Goal: Task Accomplishment & Management: Manage account settings

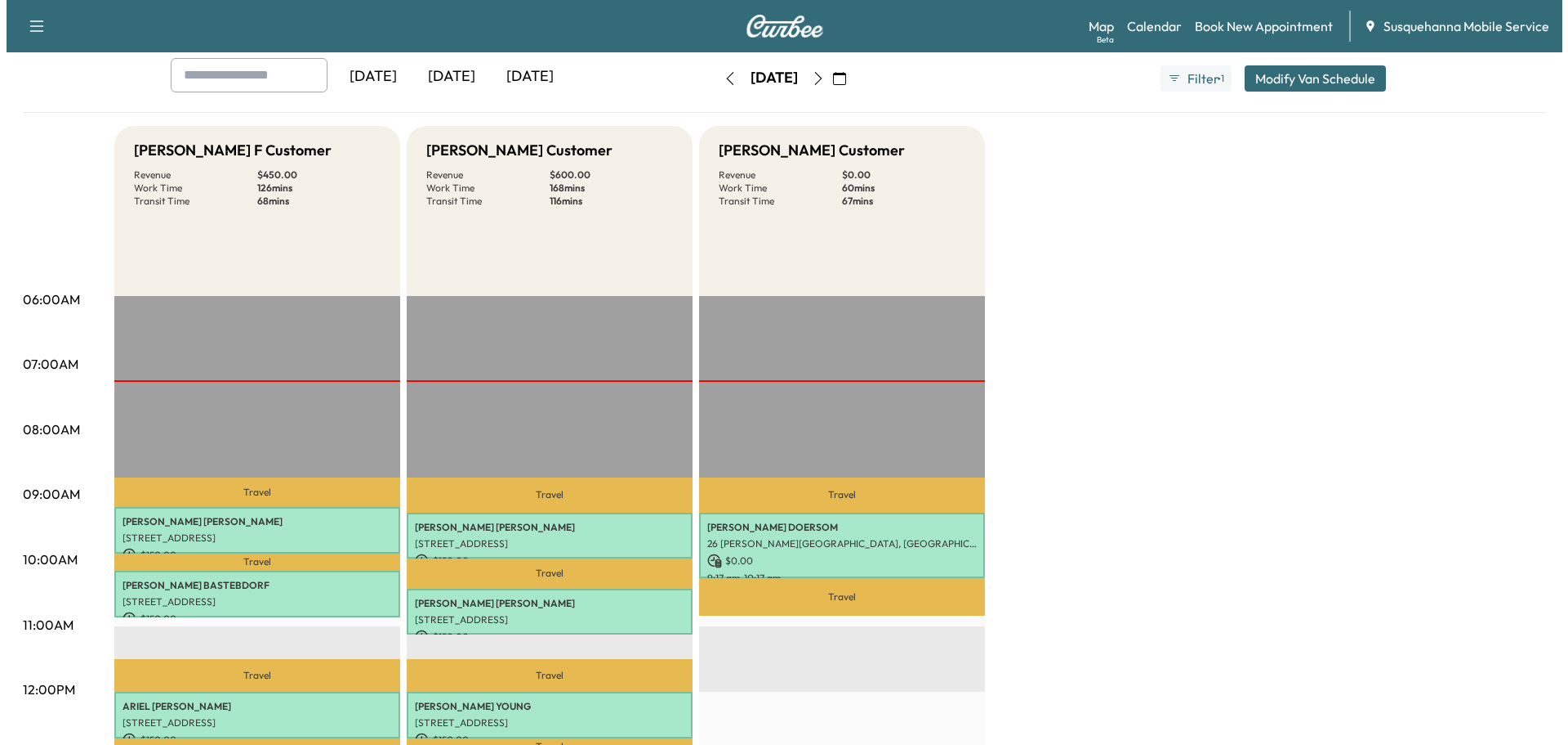
scroll to position [174, 0]
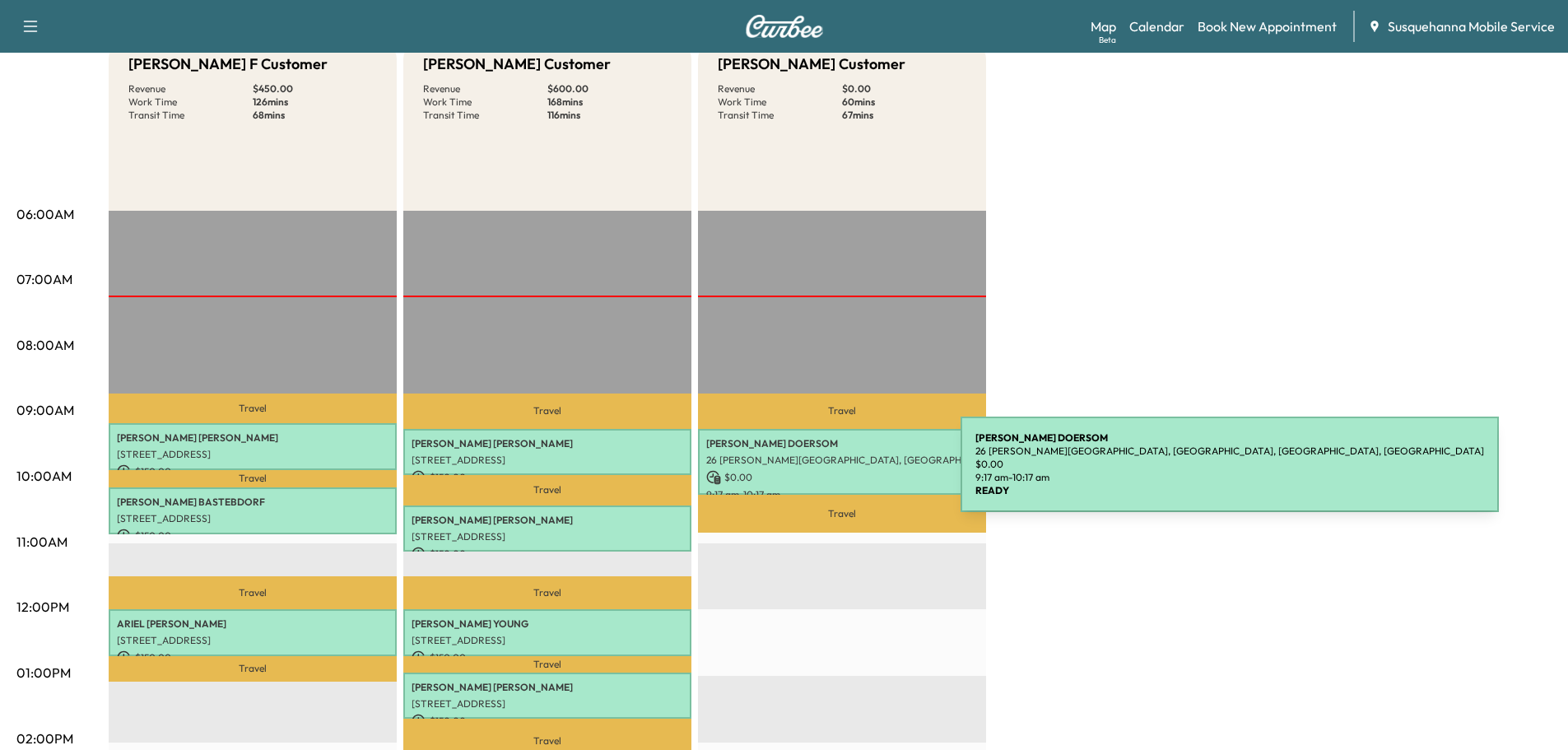
click at [837, 474] on p "$ 0.00" at bounding box center [841, 477] width 271 height 14
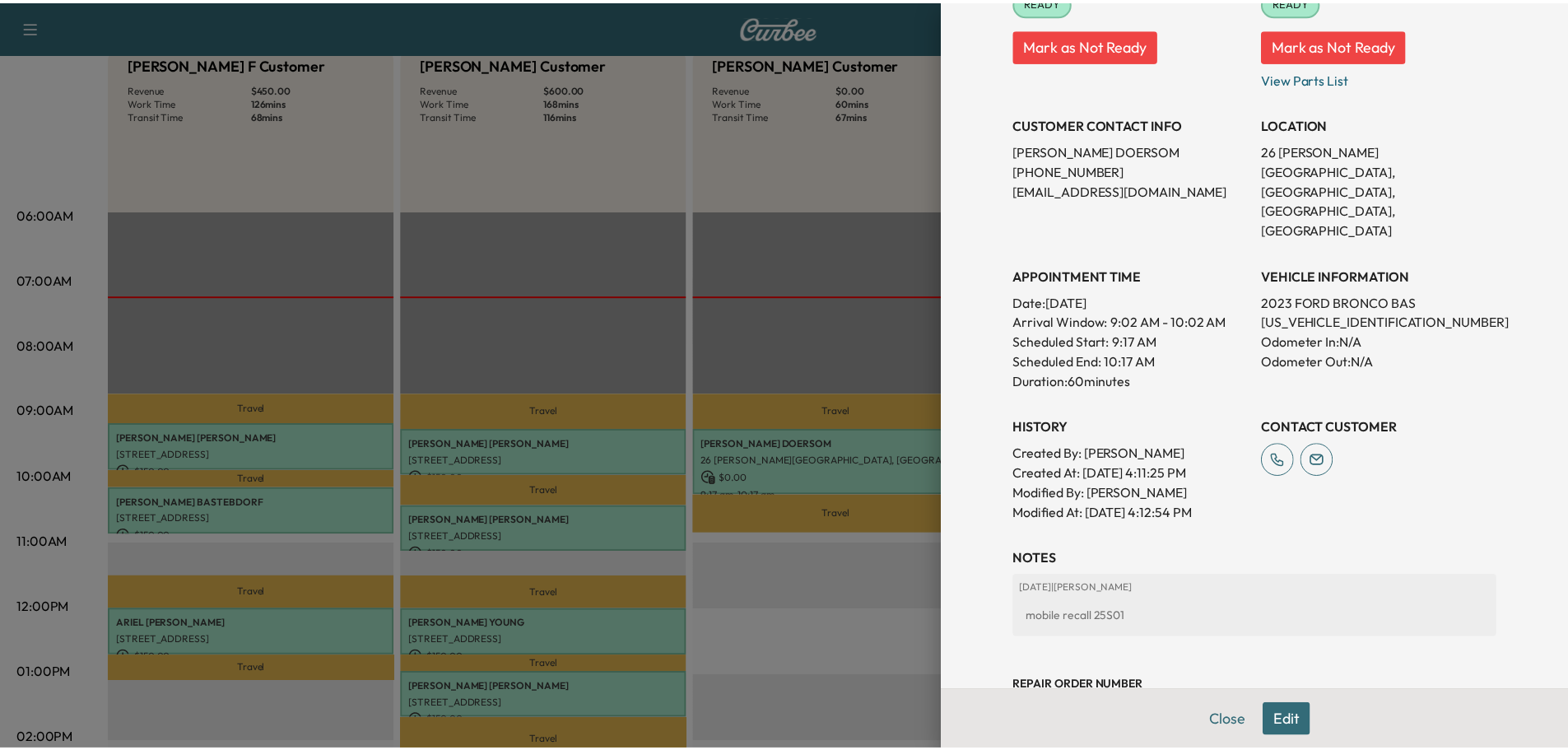
scroll to position [284, 0]
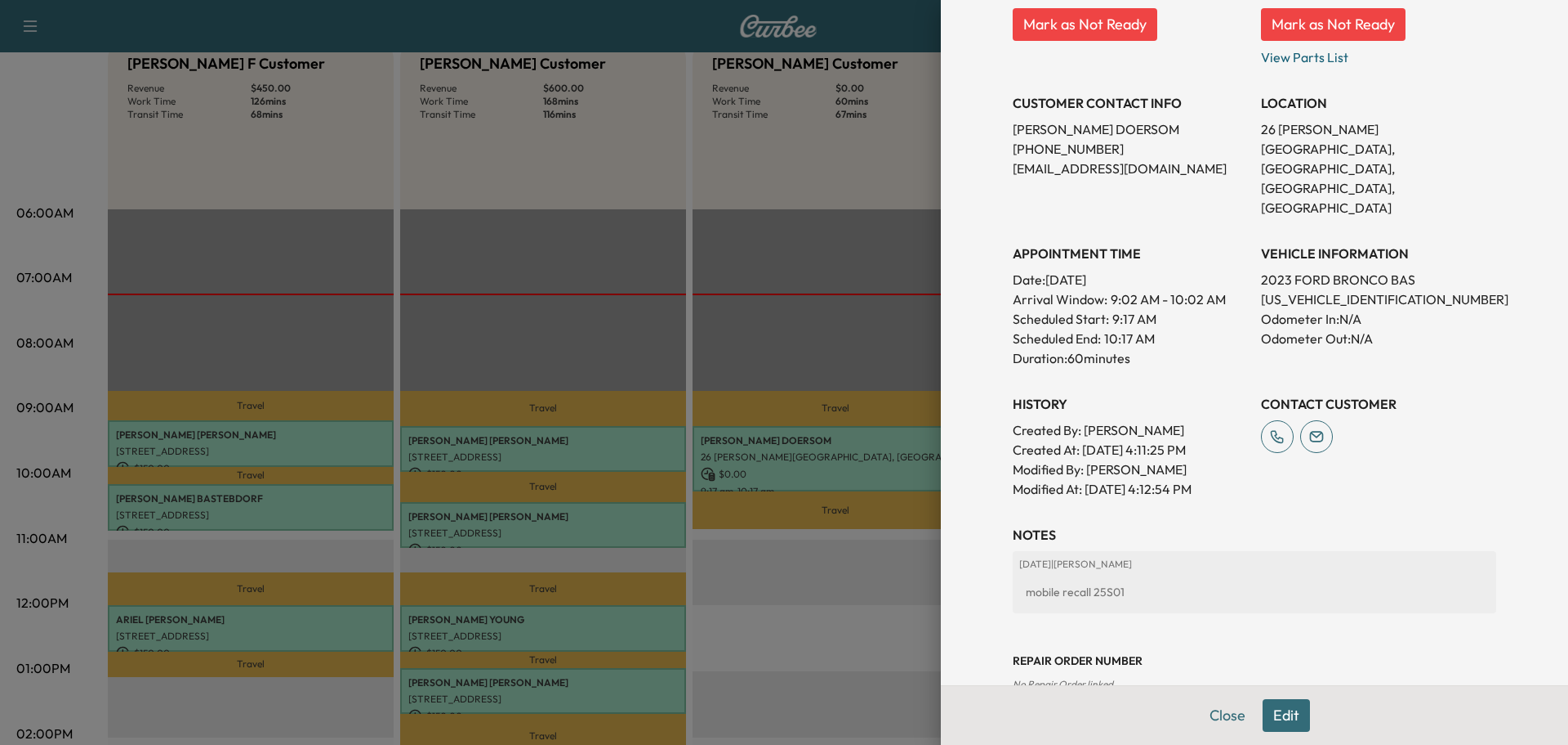
click at [811, 610] on div at bounding box center [784, 372] width 1568 height 745
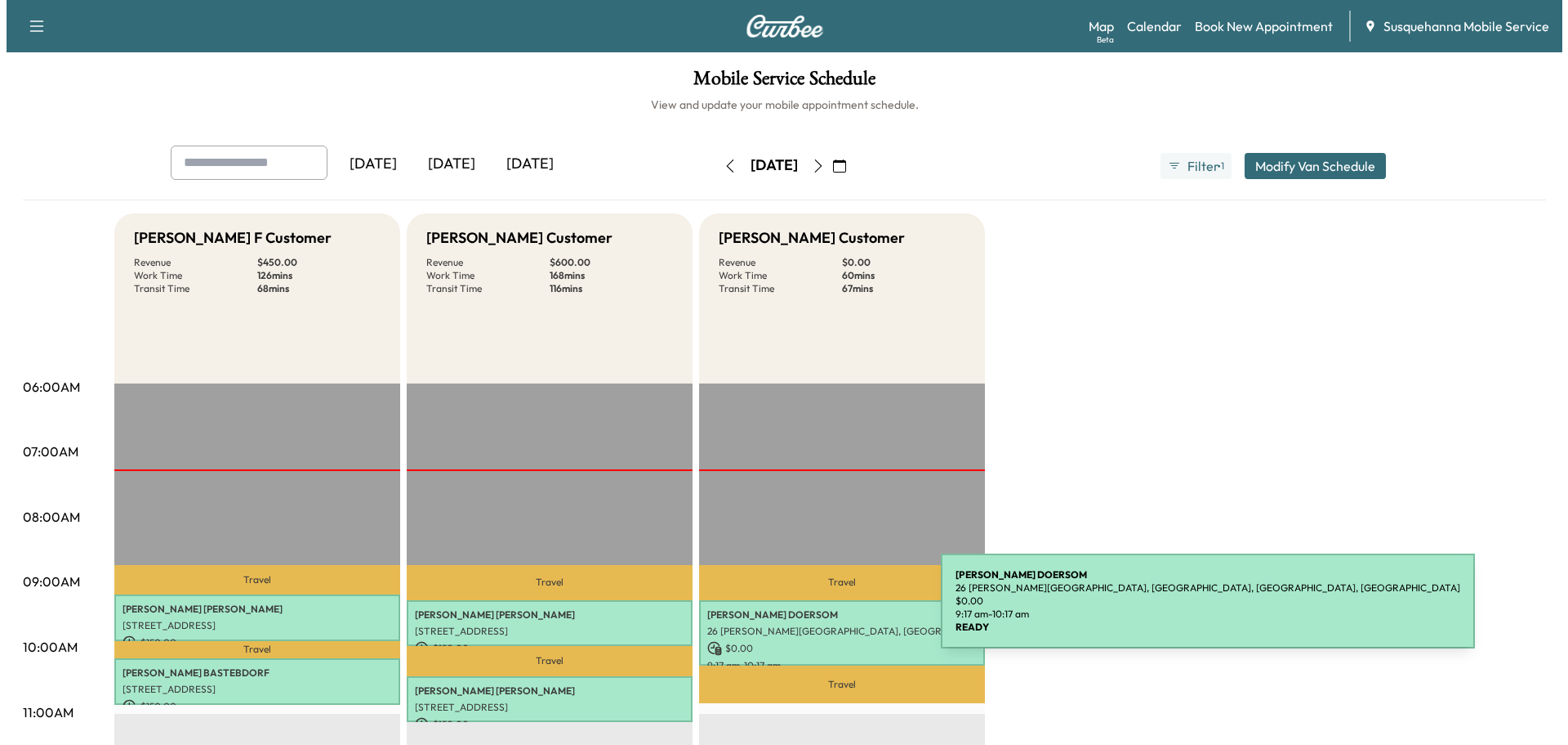
scroll to position [262, 0]
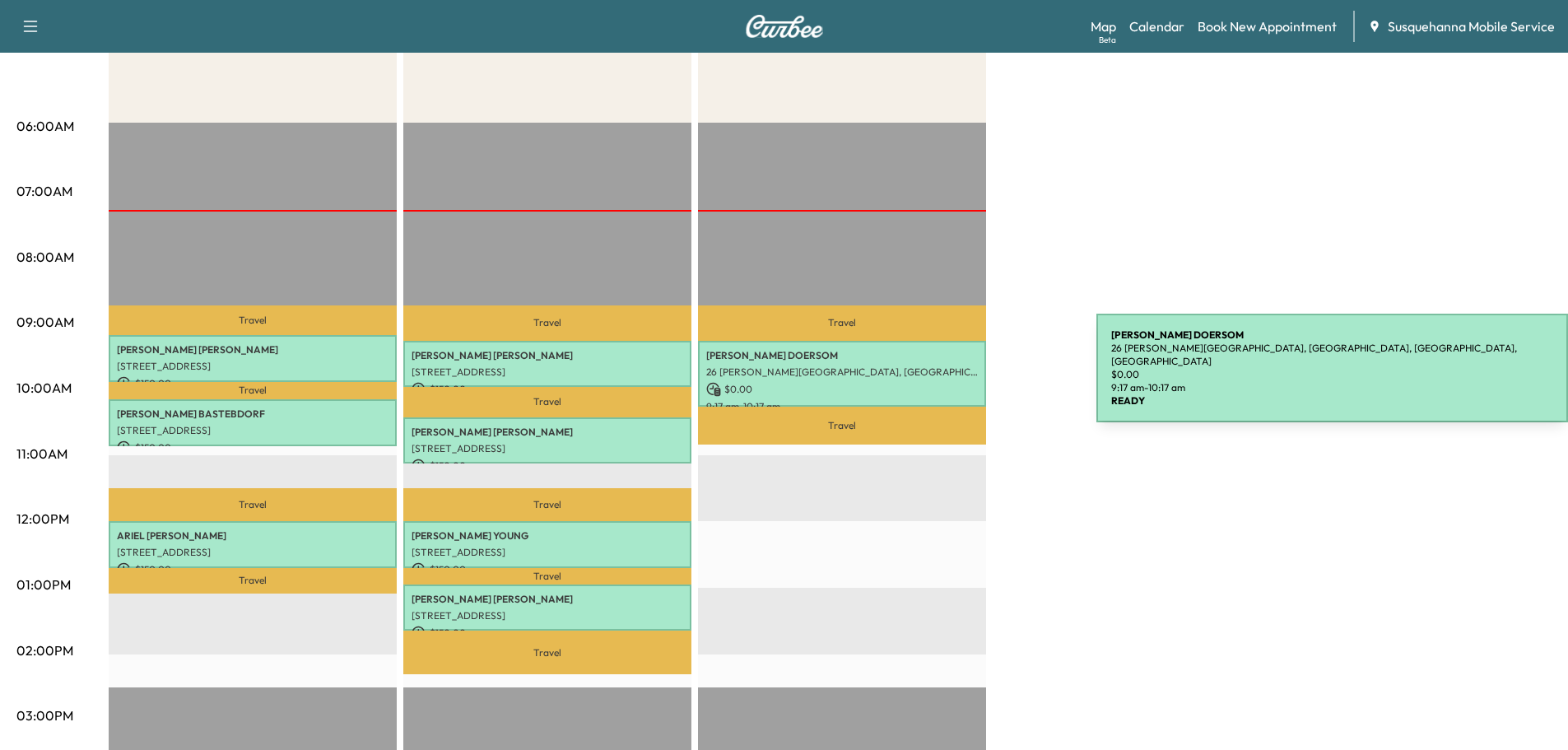
click at [919, 382] on p "$ 0.00" at bounding box center [841, 389] width 271 height 14
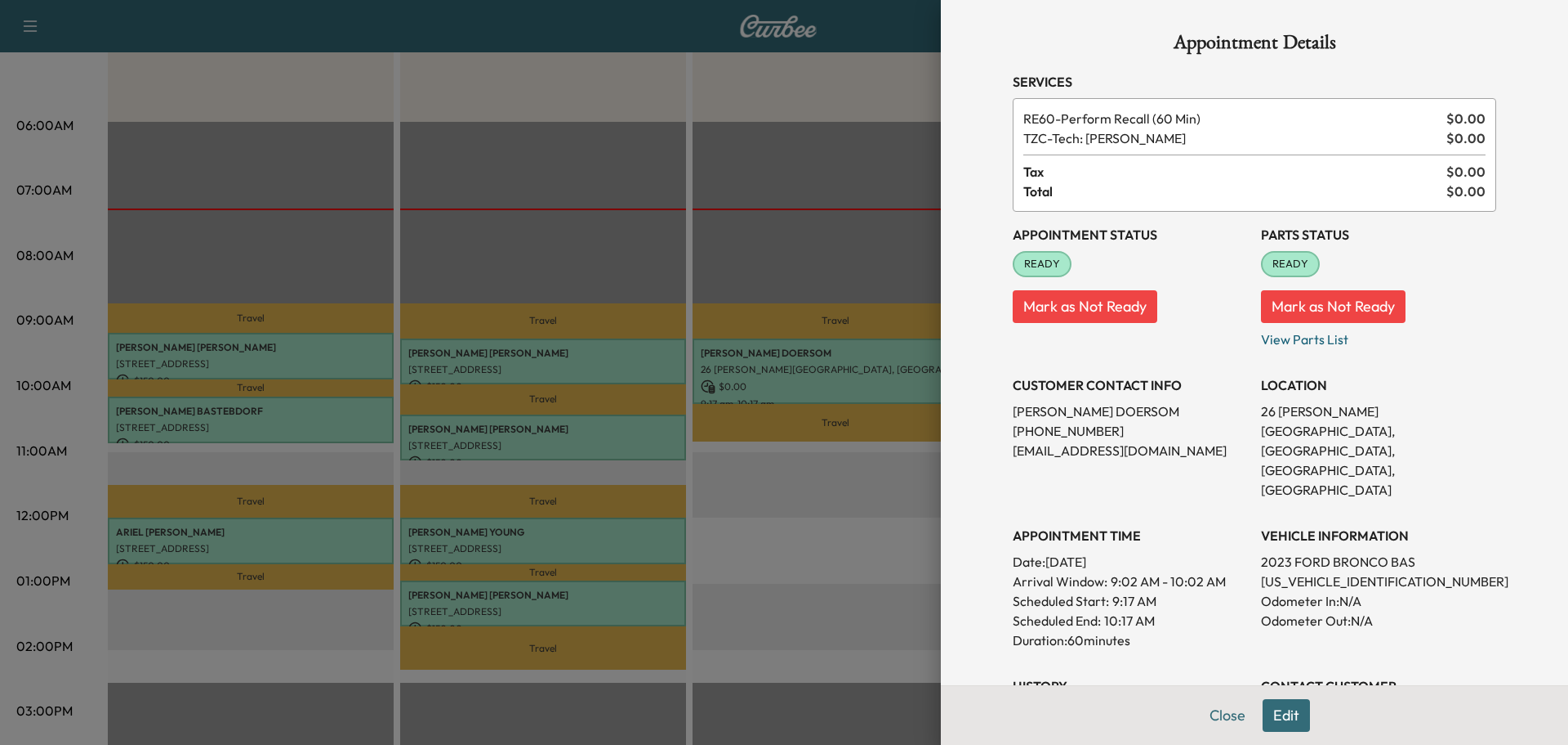
click at [1304, 571] on p "1FMEE5DP6PLC09436" at bounding box center [1378, 580] width 235 height 20
copy p "1FMEE5DP6PLC09436"
click at [1280, 716] on div "Appointment Details Services RE60 - Perform Recall (60 Min) $ 0.00 TZC - Tech: …" at bounding box center [1255, 503] width 523 height 1007
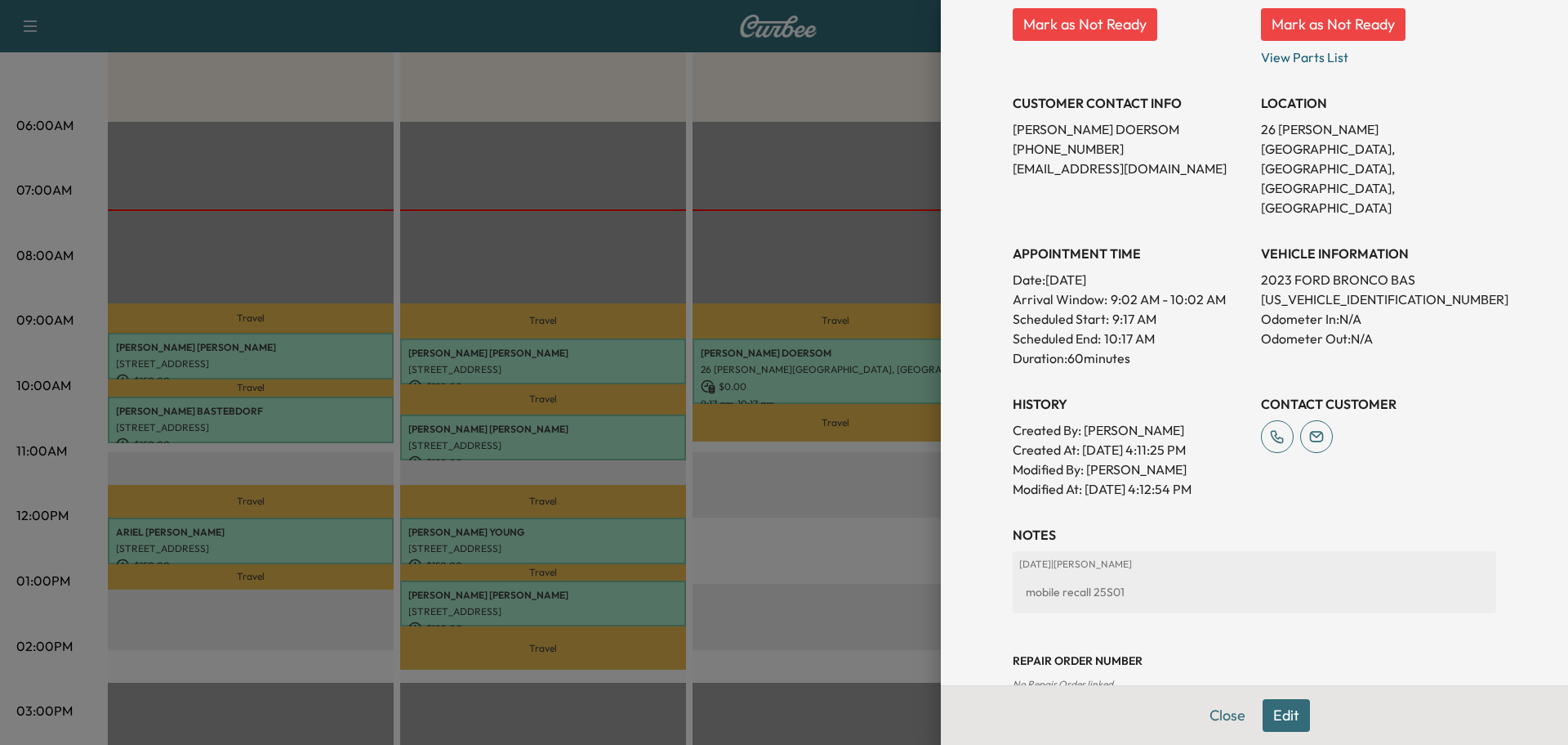
scroll to position [0, 0]
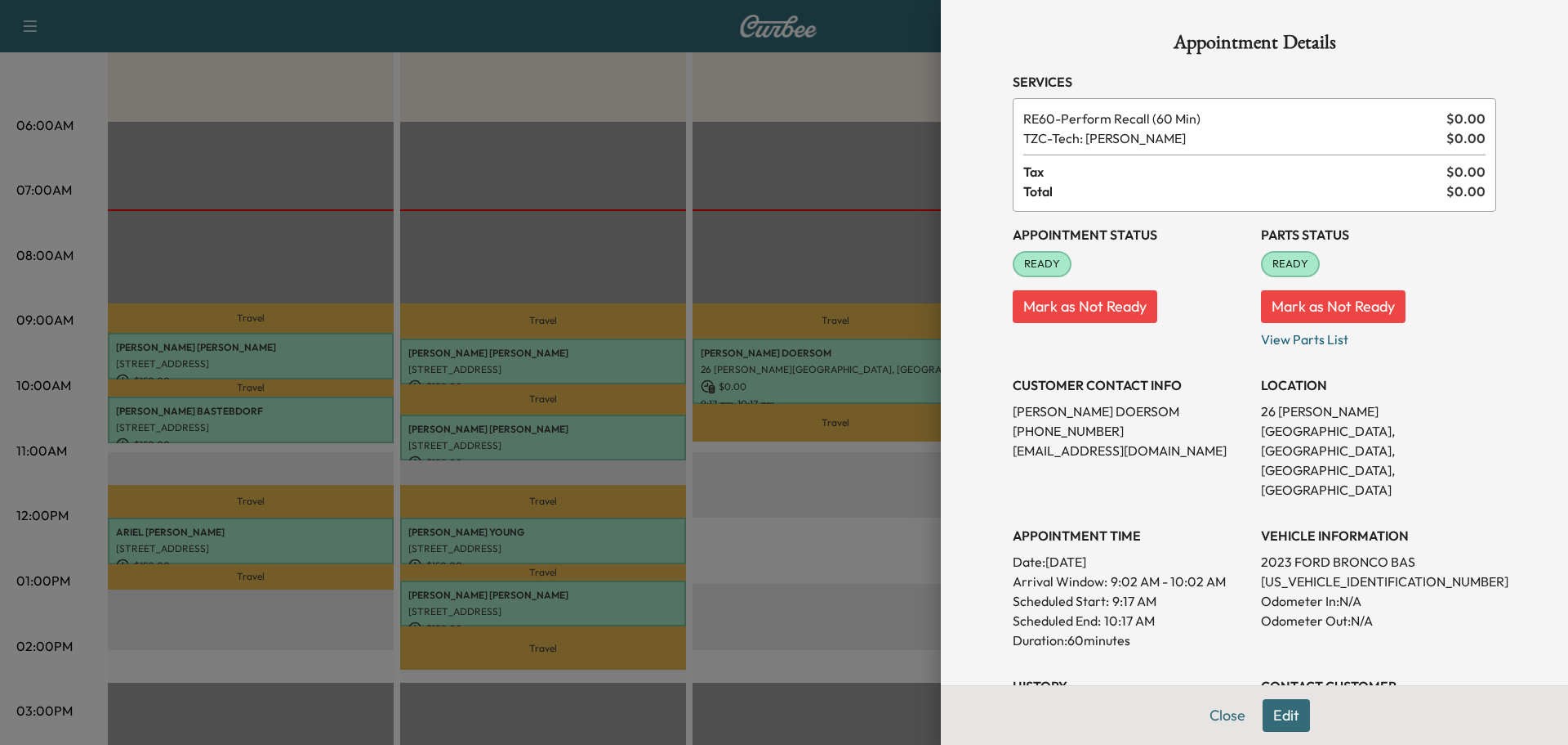
click at [1278, 716] on div "Appointment Details Services RE60 - Perform Recall (60 Min) $ 0.00 TZC - Tech: …" at bounding box center [1255, 503] width 523 height 1007
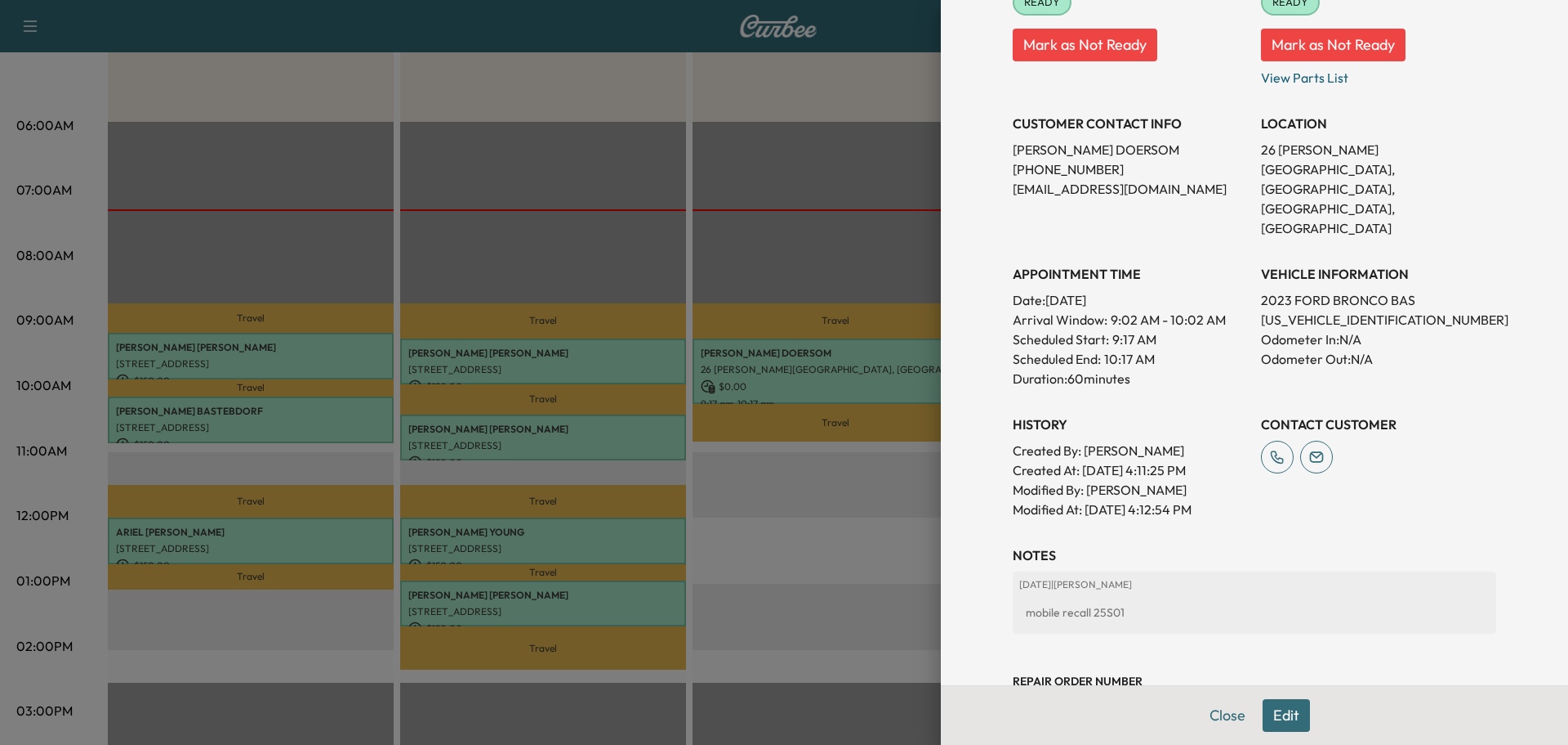
scroll to position [282, 0]
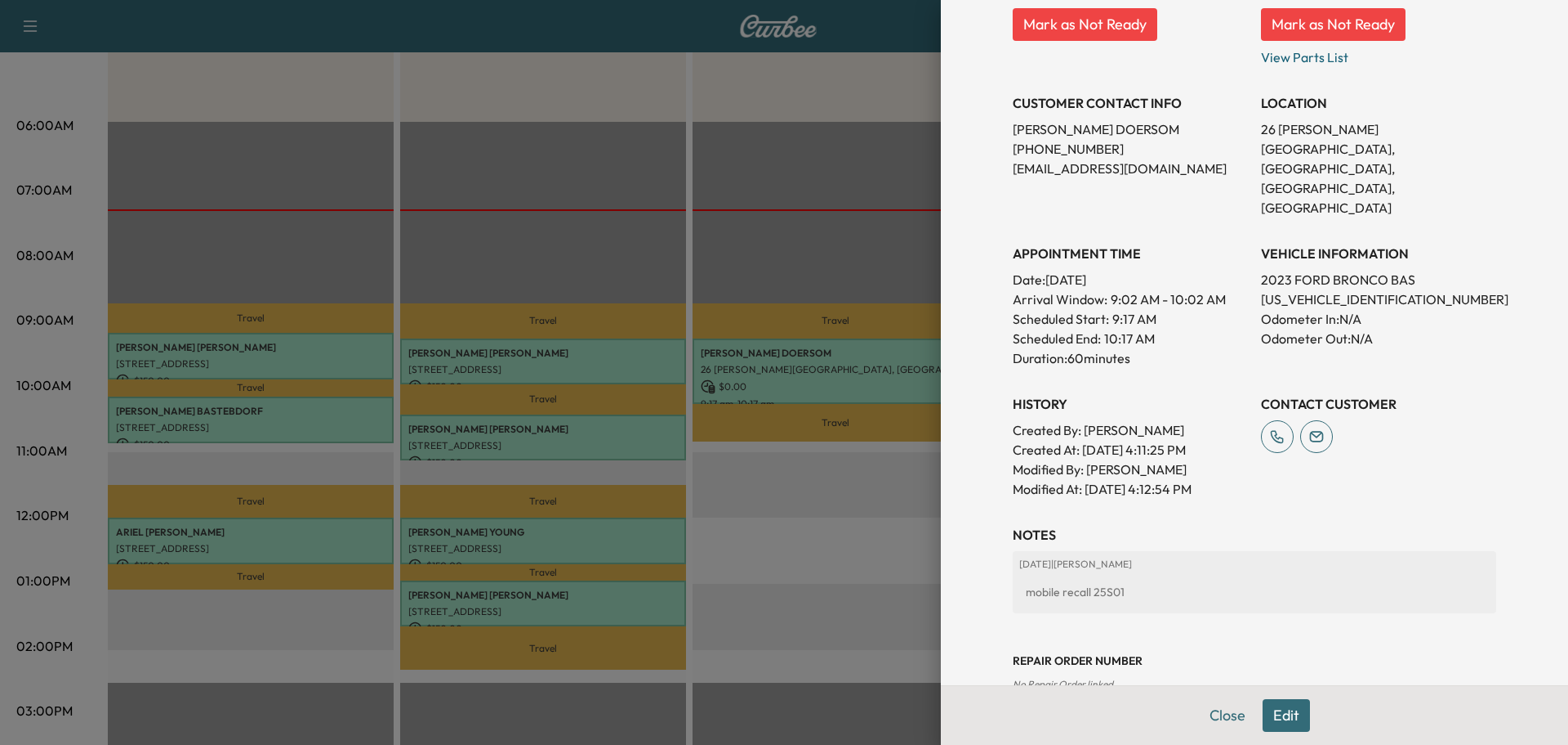
click at [1285, 722] on button "Edit" at bounding box center [1287, 716] width 48 height 32
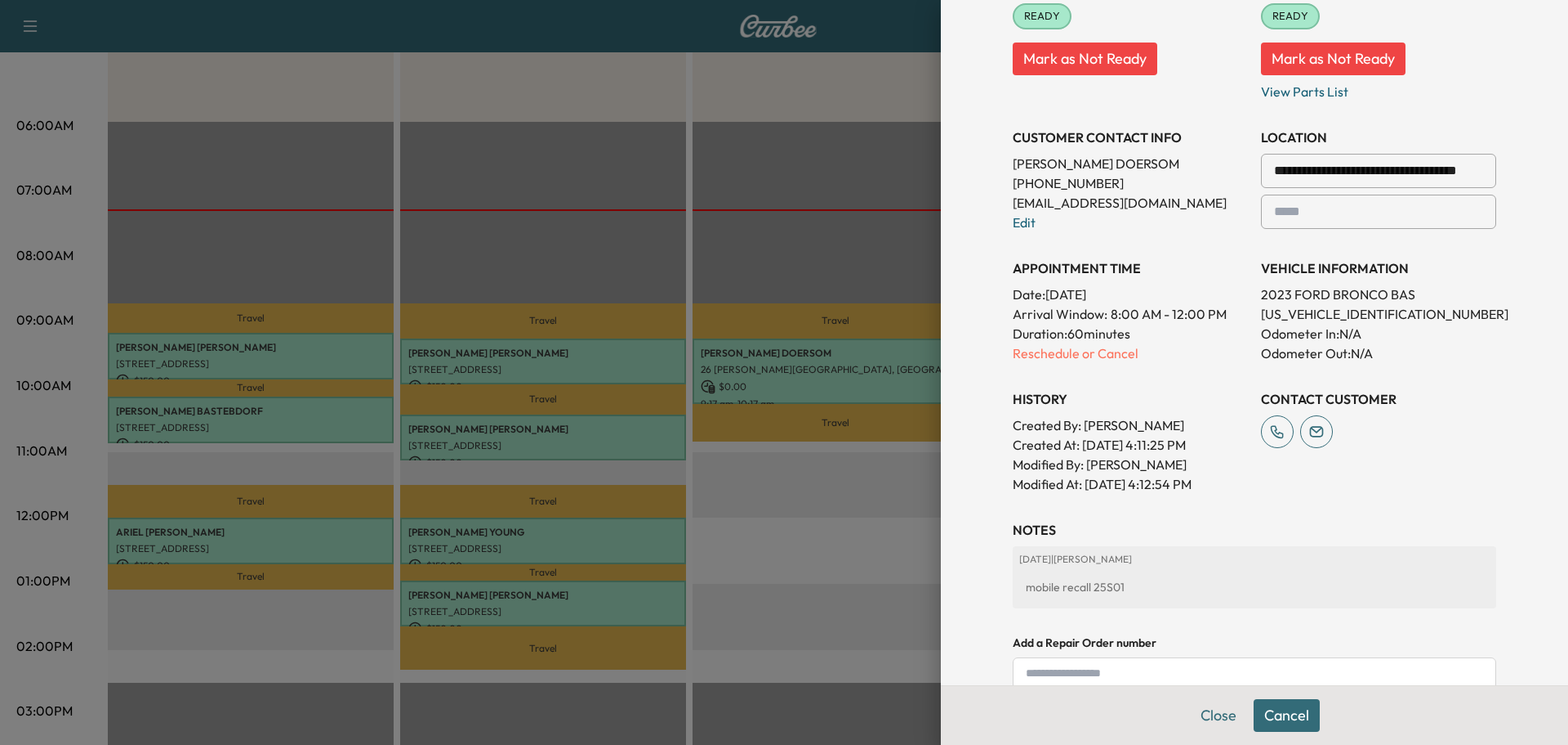
scroll to position [316, 0]
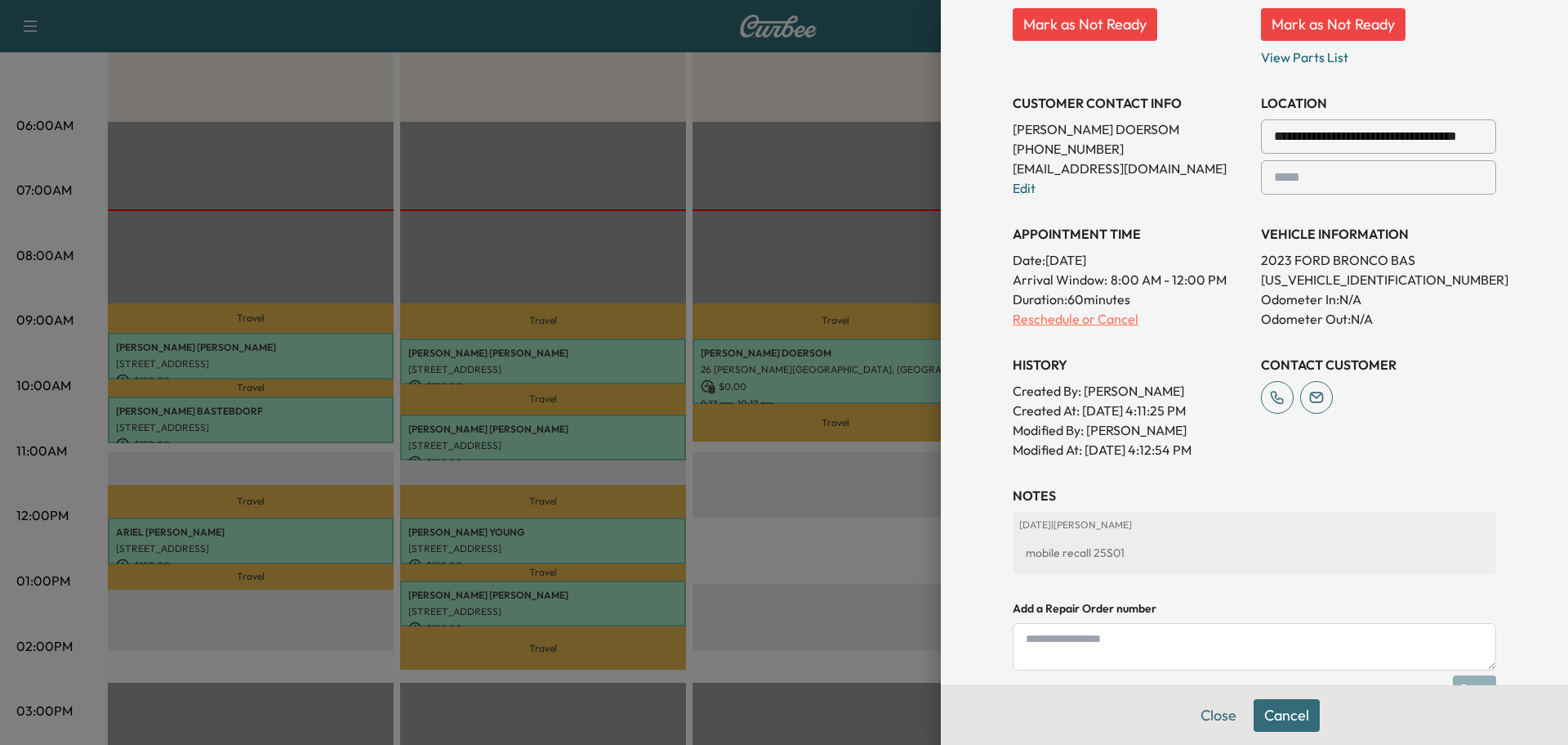
click at [1036, 317] on p "Reschedule or Cancel" at bounding box center [1130, 319] width 235 height 20
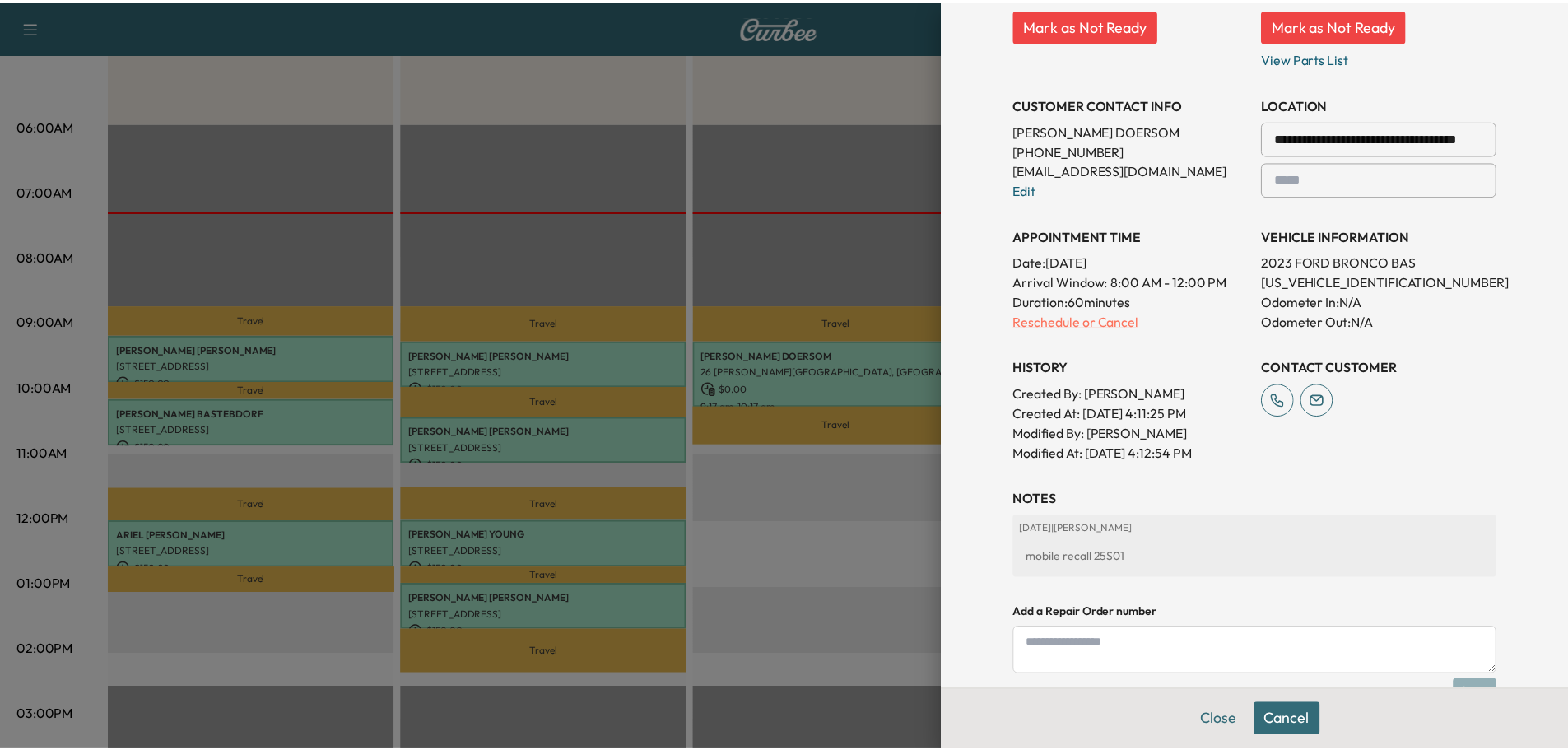
scroll to position [0, 0]
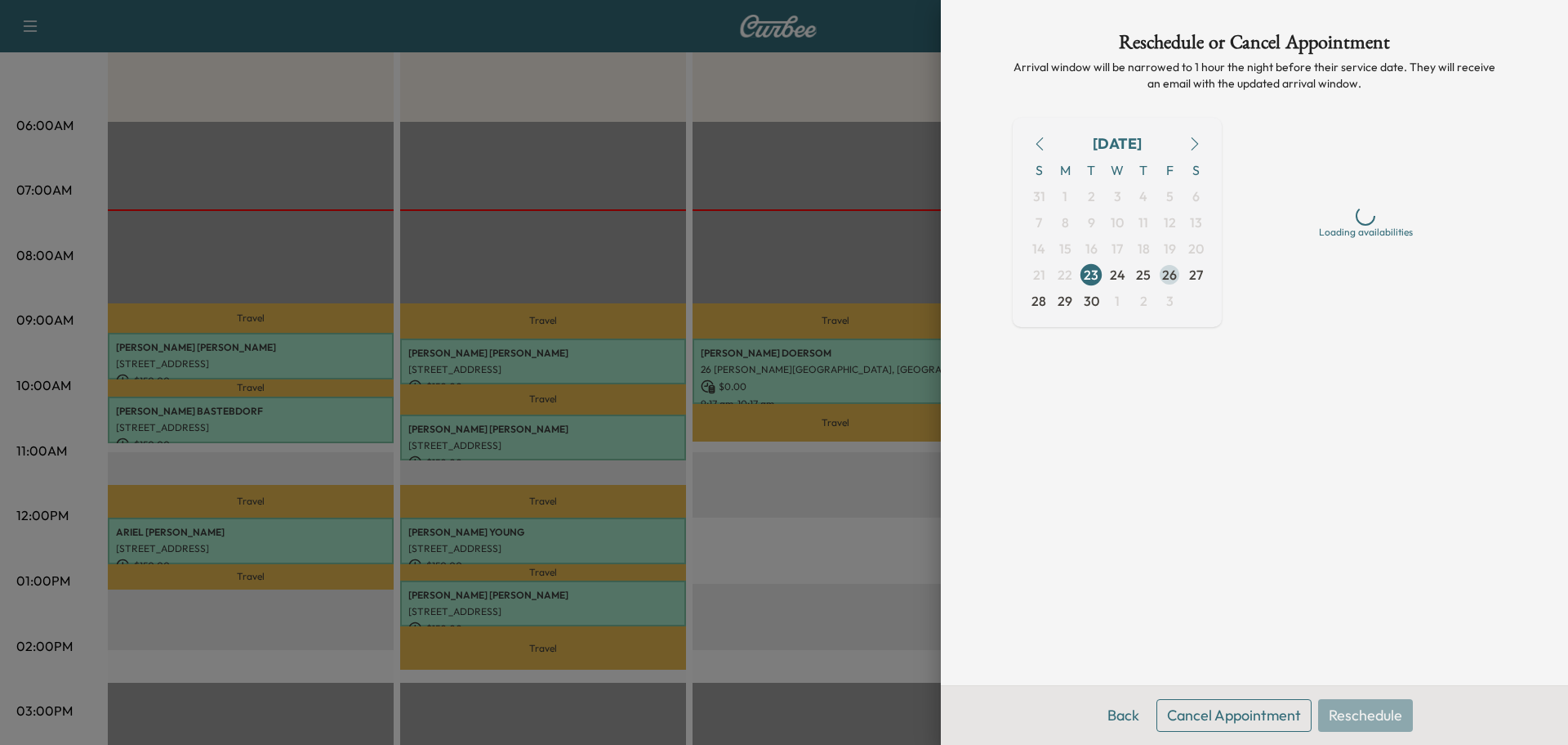
click at [1170, 274] on span "26" at bounding box center [1169, 274] width 14 height 20
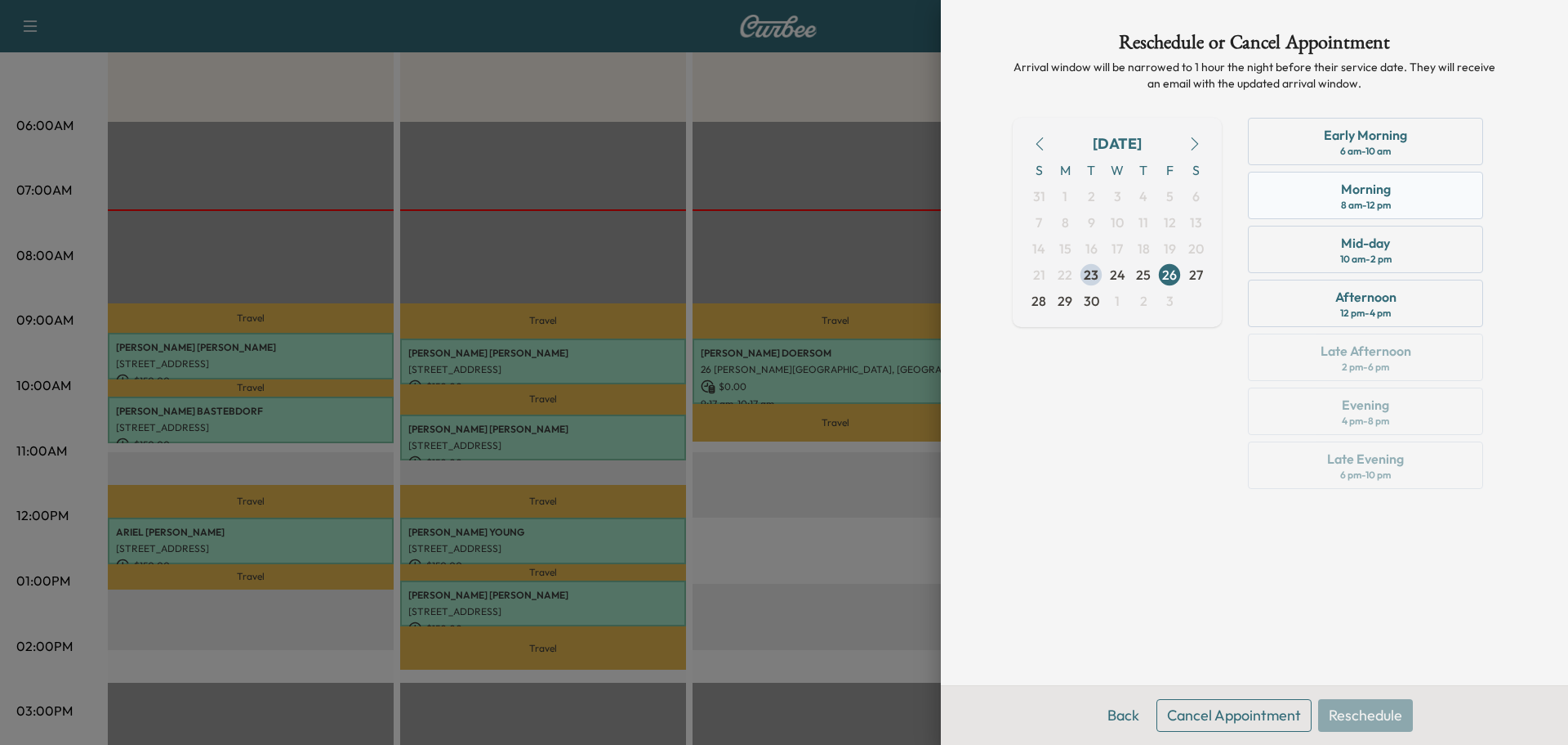
click at [1394, 217] on div "Morning 8 am - 12 pm" at bounding box center [1365, 195] width 235 height 48
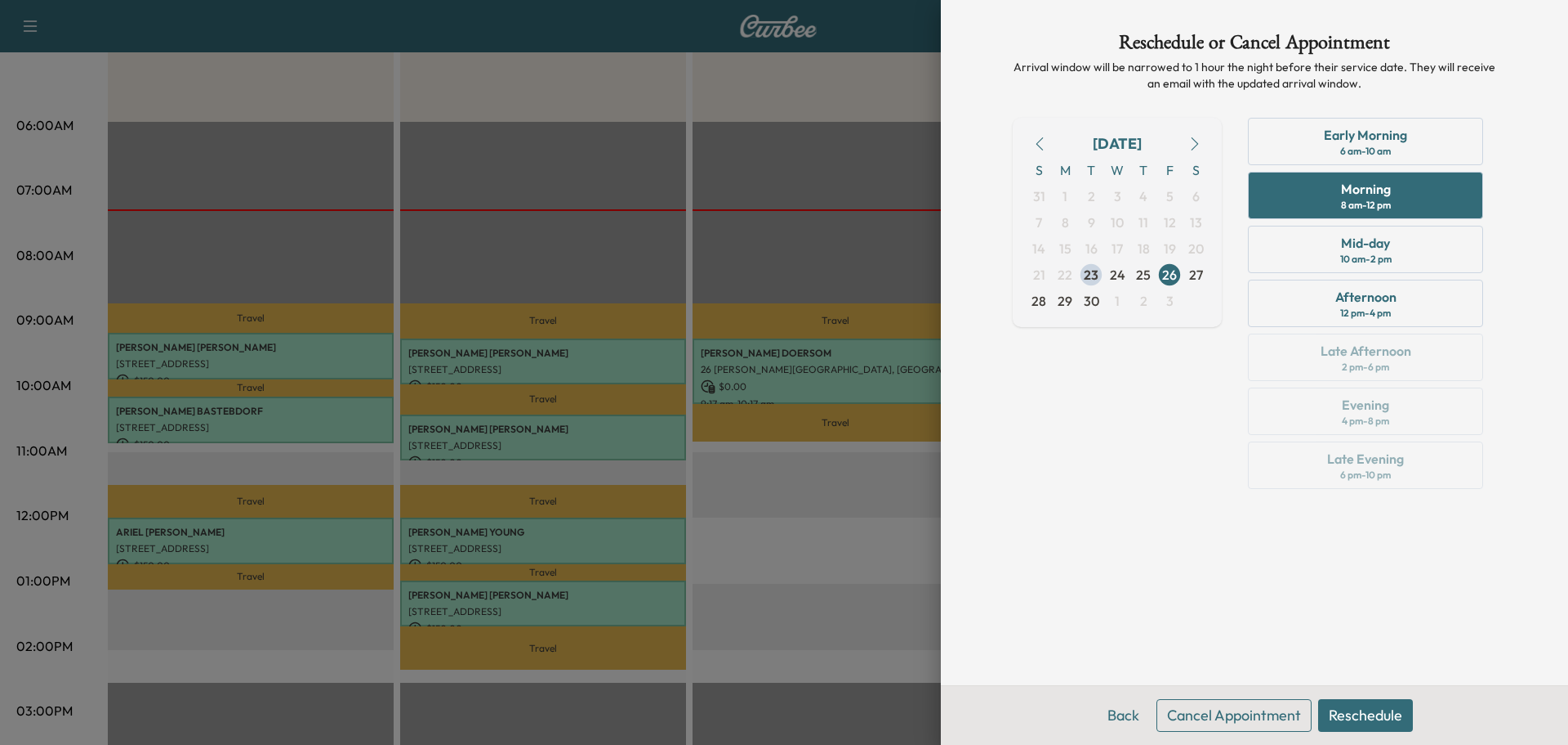
click at [1357, 704] on button "Reschedule" at bounding box center [1366, 716] width 95 height 32
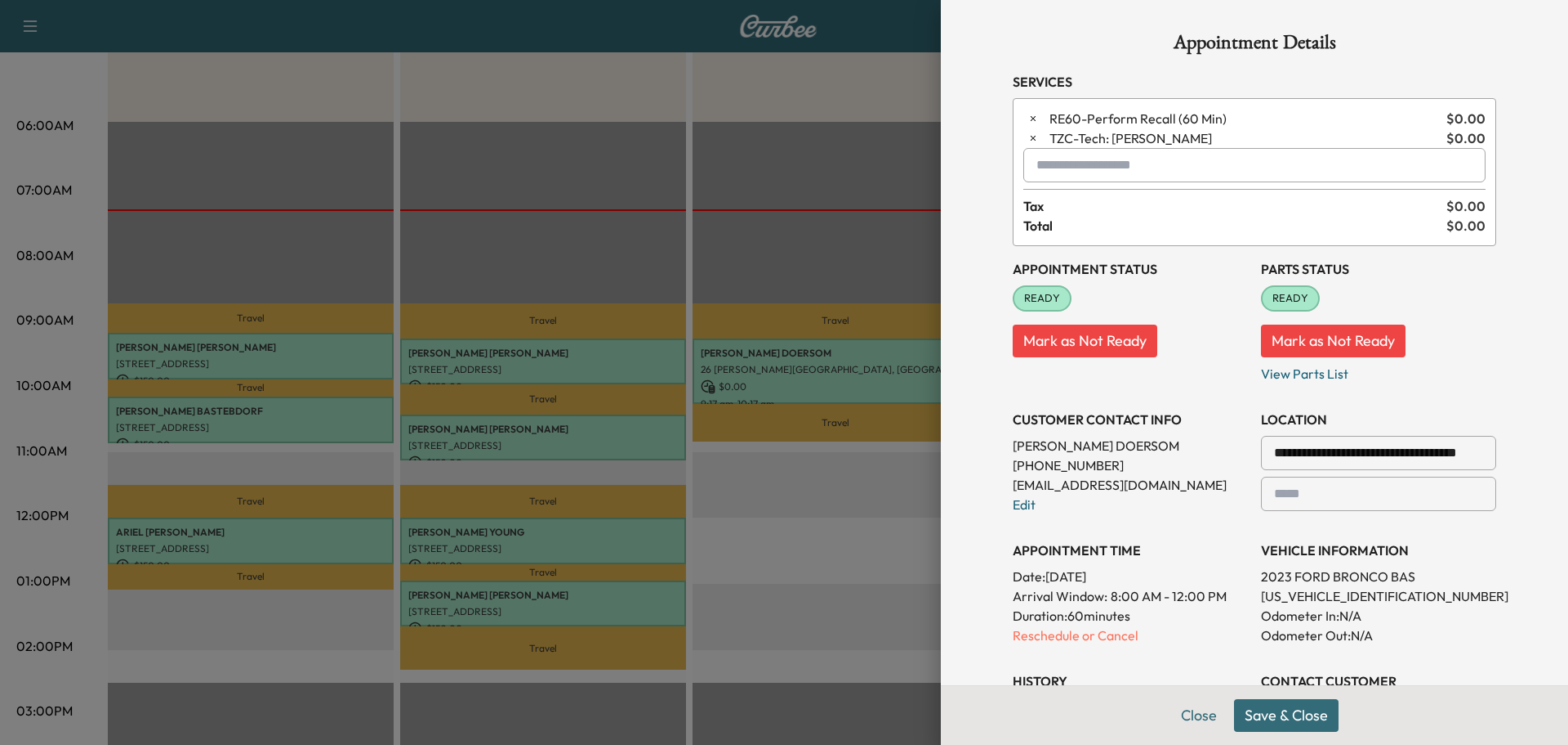
click at [1288, 716] on button "Save & Close" at bounding box center [1287, 716] width 105 height 32
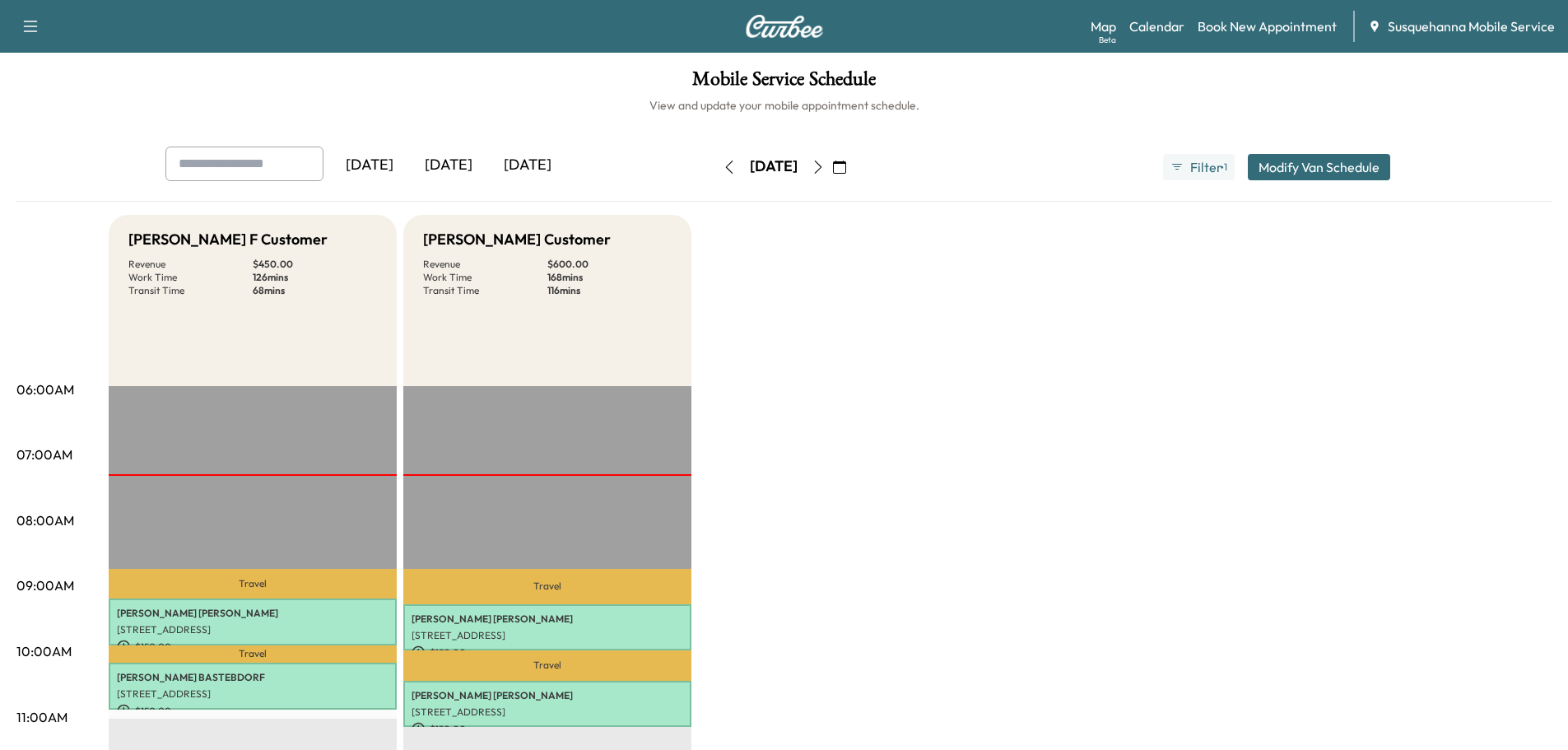
scroll to position [175, 0]
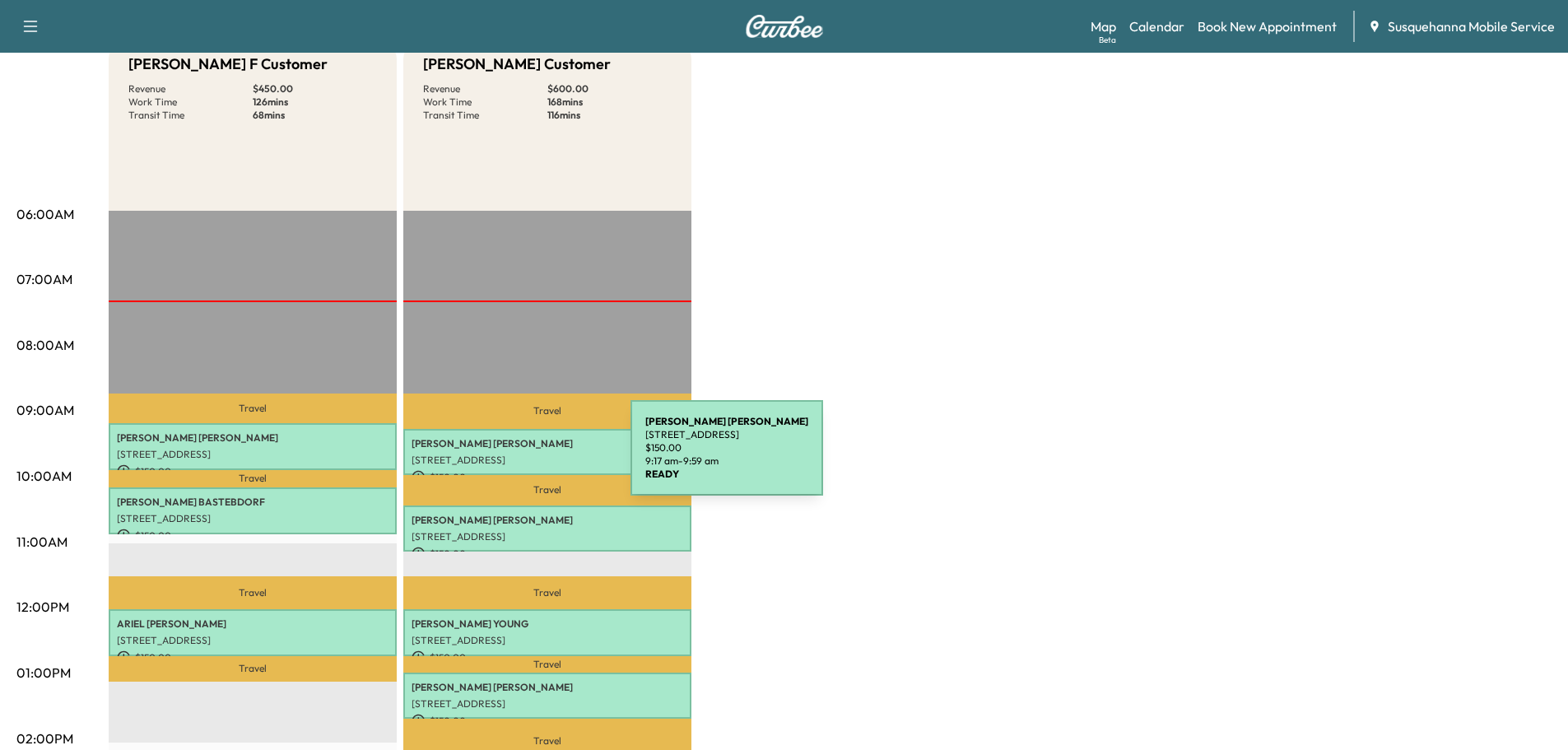
click at [507, 458] on p "[STREET_ADDRESS]" at bounding box center [547, 460] width 271 height 13
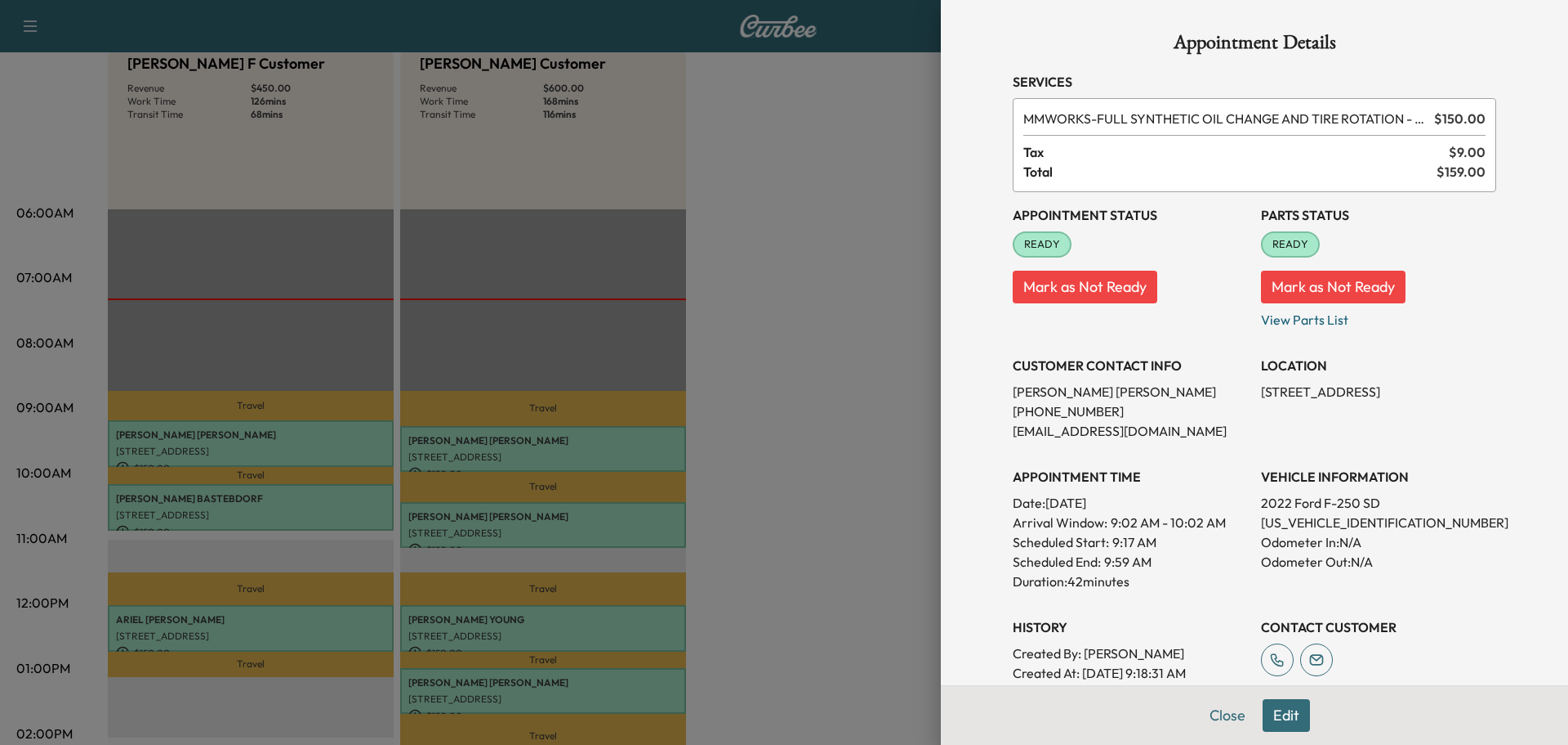
click at [1282, 722] on button "Edit" at bounding box center [1287, 716] width 48 height 32
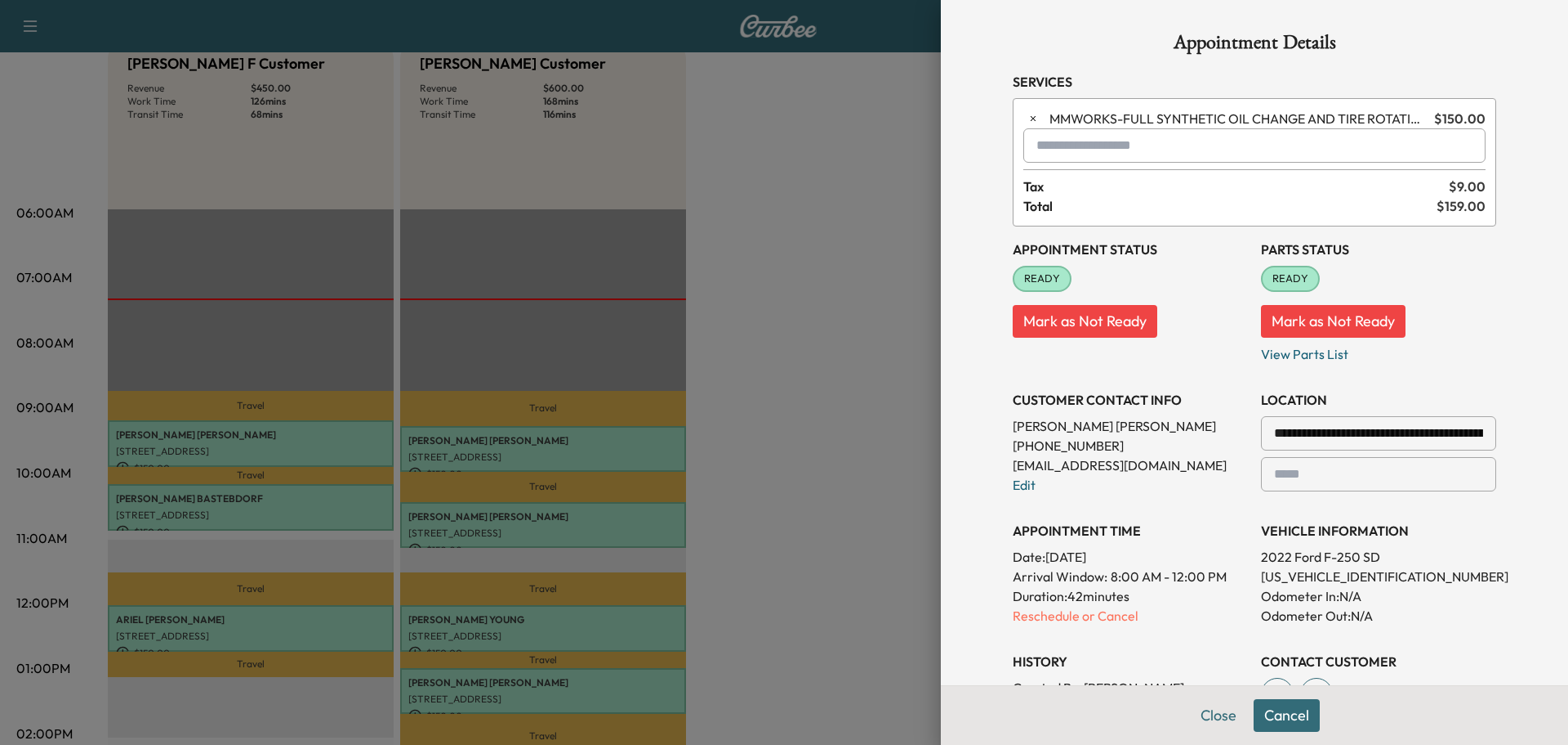
click at [1157, 152] on input "text" at bounding box center [1254, 146] width 462 height 34
type input "*"
type input "***"
click at [1286, 729] on button "Cancel" at bounding box center [1287, 716] width 67 height 32
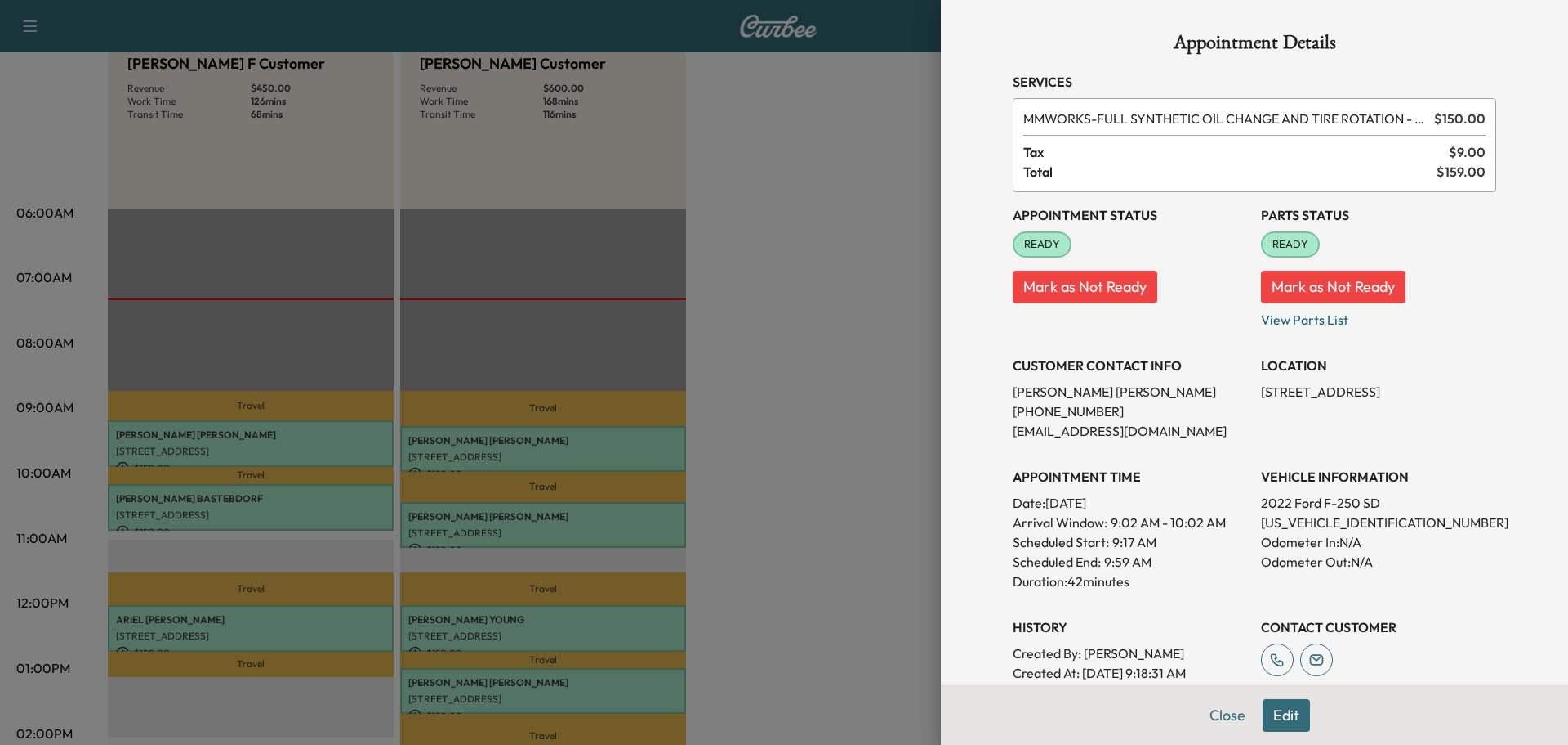
click at [1274, 716] on button "Edit" at bounding box center [1287, 716] width 48 height 32
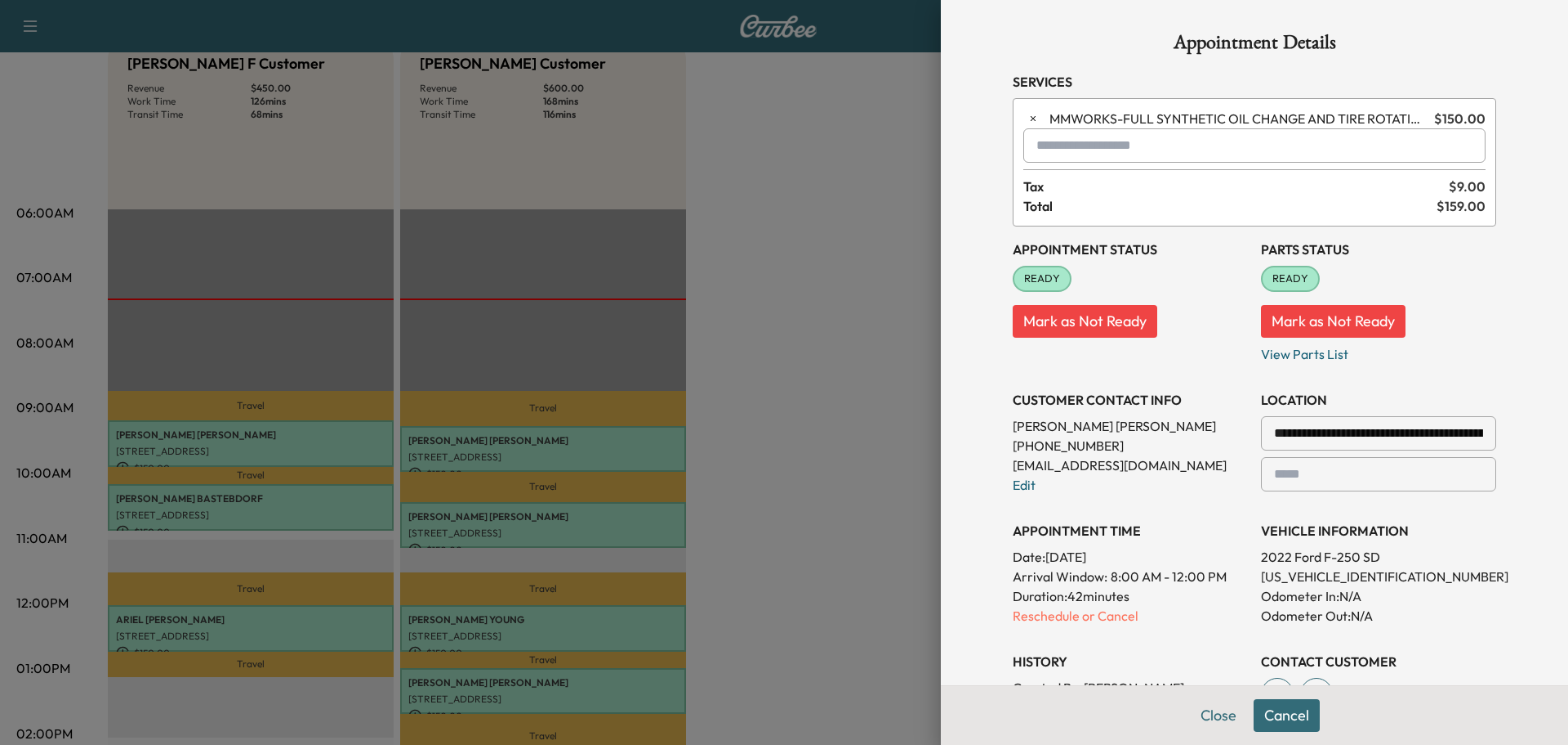
click at [1052, 156] on input "text" at bounding box center [1254, 146] width 462 height 34
type input "*"
click at [1284, 707] on button "Cancel" at bounding box center [1287, 716] width 67 height 32
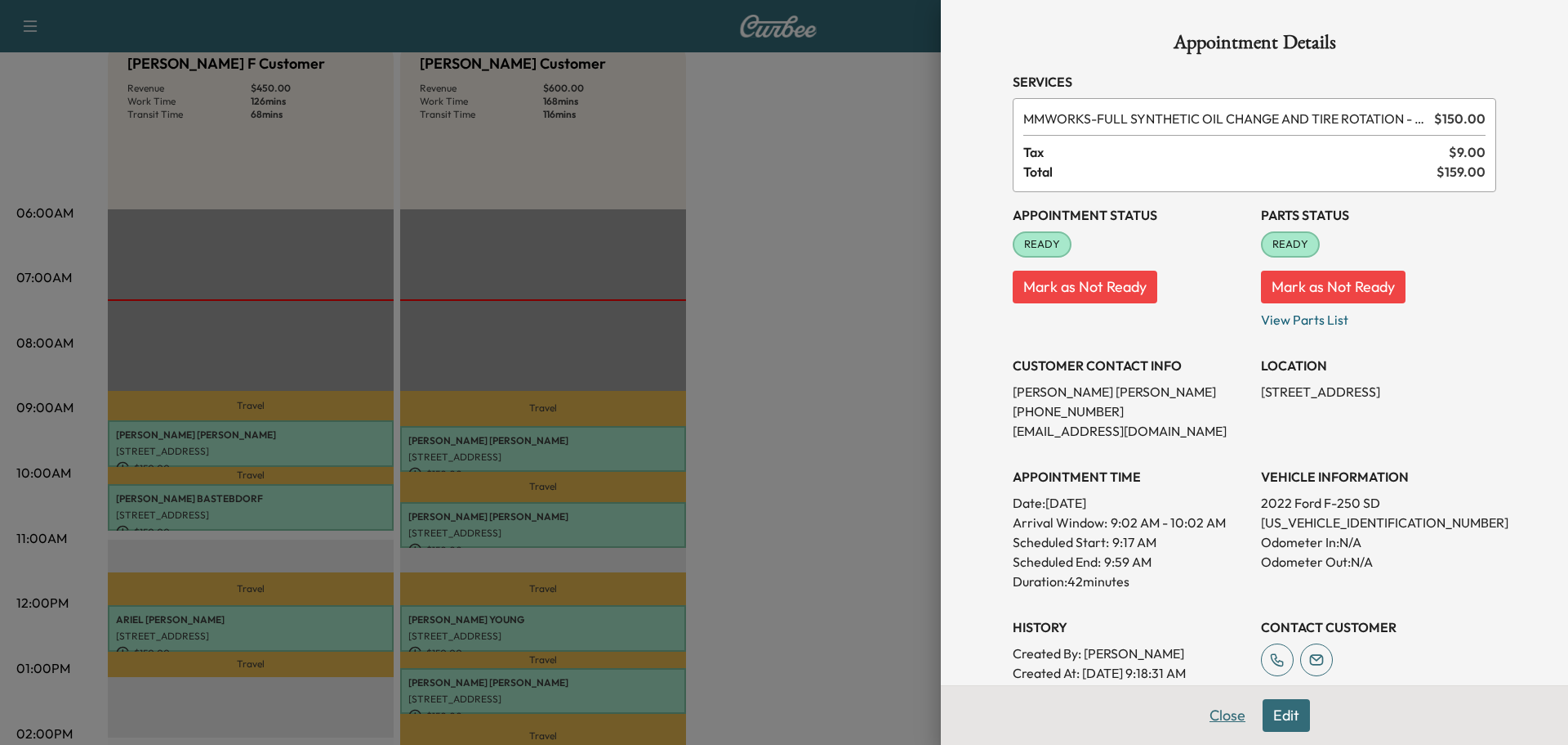
click at [1222, 719] on button "Close" at bounding box center [1228, 716] width 57 height 32
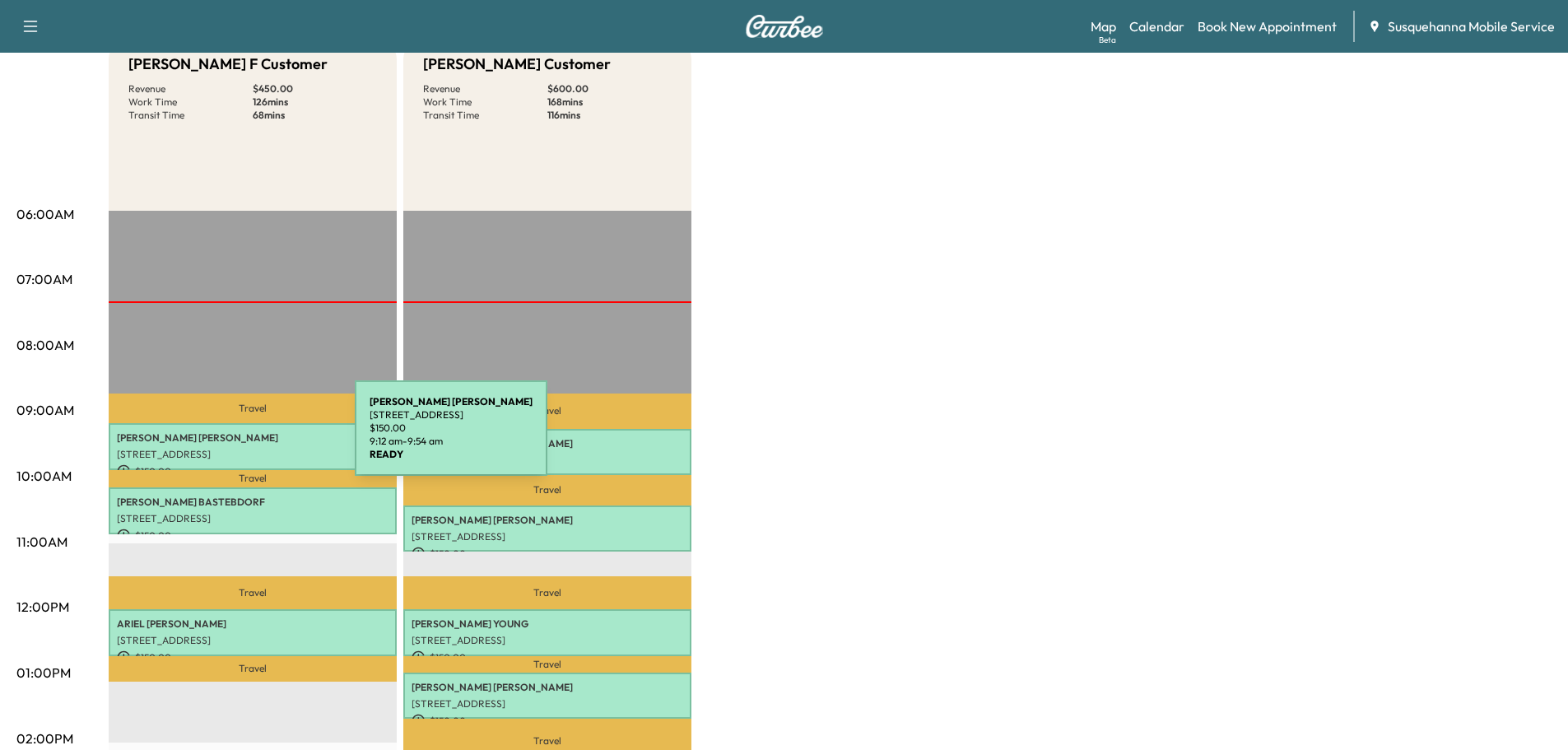
click at [219, 441] on p "[PERSON_NAME]" at bounding box center [252, 438] width 271 height 13
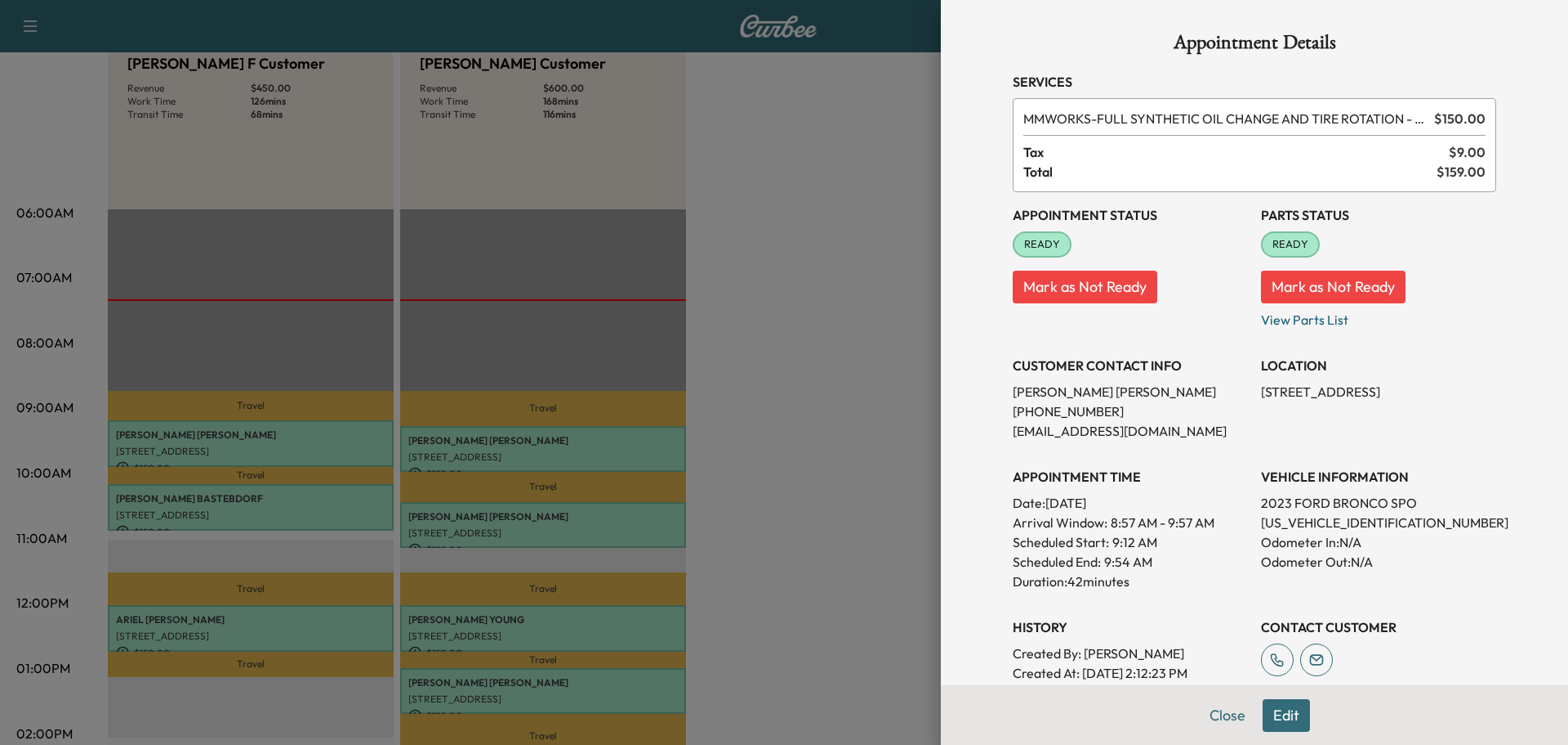
drag, startPoint x: 1284, startPoint y: 715, endPoint x: 1267, endPoint y: 571, distance: 145.0
click at [1284, 714] on button "Edit" at bounding box center [1287, 716] width 48 height 32
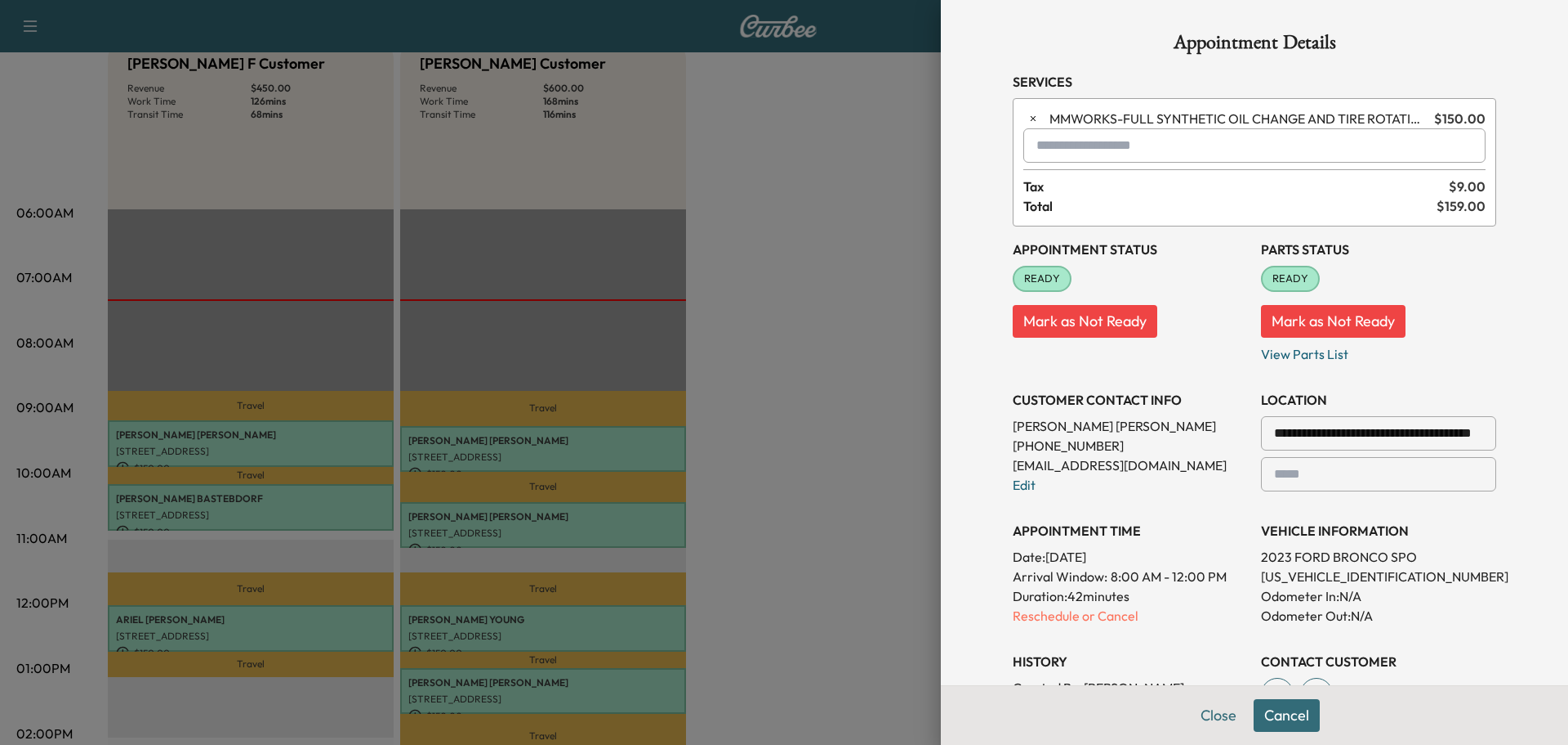
click at [1155, 153] on input "text" at bounding box center [1254, 146] width 462 height 34
type input "***"
click at [1267, 729] on button "Cancel" at bounding box center [1287, 716] width 67 height 32
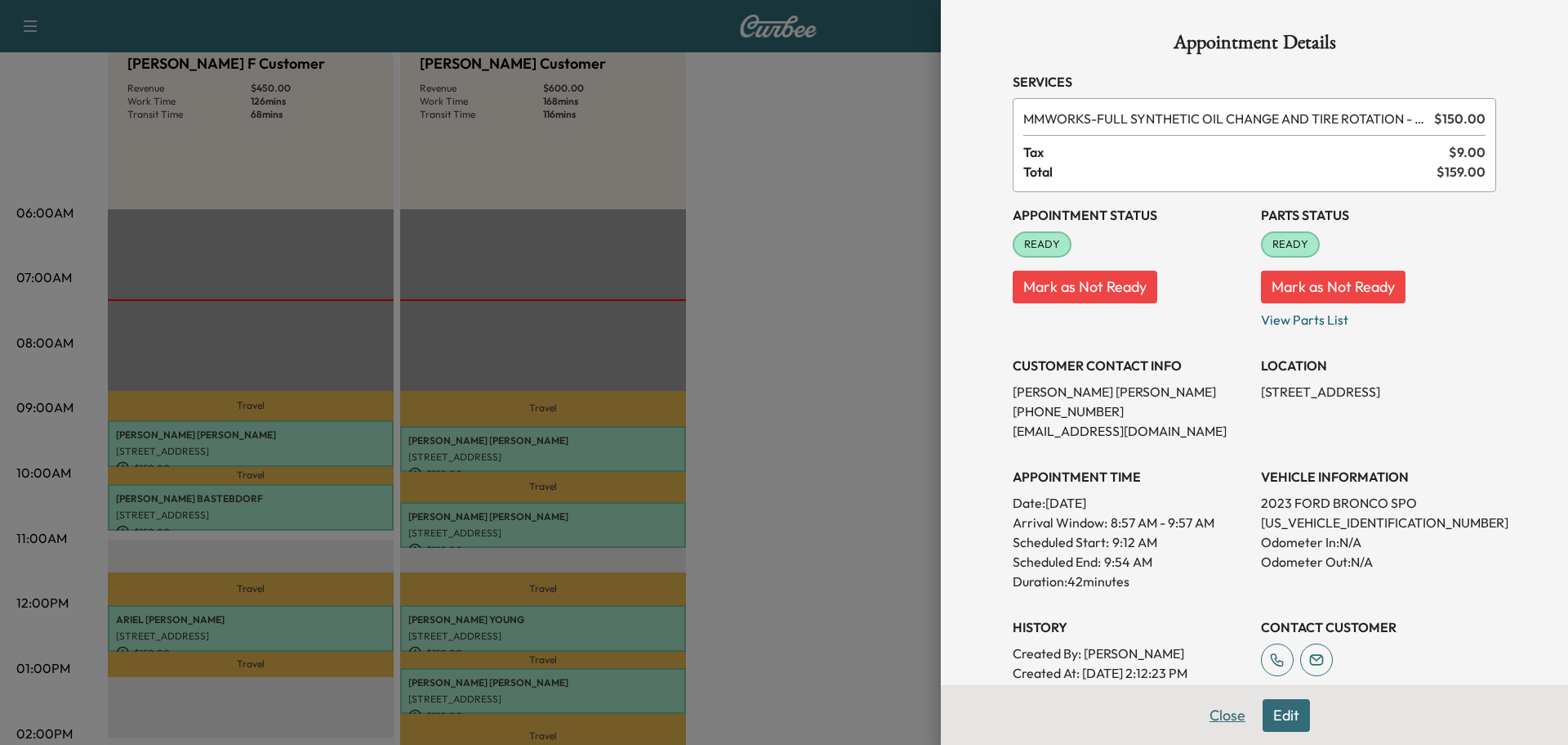
click at [1214, 705] on button "Close" at bounding box center [1228, 716] width 57 height 32
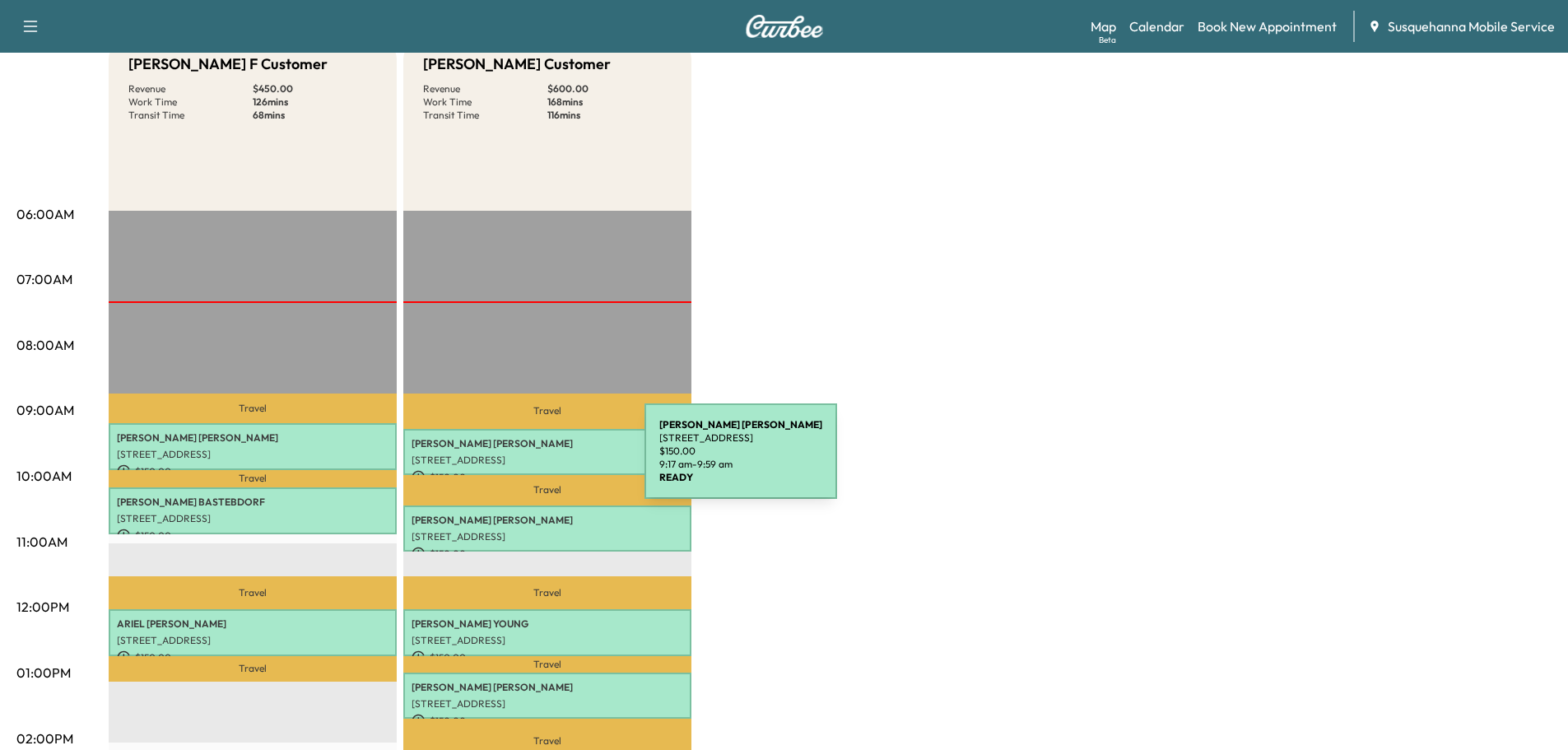
drag, startPoint x: 521, startPoint y: 461, endPoint x: 1036, endPoint y: 486, distance: 515.6
click at [1036, 486] on div "Bridgett F Customer Revenue $ 450.00 Work Time 126 mins Transit Time 68 mins Tr…" at bounding box center [829, 656] width 1443 height 1235
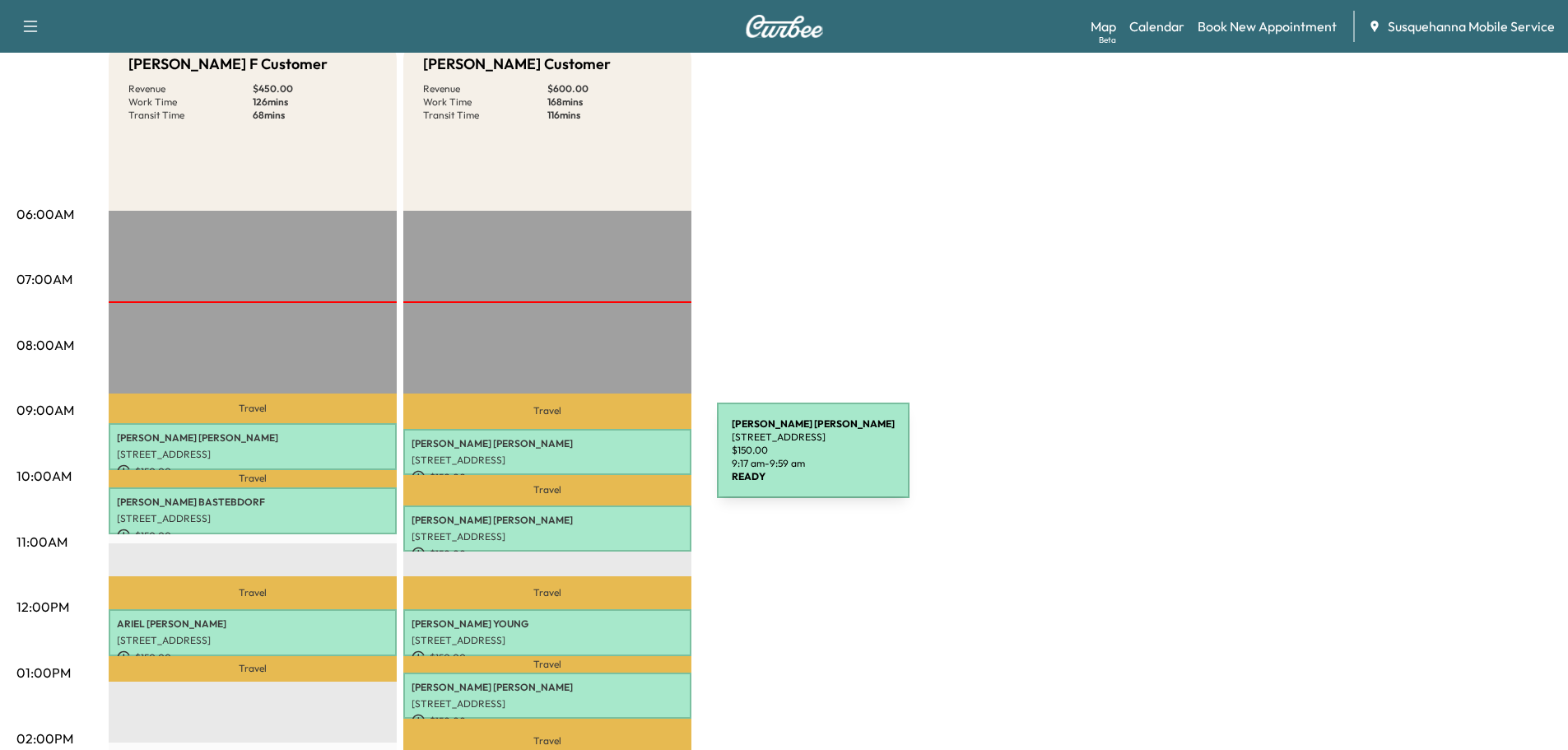
click at [593, 460] on p "[STREET_ADDRESS]" at bounding box center [547, 460] width 271 height 13
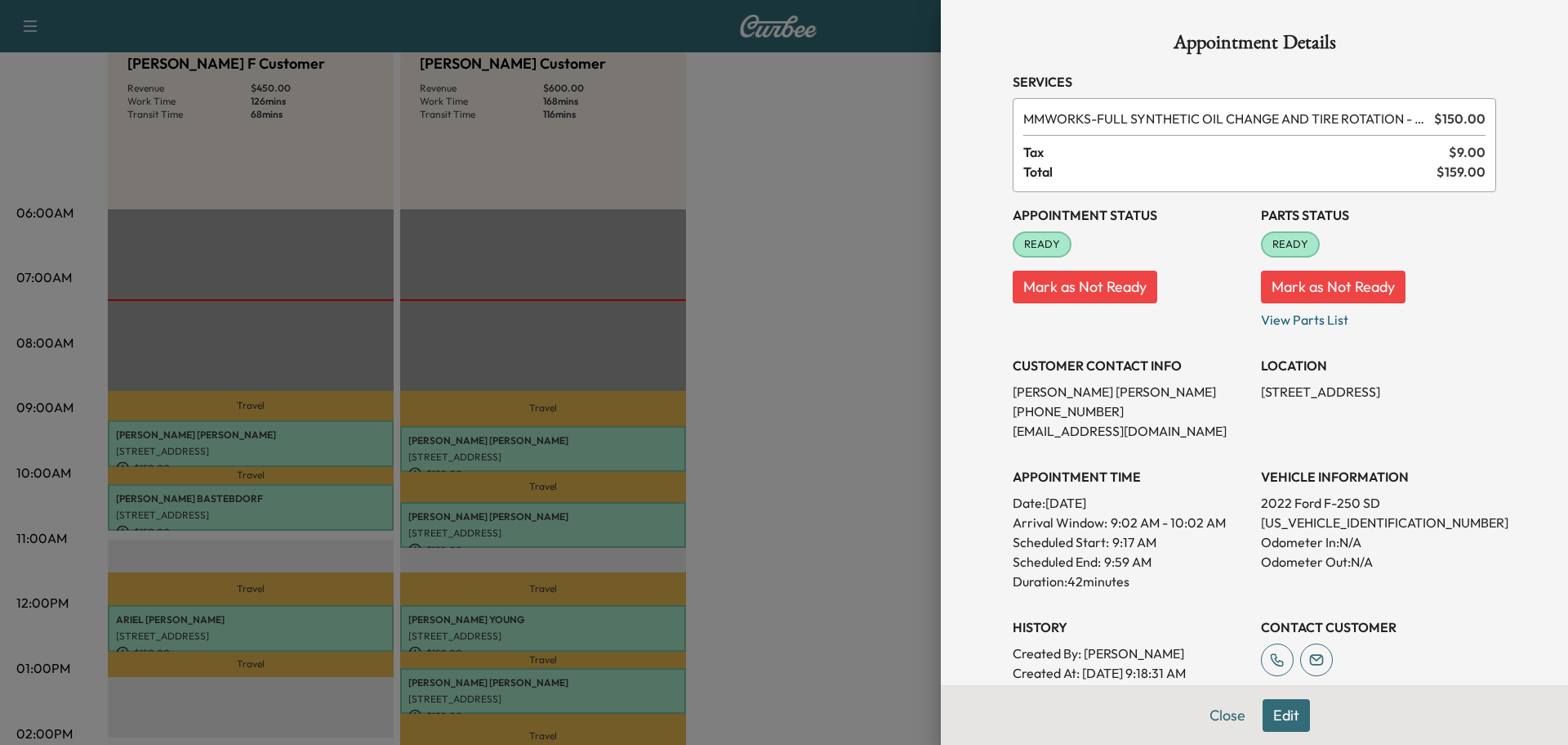
click at [1289, 712] on button "Edit" at bounding box center [1287, 716] width 48 height 32
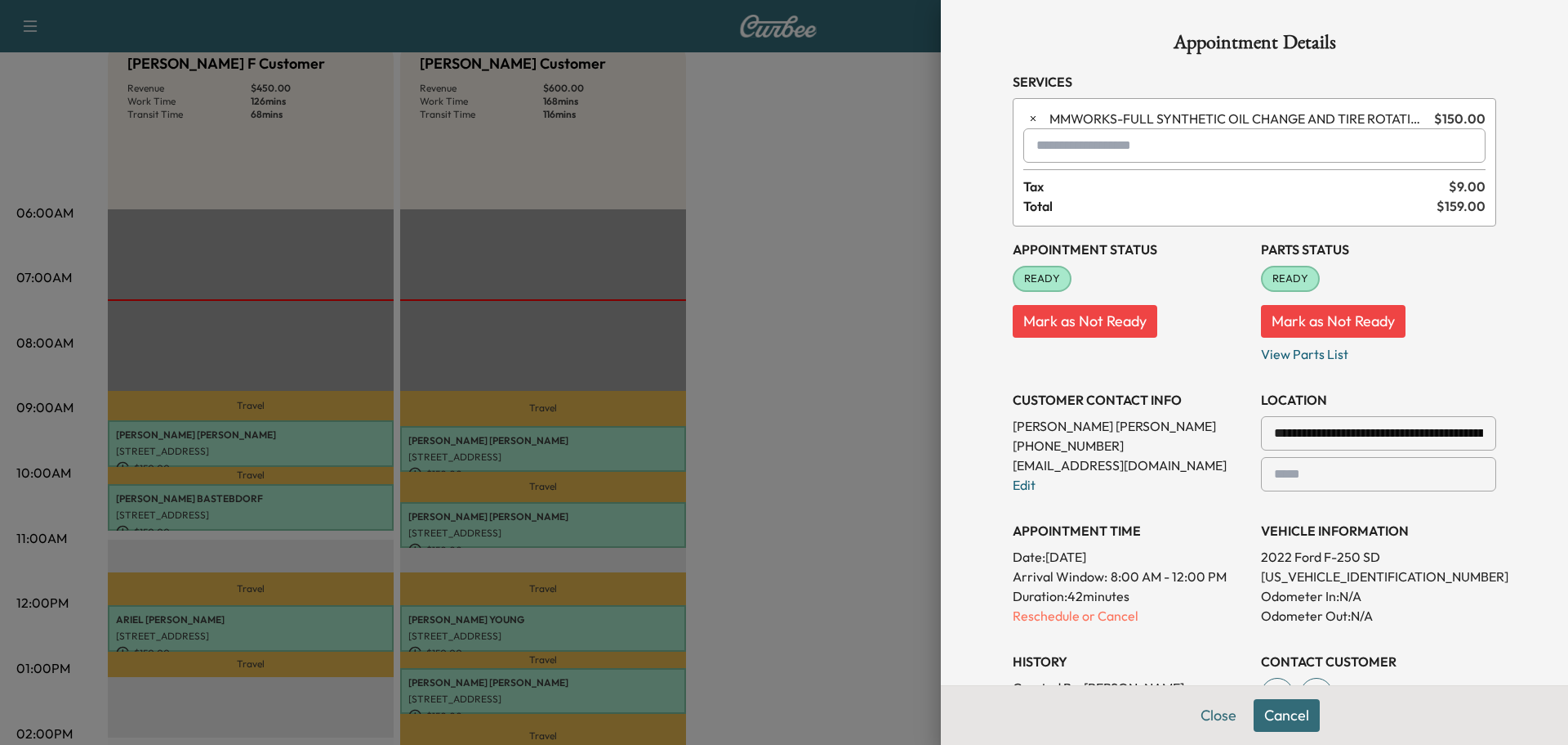
click at [1174, 143] on input "text" at bounding box center [1254, 146] width 462 height 34
type input "***"
click at [1220, 714] on button "Close" at bounding box center [1219, 716] width 57 height 32
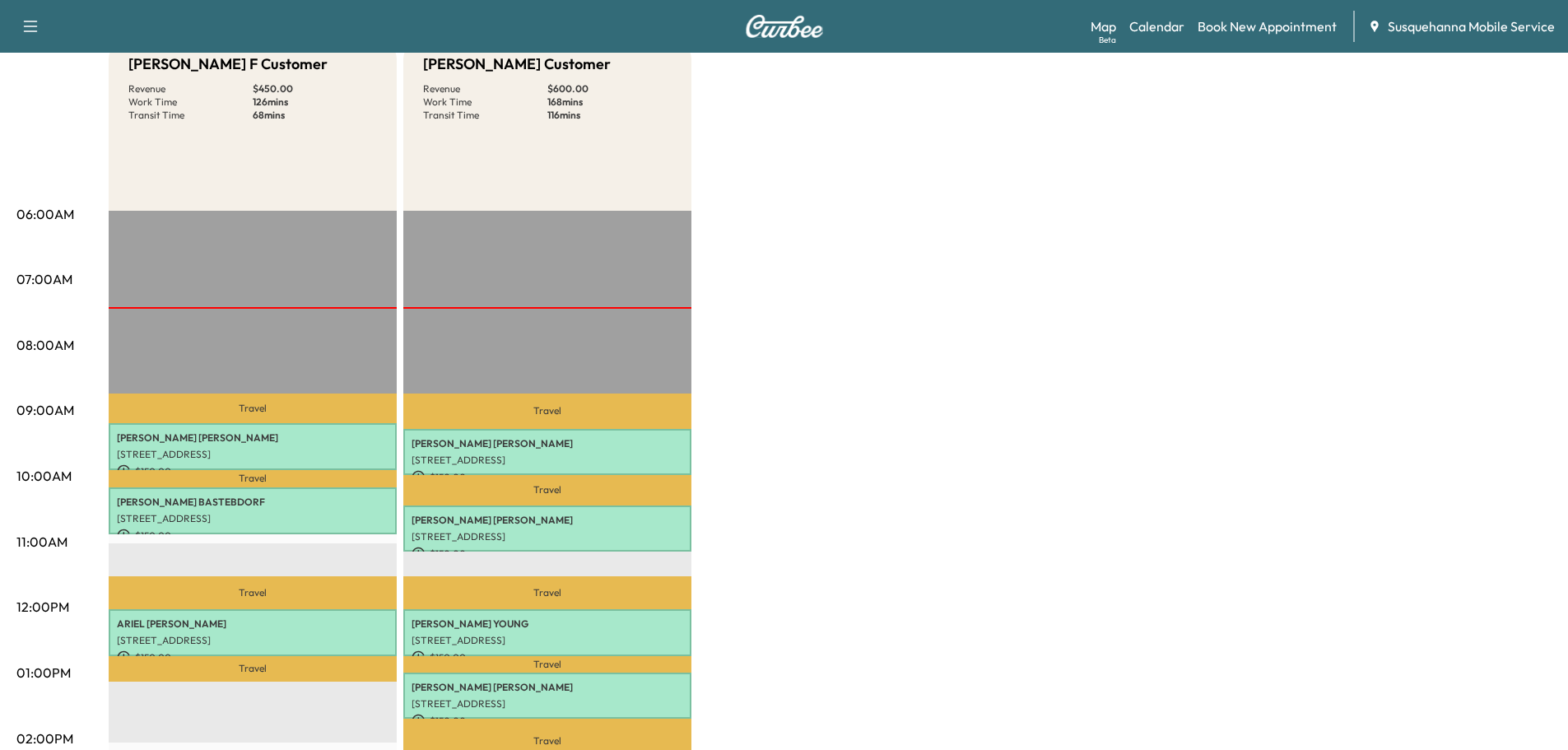
click at [581, 423] on p "Travel" at bounding box center [547, 411] width 288 height 35
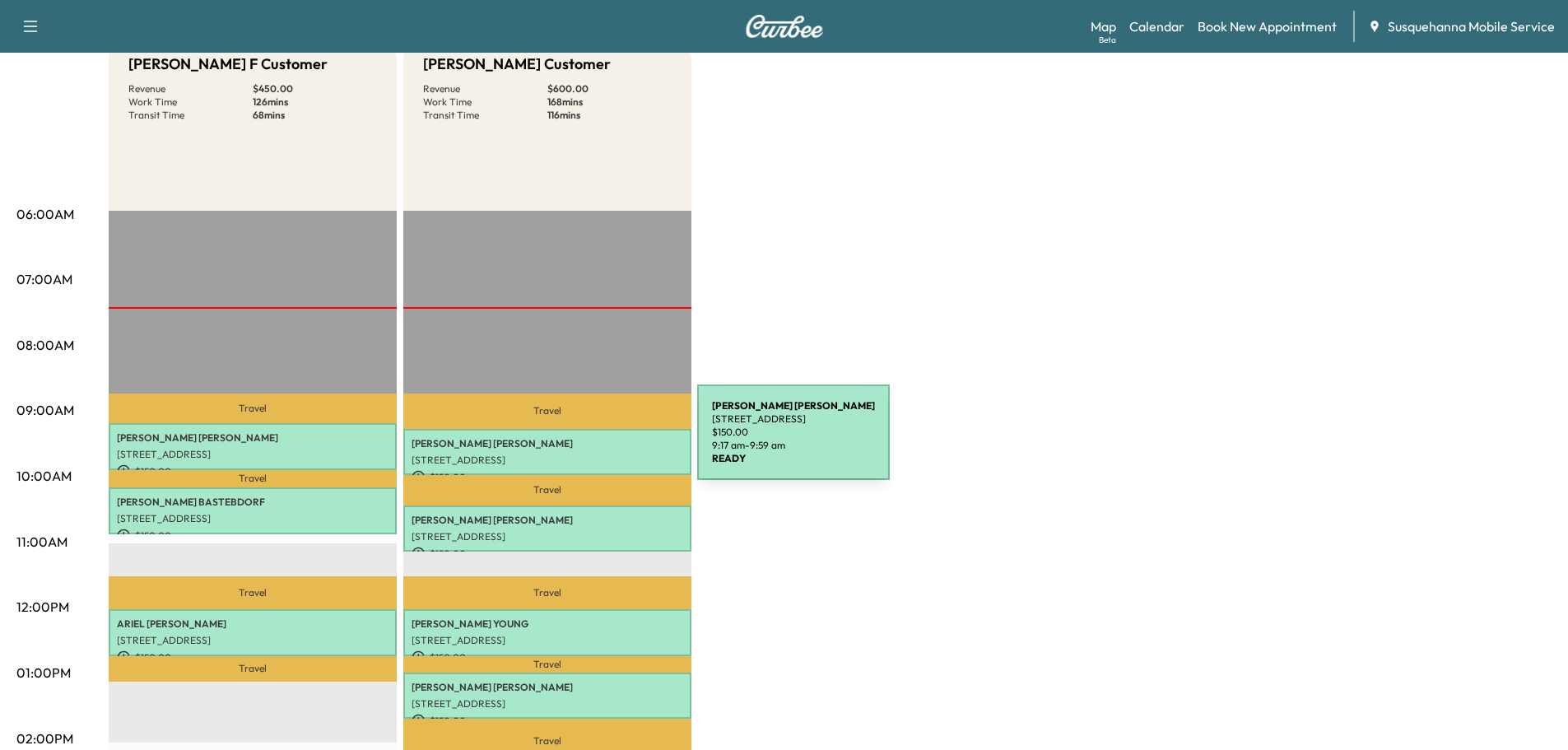
click at [574, 442] on p "[PERSON_NAME]" at bounding box center [547, 443] width 271 height 13
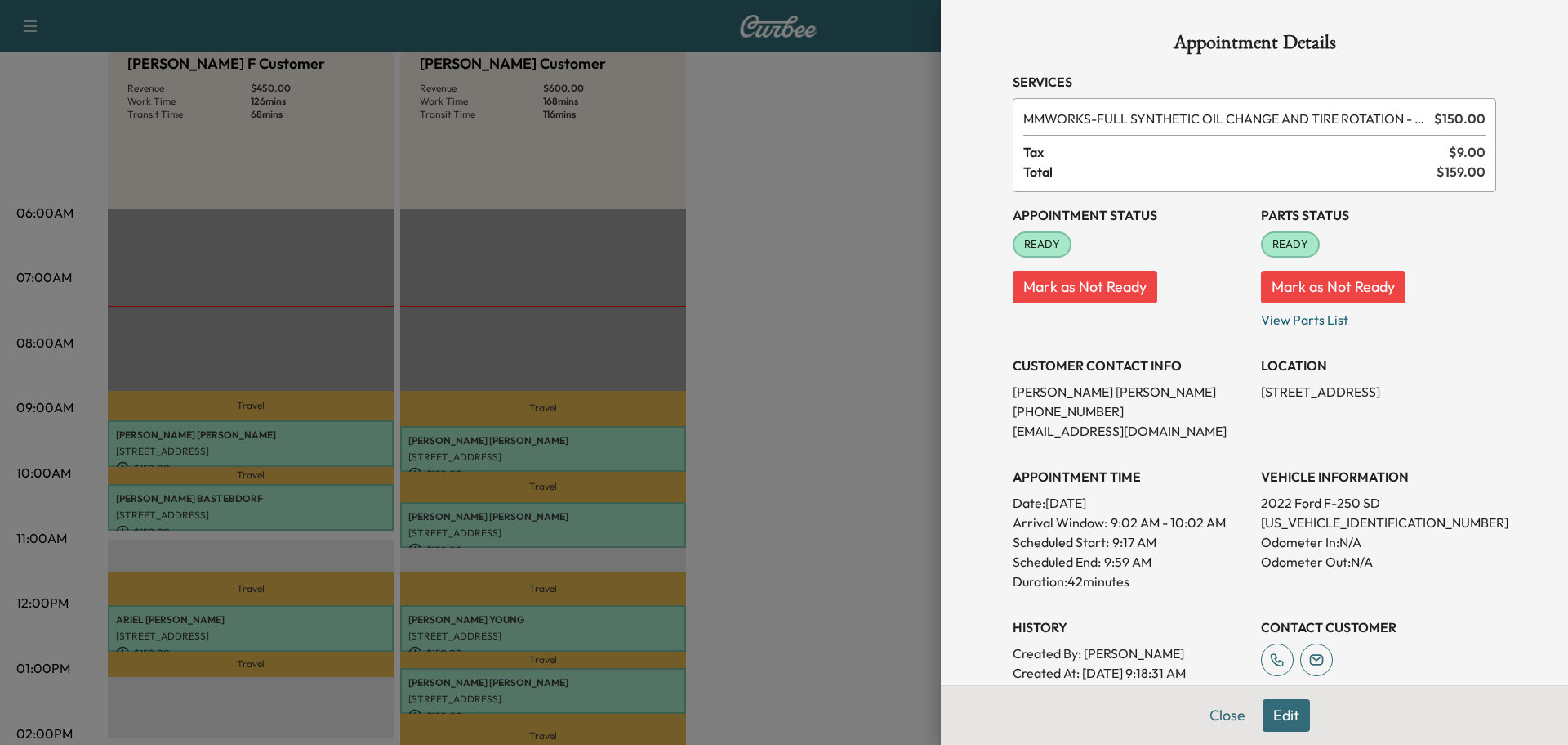
click at [1285, 722] on button "Edit" at bounding box center [1287, 716] width 48 height 32
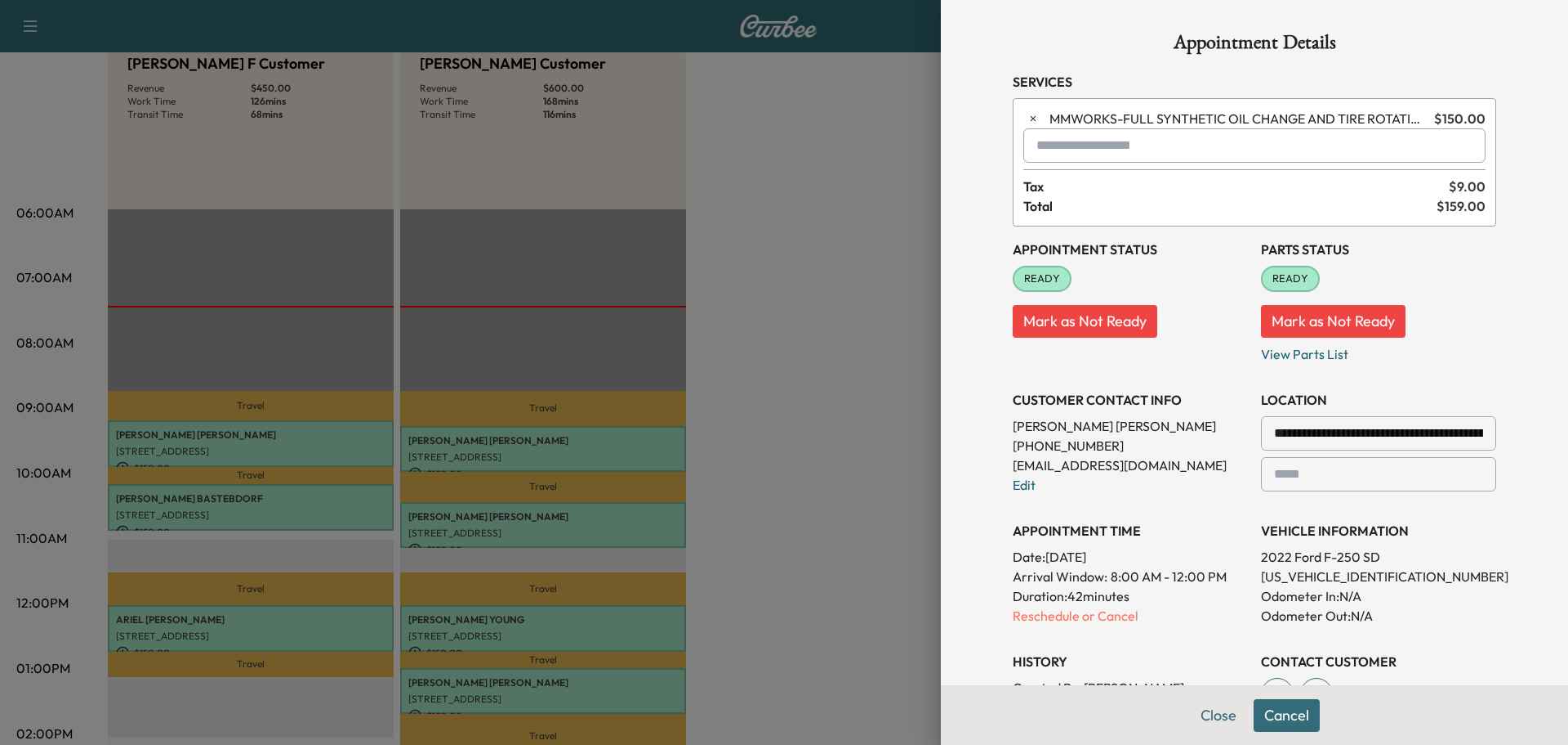
click at [1096, 149] on input "text" at bounding box center [1254, 146] width 462 height 34
type input "***"
click at [1198, 722] on button "Close" at bounding box center [1219, 716] width 57 height 32
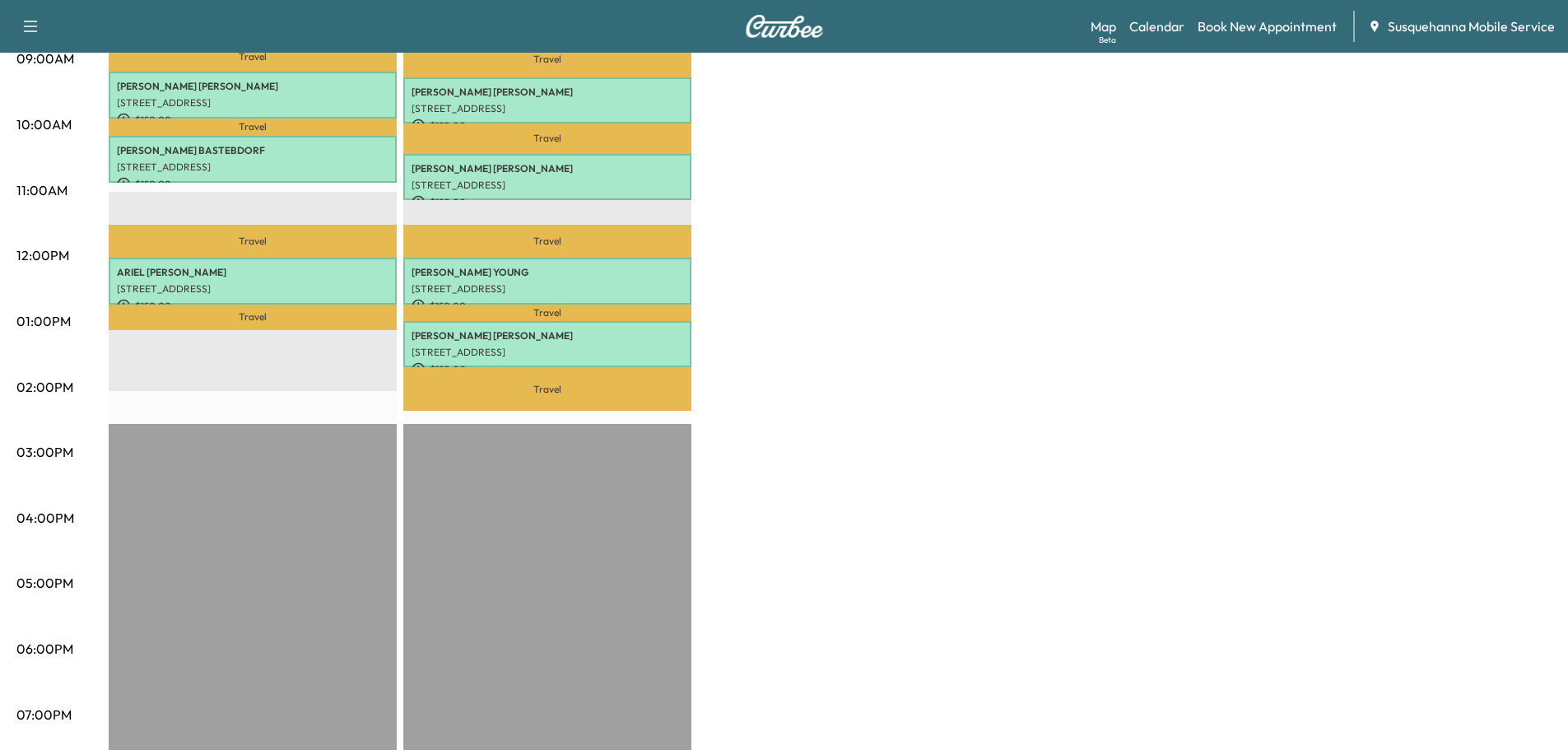
scroll to position [88, 0]
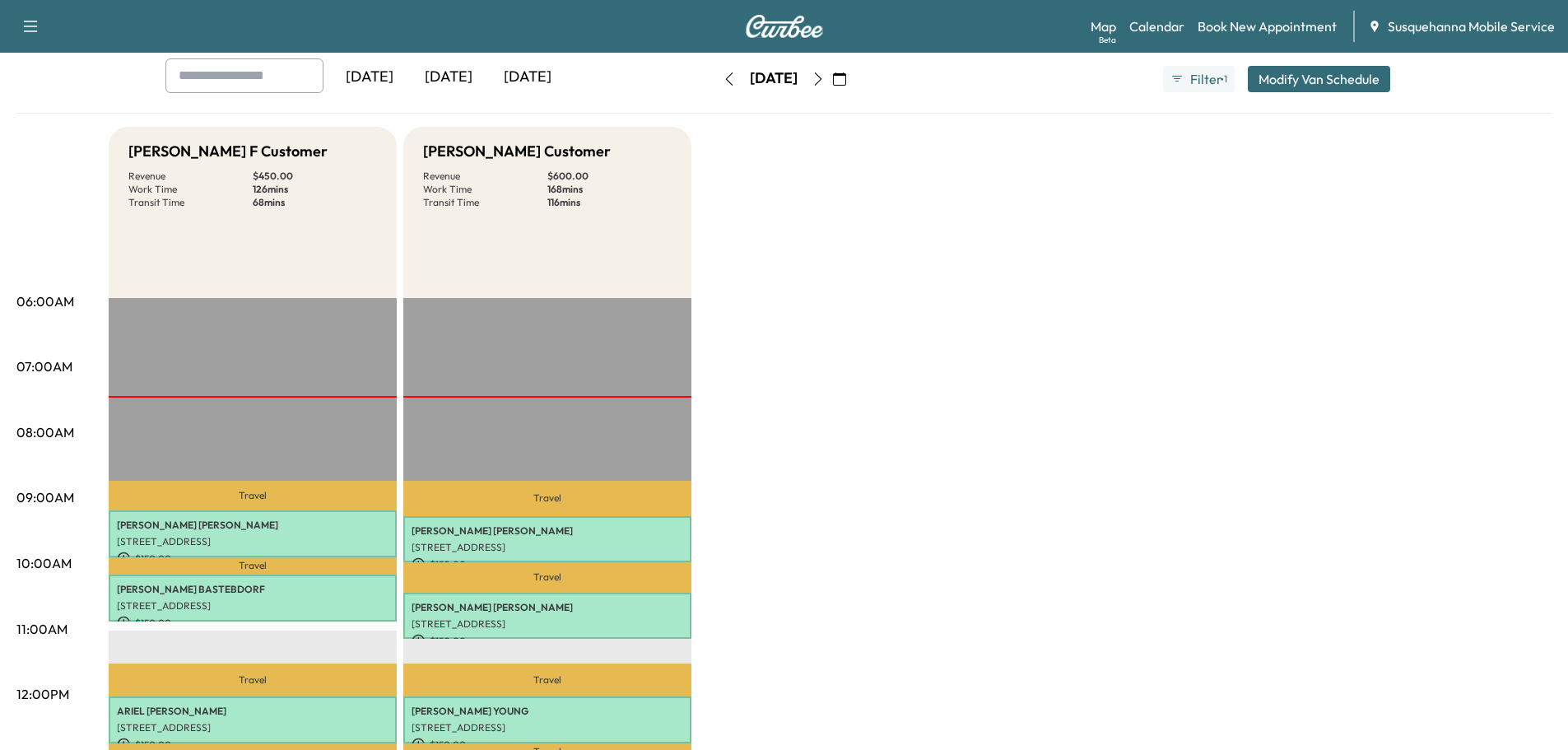
drag, startPoint x: 508, startPoint y: 620, endPoint x: 1037, endPoint y: 656, distance: 530.2
click at [1038, 656] on div "Bridgett F Customer Revenue $ 450.00 Work Time 126 mins Transit Time 68 mins Tr…" at bounding box center [829, 743] width 1443 height 1235
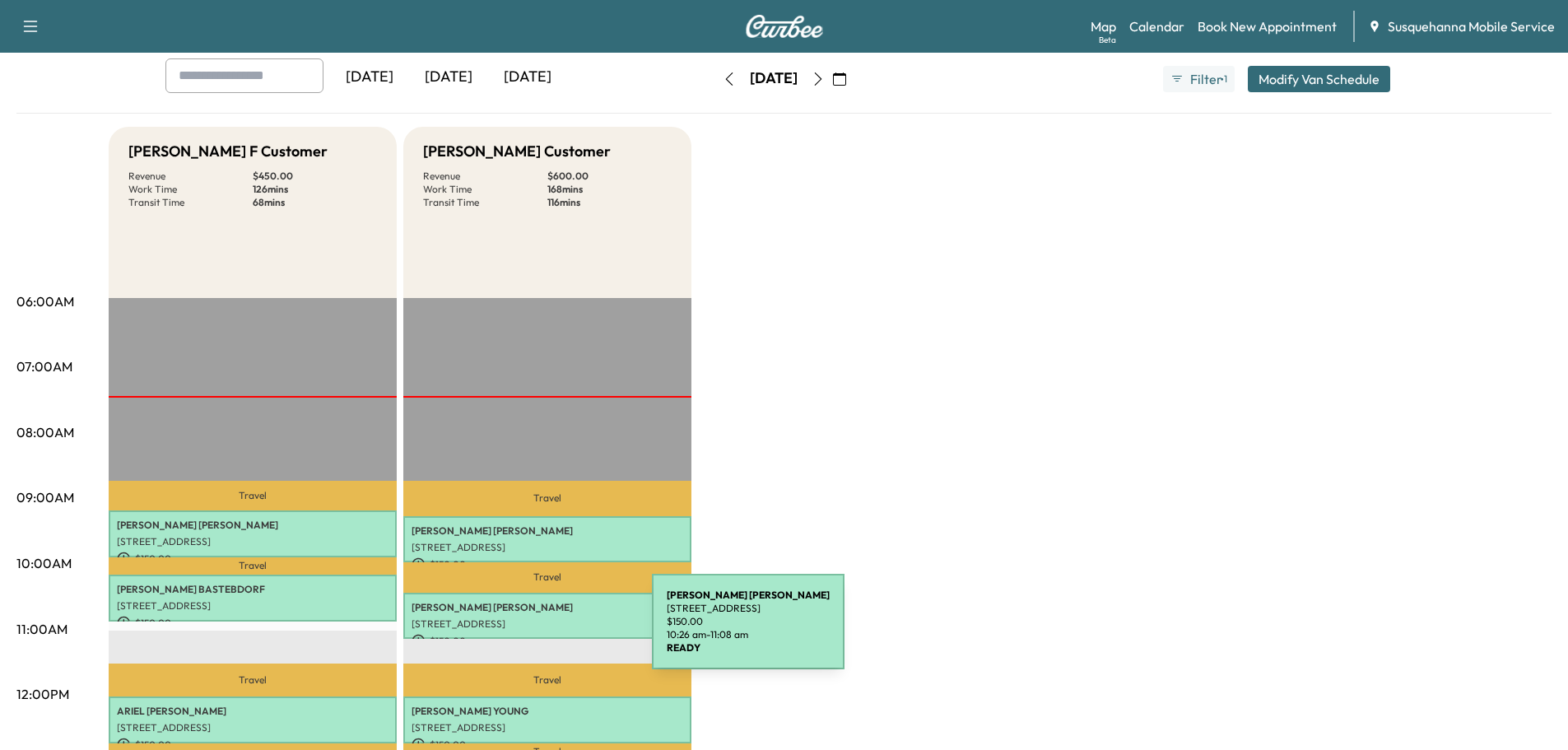
click at [529, 633] on p "$ 150.00" at bounding box center [547, 640] width 271 height 14
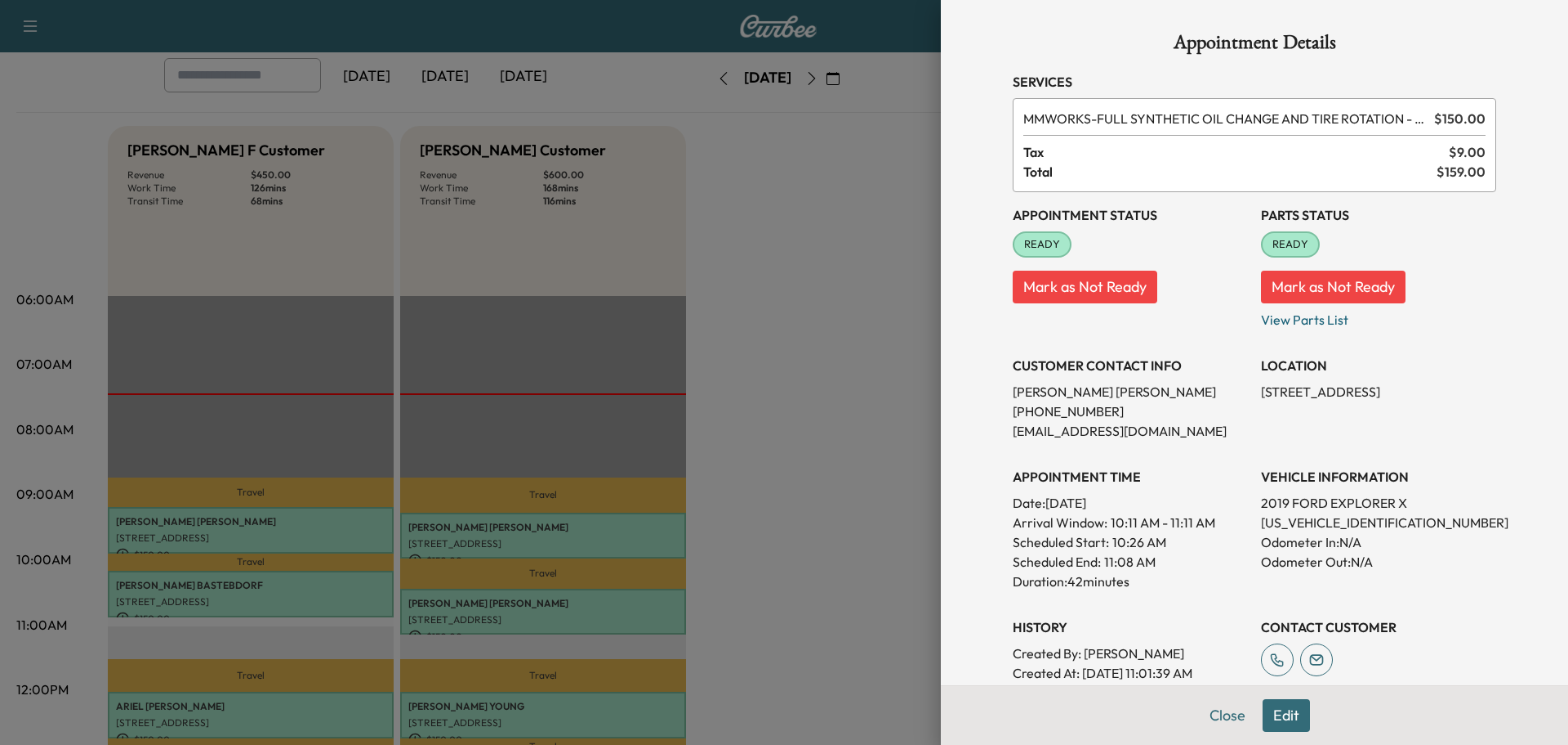
click at [1279, 717] on button "Edit" at bounding box center [1287, 716] width 48 height 32
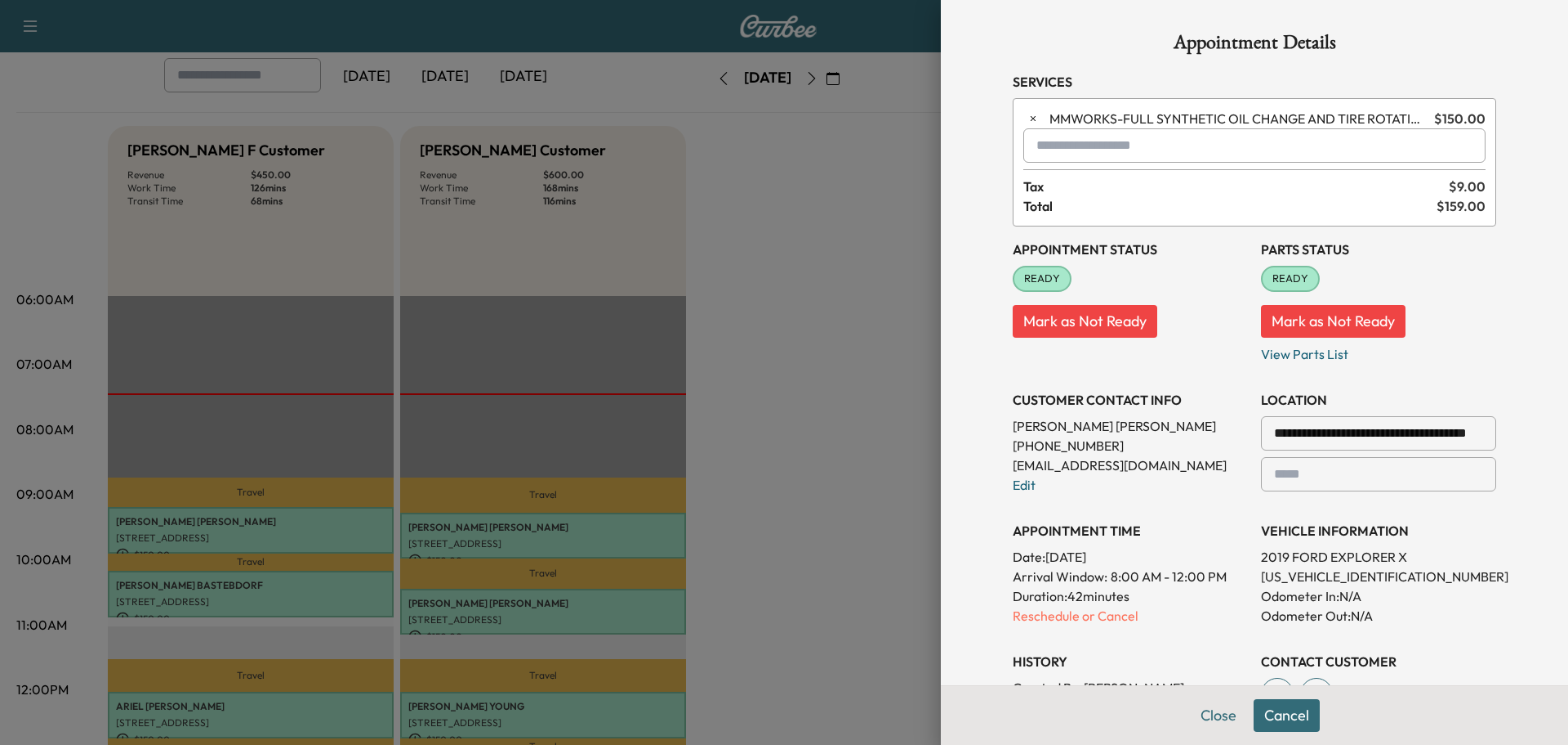
click at [1177, 147] on input "text" at bounding box center [1254, 146] width 462 height 34
type input "***"
click at [1208, 707] on button "Close" at bounding box center [1219, 716] width 57 height 32
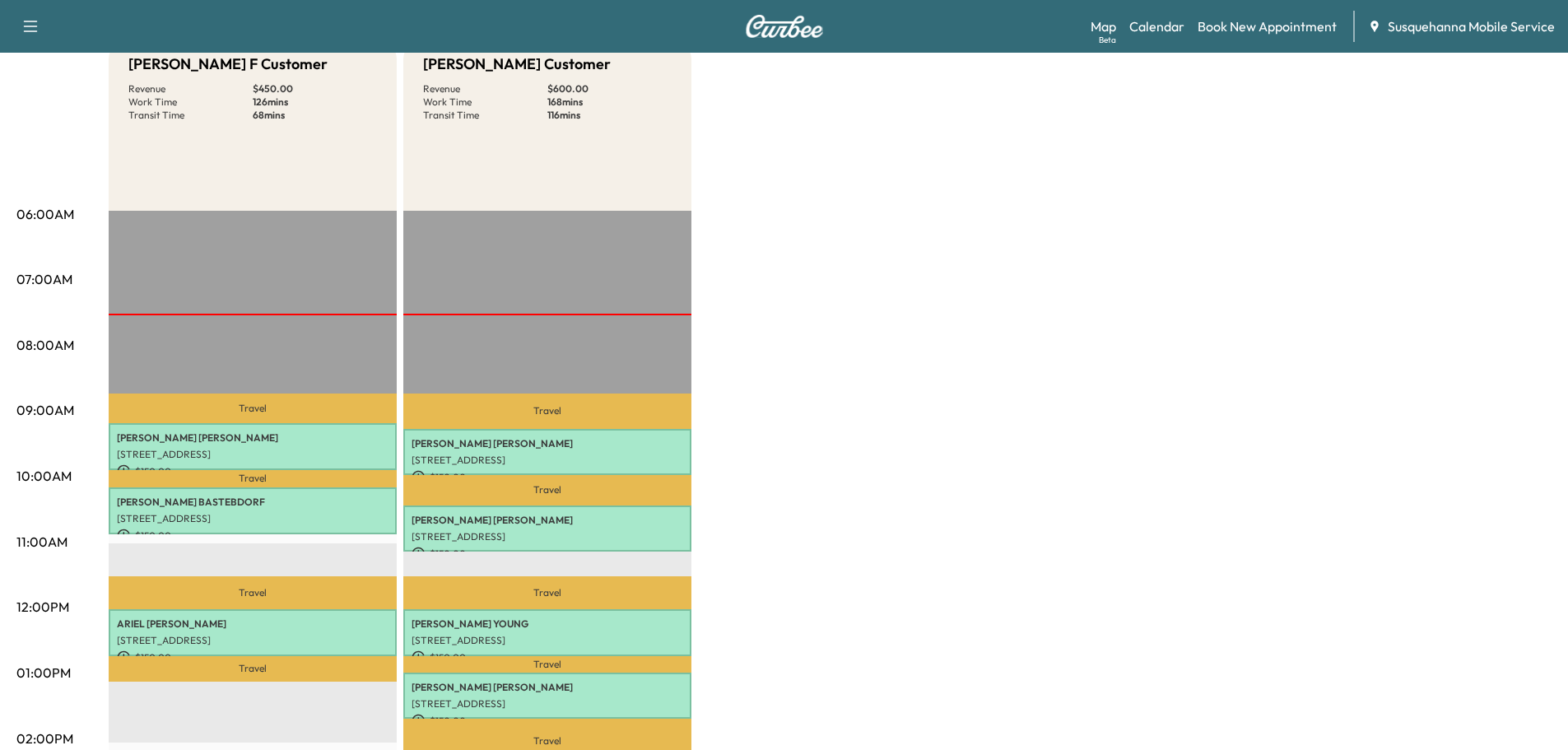
scroll to position [0, 0]
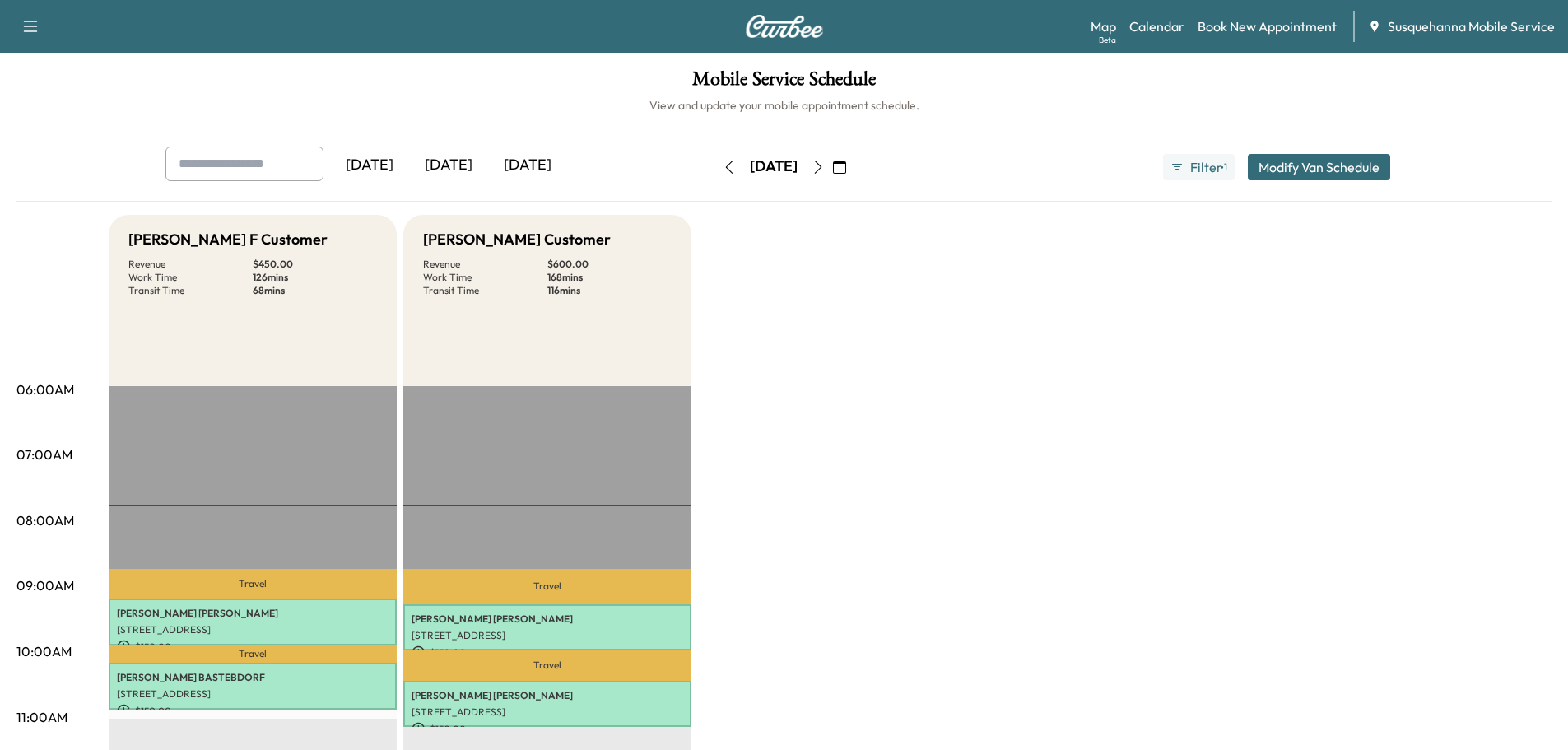
click at [825, 167] on icon "button" at bounding box center [818, 168] width 13 height 13
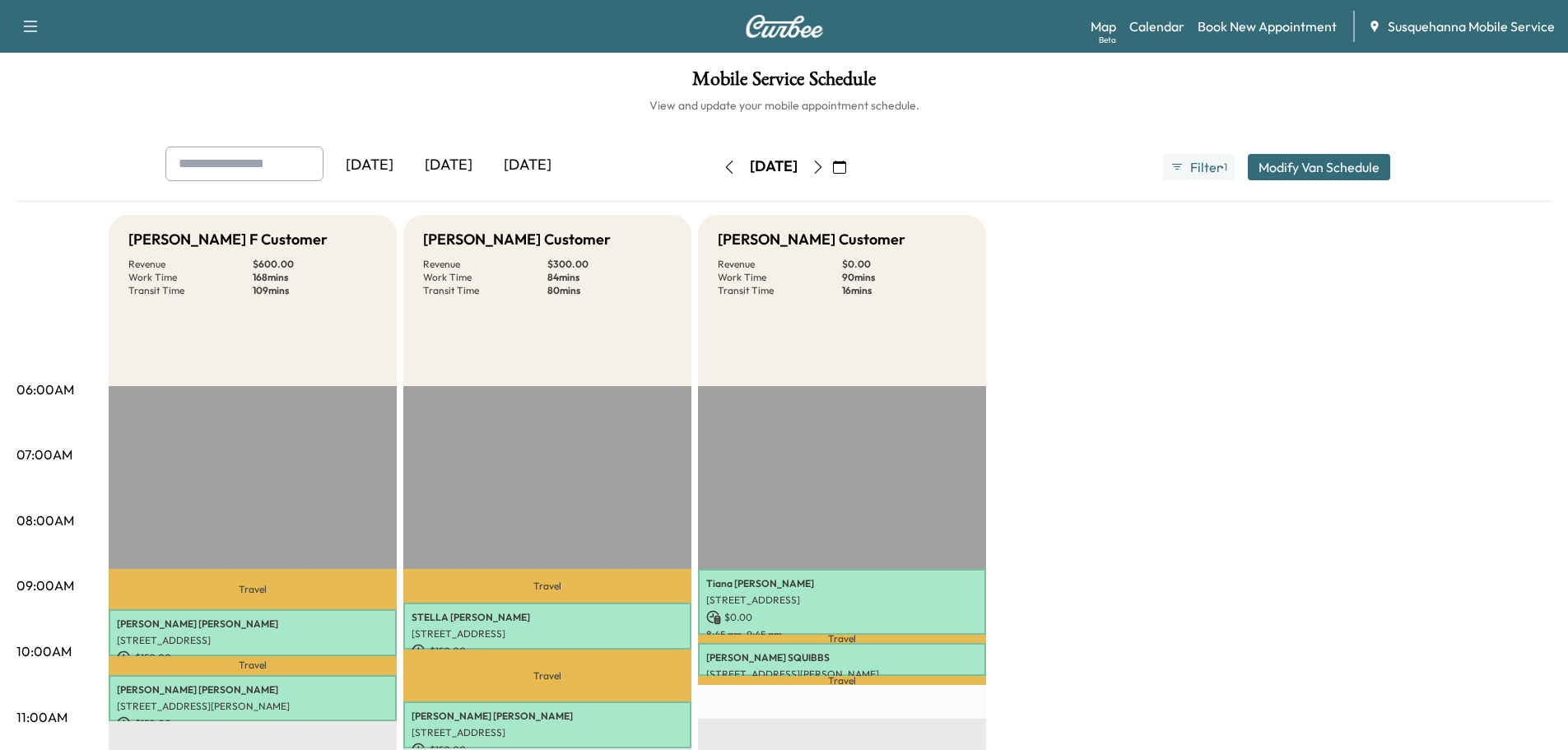
scroll to position [175, 0]
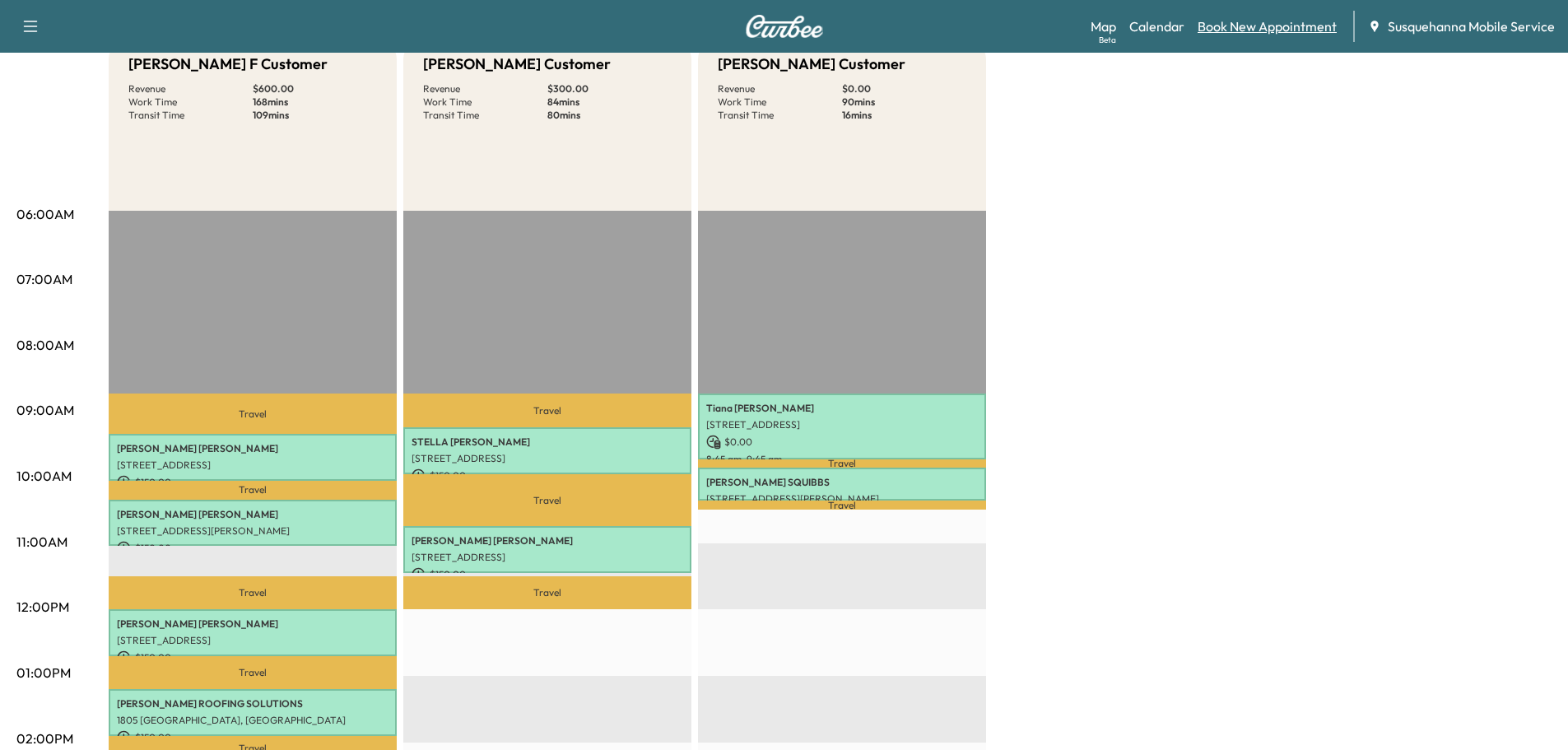
click at [1276, 16] on link "Book New Appointment" at bounding box center [1266, 26] width 139 height 20
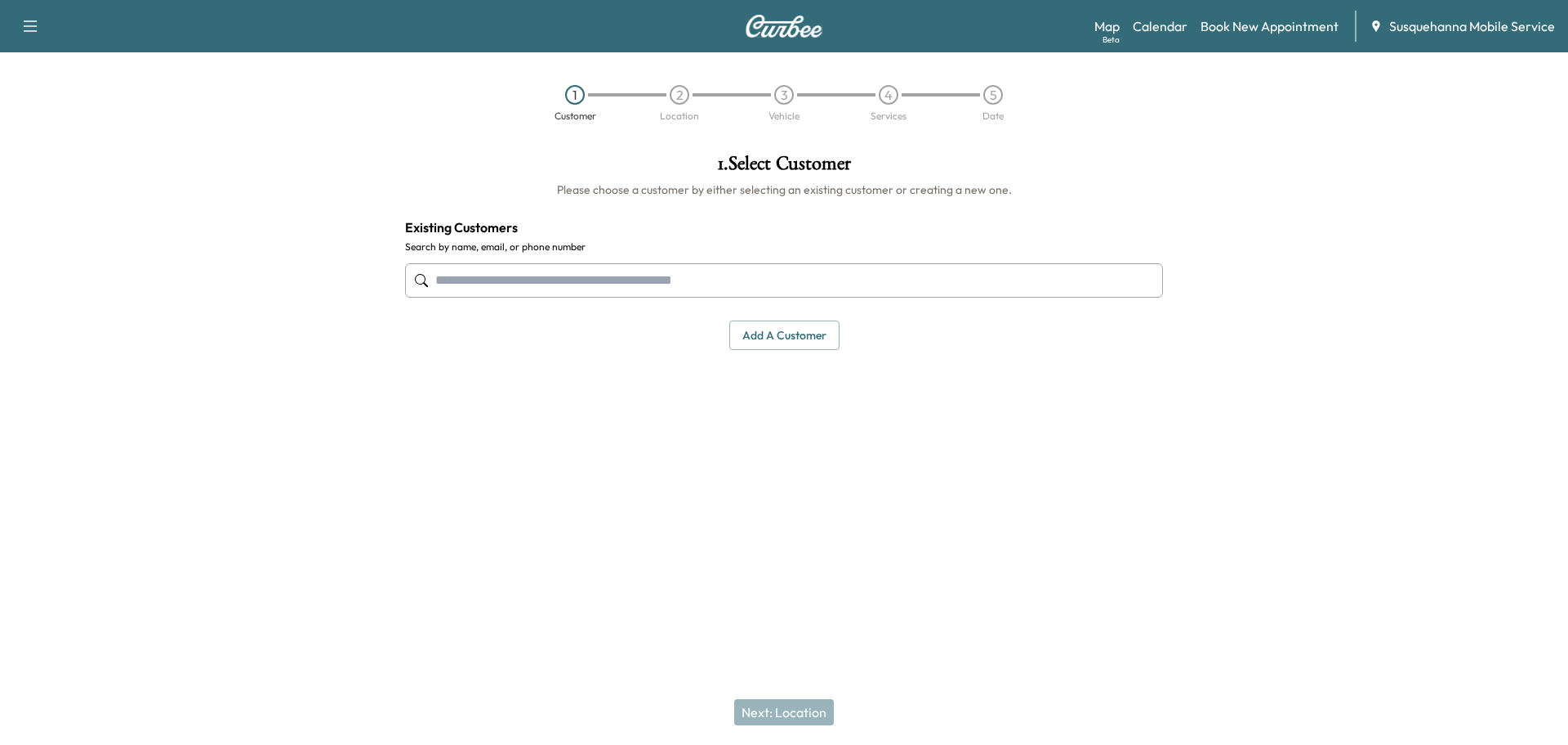
click at [696, 275] on input "text" at bounding box center [784, 281] width 758 height 34
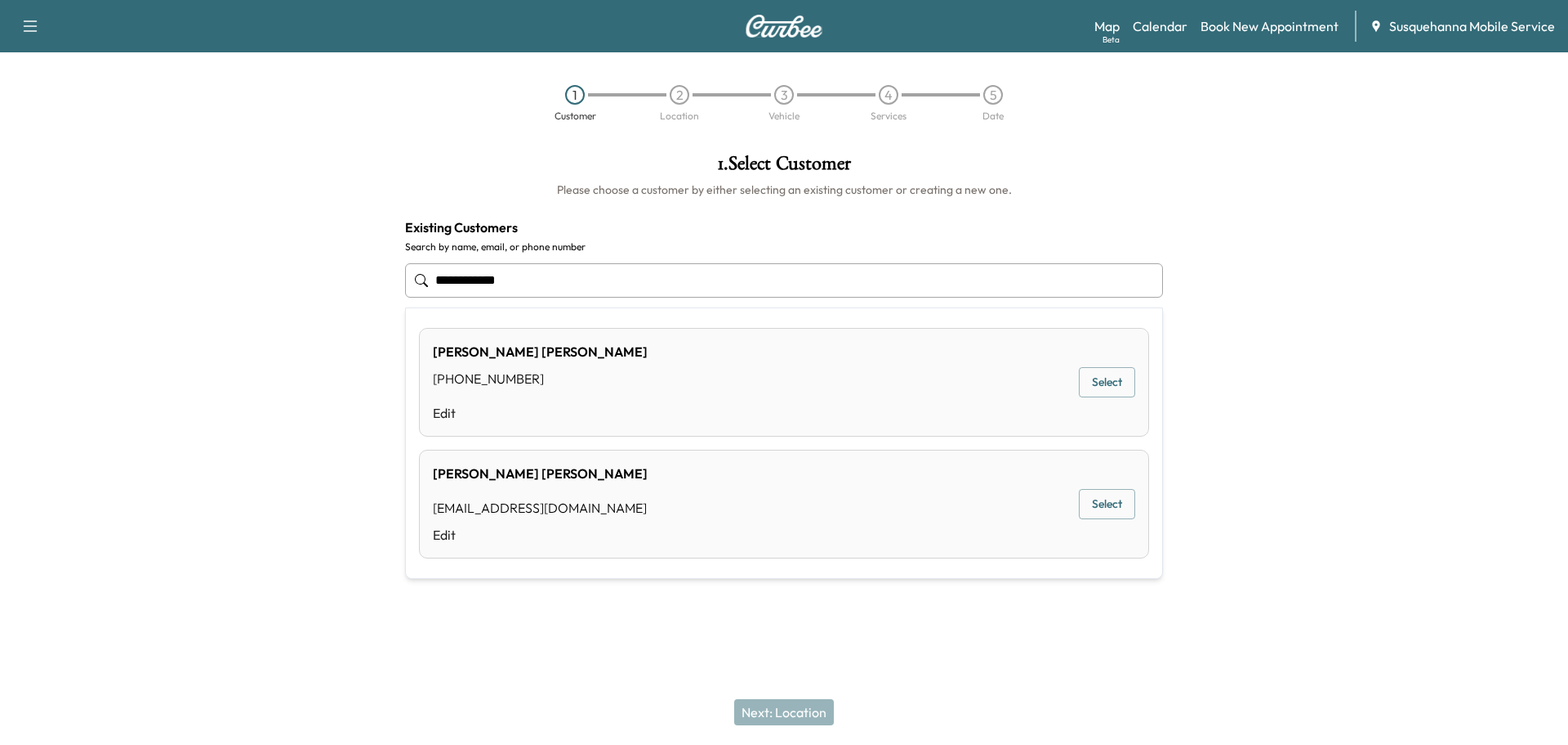
click at [1119, 508] on button "Select" at bounding box center [1107, 504] width 56 height 30
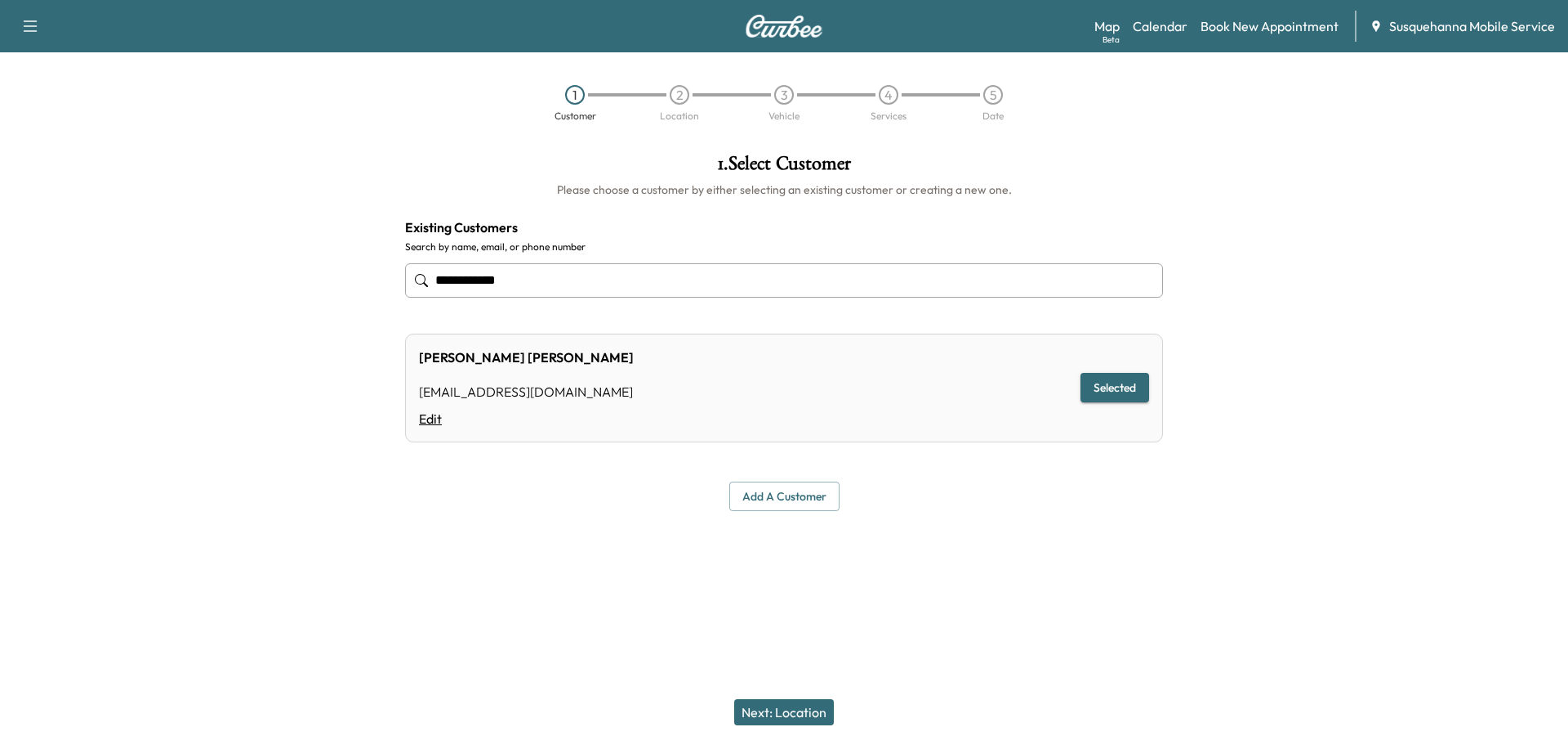
type input "**********"
click at [436, 417] on link "Edit" at bounding box center [527, 419] width 215 height 20
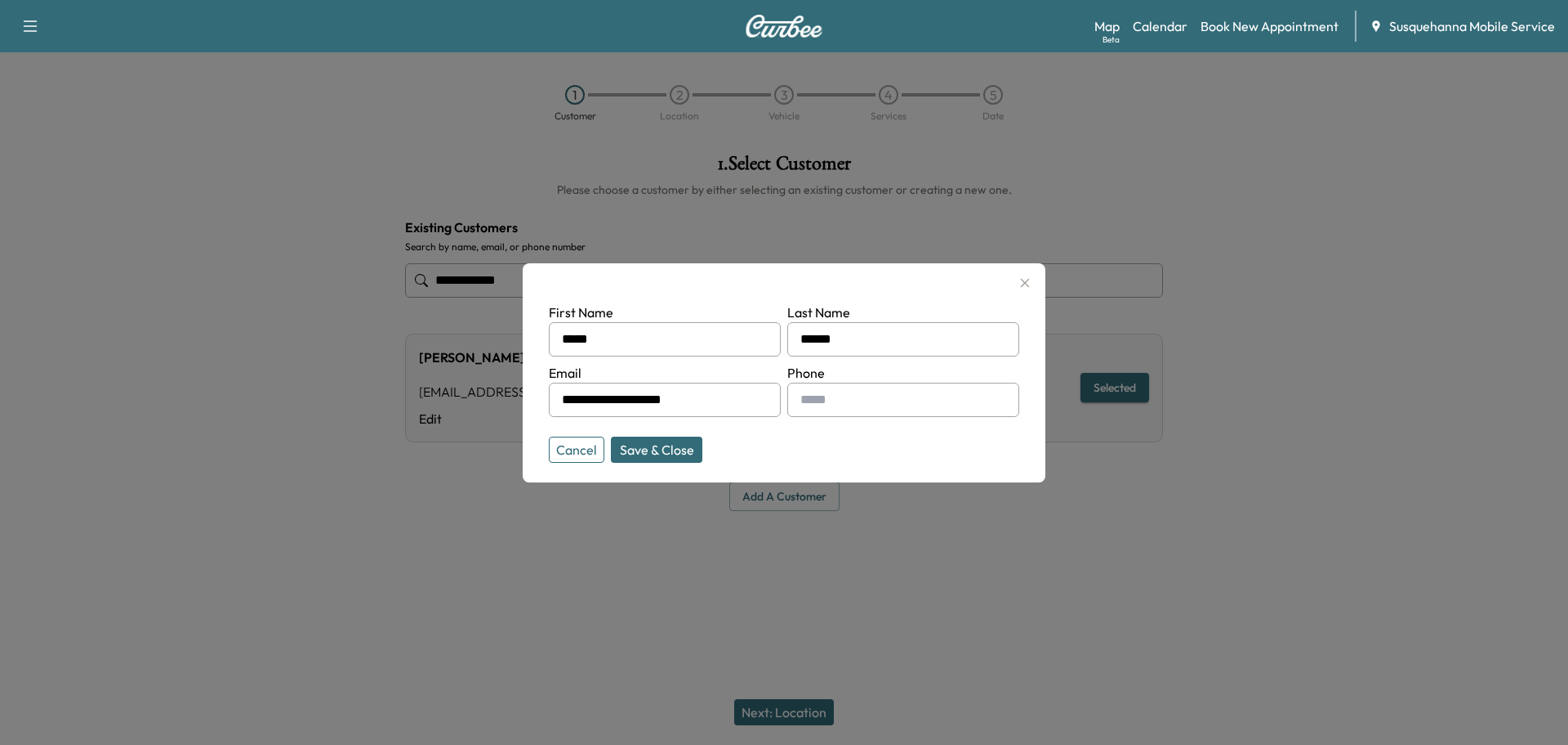
click at [852, 406] on input "text" at bounding box center [903, 400] width 232 height 34
click at [682, 456] on button "Save & Close" at bounding box center [657, 449] width 91 height 26
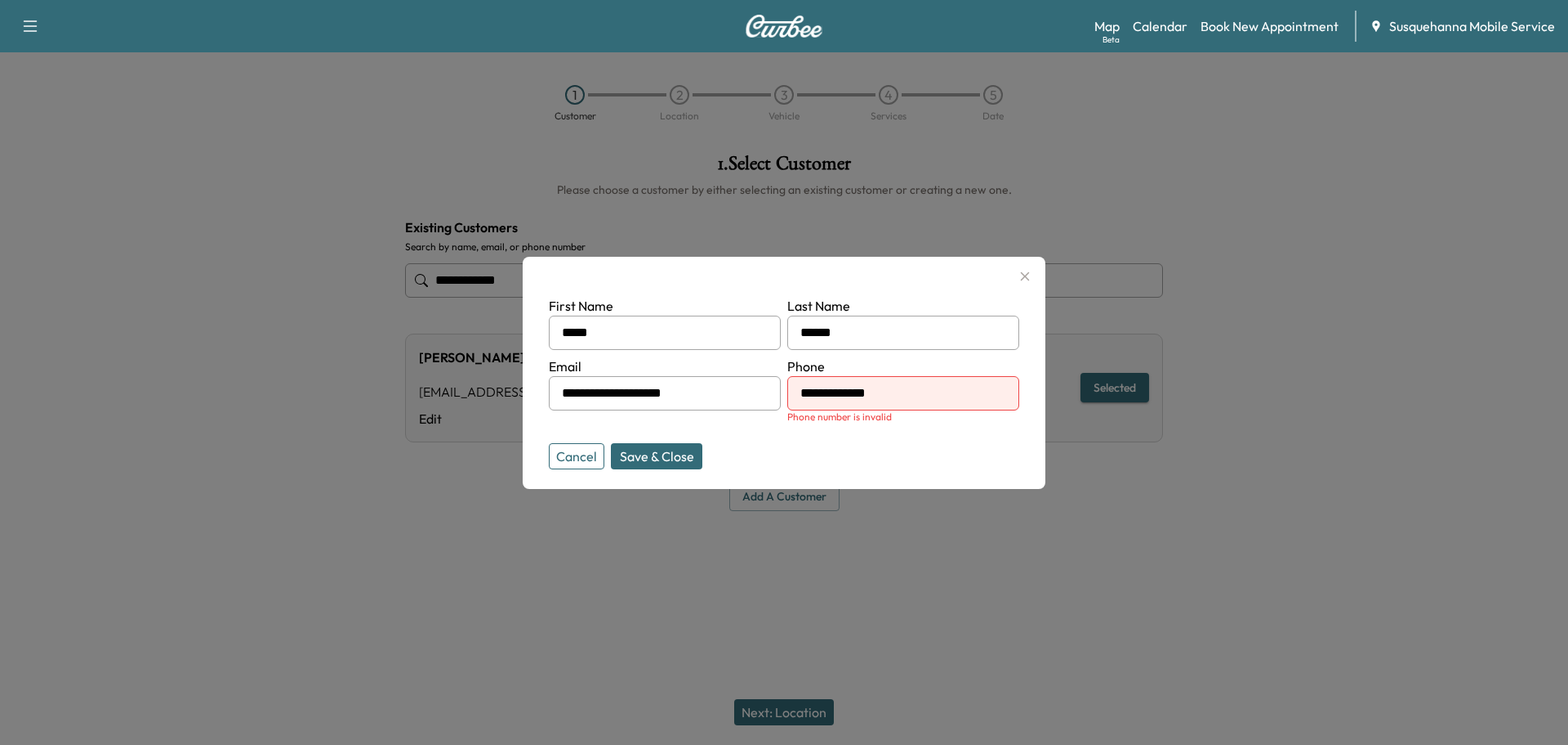
click at [931, 392] on input "**********" at bounding box center [903, 393] width 232 height 34
type input "**********"
click at [893, 444] on form "**********" at bounding box center [784, 379] width 471 height 167
click at [650, 461] on button "Save & Close" at bounding box center [657, 456] width 91 height 26
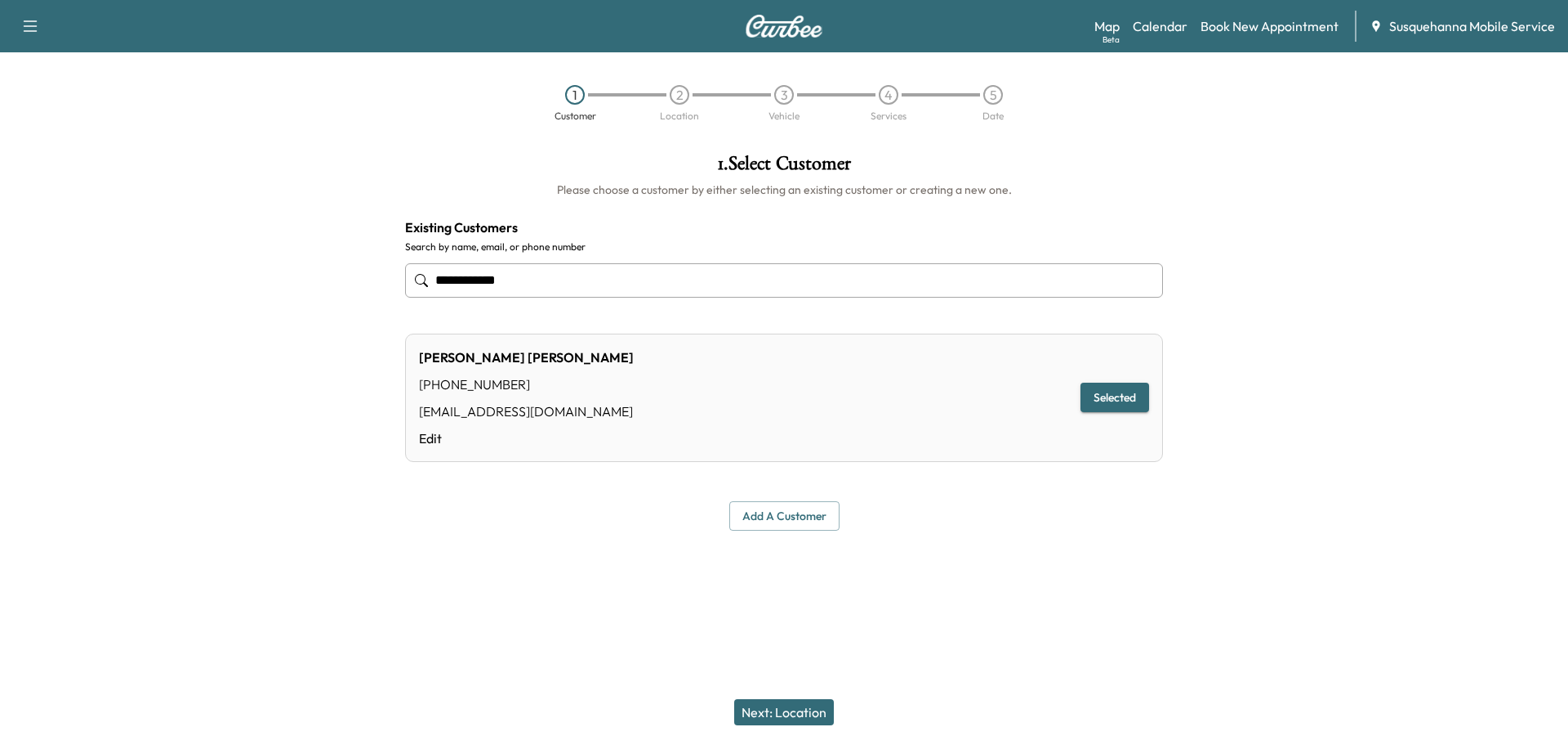
click at [765, 717] on button "Next: Location" at bounding box center [784, 712] width 100 height 26
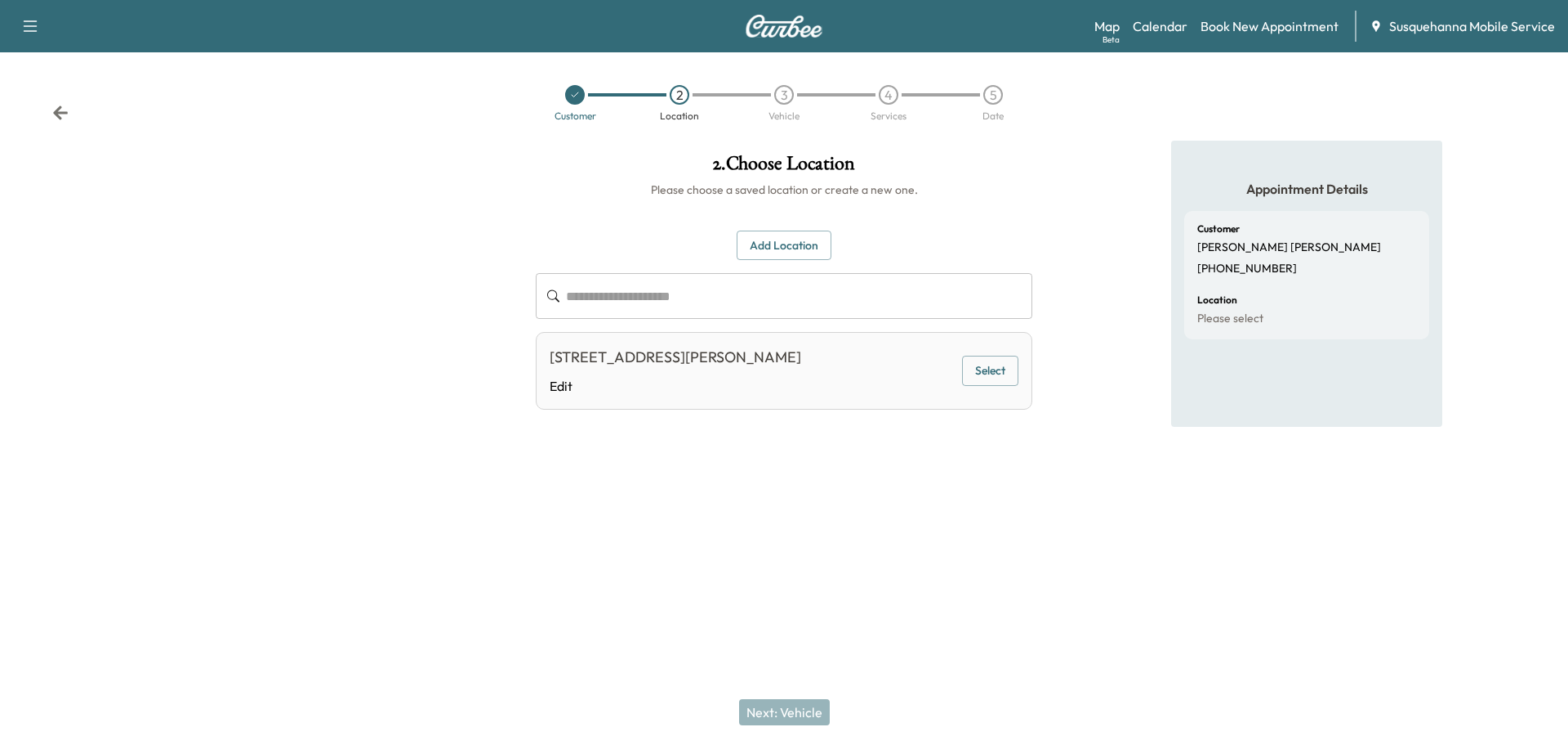
click at [787, 715] on div "Next: Vehicle" at bounding box center [784, 712] width 1568 height 66
click at [995, 366] on button "Select" at bounding box center [990, 371] width 56 height 30
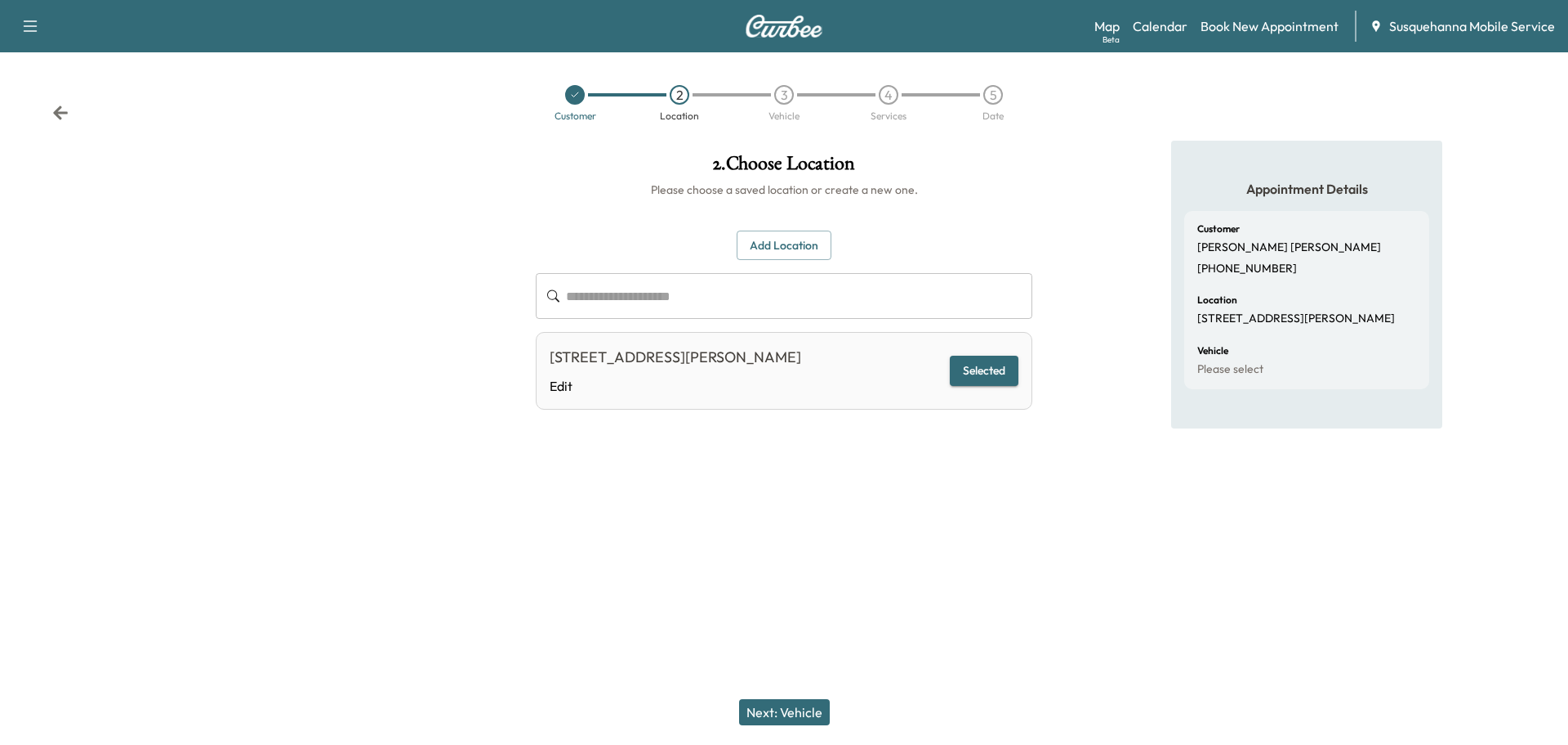
click at [808, 708] on button "Next: Vehicle" at bounding box center [784, 712] width 90 height 26
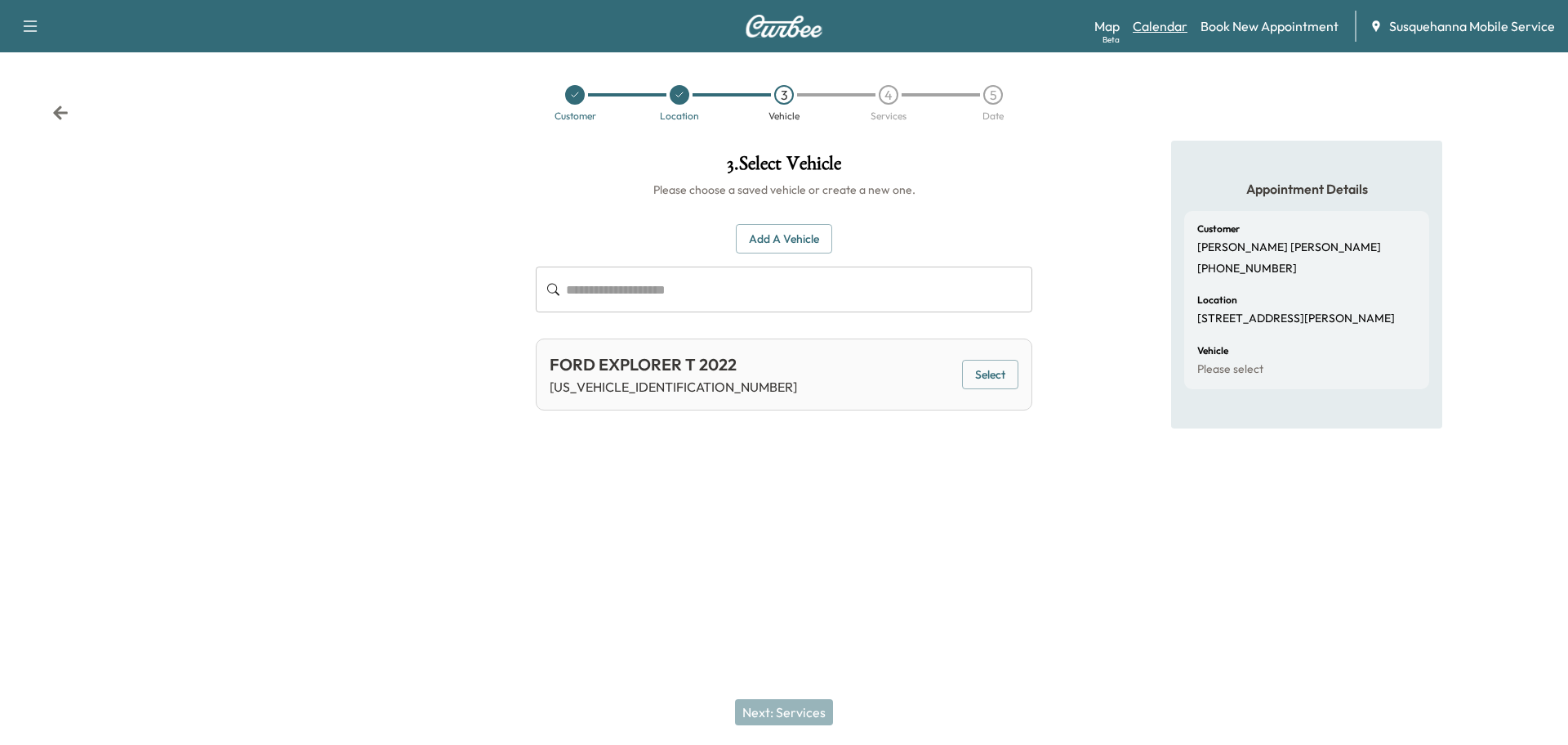
click at [1168, 29] on link "Calendar" at bounding box center [1161, 26] width 55 height 20
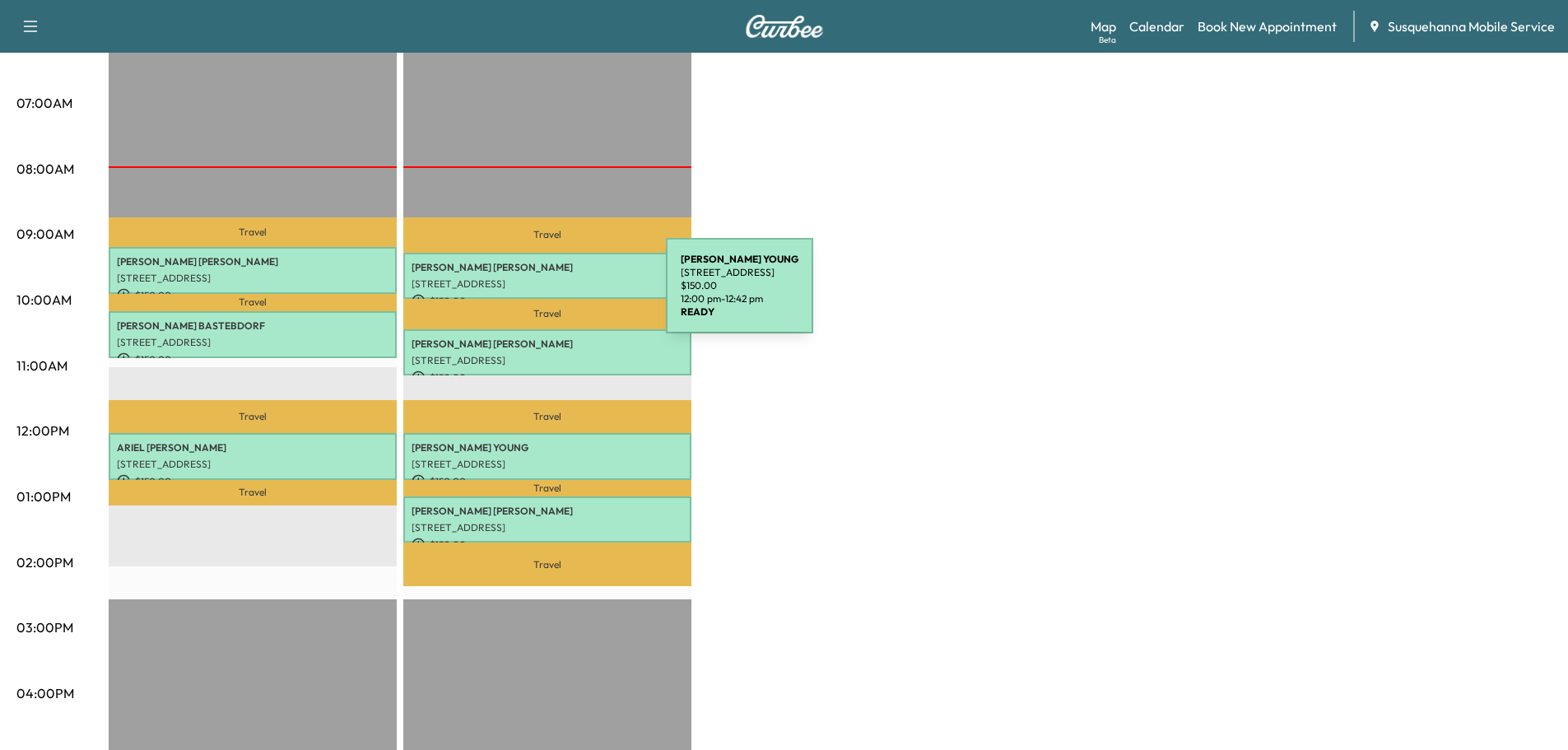
scroll to position [263, 0]
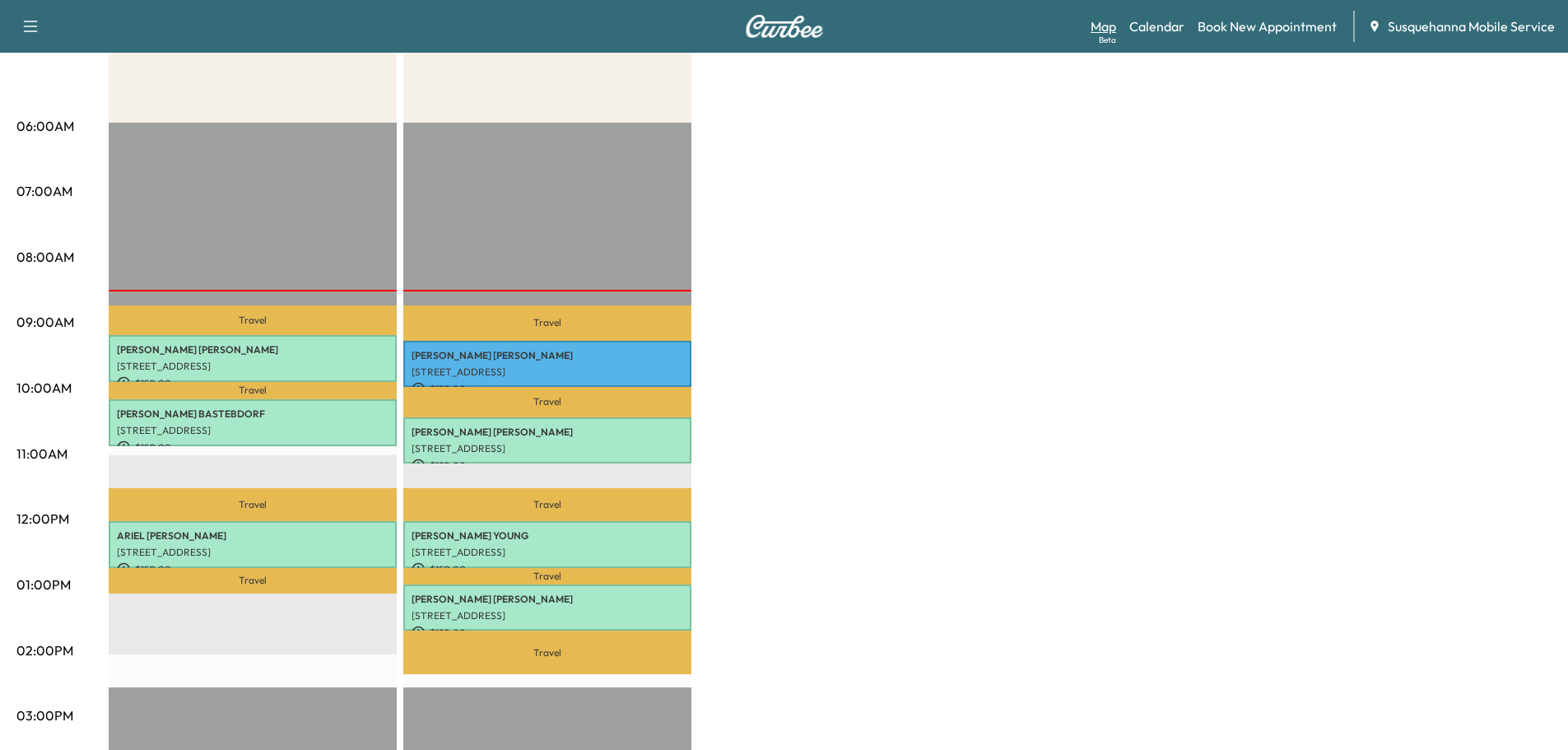
click at [1112, 30] on link "Map Beta" at bounding box center [1102, 26] width 26 height 20
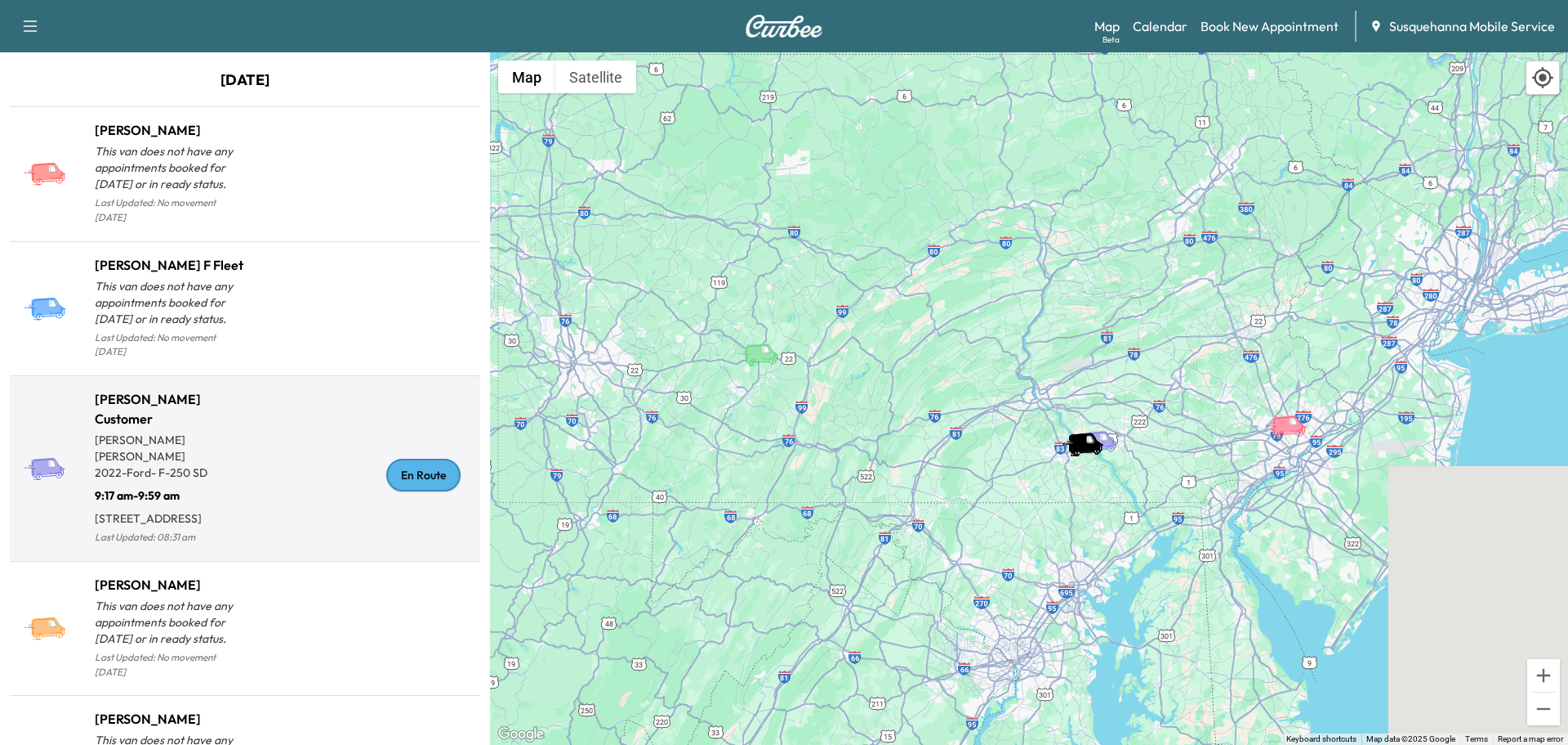
click at [435, 464] on div "En Route" at bounding box center [423, 475] width 74 height 32
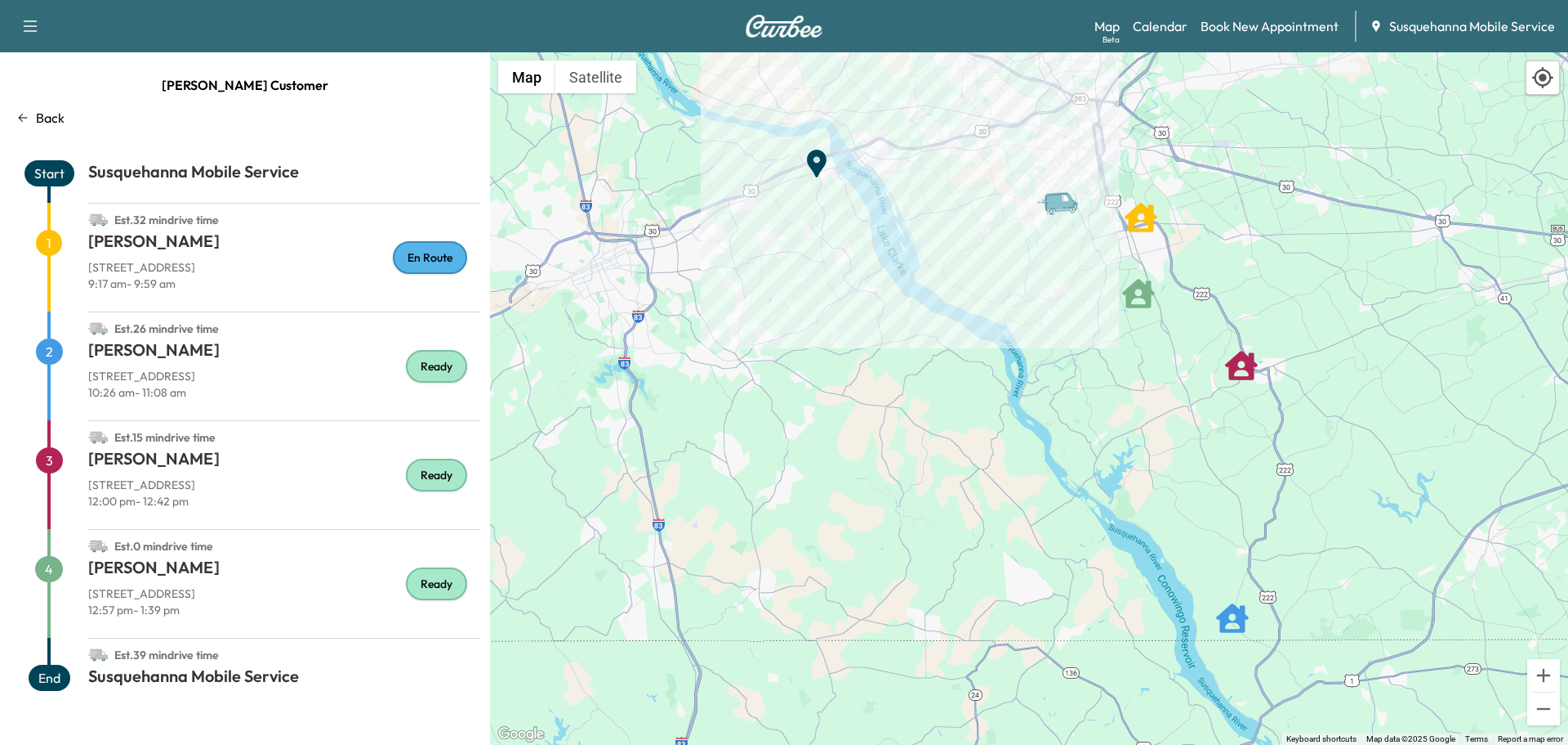
click at [1095, 24] on div "Support Log Out Map Beta Calendar Book New Appointment Susquehanna Mobile Servi…" at bounding box center [784, 26] width 1568 height 52
click at [1161, 24] on link "Calendar" at bounding box center [1161, 26] width 55 height 20
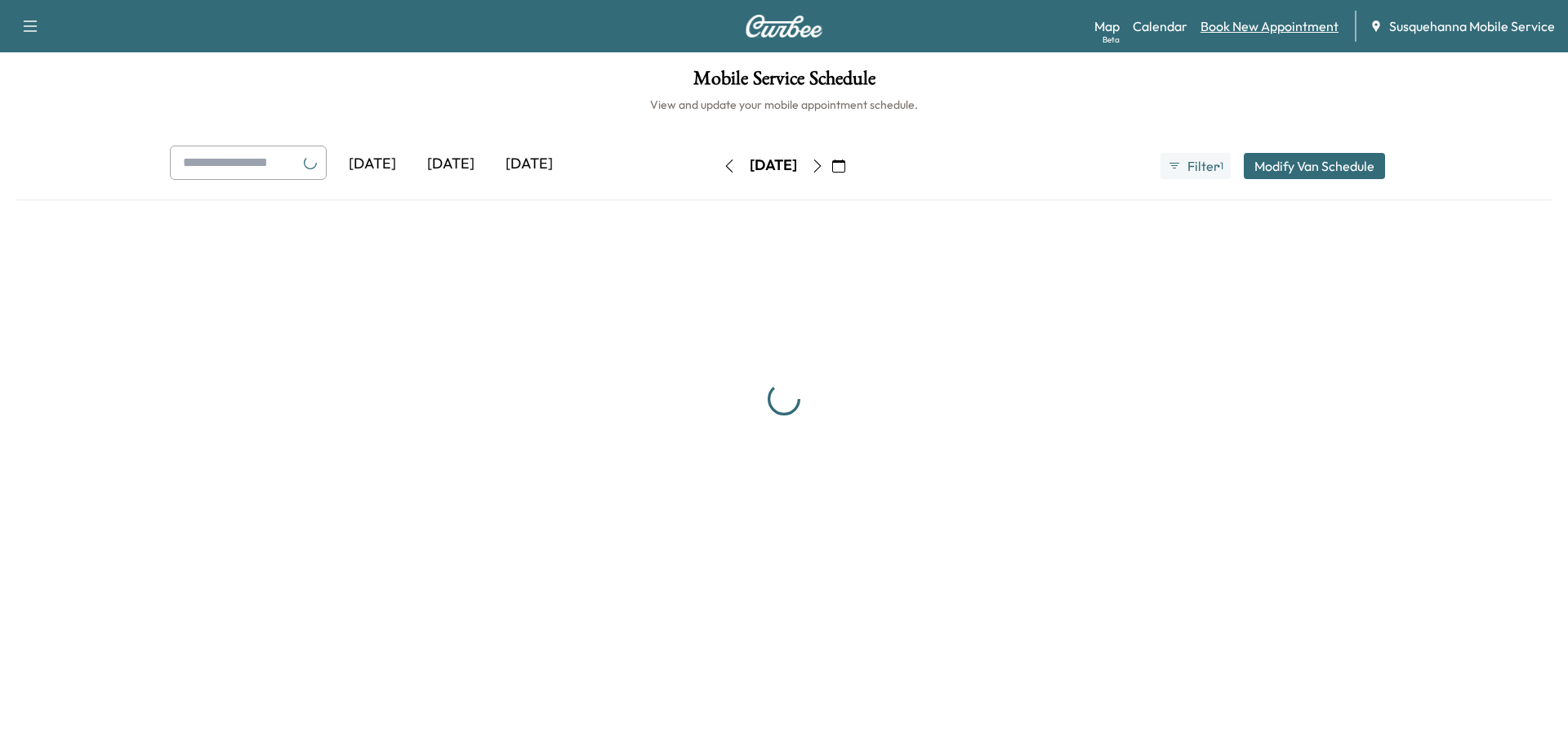
click at [1237, 29] on link "Book New Appointment" at bounding box center [1269, 26] width 138 height 20
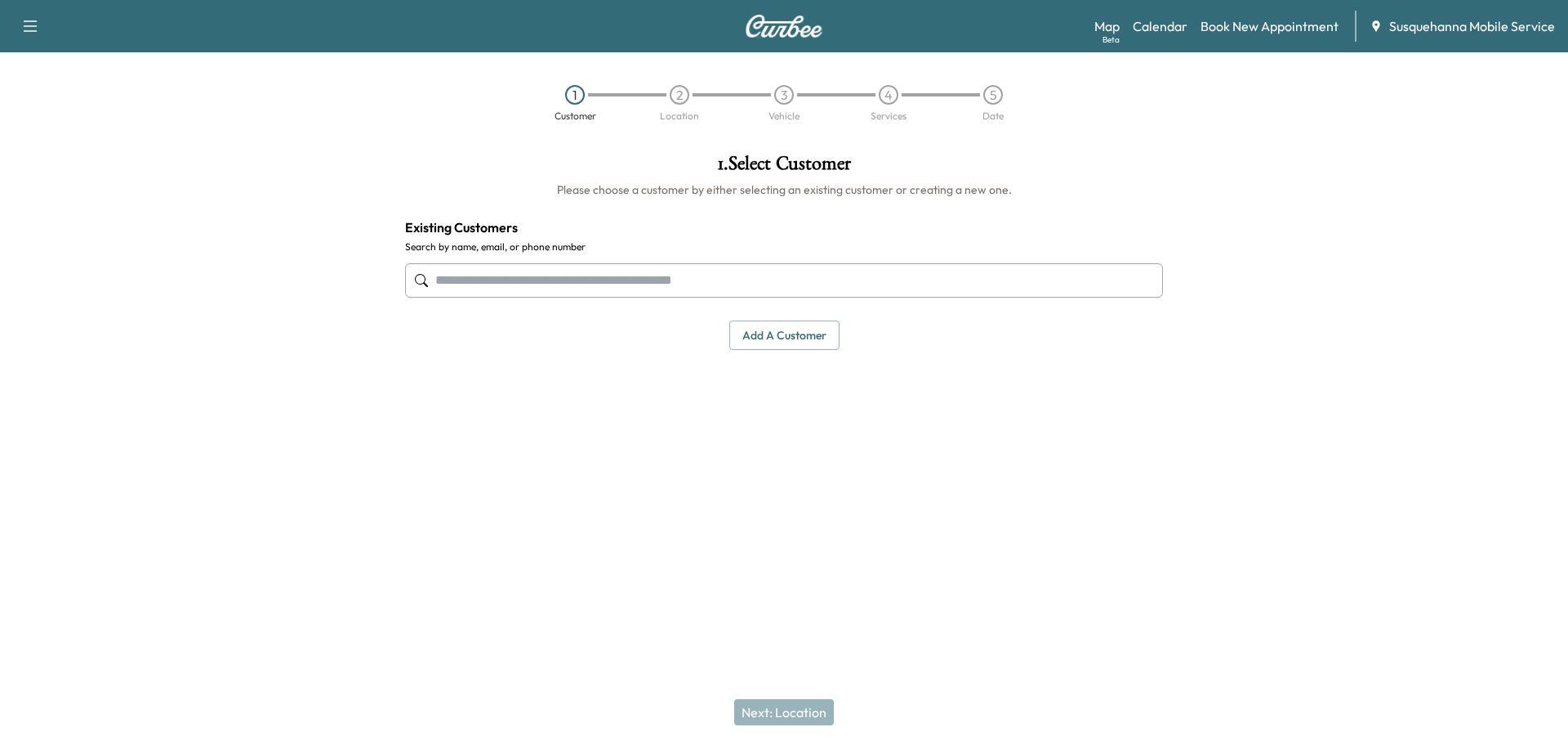
click at [711, 276] on input "text" at bounding box center [784, 281] width 758 height 34
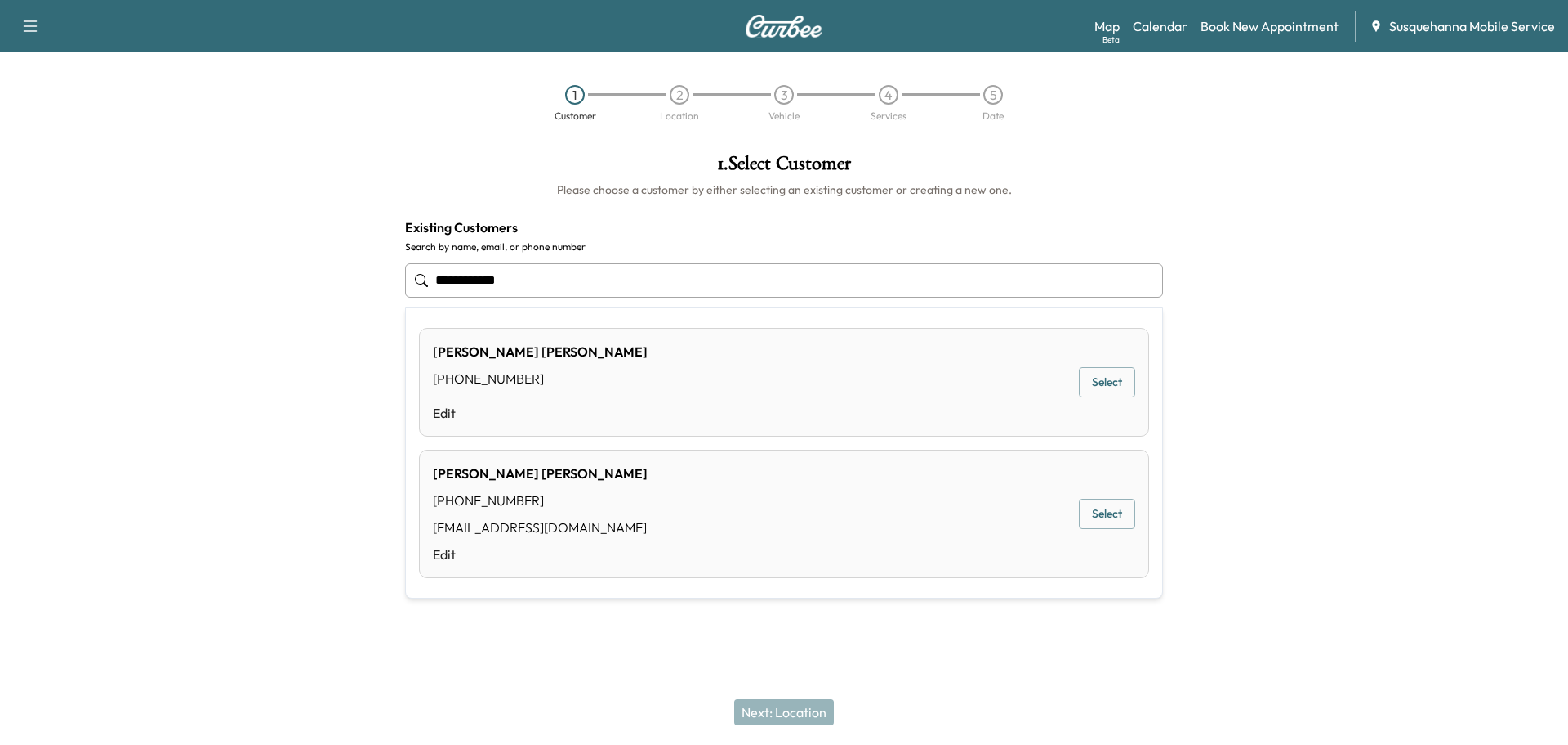
click at [1121, 513] on button "Select" at bounding box center [1107, 514] width 56 height 30
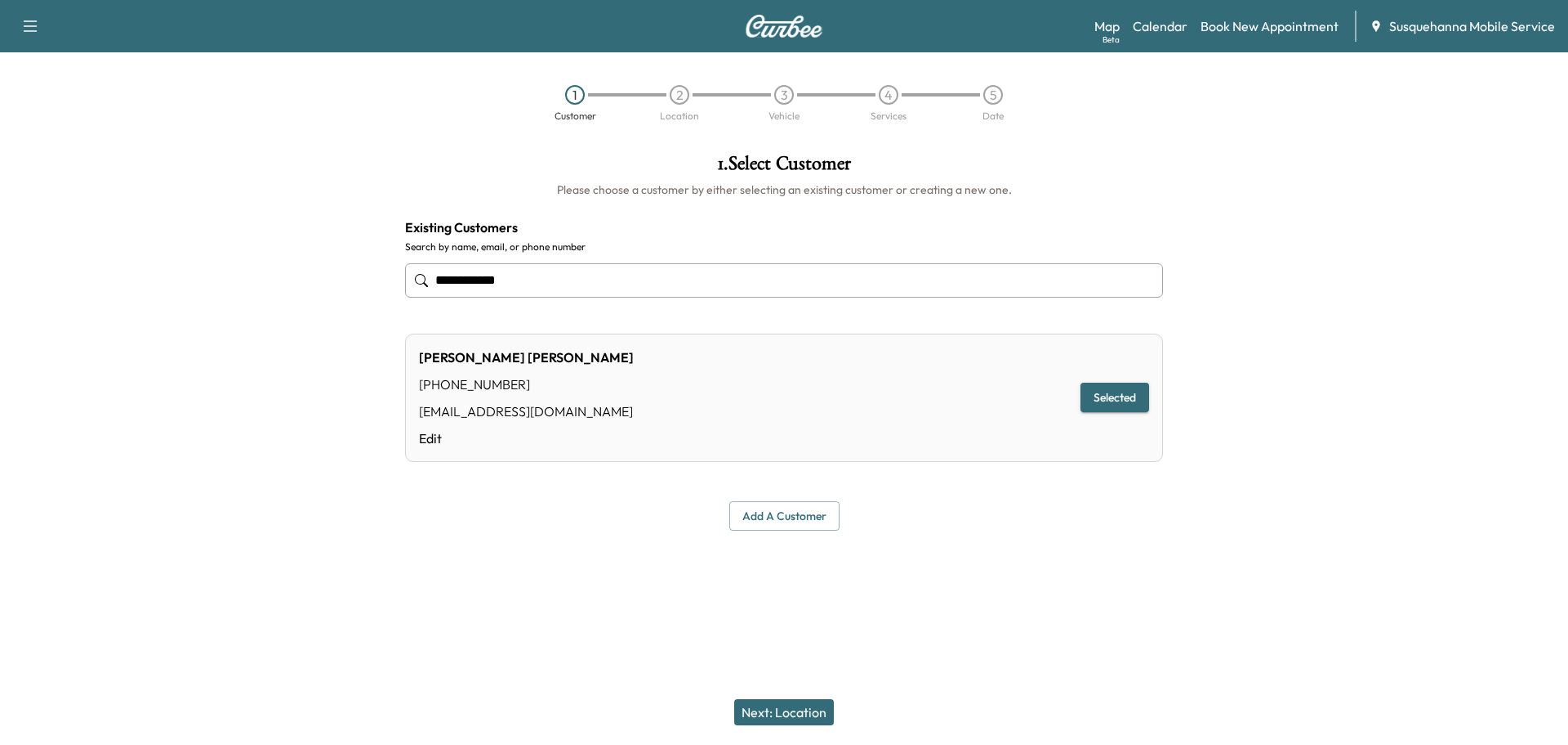
type input "**********"
click at [814, 706] on button "Next: Location" at bounding box center [784, 712] width 100 height 26
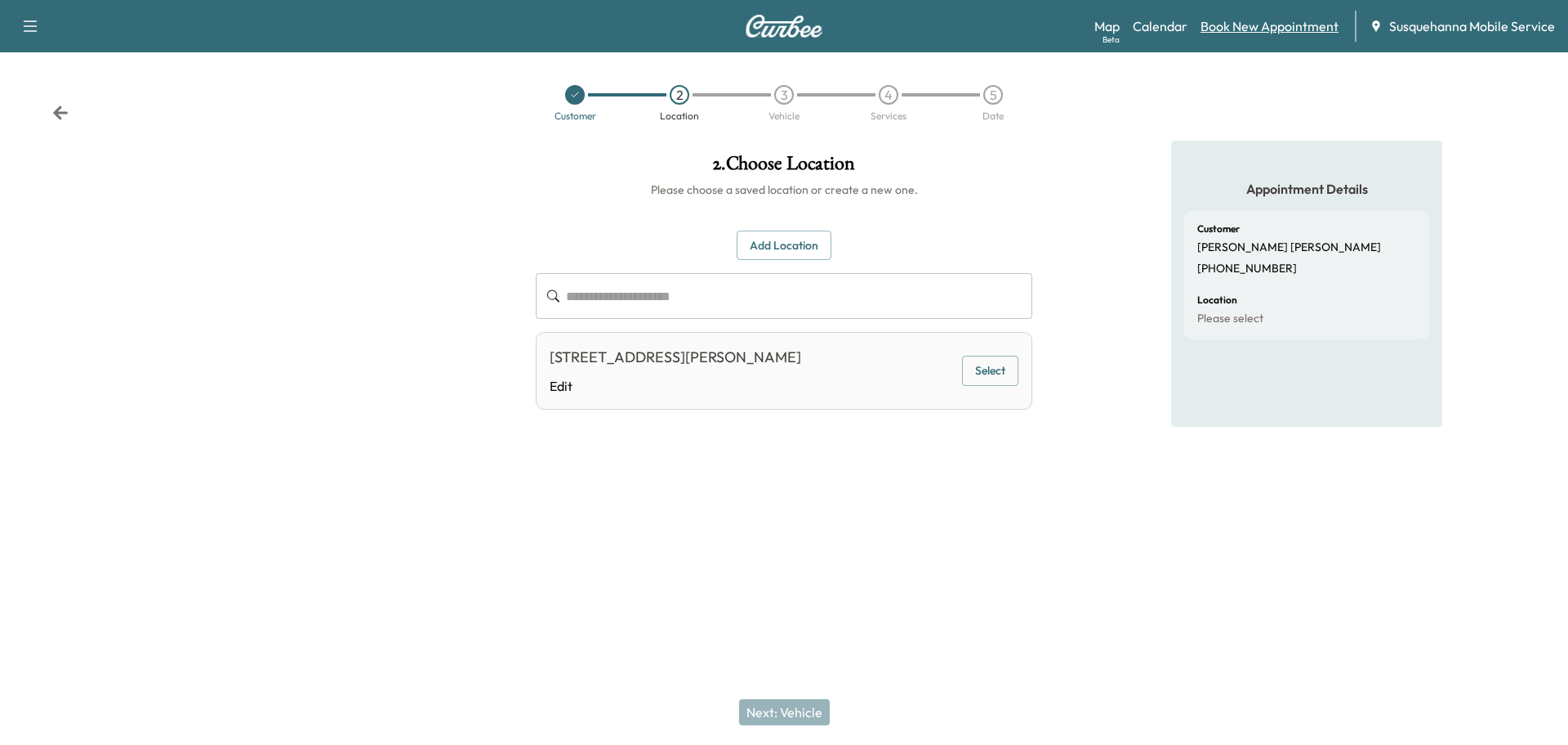
click at [1236, 25] on link "Book New Appointment" at bounding box center [1269, 26] width 138 height 20
click at [1252, 23] on link "Book New Appointment" at bounding box center [1269, 26] width 138 height 20
click at [1163, 27] on link "Calendar" at bounding box center [1161, 26] width 55 height 20
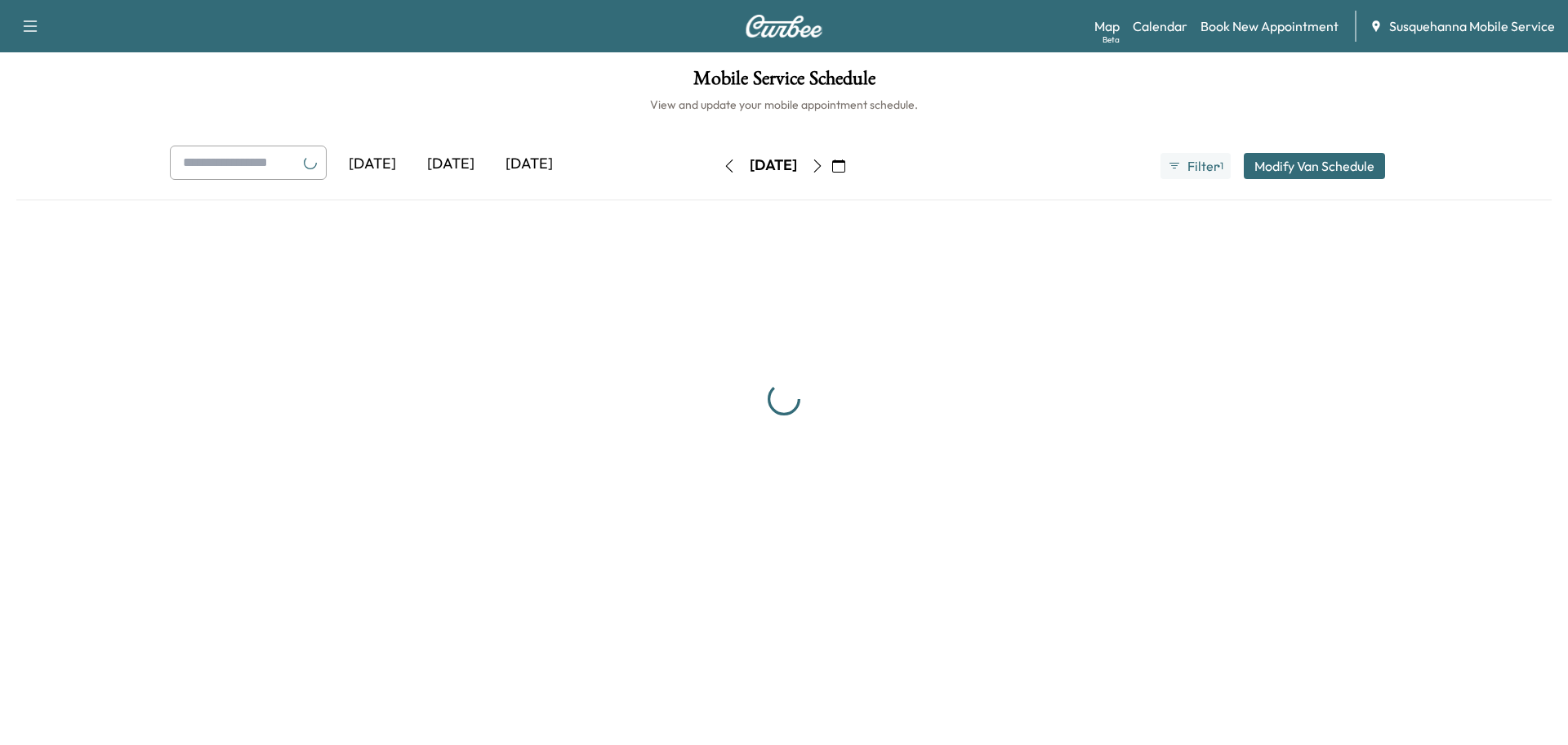
click at [1244, 28] on link "Book New Appointment" at bounding box center [1269, 26] width 138 height 20
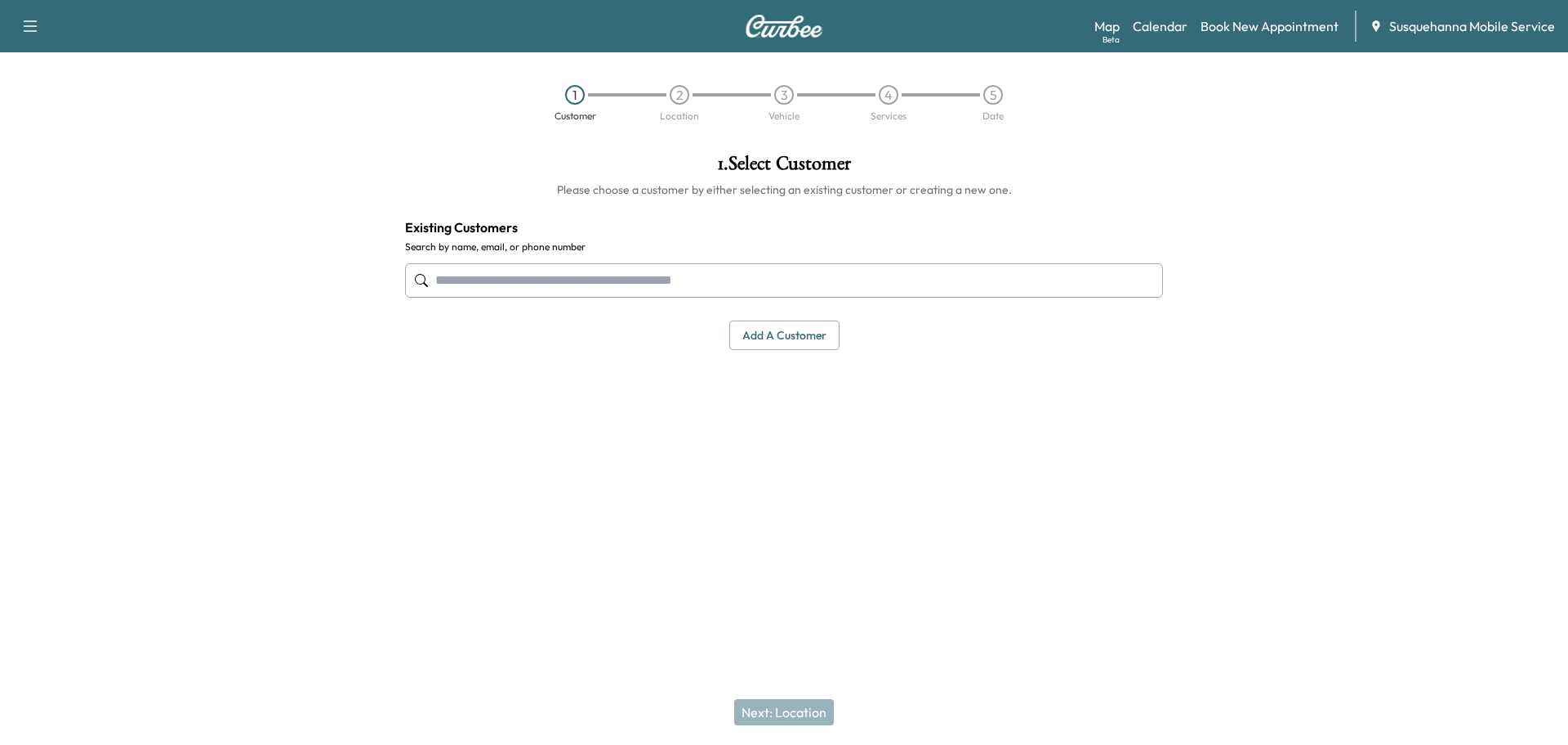
click at [580, 281] on input "text" at bounding box center [784, 281] width 758 height 34
click at [416, 282] on icon at bounding box center [421, 281] width 13 height 13
click at [1162, 29] on link "Calendar" at bounding box center [1161, 26] width 55 height 20
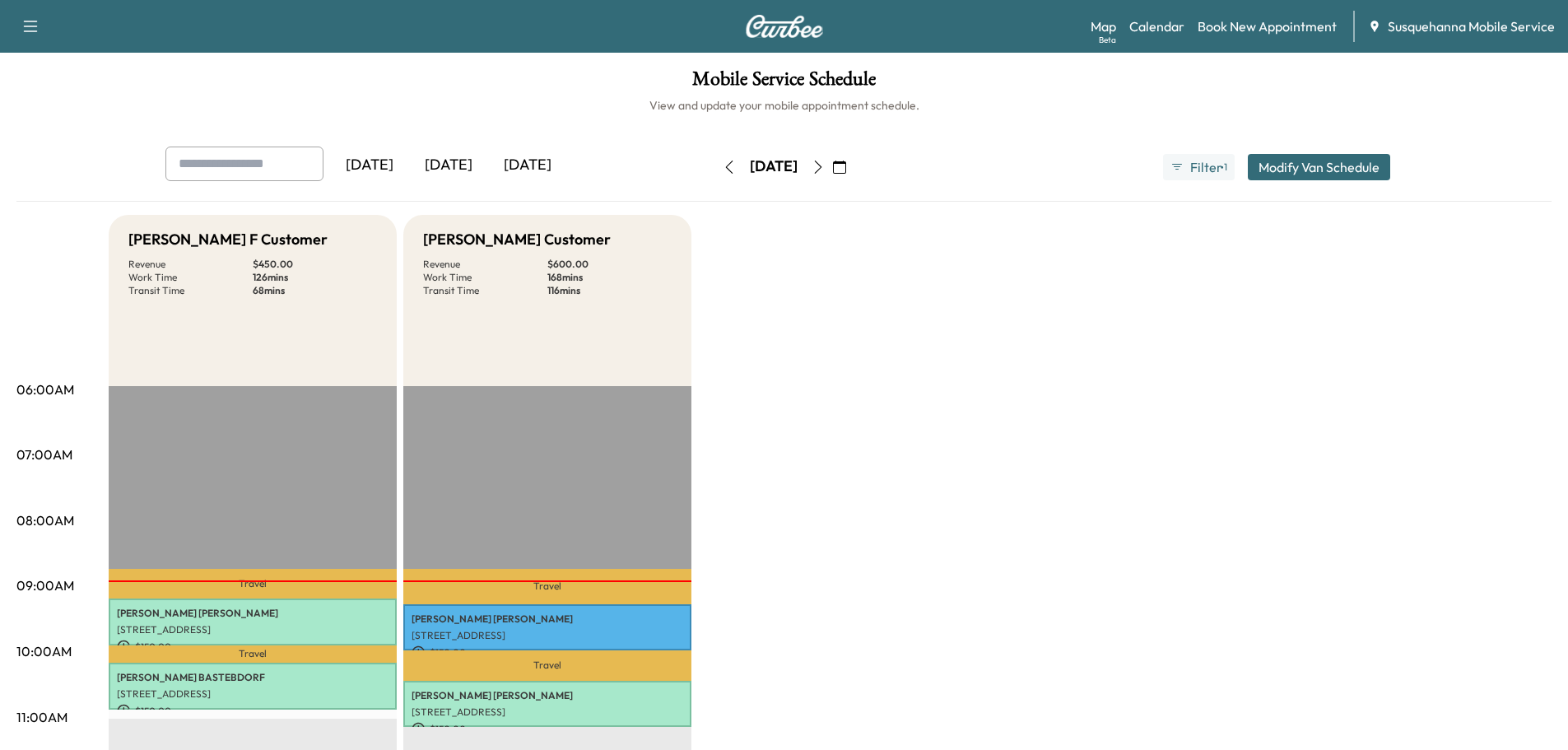
click at [825, 170] on icon "button" at bounding box center [818, 168] width 13 height 13
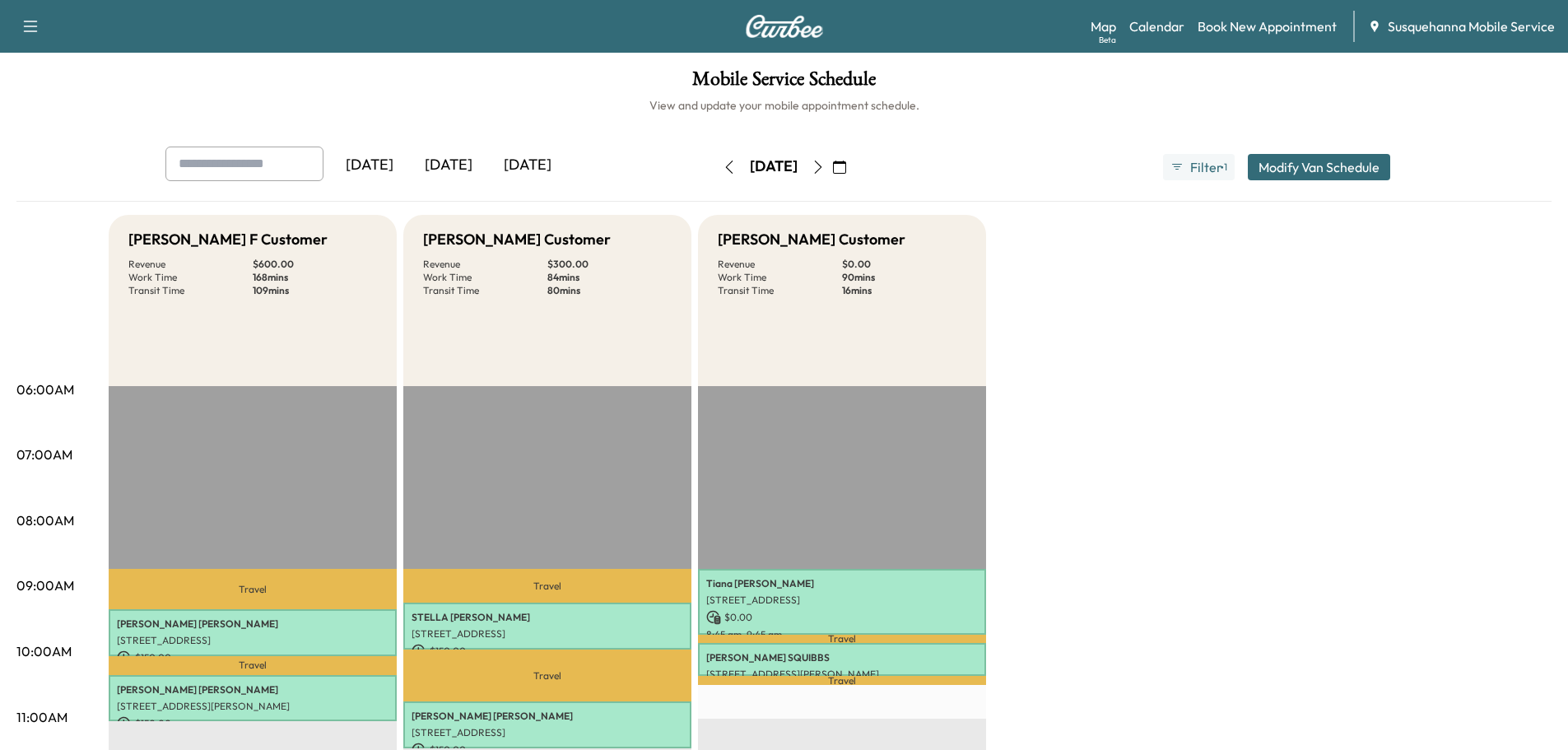
click at [825, 169] on icon "button" at bounding box center [818, 168] width 13 height 13
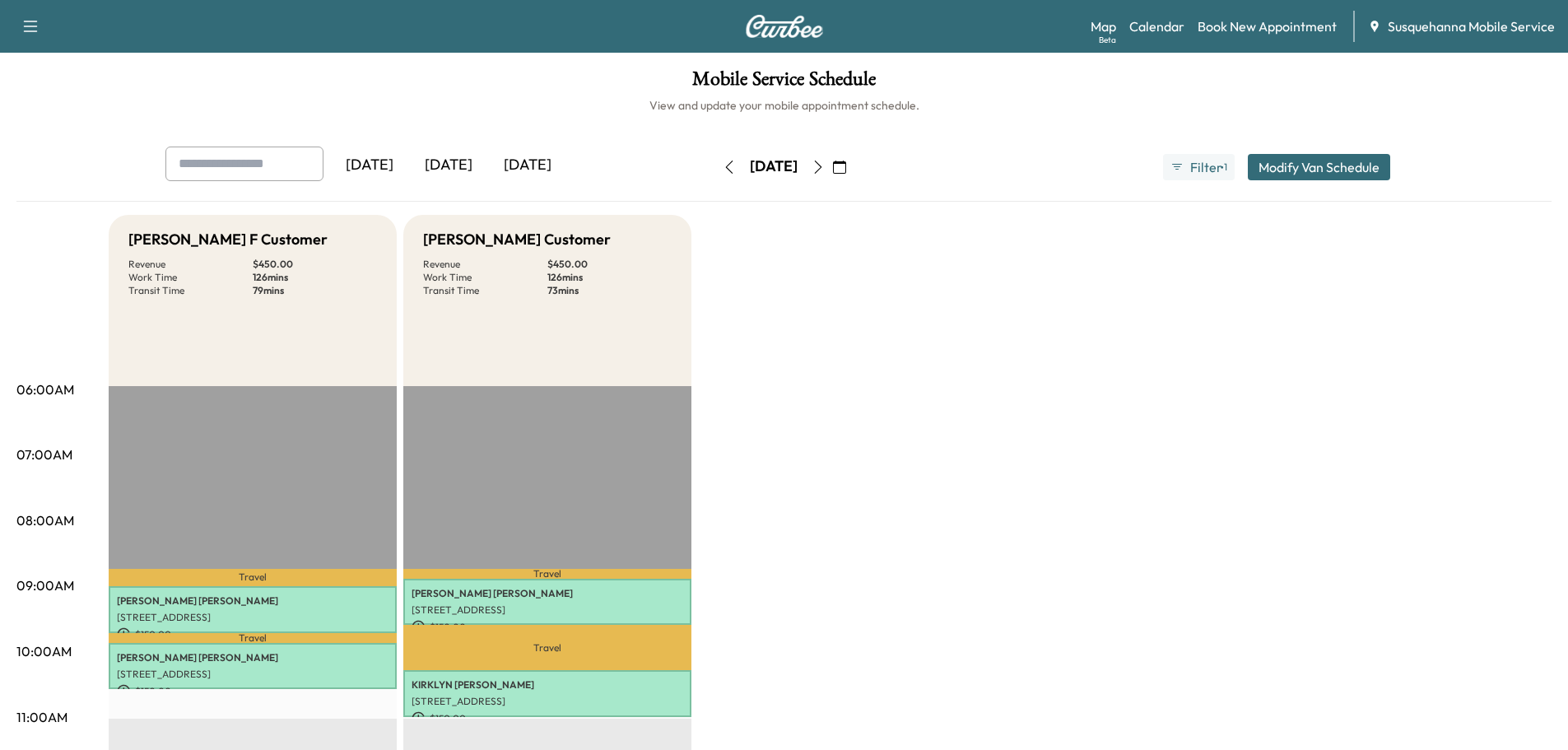
click at [825, 169] on icon "button" at bounding box center [818, 168] width 13 height 13
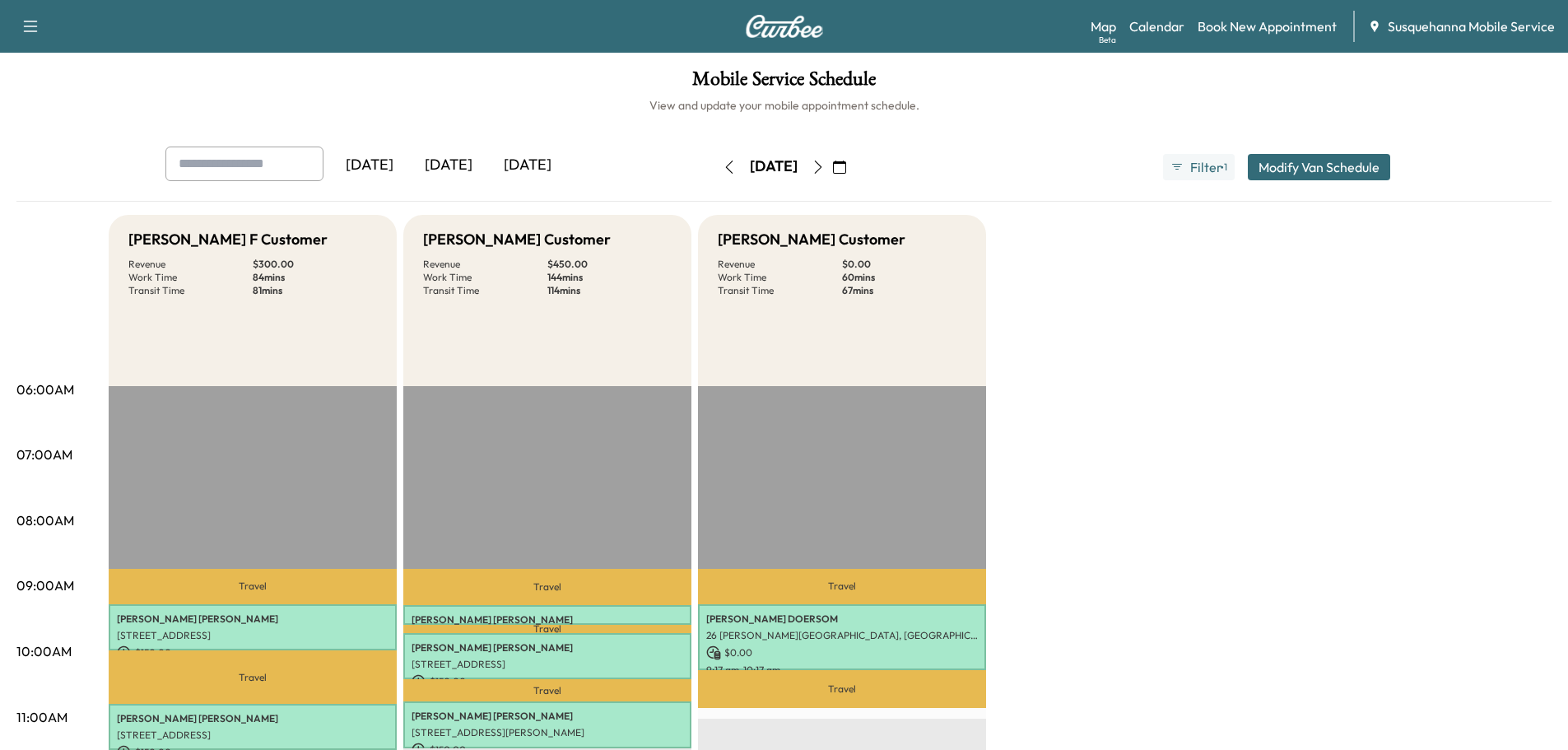
click at [716, 174] on button "button" at bounding box center [729, 167] width 28 height 26
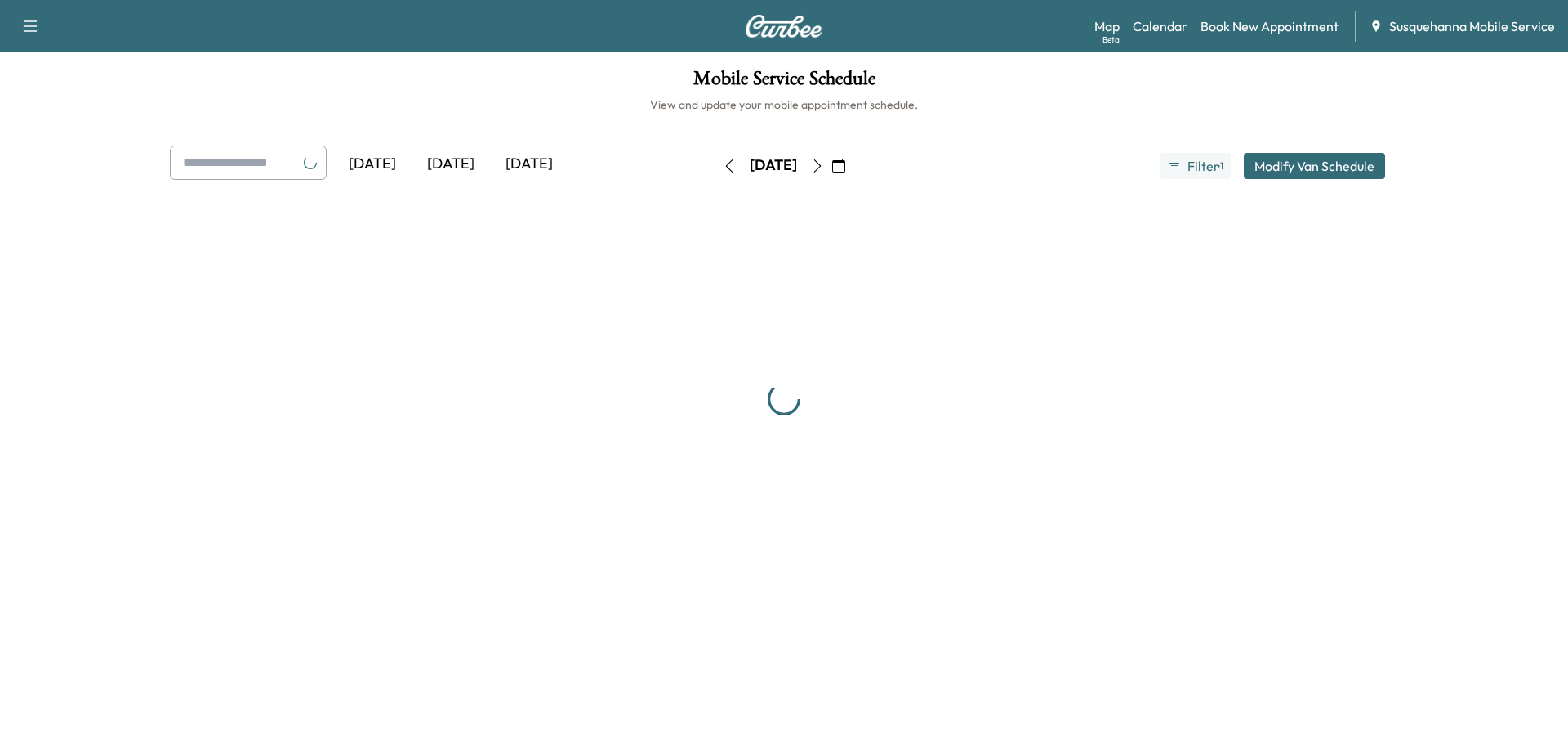
click at [716, 172] on button "button" at bounding box center [729, 166] width 28 height 26
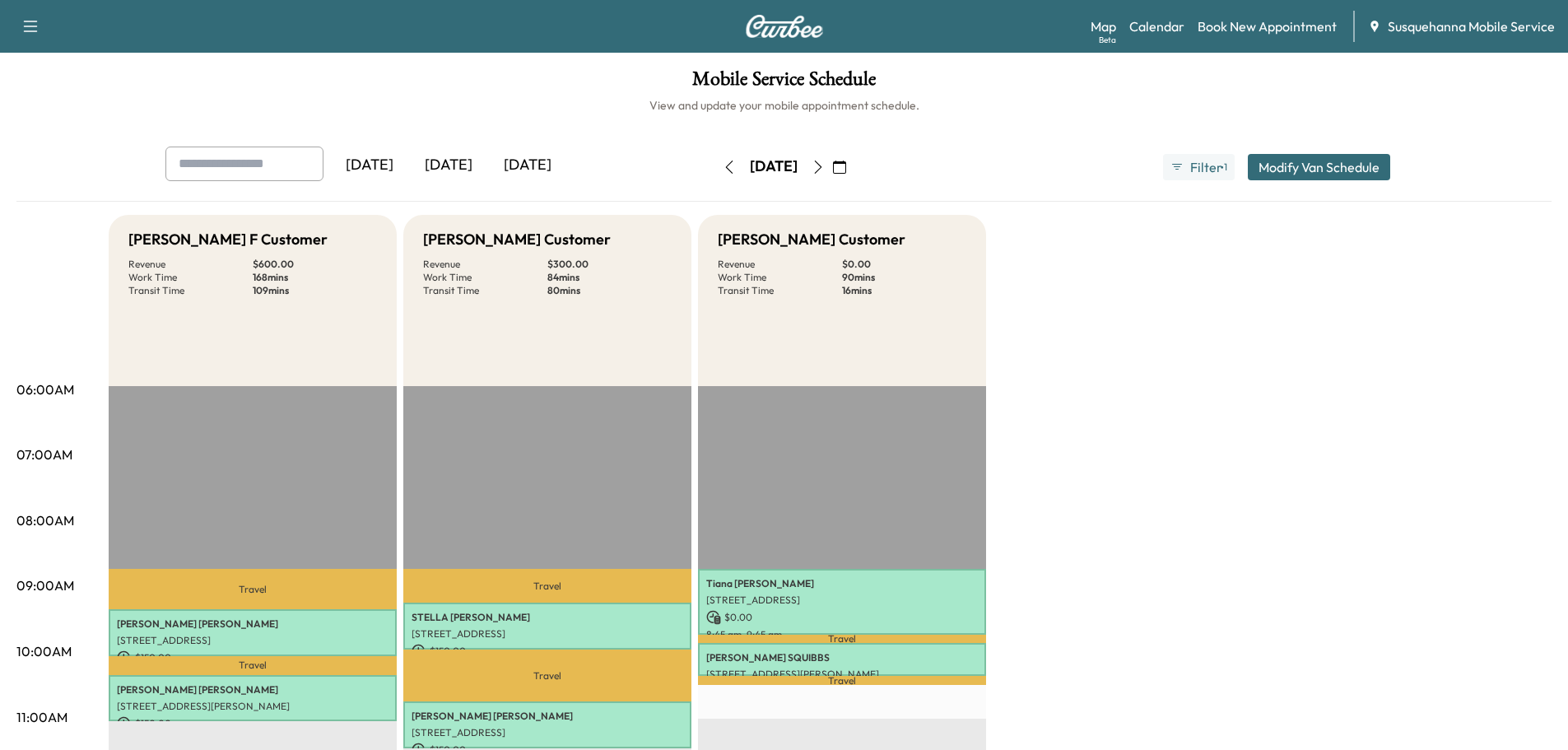
click at [722, 170] on icon "button" at bounding box center [729, 168] width 13 height 13
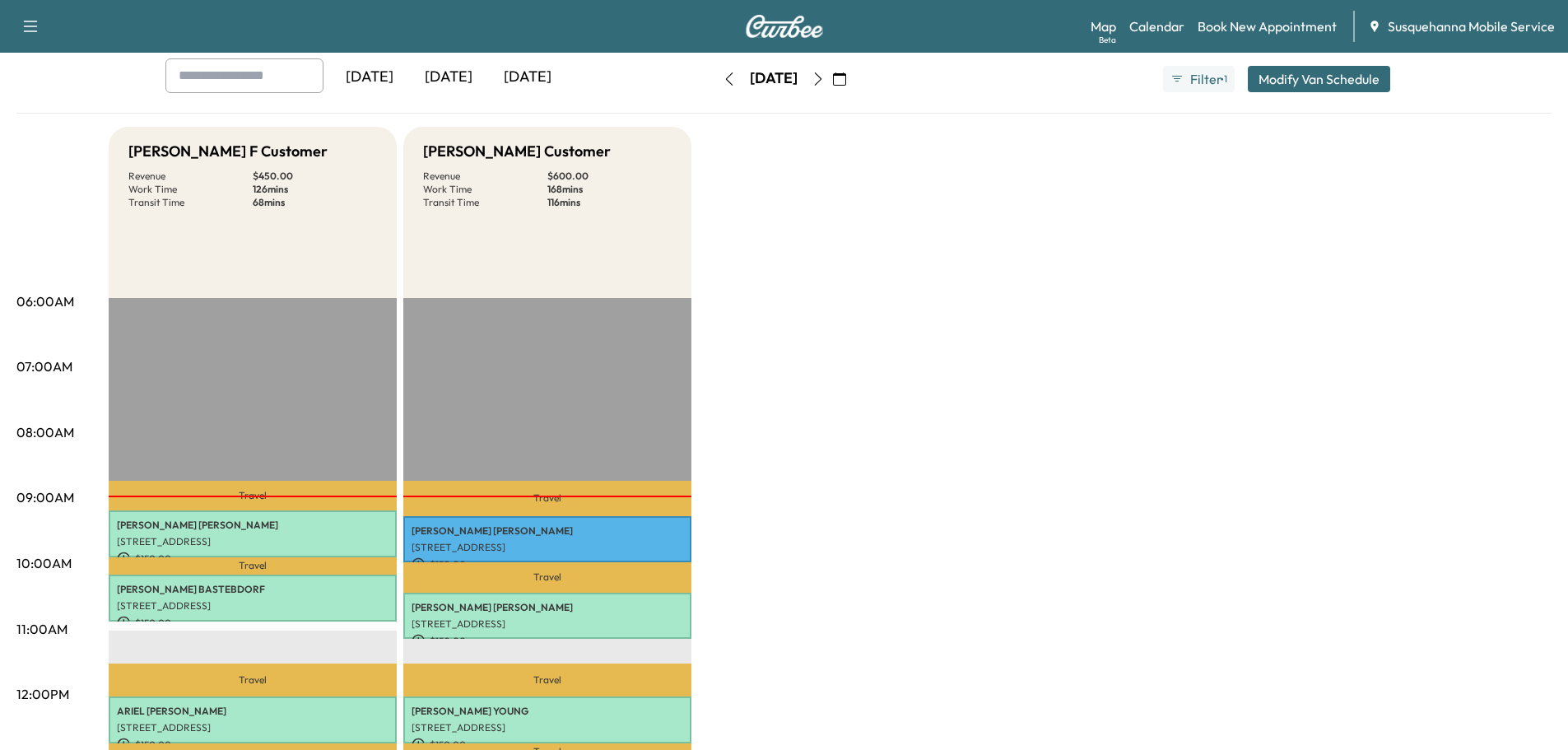
scroll to position [175, 0]
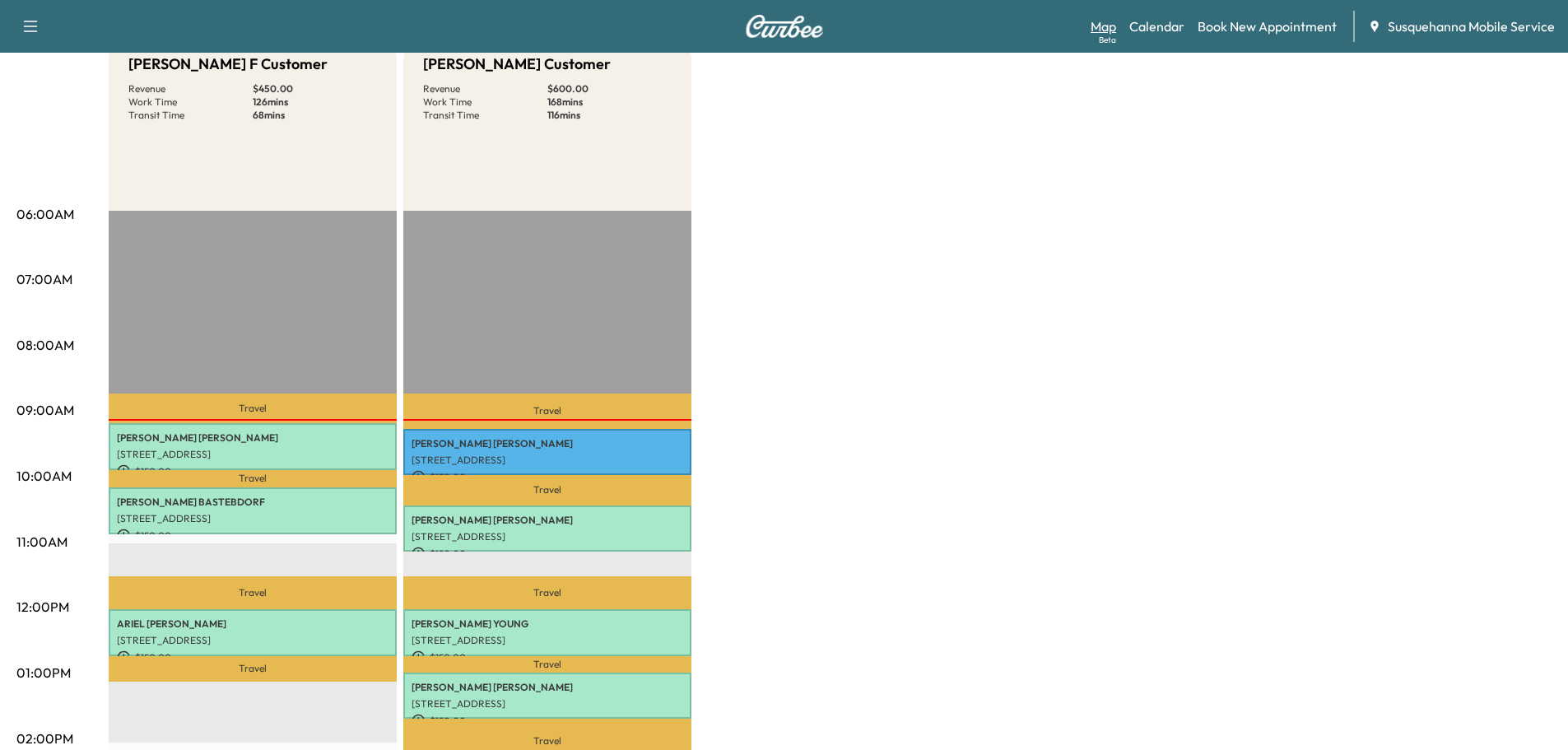
click at [1116, 33] on link "Map Beta" at bounding box center [1102, 26] width 26 height 20
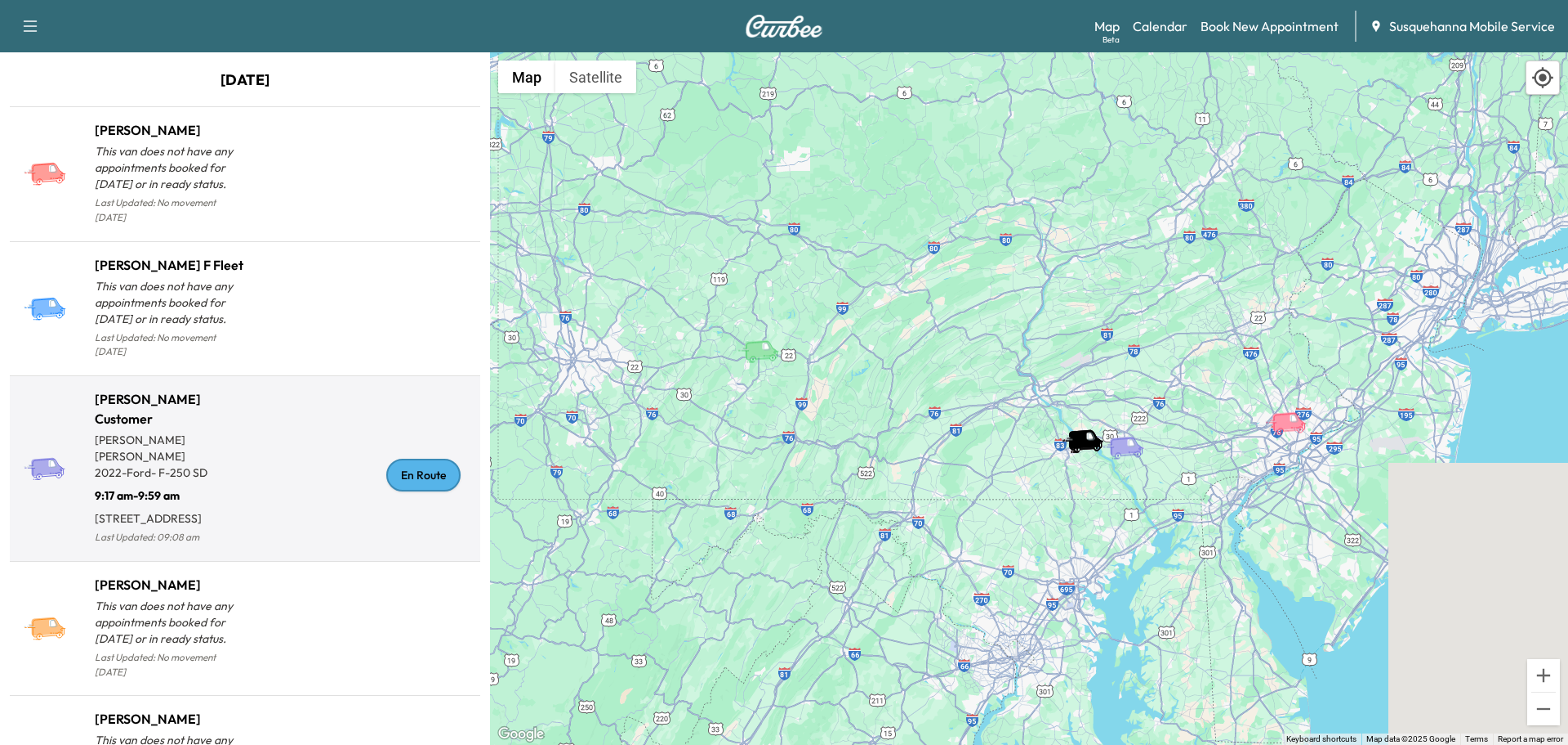
click at [401, 473] on div "En Route" at bounding box center [423, 475] width 74 height 32
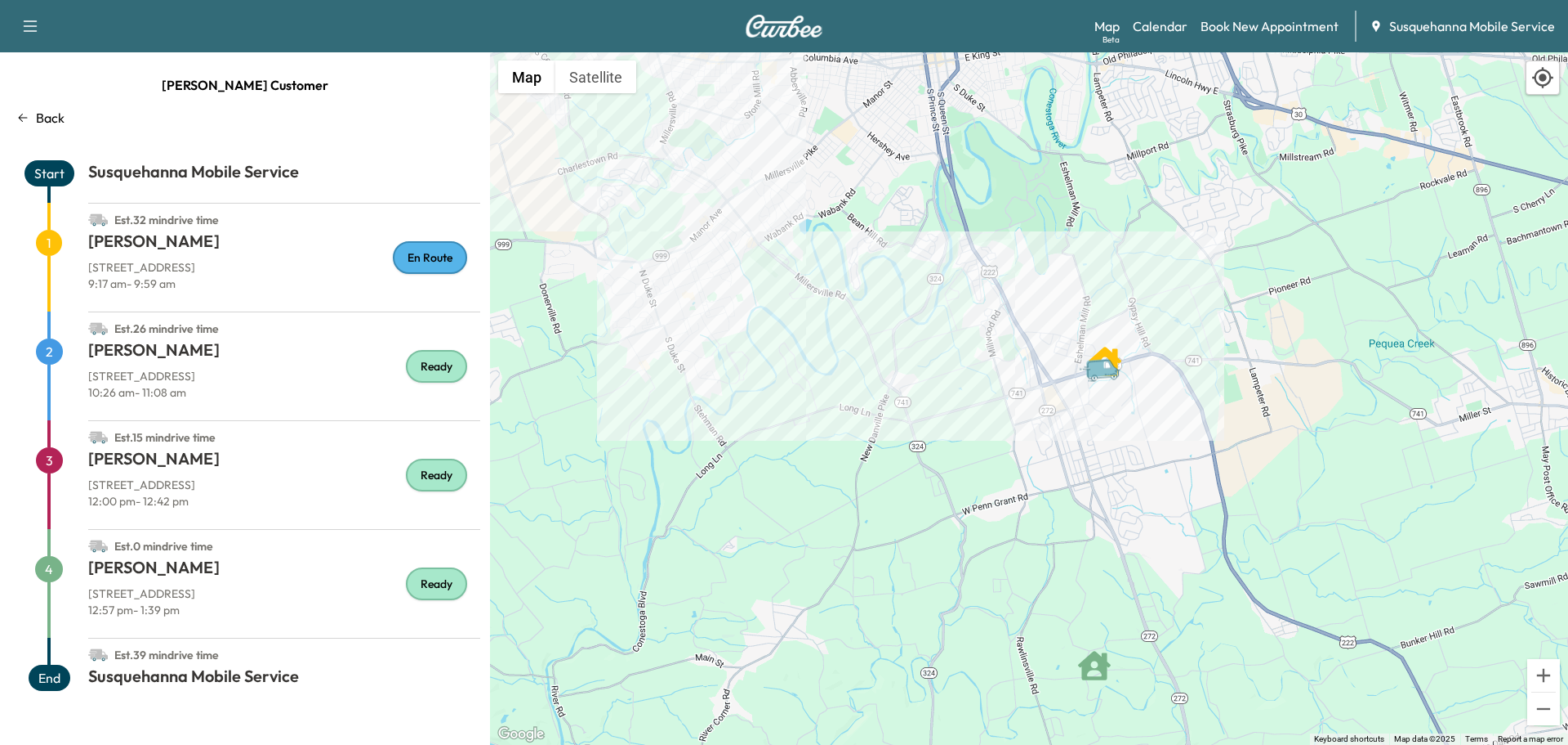
drag, startPoint x: 1075, startPoint y: 154, endPoint x: 1156, endPoint y: 512, distance: 367.0
click at [1156, 512] on div "To activate drag with keyboard, press Alt + Enter. Once in keyboard drag state,…" at bounding box center [1029, 399] width 1078 height 693
click at [1181, 38] on div "Map Beta Calendar Book New Appointment Susquehanna Mobile Service" at bounding box center [1325, 26] width 461 height 31
click at [1181, 31] on link "Calendar" at bounding box center [1161, 26] width 55 height 20
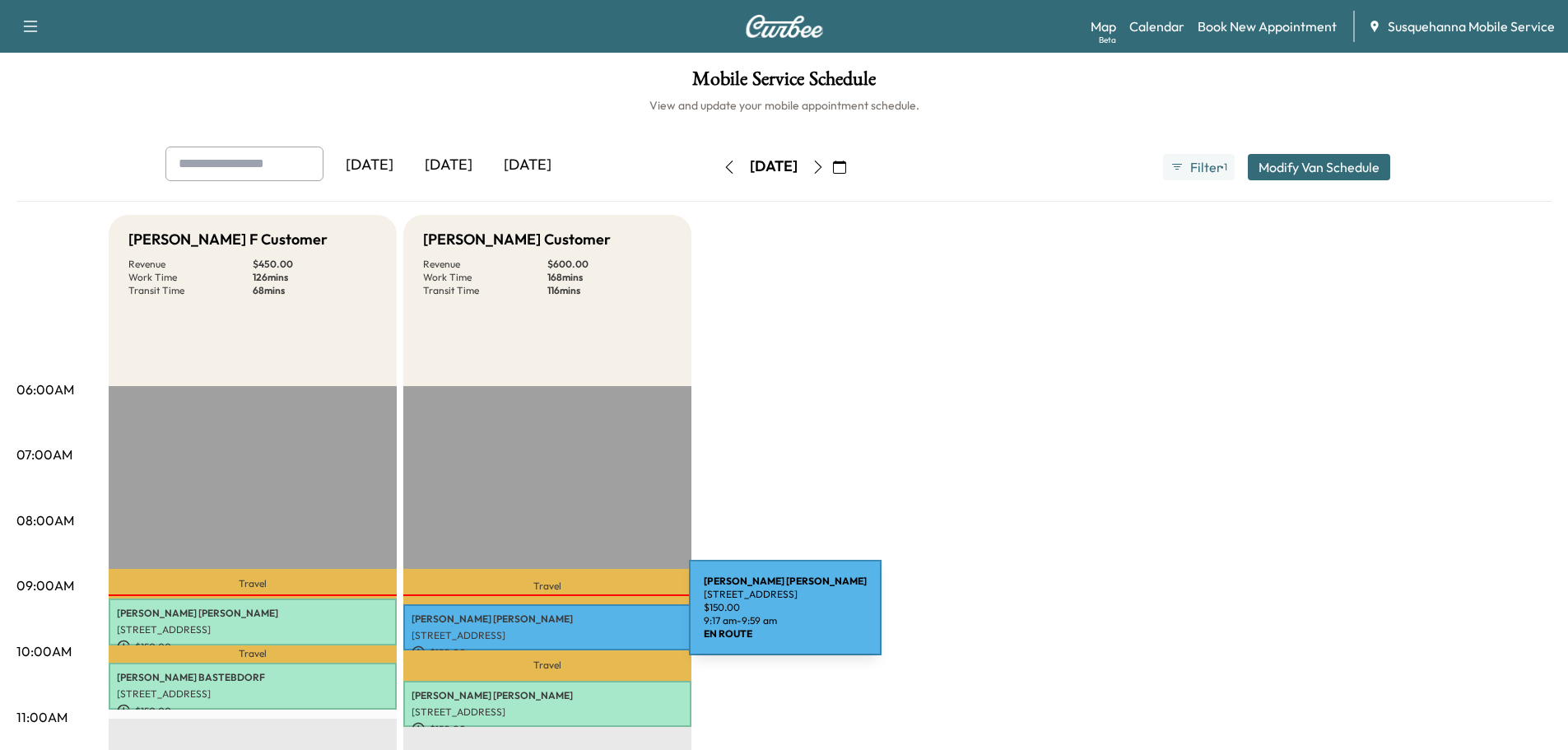
click at [565, 617] on p "[PERSON_NAME]" at bounding box center [547, 619] width 271 height 13
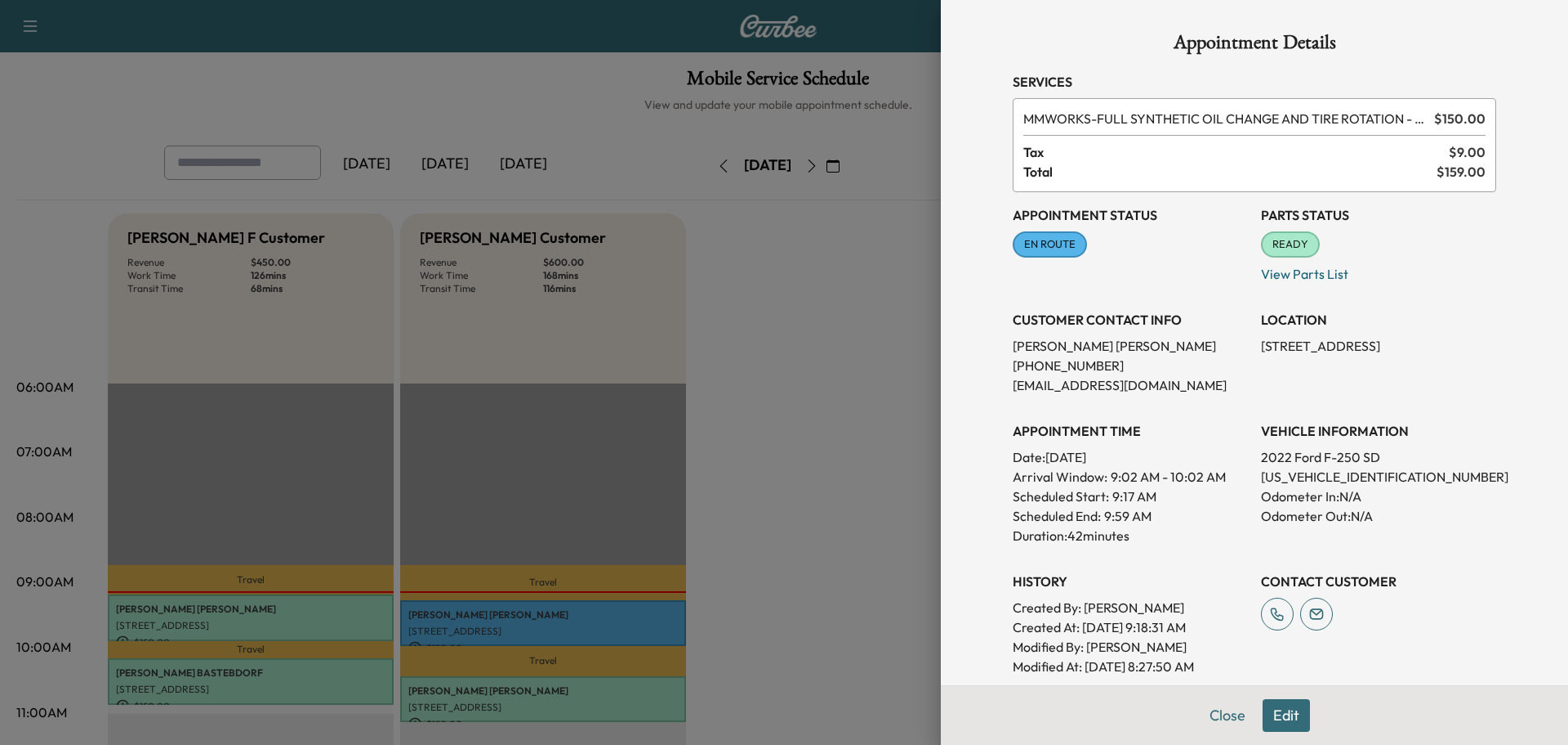
scroll to position [217, 0]
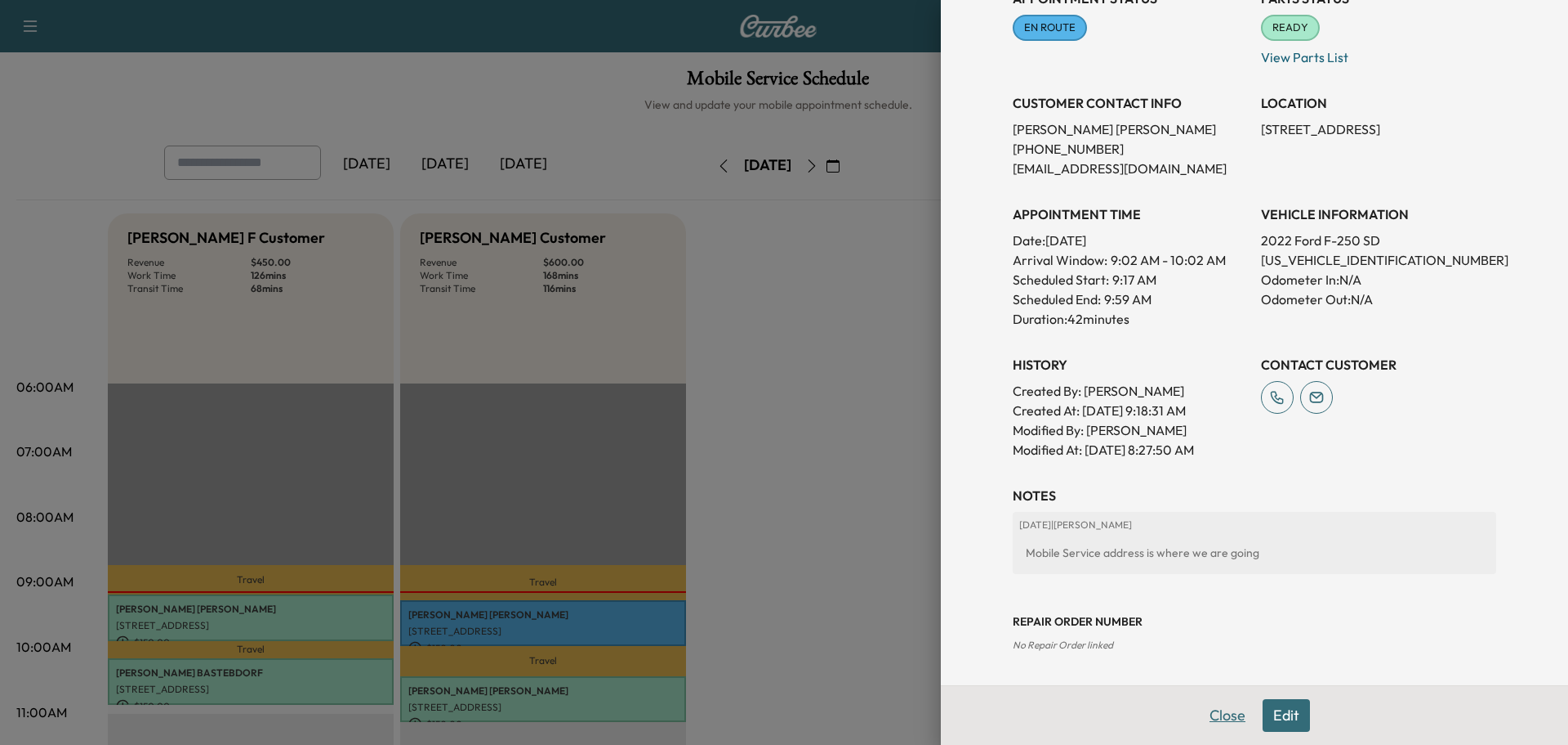
click at [1206, 711] on button "Close" at bounding box center [1228, 716] width 57 height 32
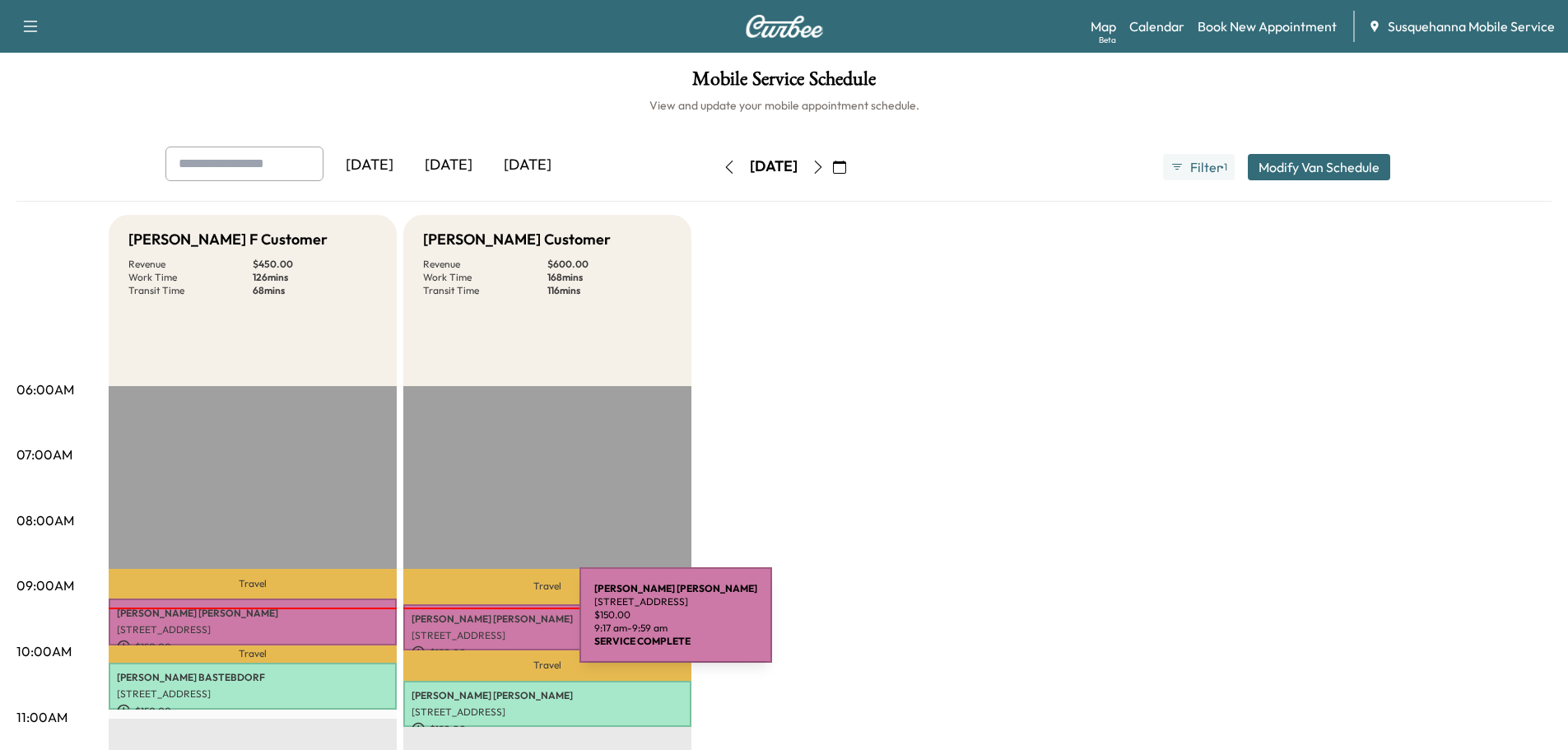
click at [456, 625] on div "[PERSON_NAME] [STREET_ADDRESS][PERSON_NAME] $ 150.00 9:17 am - 9:59 am" at bounding box center [547, 627] width 288 height 47
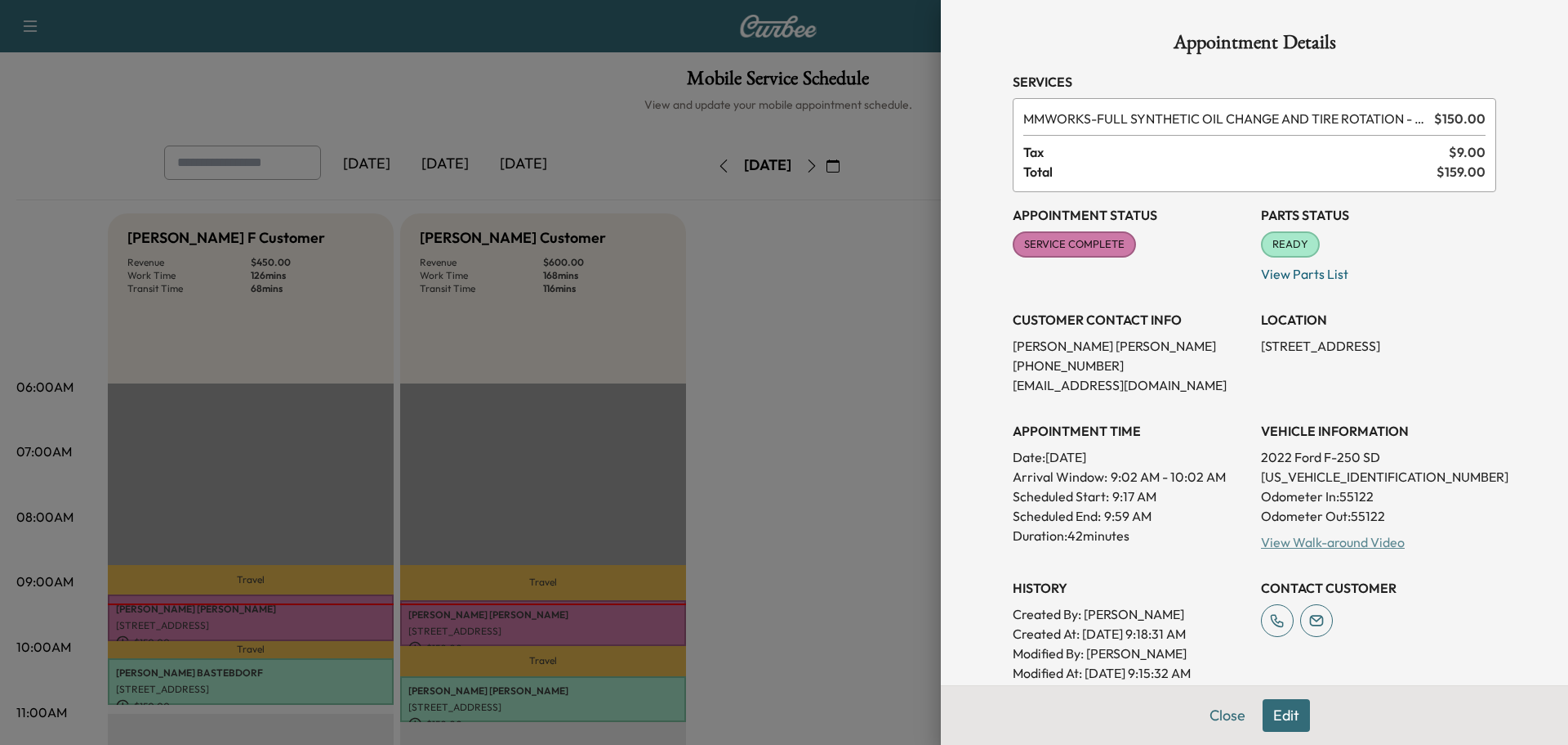
click at [1335, 546] on link "View Walk-around Video" at bounding box center [1332, 541] width 144 height 16
click at [1225, 722] on button "Close" at bounding box center [1228, 716] width 57 height 32
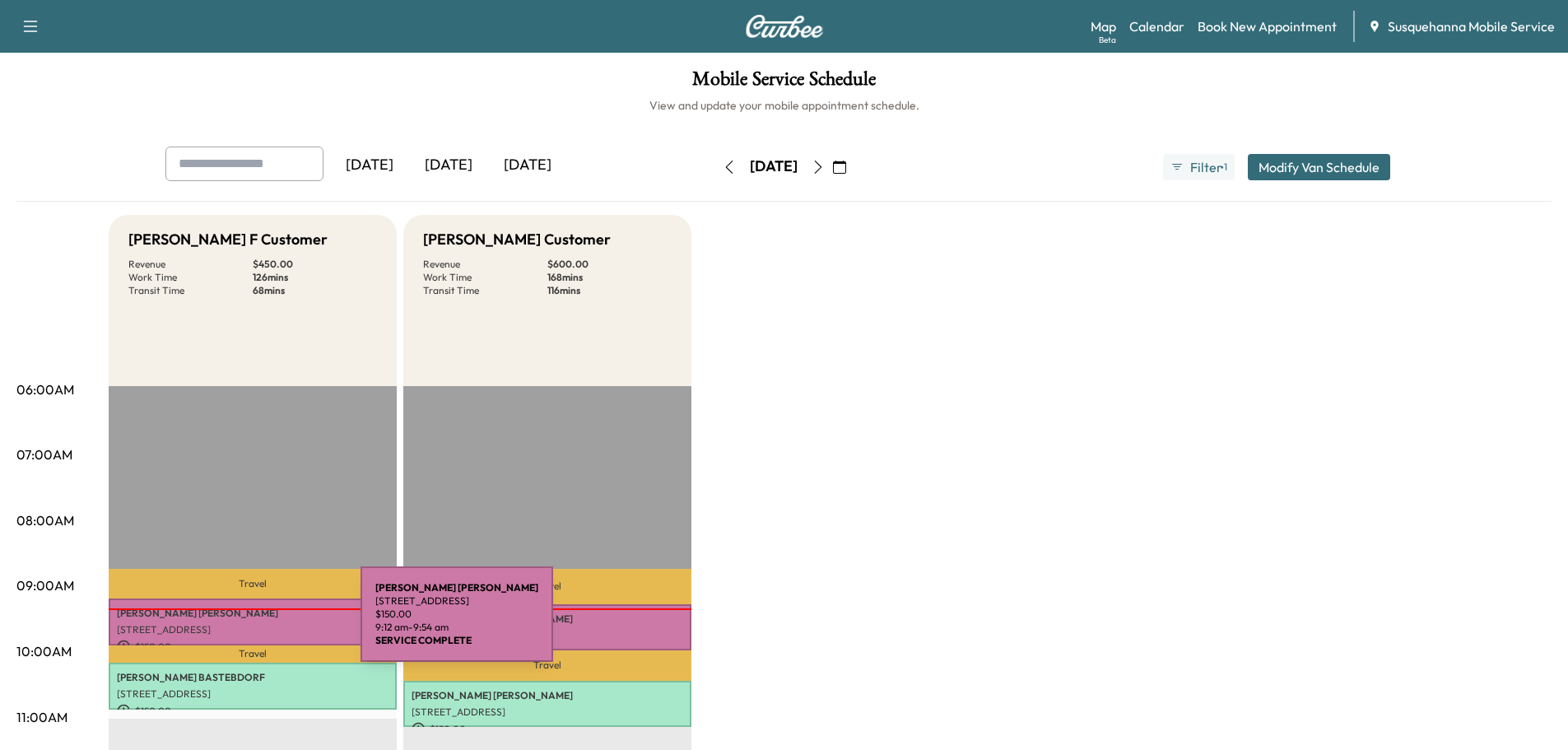
click at [238, 609] on p "[PERSON_NAME]" at bounding box center [252, 613] width 271 height 13
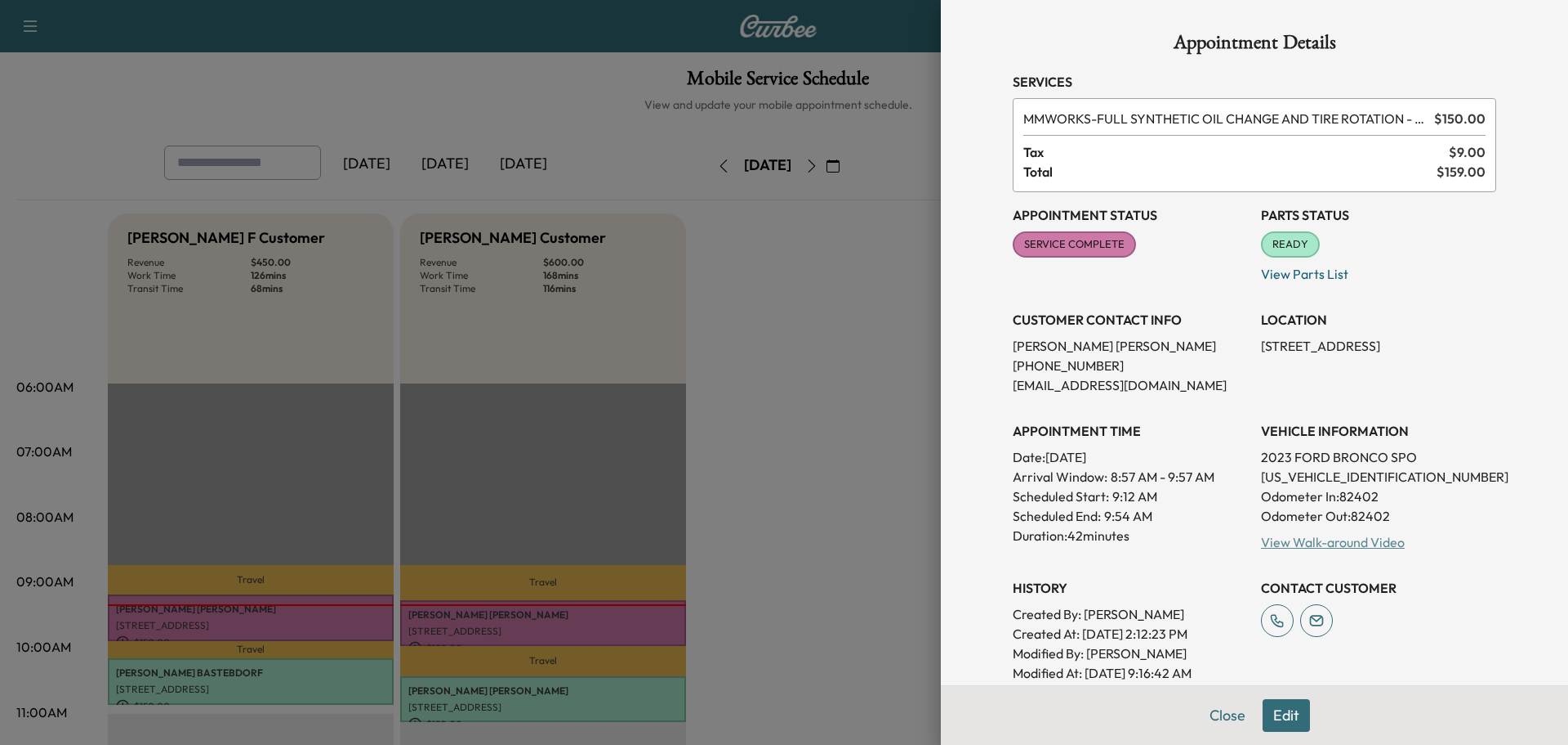
click at [1348, 542] on link "View Walk-around Video" at bounding box center [1332, 541] width 144 height 16
click at [1213, 726] on button "Close" at bounding box center [1228, 716] width 57 height 32
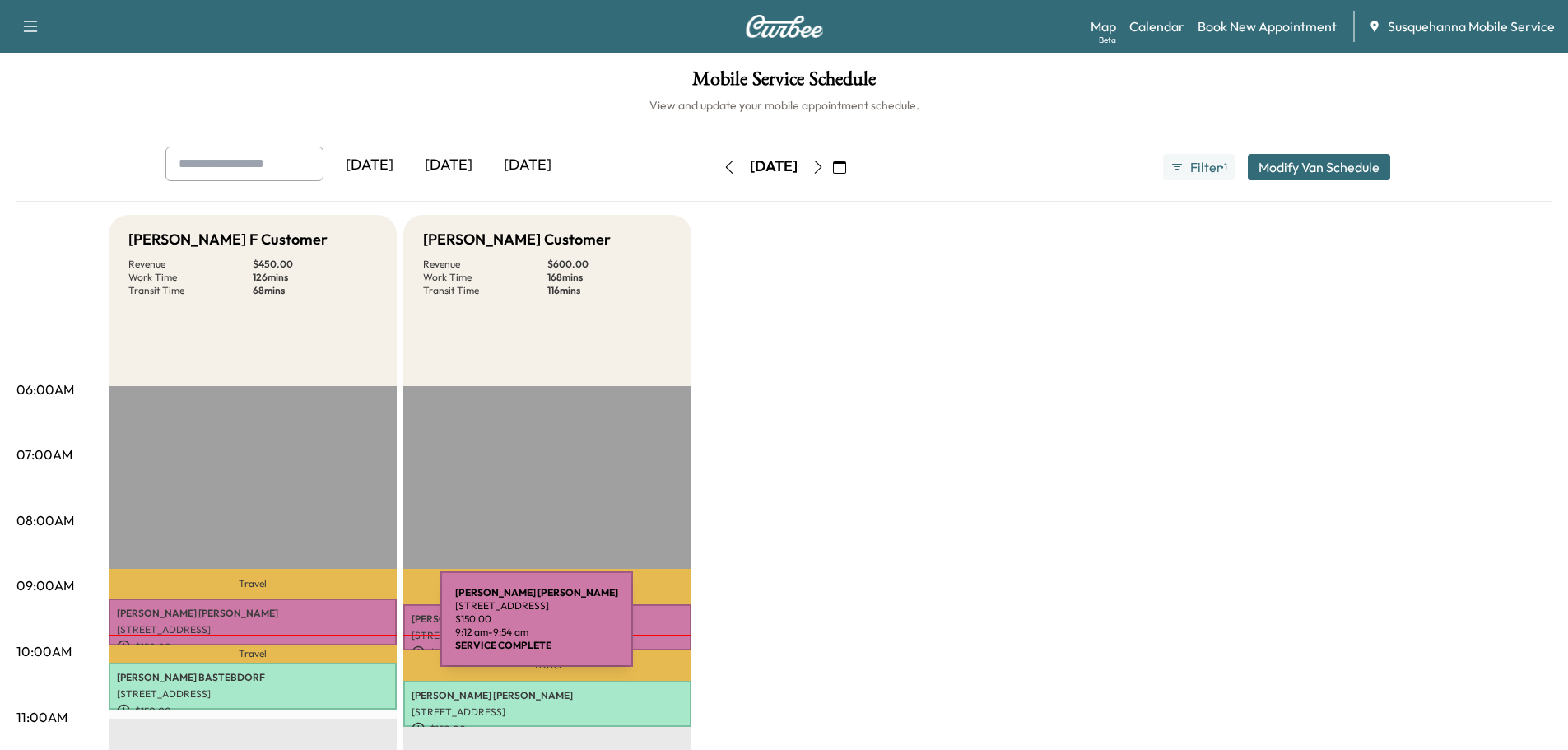
click at [317, 628] on p "[STREET_ADDRESS]" at bounding box center [252, 629] width 271 height 13
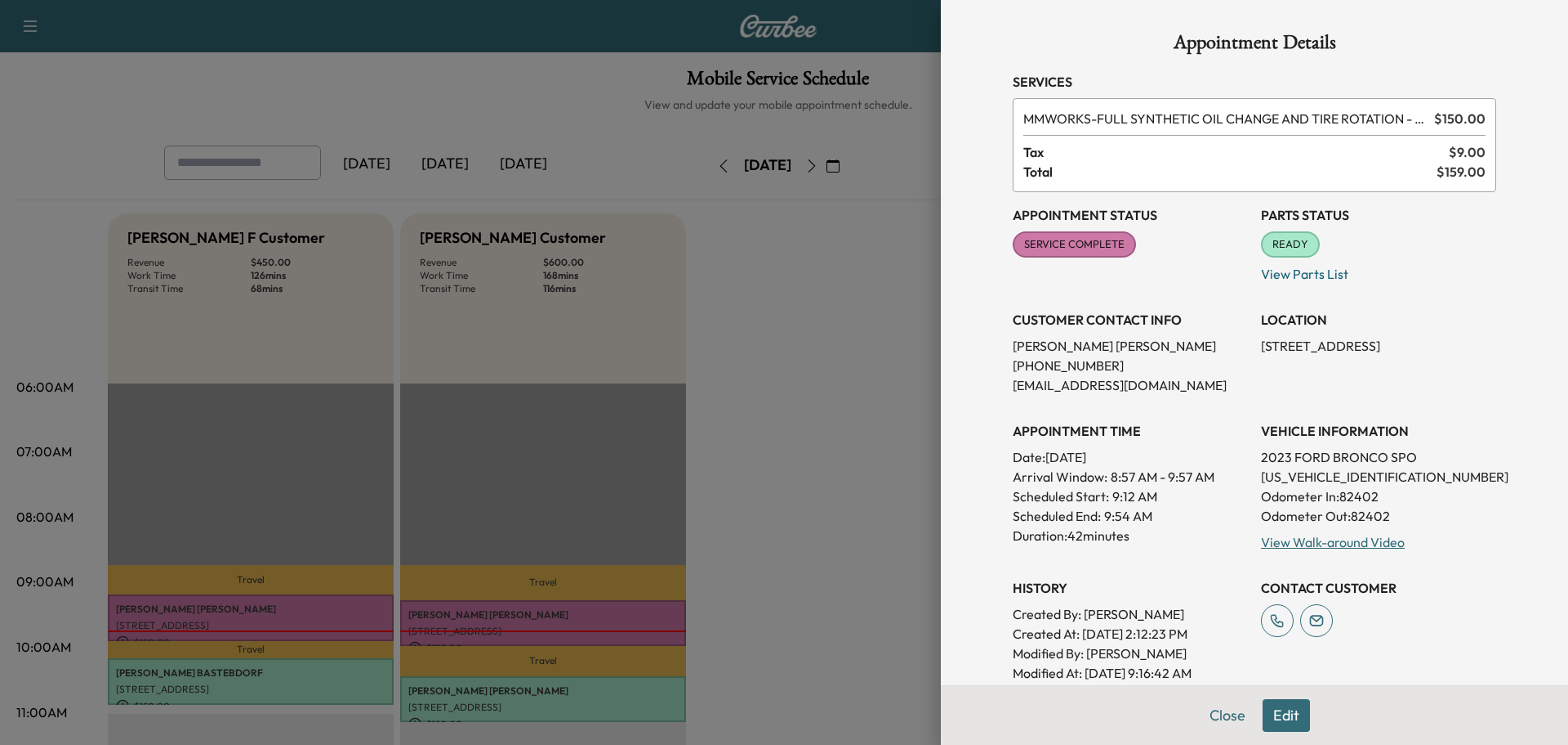
scroll to position [262, 0]
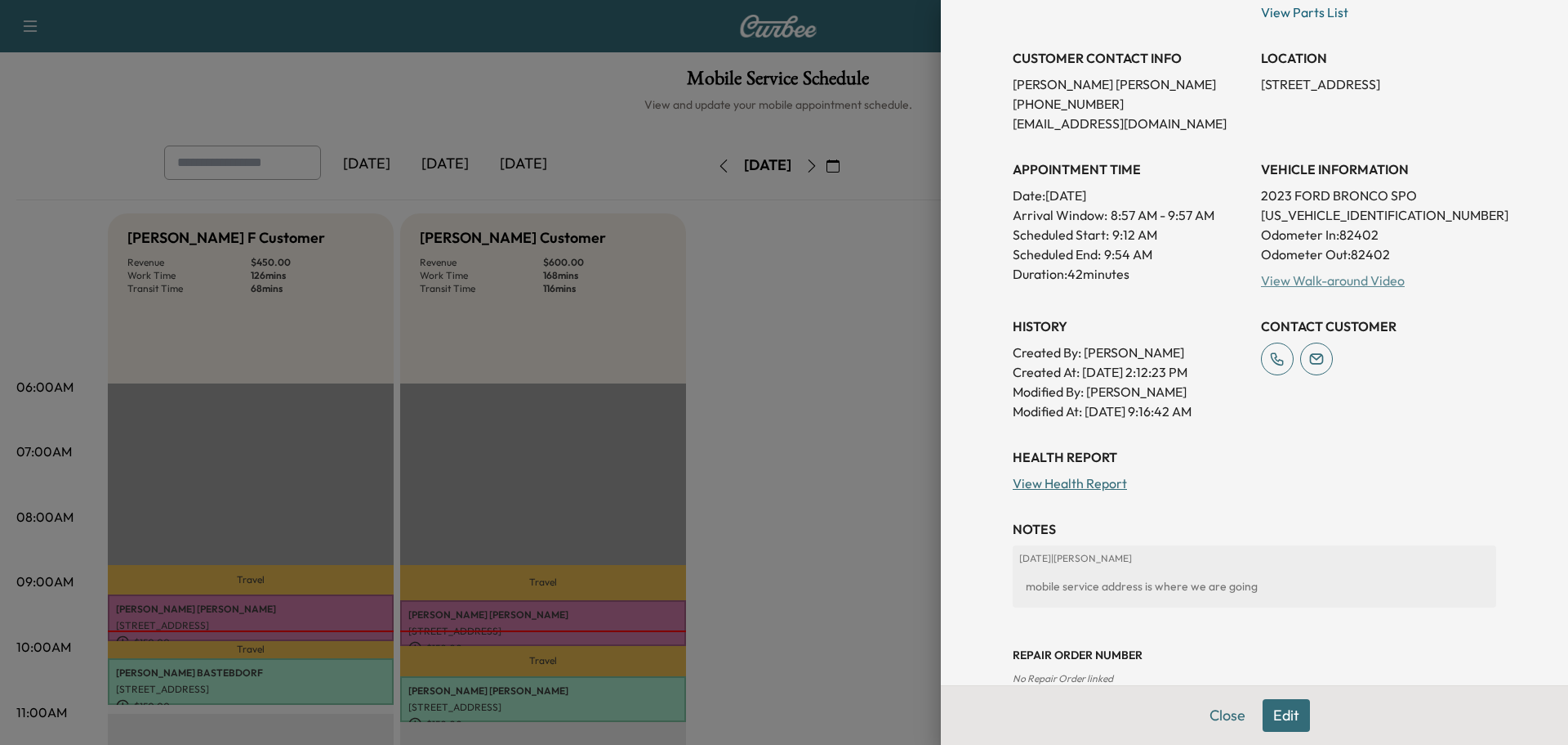
click at [1297, 282] on link "View Walk-around Video" at bounding box center [1332, 280] width 144 height 16
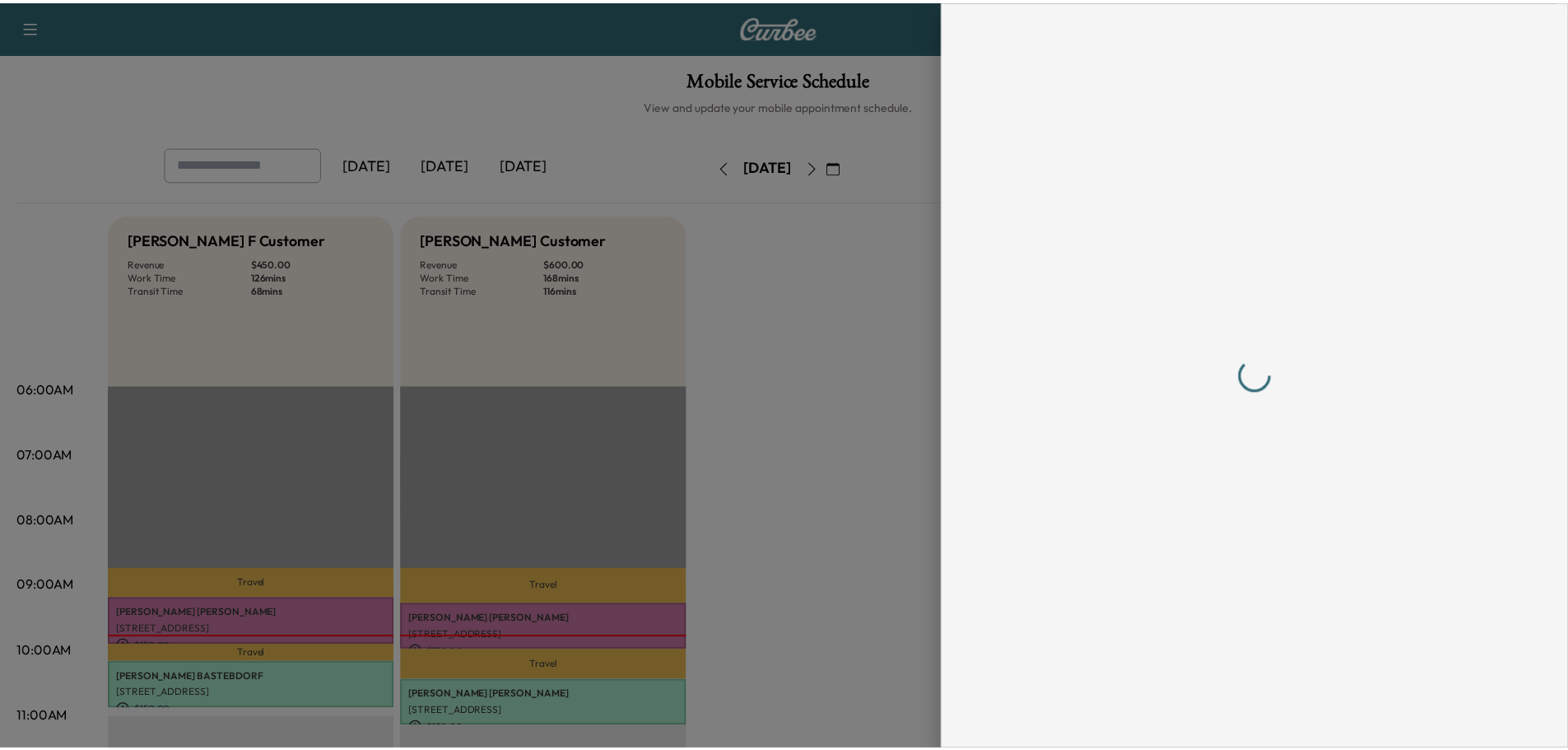
scroll to position [0, 0]
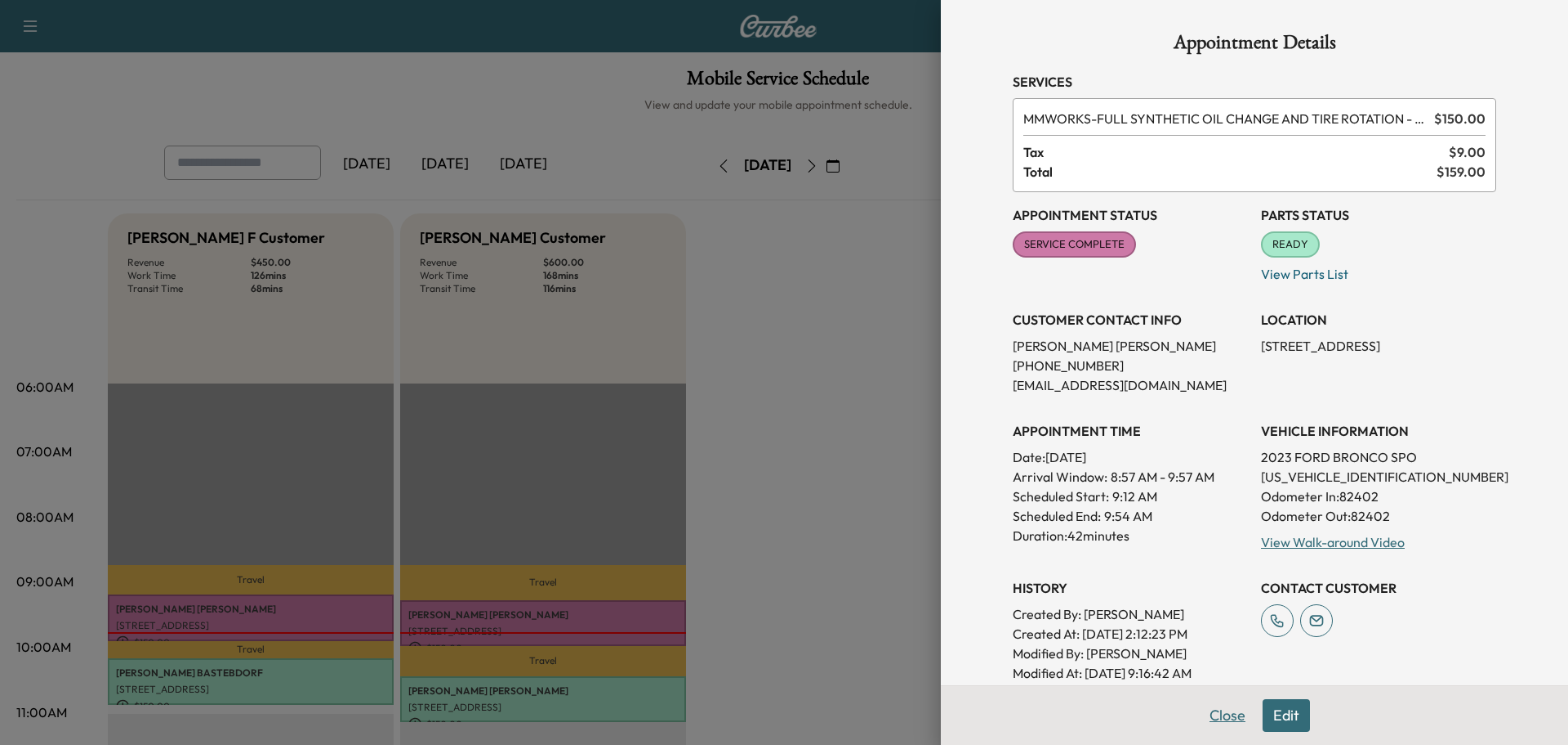
click at [1216, 720] on button "Close" at bounding box center [1228, 716] width 57 height 32
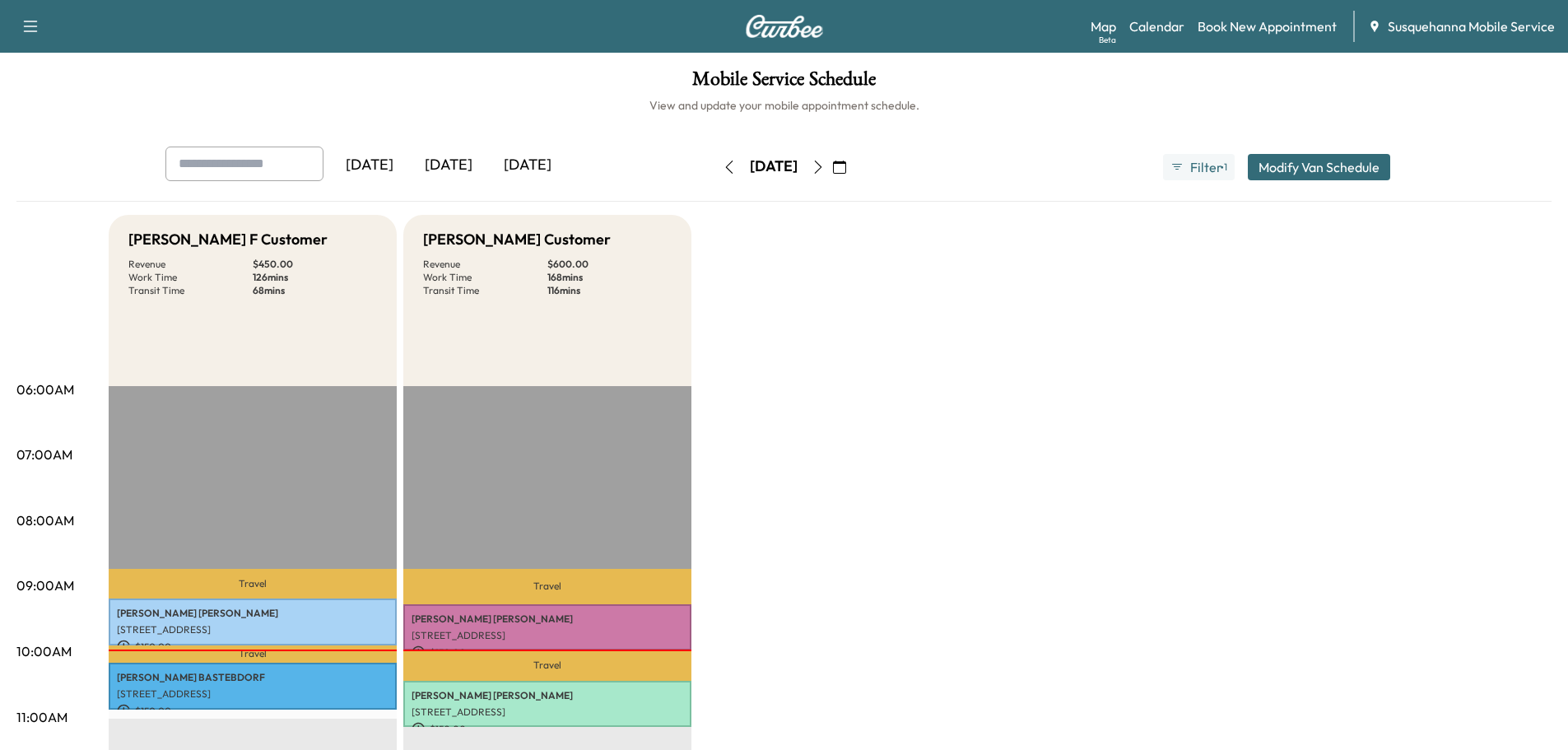
click at [825, 169] on icon "button" at bounding box center [818, 168] width 13 height 13
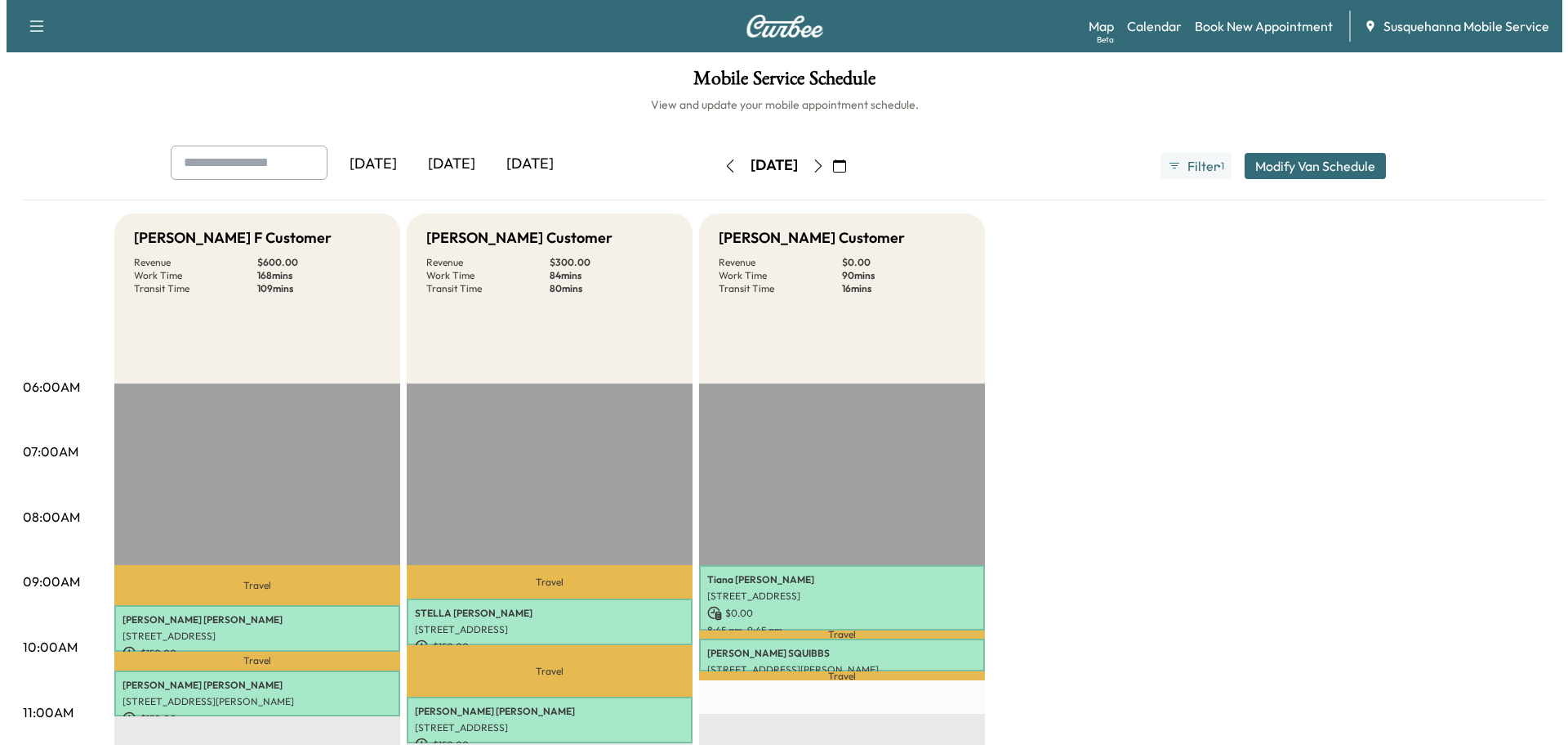
scroll to position [174, 0]
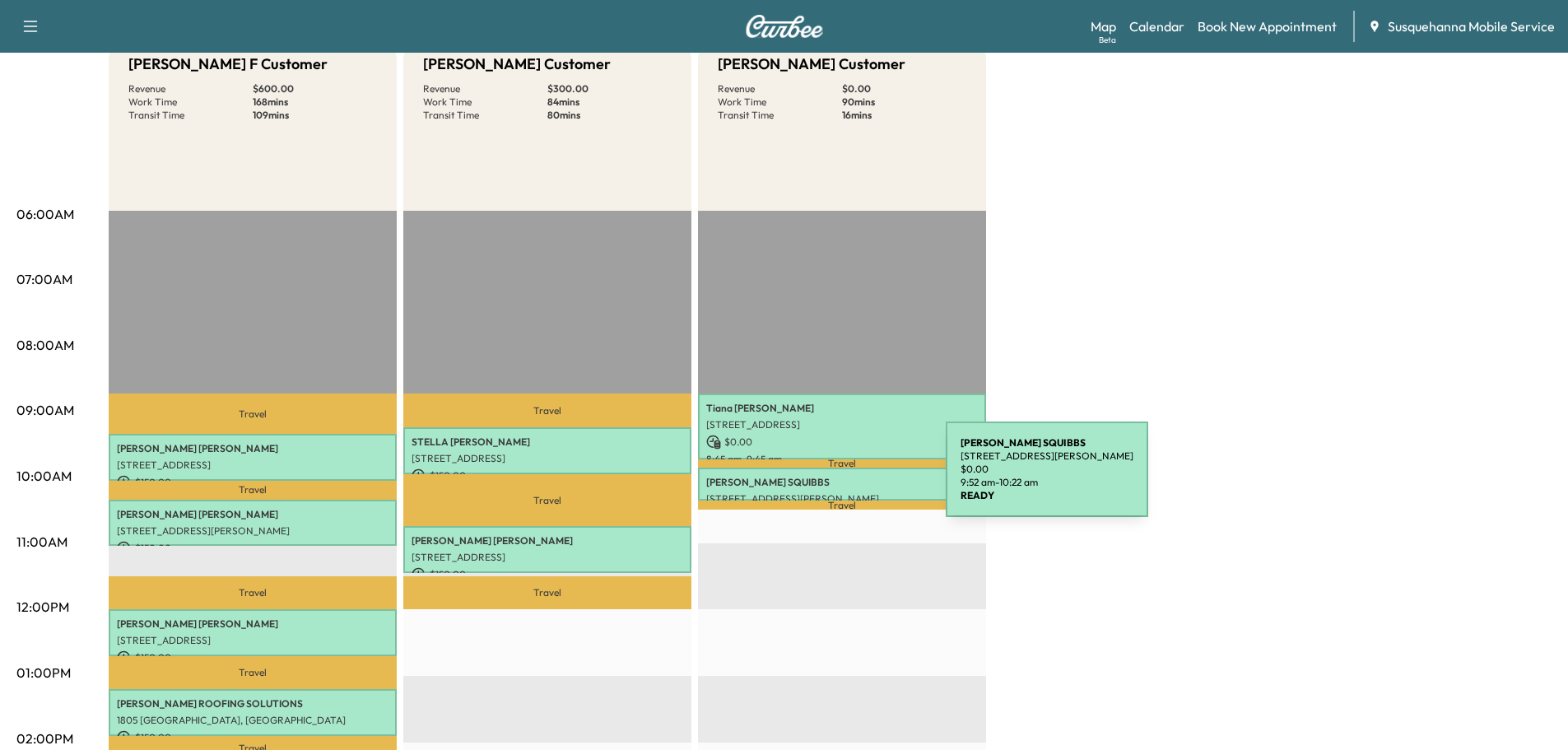
click at [822, 479] on p "[PERSON_NAME]" at bounding box center [841, 483] width 271 height 13
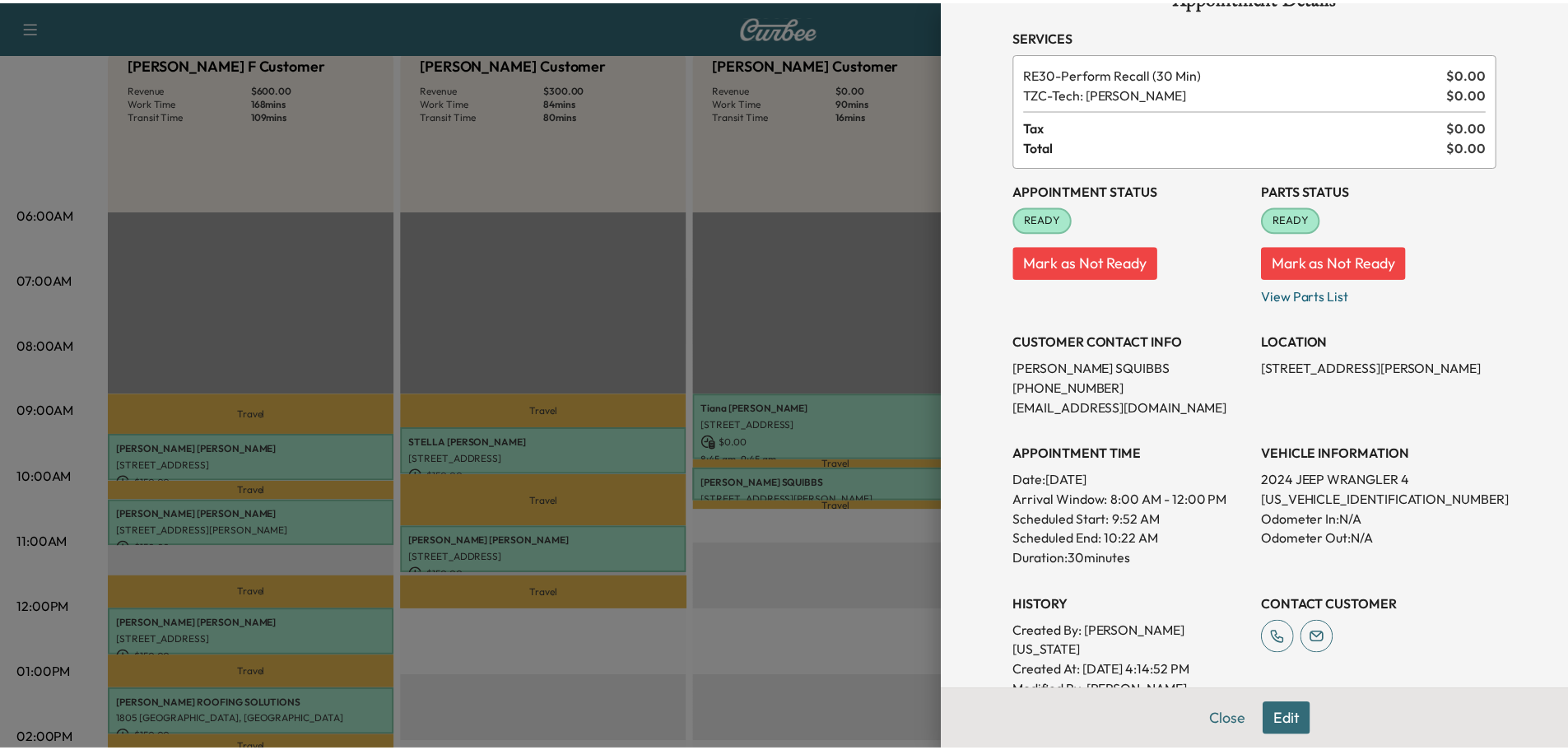
scroll to position [0, 0]
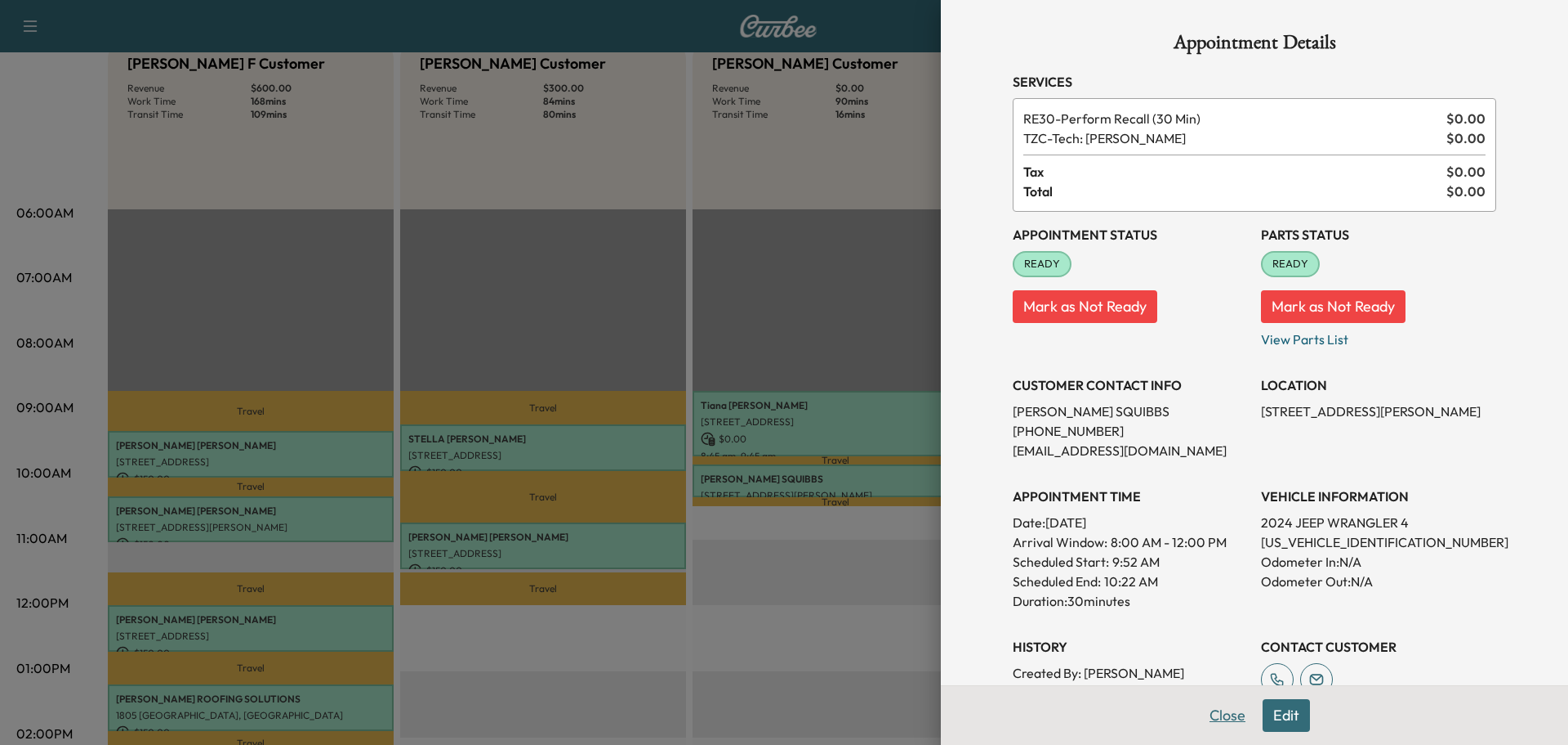
click at [1212, 719] on button "Close" at bounding box center [1228, 716] width 57 height 32
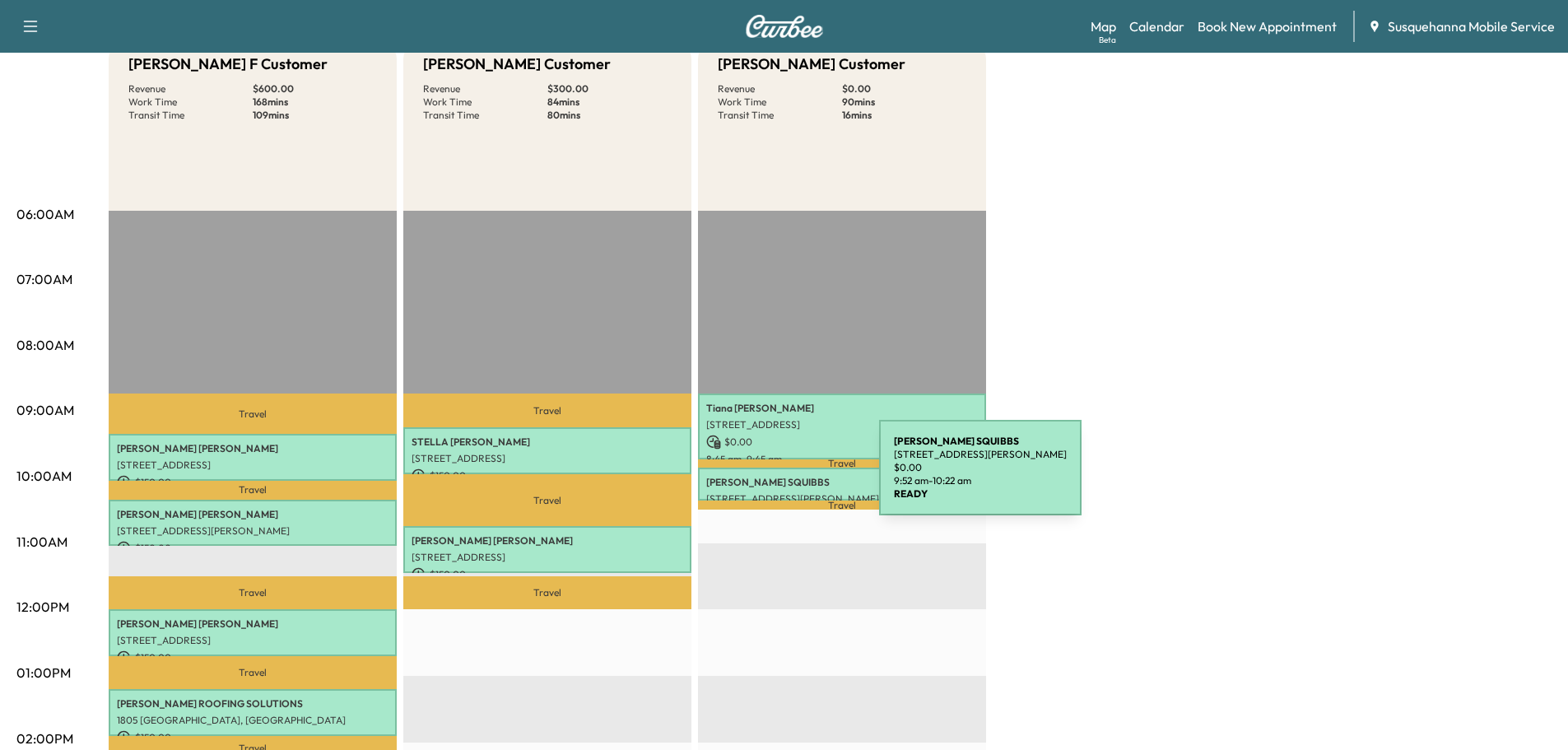
click at [756, 477] on p "[PERSON_NAME]" at bounding box center [841, 483] width 271 height 13
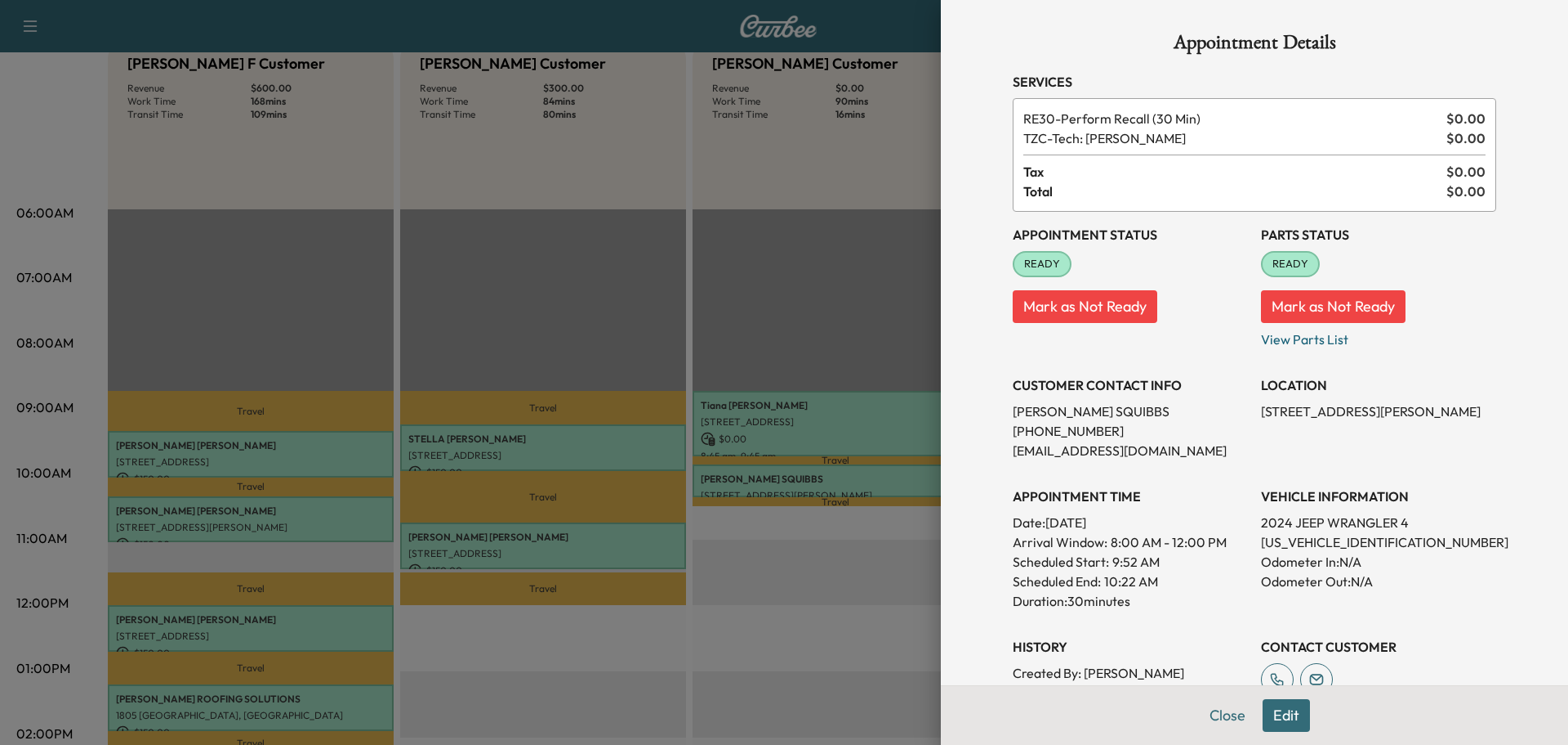
click at [1210, 718] on div "Appointment Details Services RE30 - Perform Recall (30 Min) $ 0.00 TZC - Tech: …" at bounding box center [1255, 462] width 523 height 925
click at [1225, 716] on button "Close" at bounding box center [1228, 716] width 57 height 32
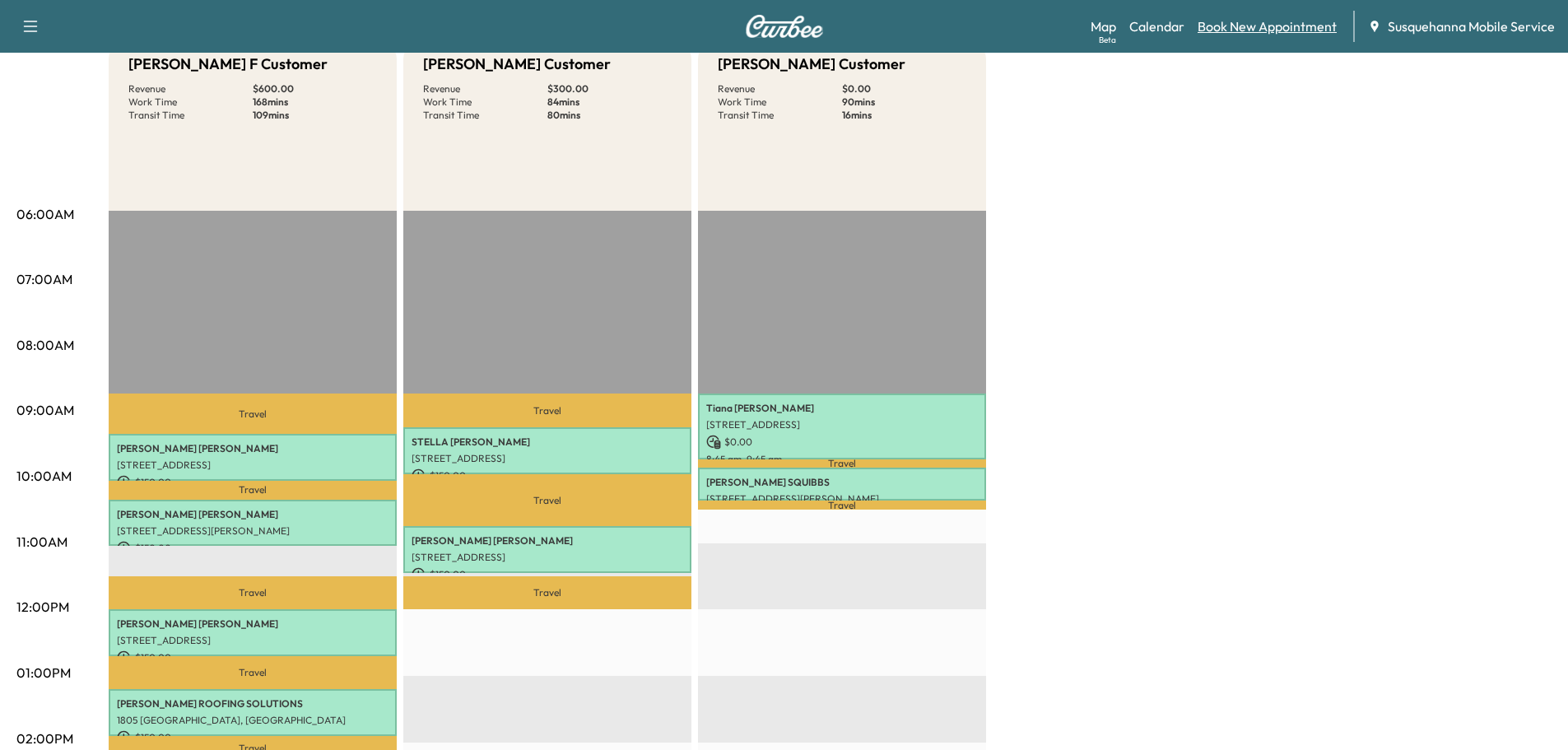
click at [1265, 31] on link "Book New Appointment" at bounding box center [1266, 26] width 139 height 20
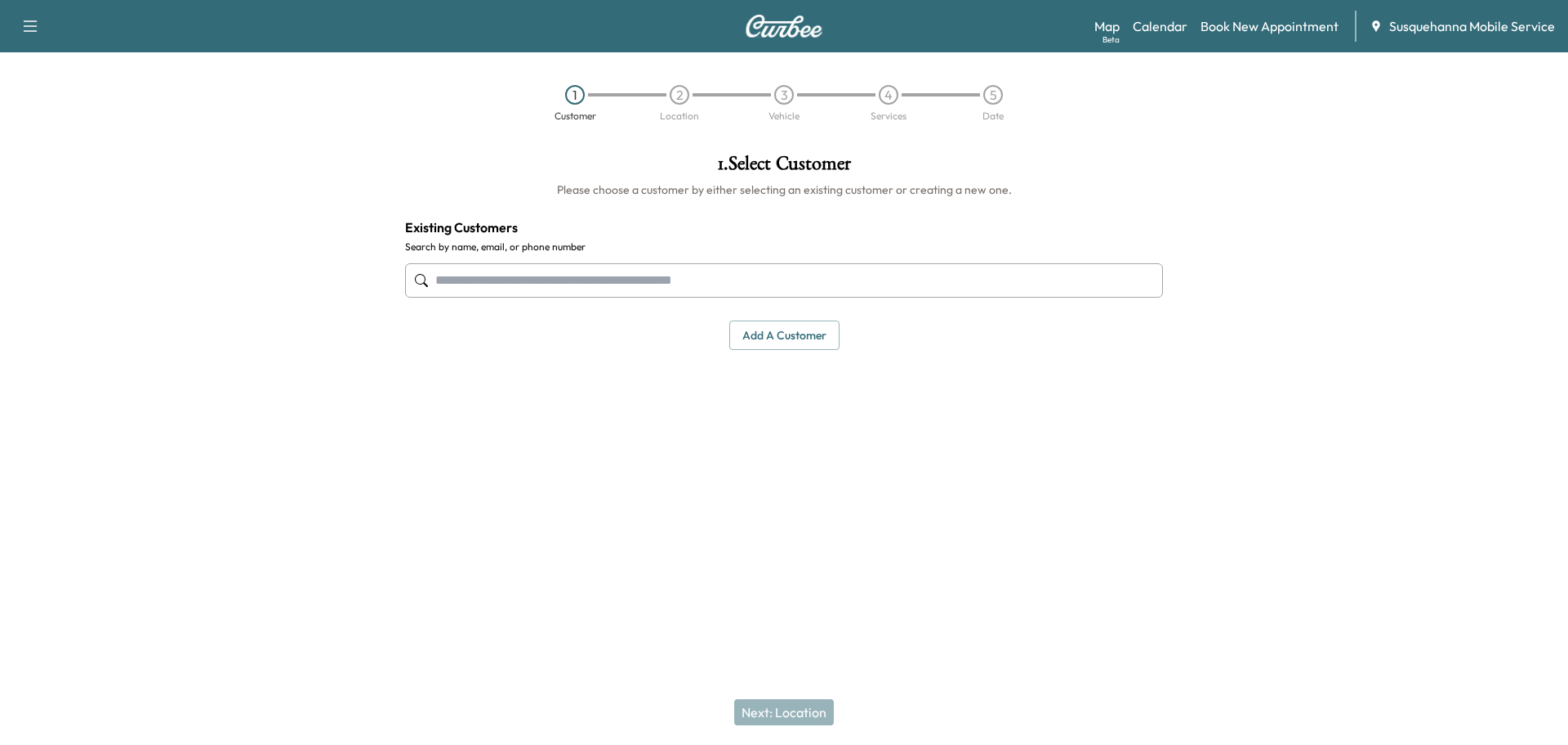
click at [571, 281] on input "text" at bounding box center [784, 281] width 758 height 34
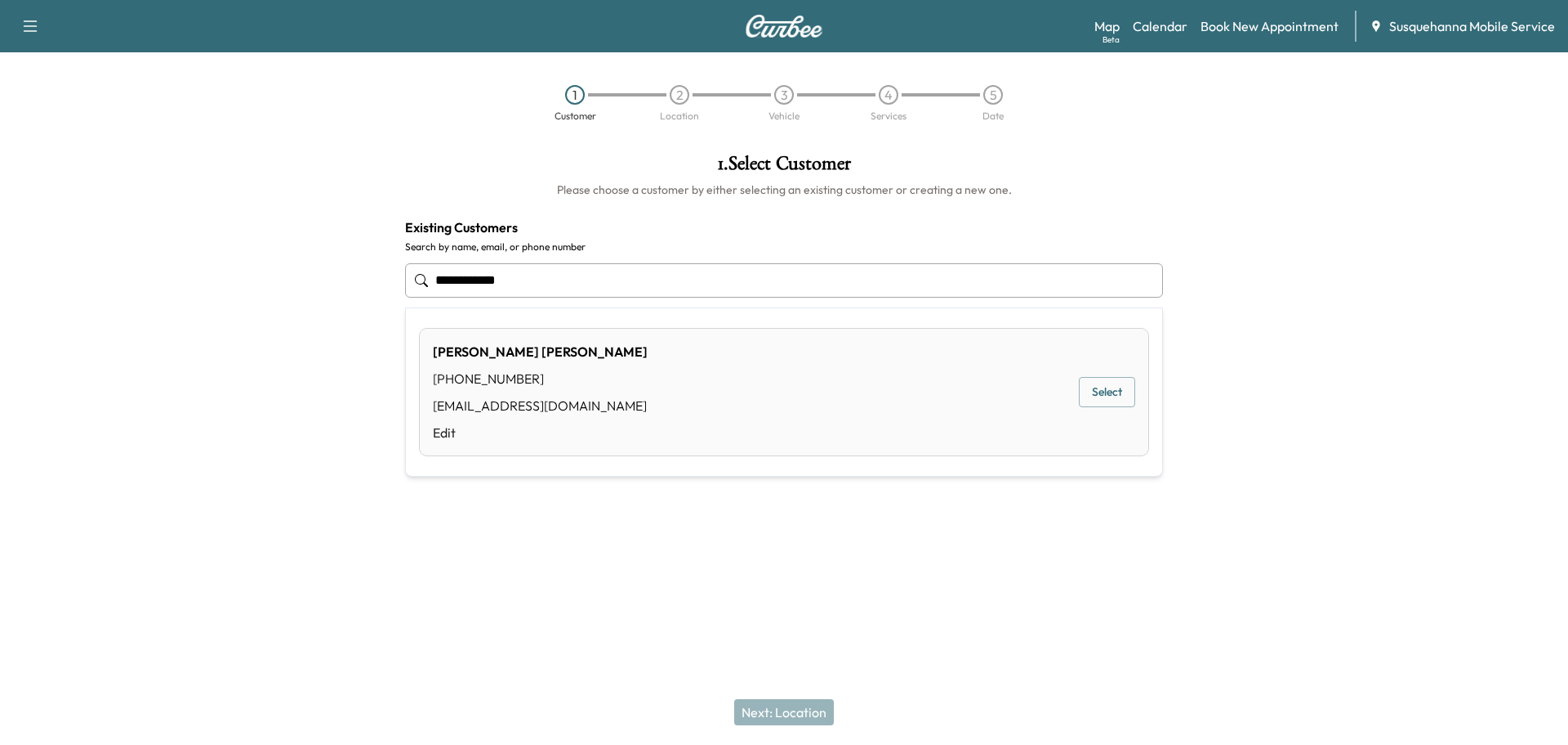
type input "**********"
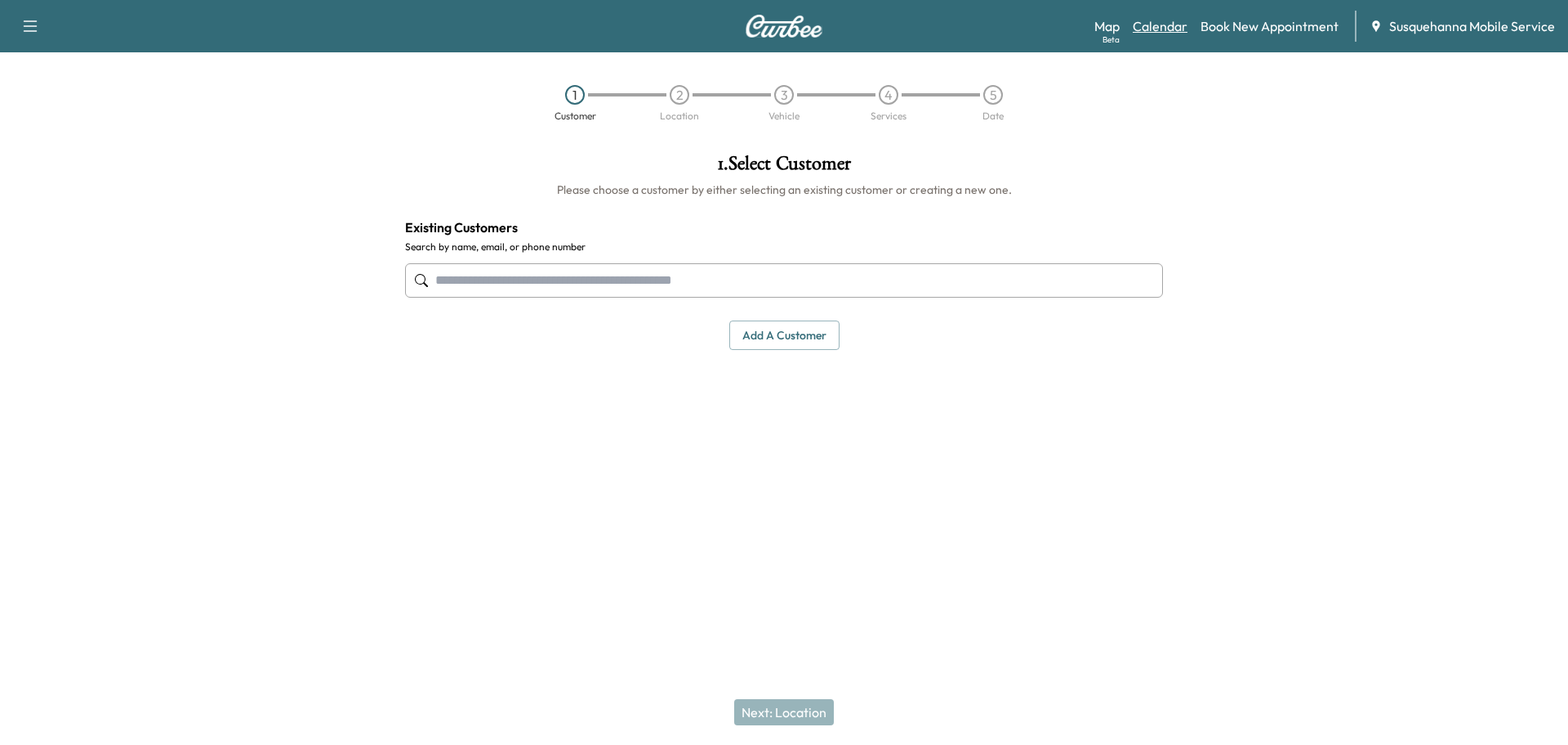
click at [1182, 30] on link "Calendar" at bounding box center [1161, 26] width 55 height 20
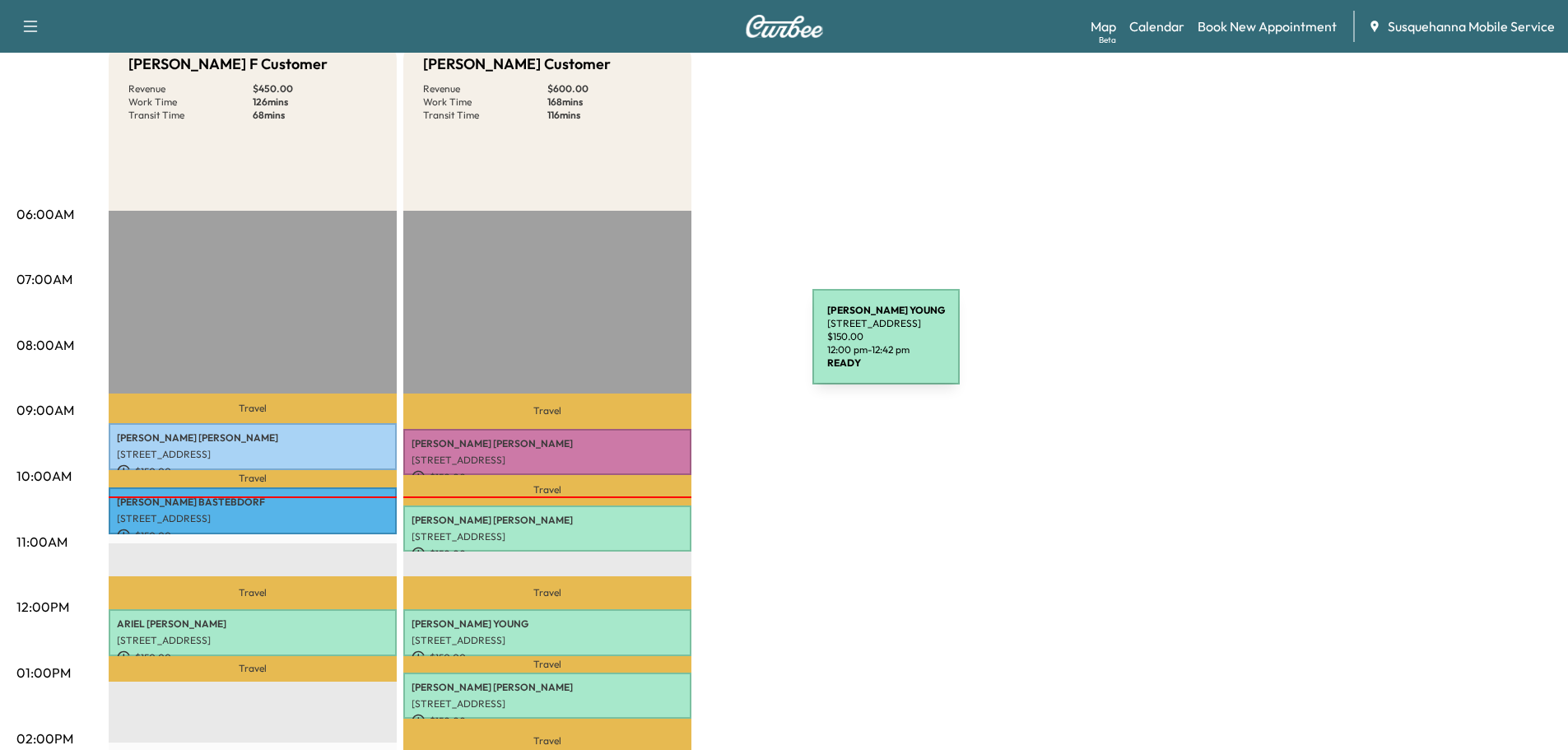
scroll to position [88, 0]
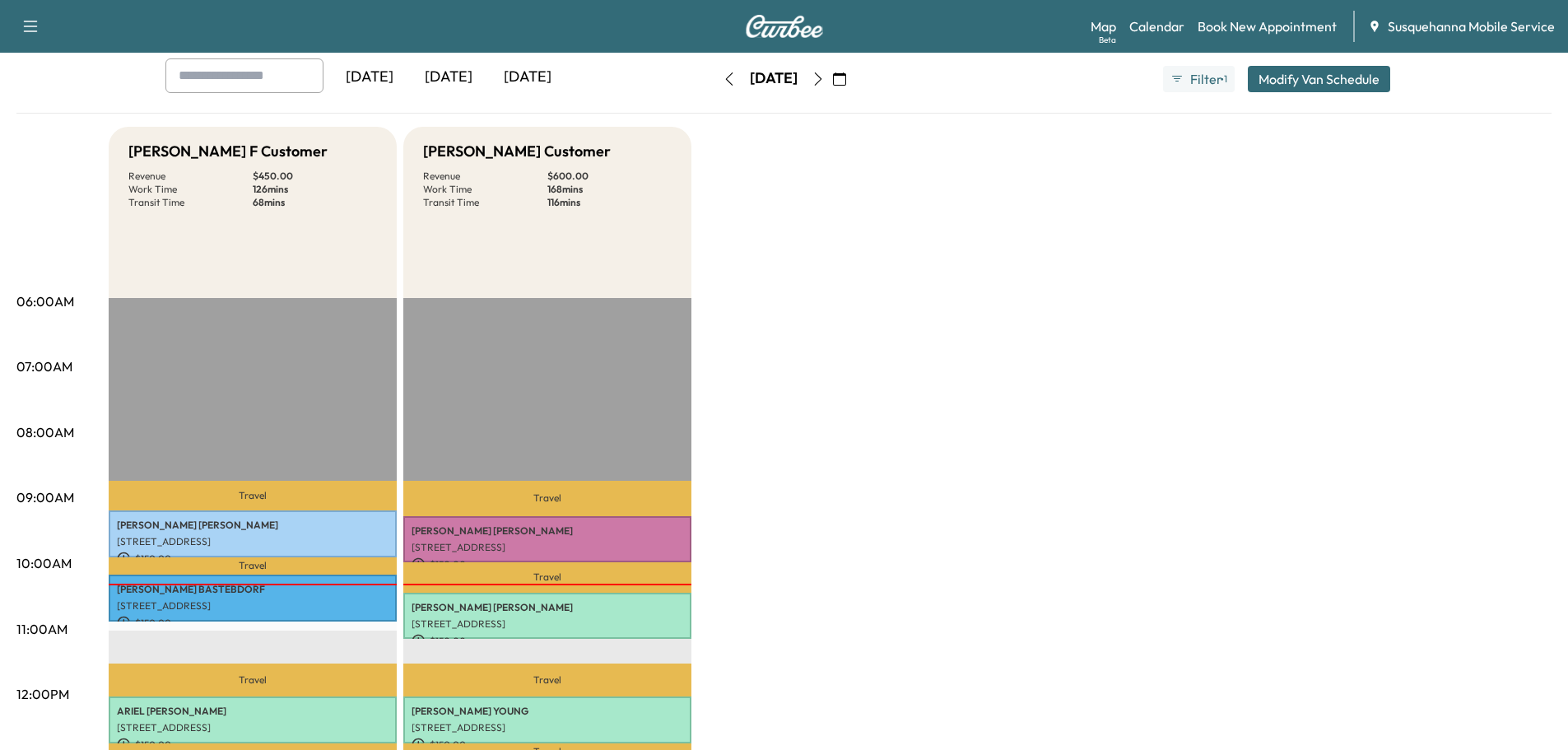
click at [825, 81] on icon "button" at bounding box center [818, 80] width 13 height 13
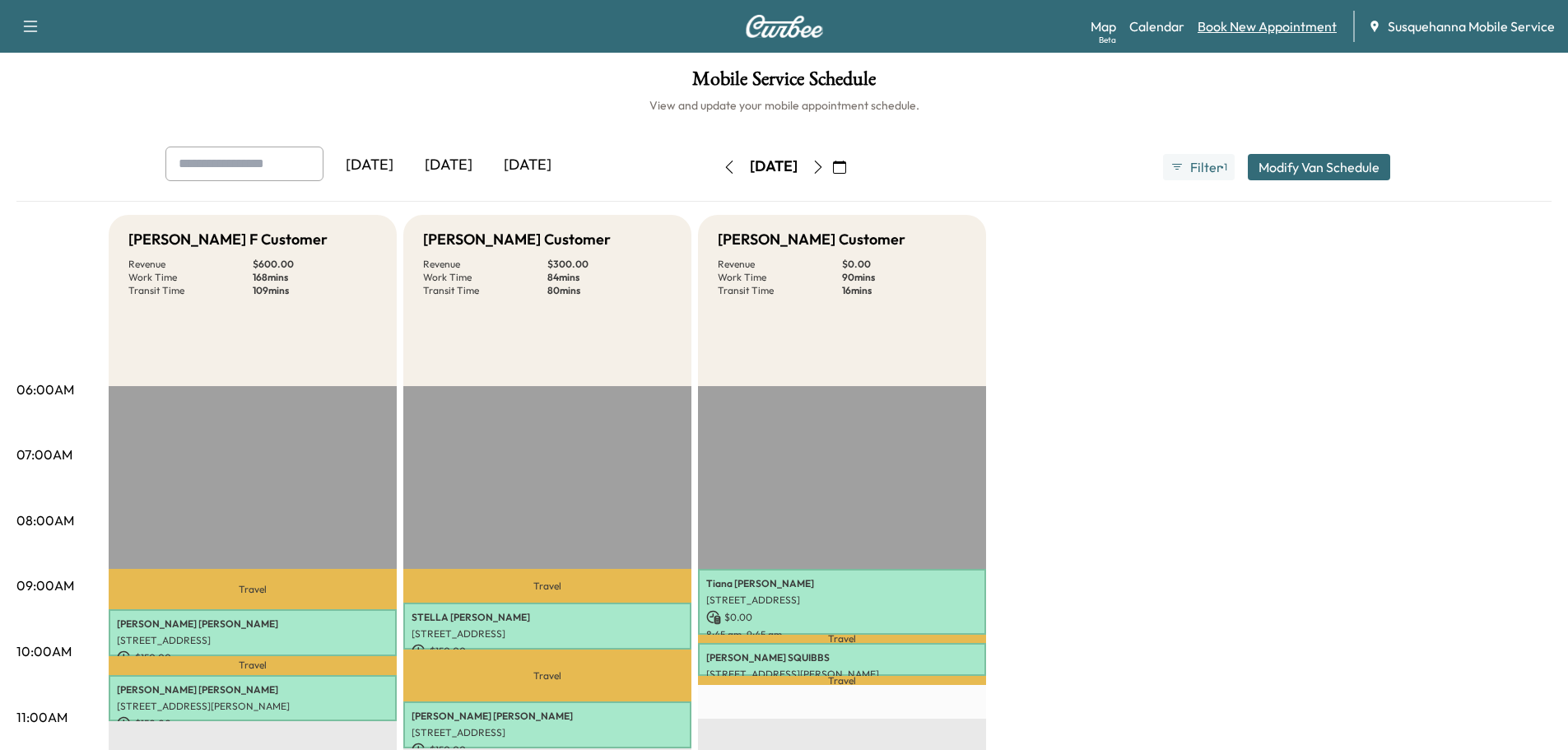
click at [1224, 26] on link "Book New Appointment" at bounding box center [1266, 26] width 139 height 20
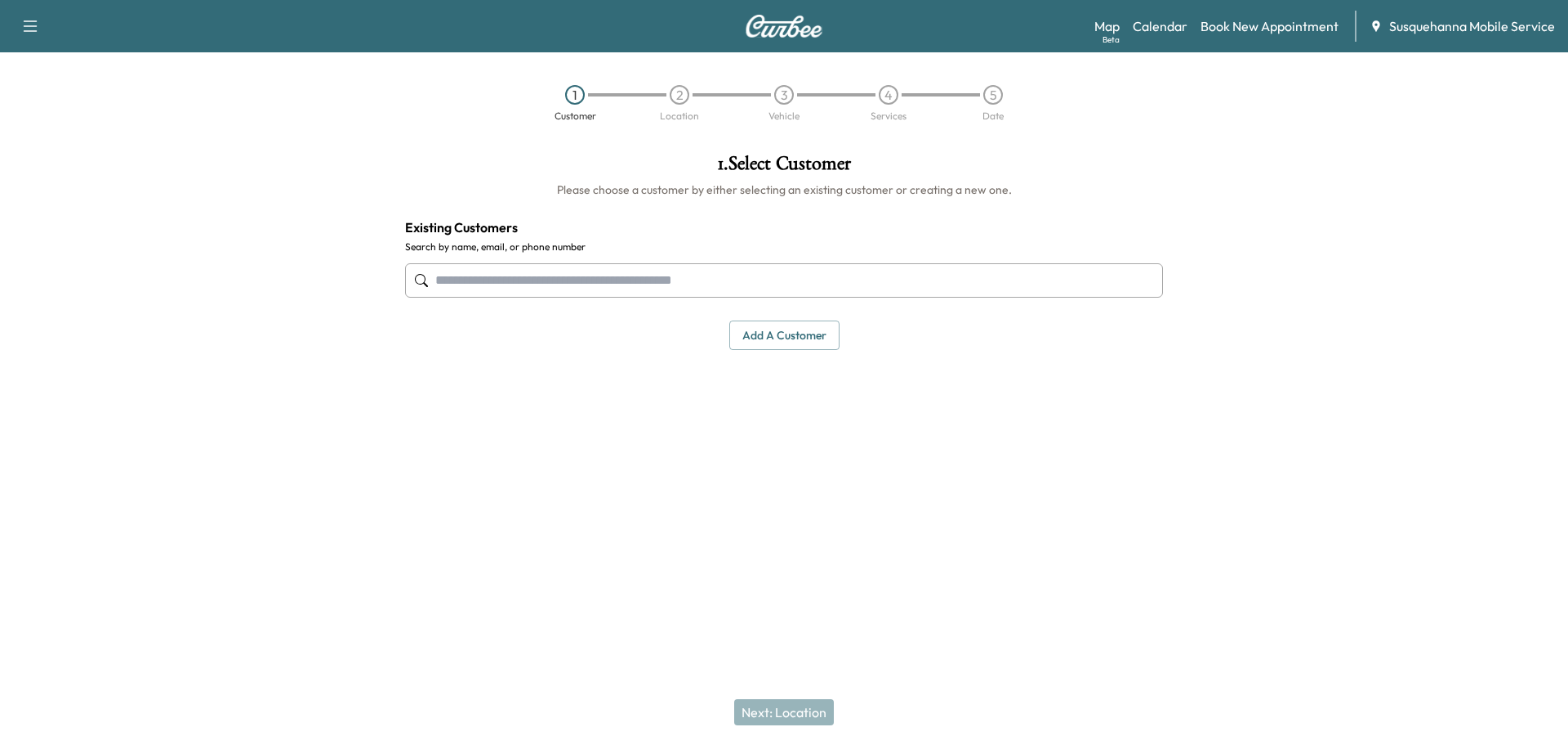
click at [793, 289] on input "text" at bounding box center [784, 281] width 758 height 34
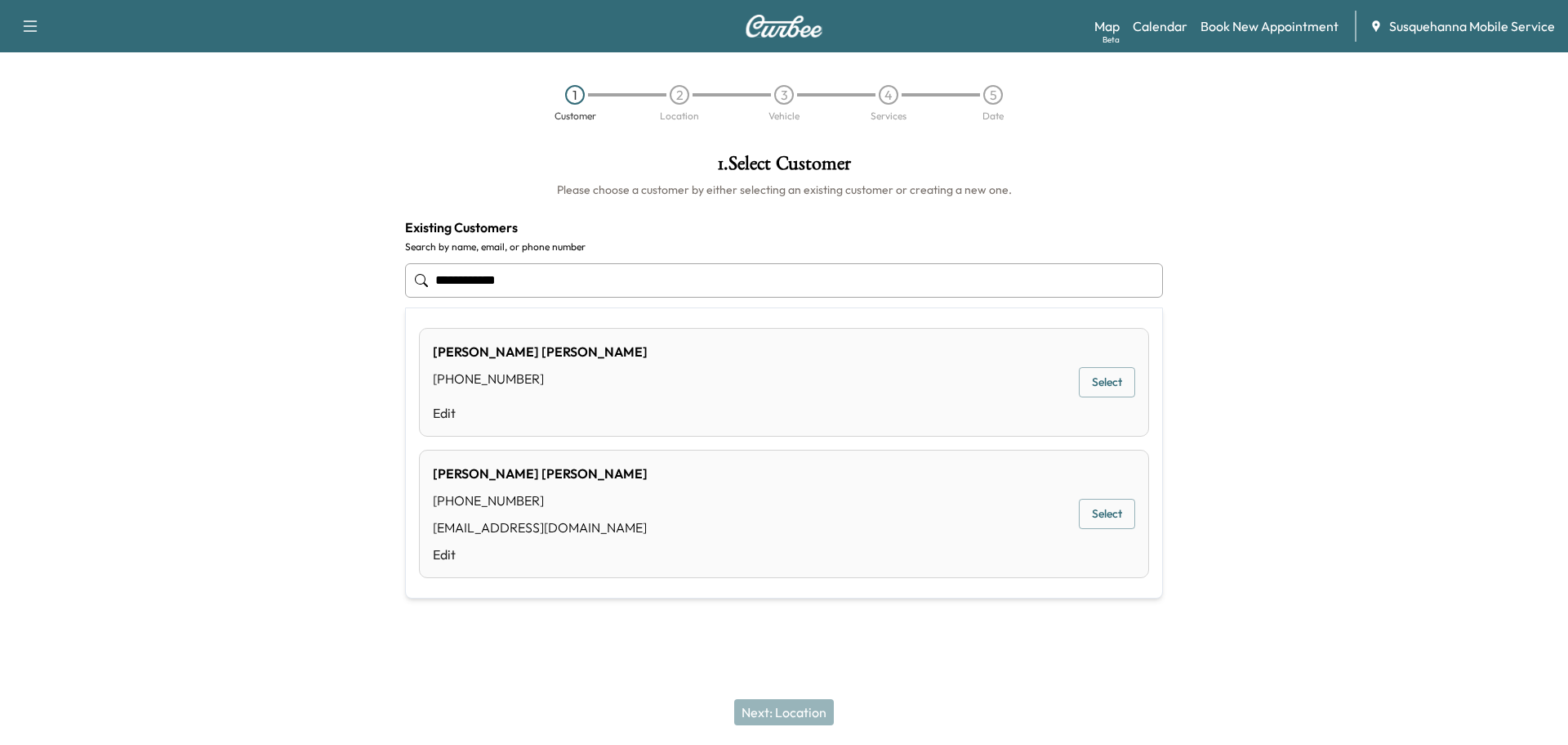
click at [1099, 515] on button "Select" at bounding box center [1107, 514] width 56 height 30
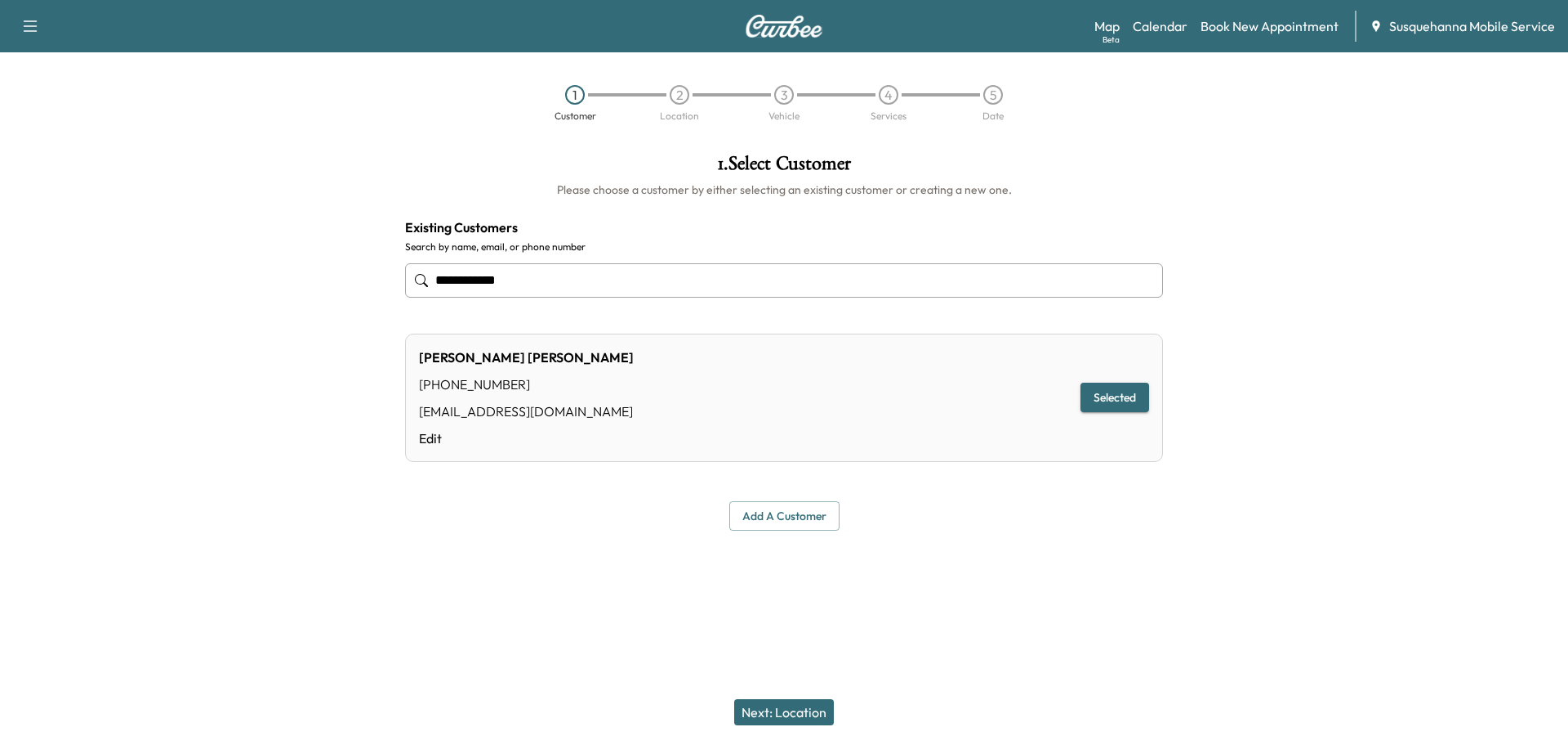
type input "**********"
click at [1122, 404] on button "Selected" at bounding box center [1115, 398] width 68 height 30
click at [1122, 402] on button "Selected" at bounding box center [1115, 398] width 68 height 30
click at [815, 720] on button "Next: Location" at bounding box center [784, 712] width 100 height 26
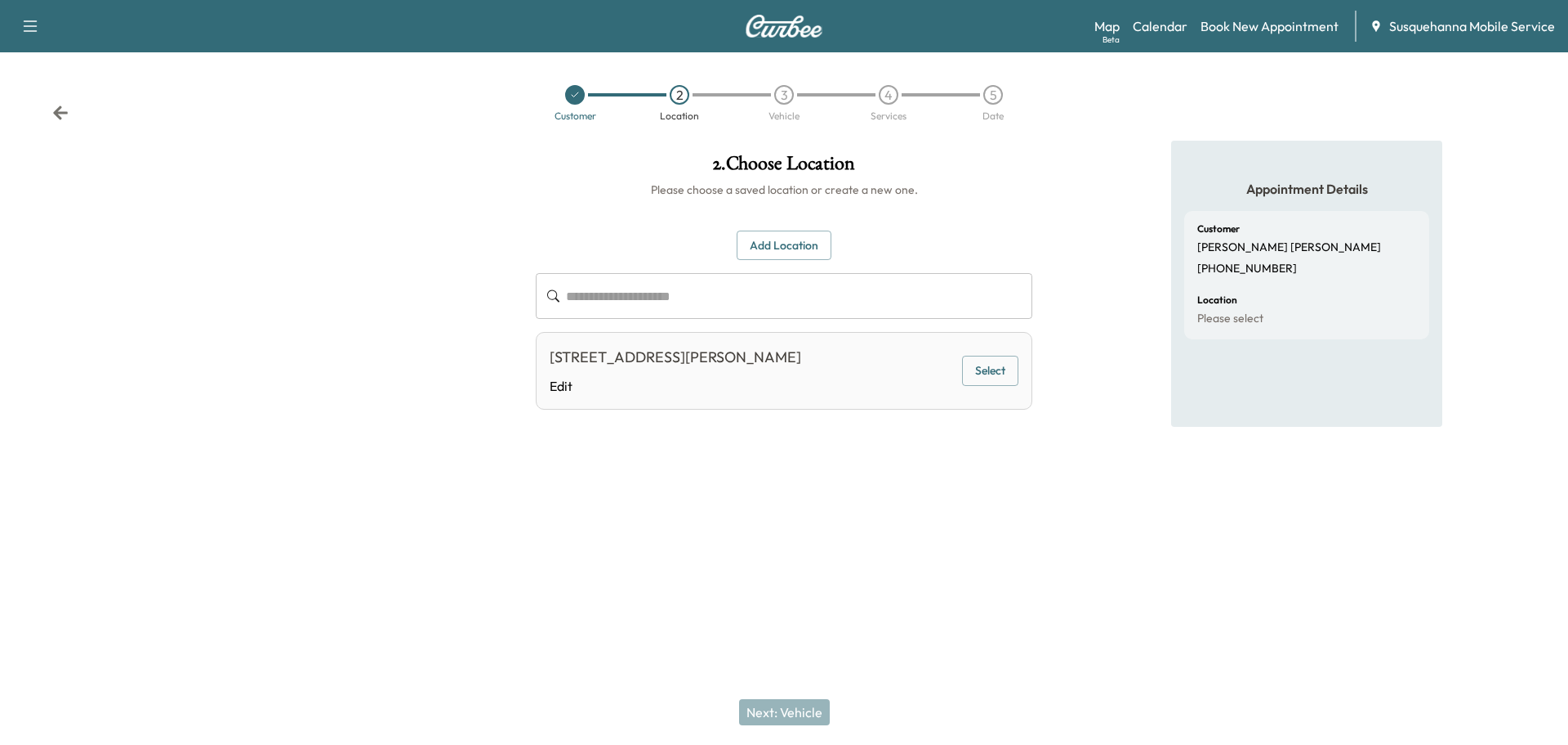
click at [1004, 378] on button "Select" at bounding box center [990, 371] width 56 height 30
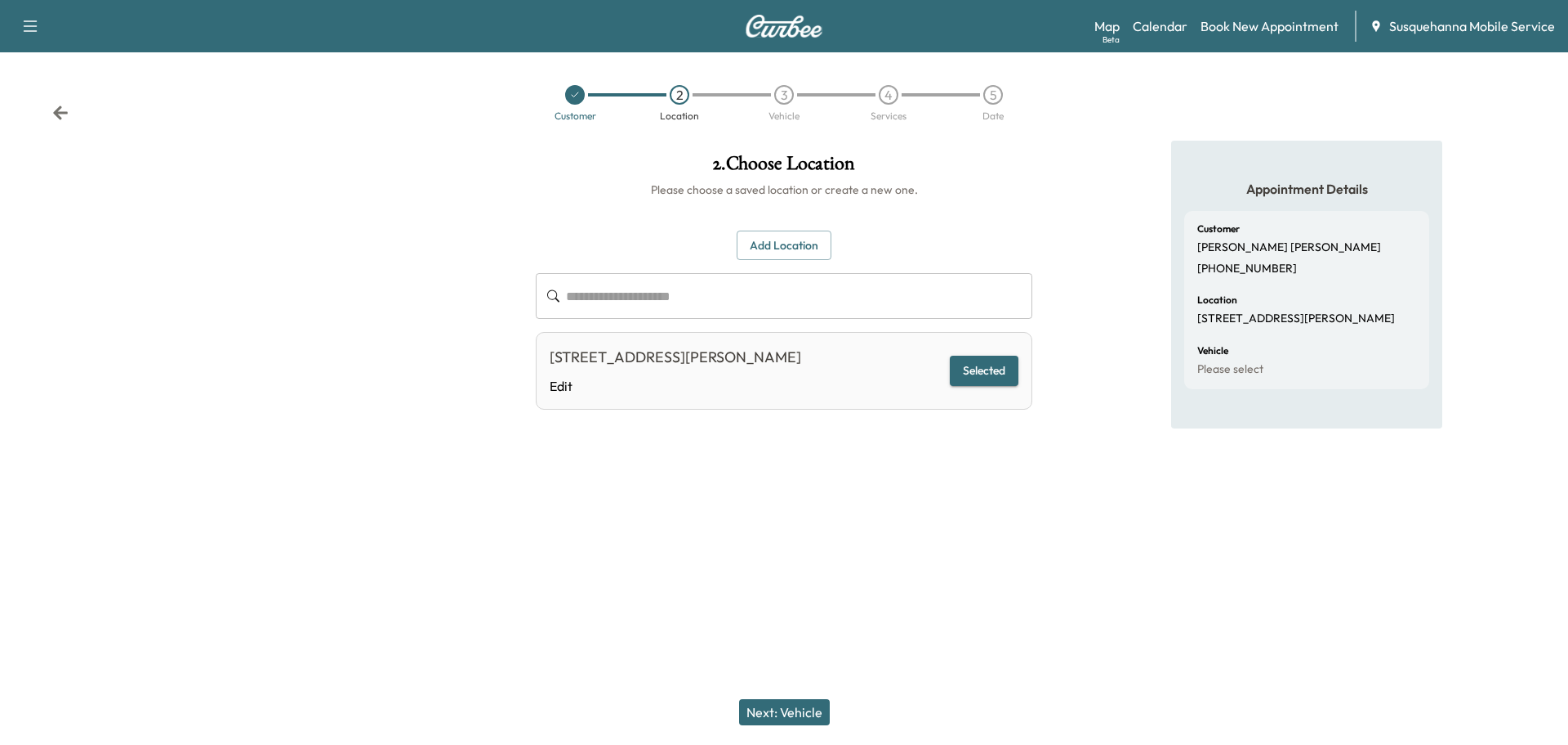
click at [788, 716] on button "Next: Vehicle" at bounding box center [784, 712] width 90 height 26
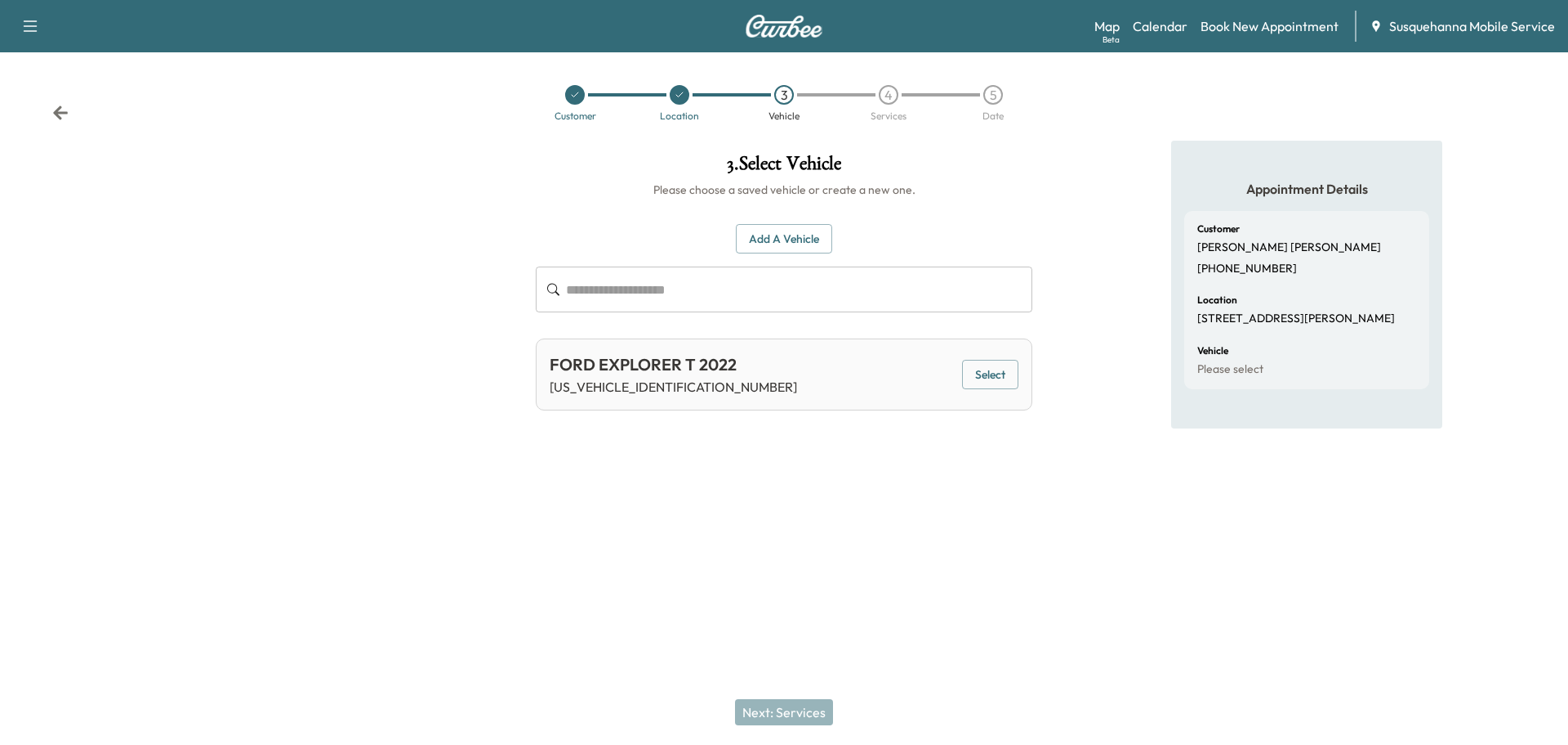
click at [1005, 376] on button "Select" at bounding box center [990, 375] width 56 height 30
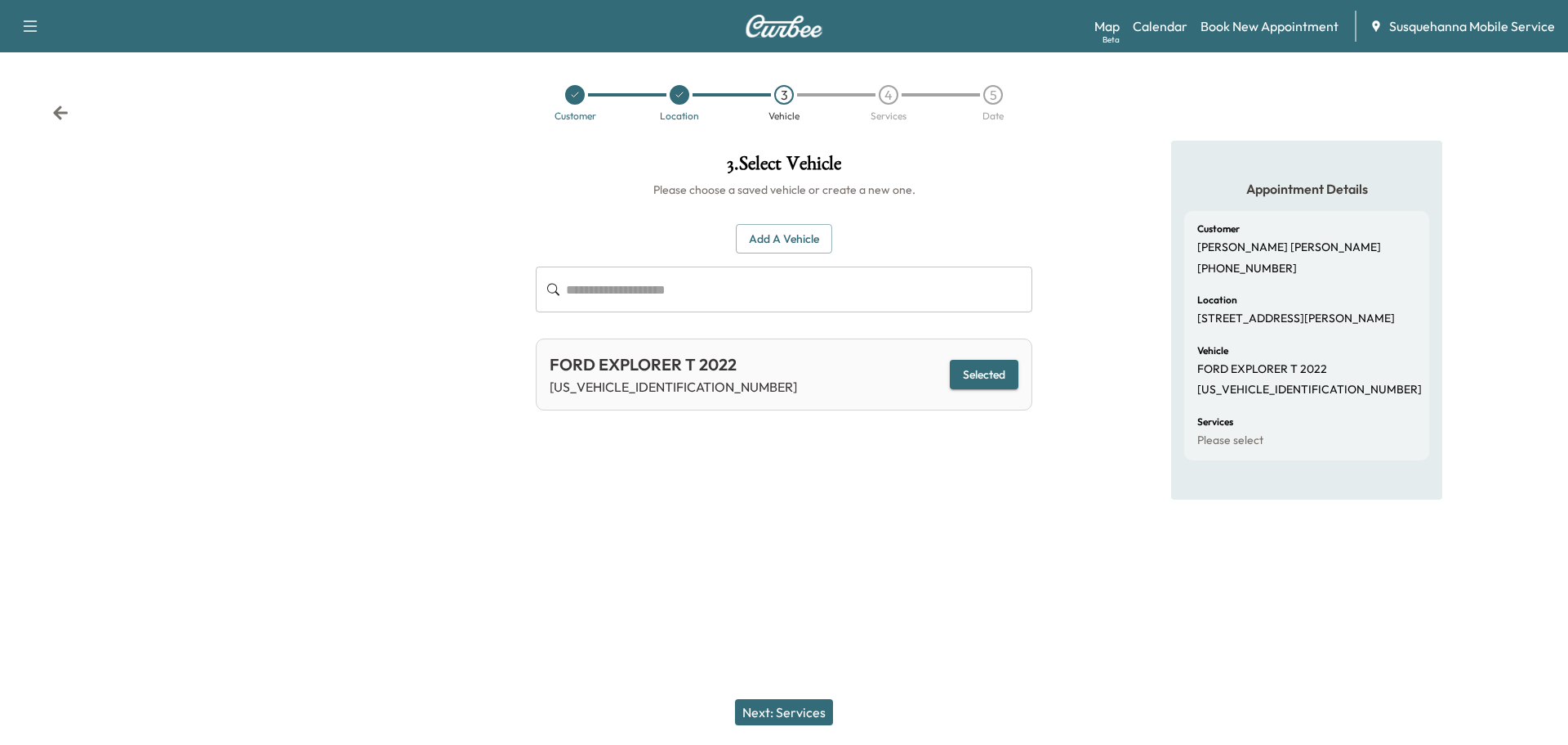
click at [821, 702] on button "Next: Services" at bounding box center [784, 712] width 98 height 26
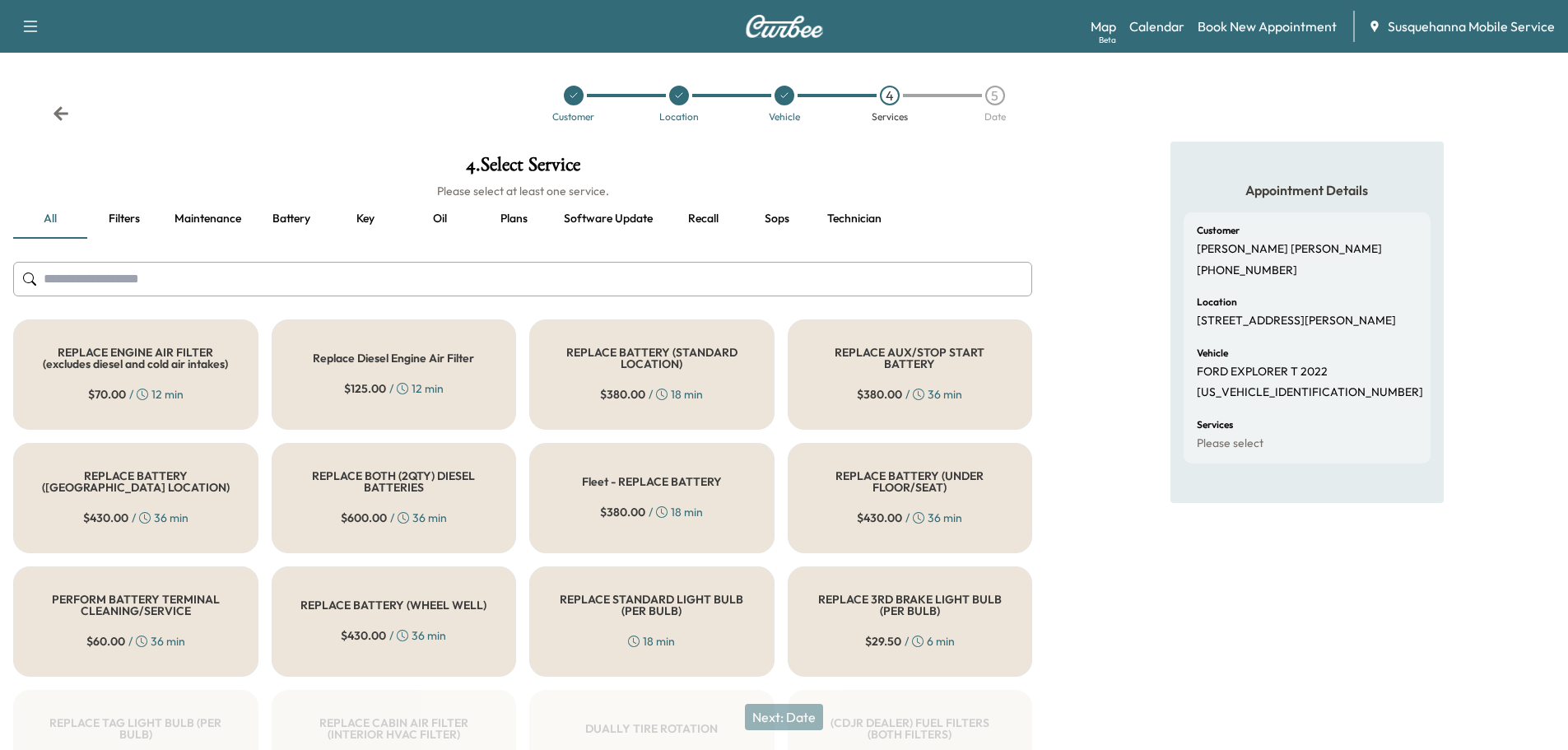
click at [669, 273] on input "text" at bounding box center [523, 279] width 1019 height 34
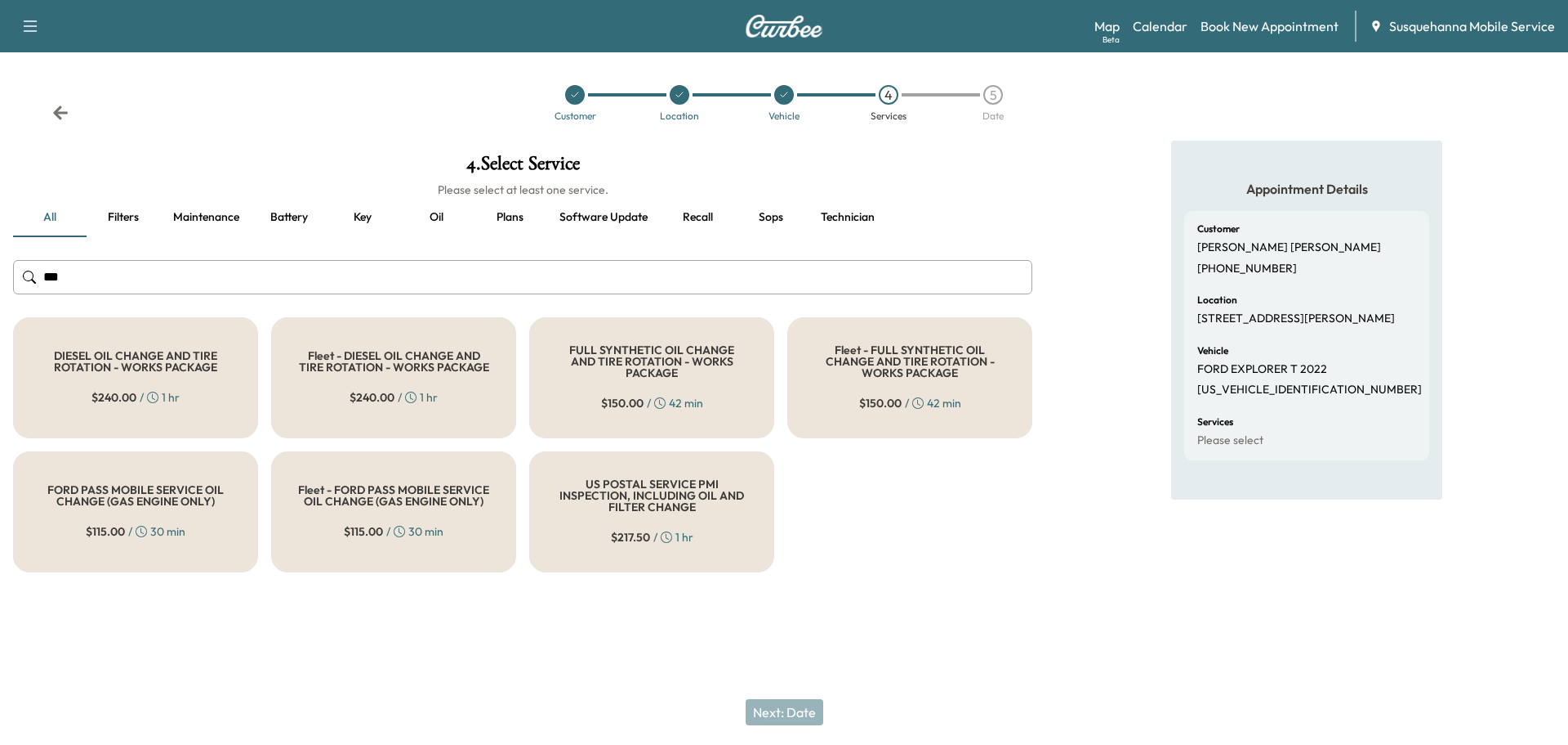
type input "***"
click at [606, 402] on span "$ 150.00" at bounding box center [622, 402] width 43 height 16
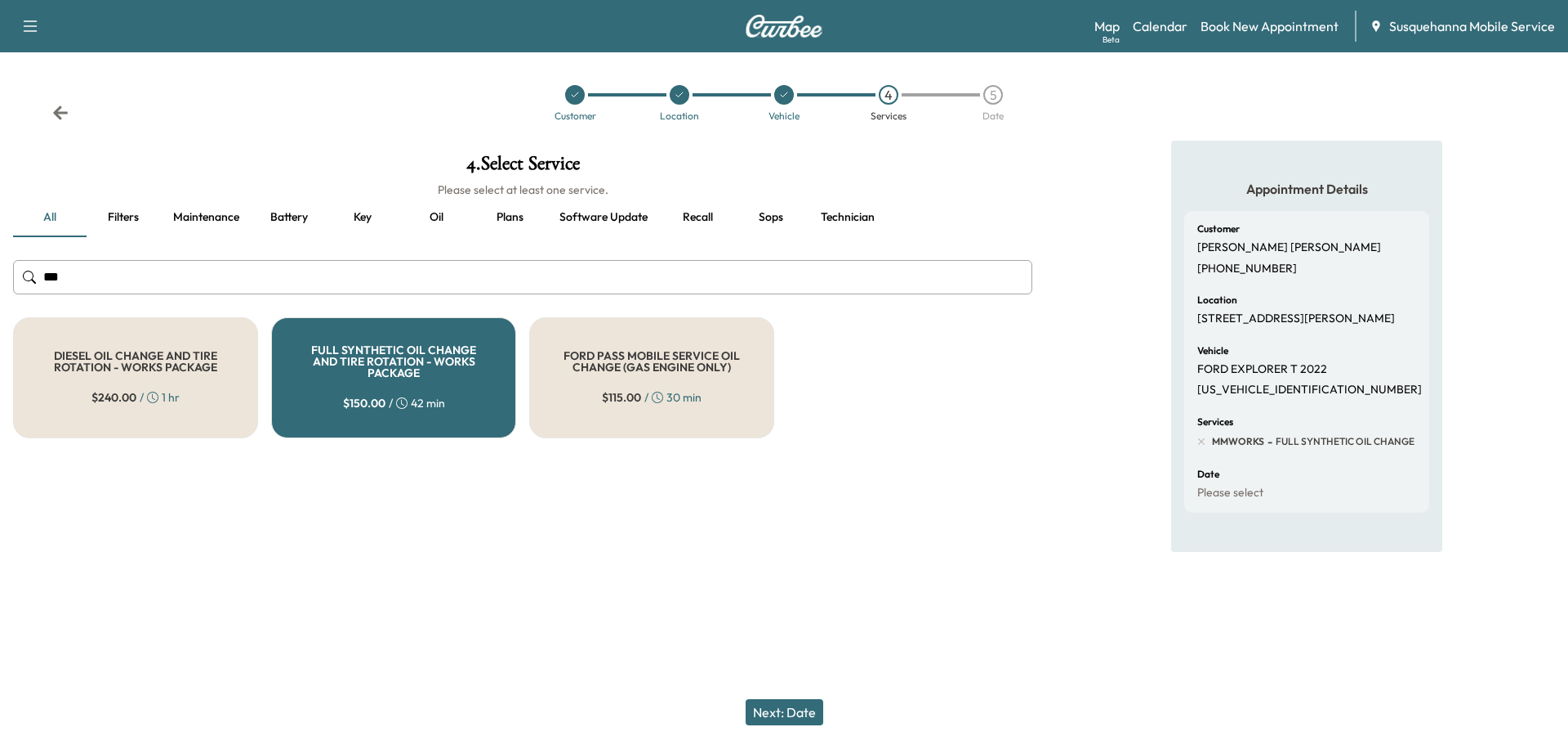
click at [785, 711] on button "Next: Date" at bounding box center [784, 712] width 78 height 26
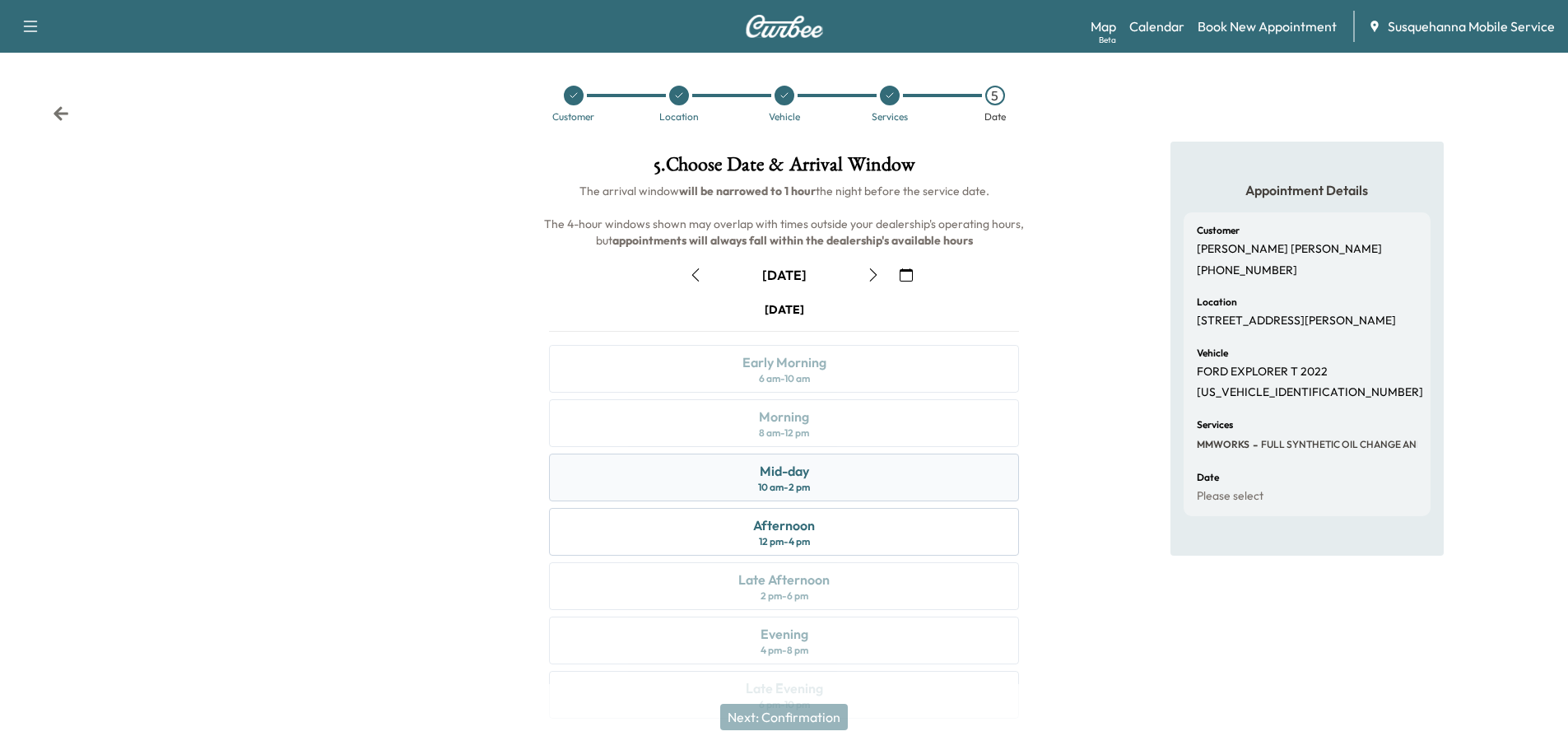
click at [838, 466] on div "Mid-day 10 am - 2 pm" at bounding box center [784, 477] width 470 height 48
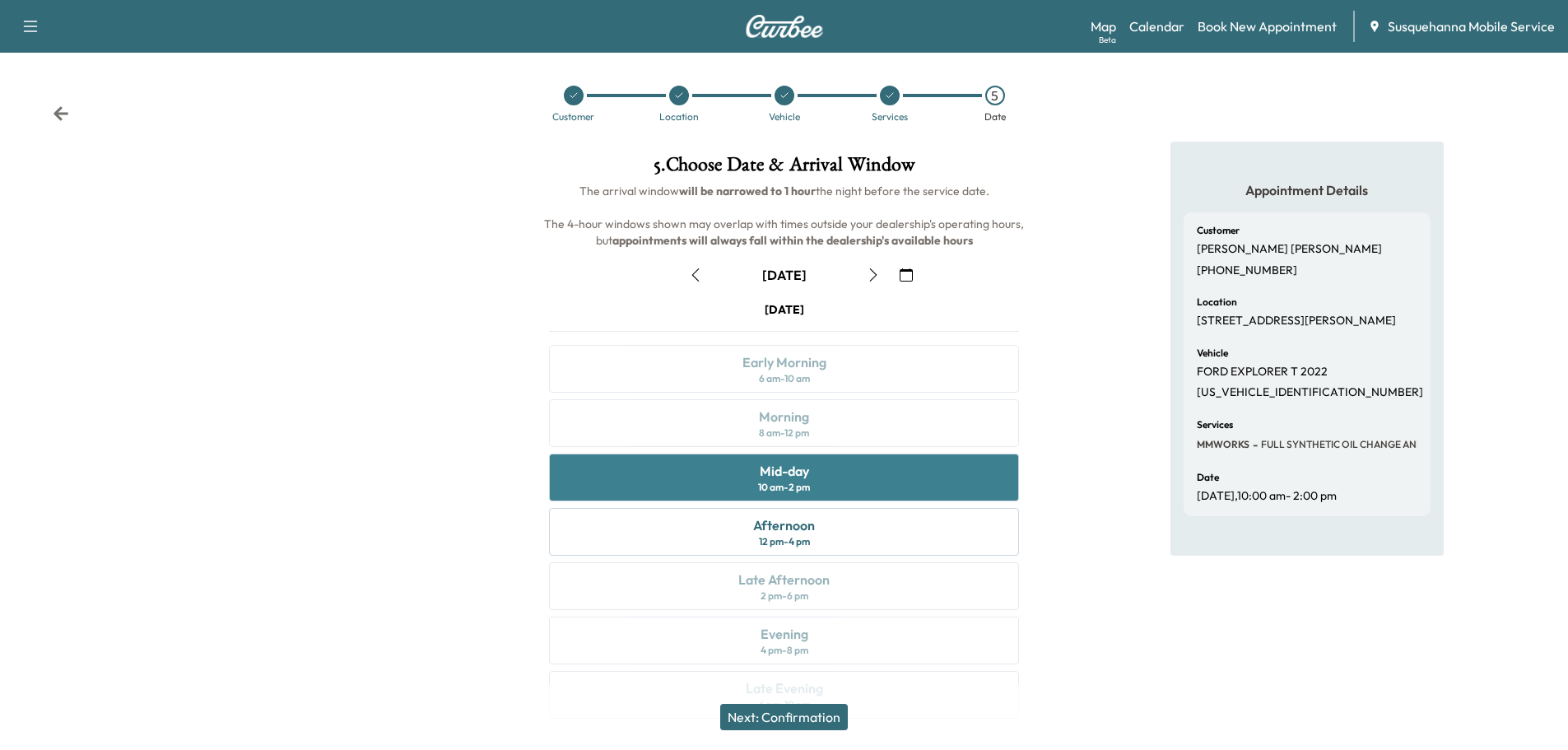
click at [838, 466] on div "Mid-day 10 am - 2 pm" at bounding box center [784, 477] width 470 height 48
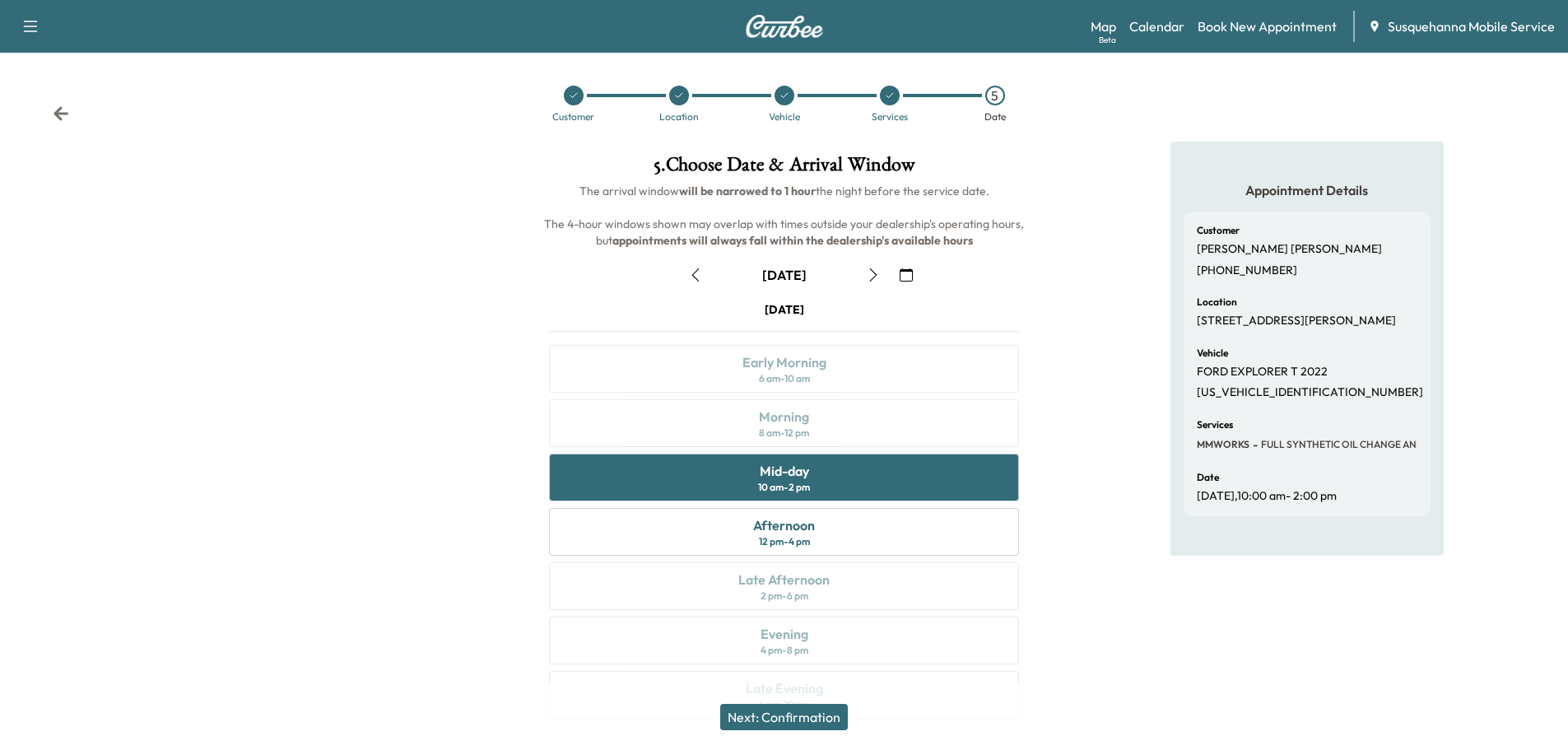
click at [794, 722] on button "Next: Confirmation" at bounding box center [784, 716] width 127 height 26
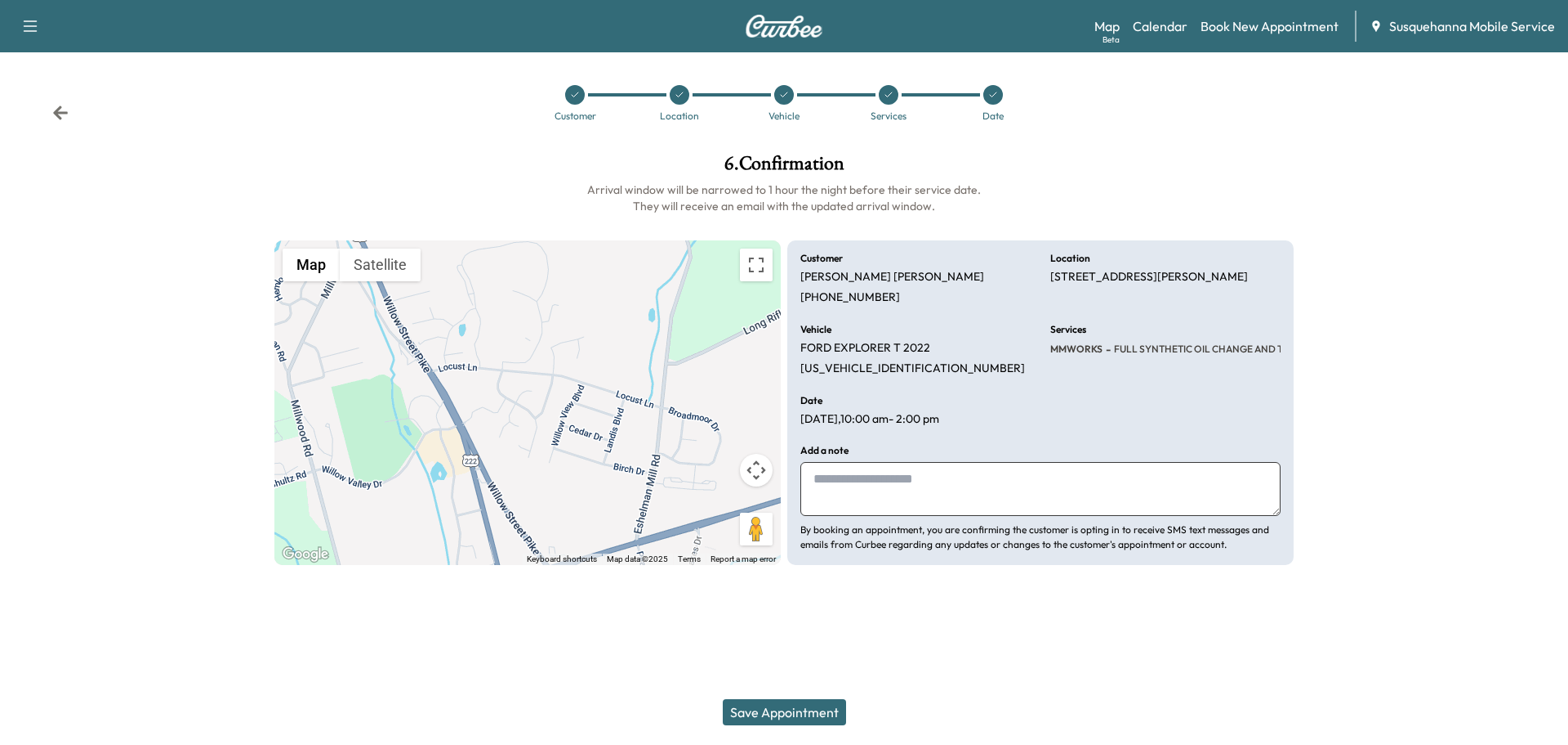
click at [932, 503] on textarea at bounding box center [1040, 488] width 480 height 54
type textarea "**********"
click at [814, 707] on button "Save Appointment" at bounding box center [784, 712] width 124 height 26
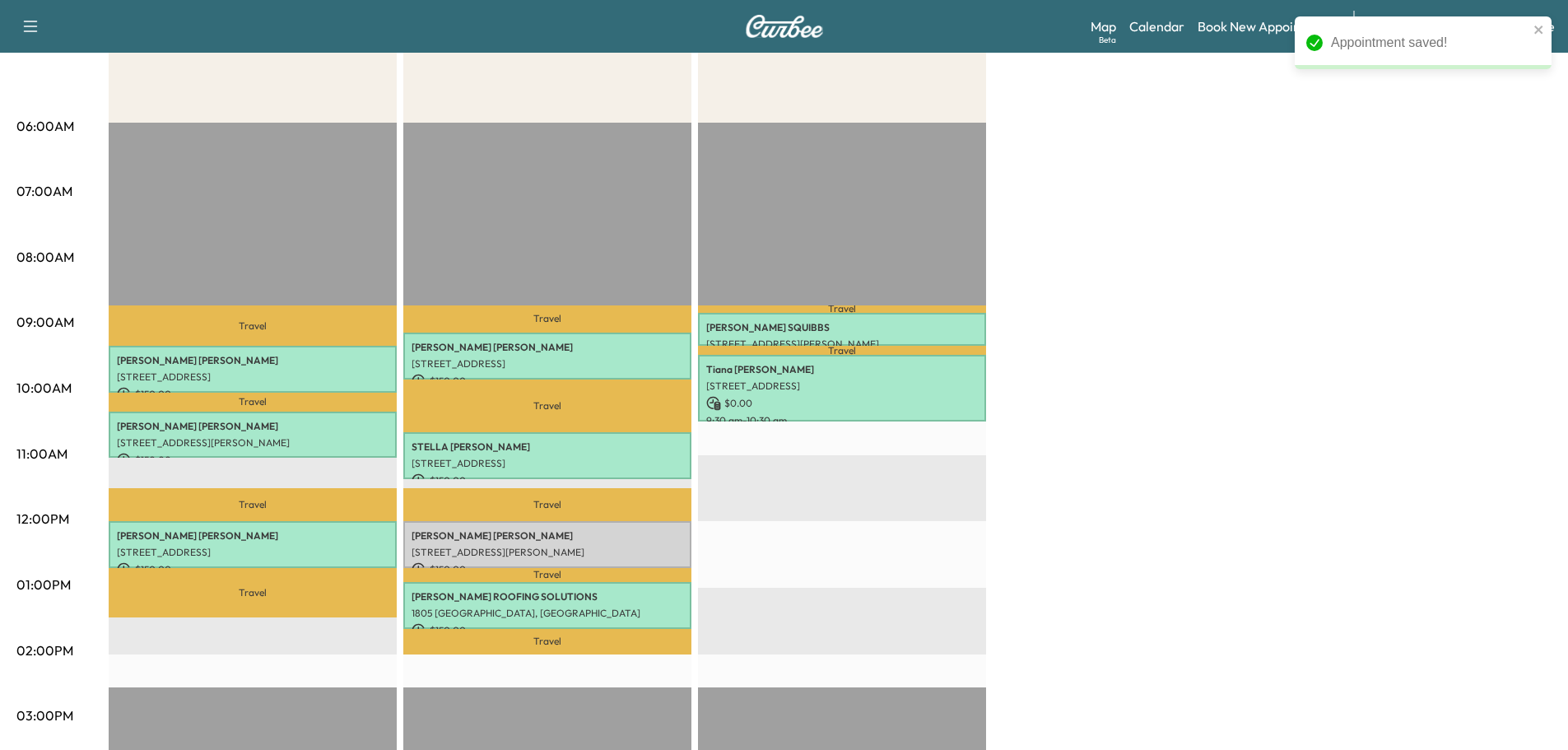
scroll to position [352, 0]
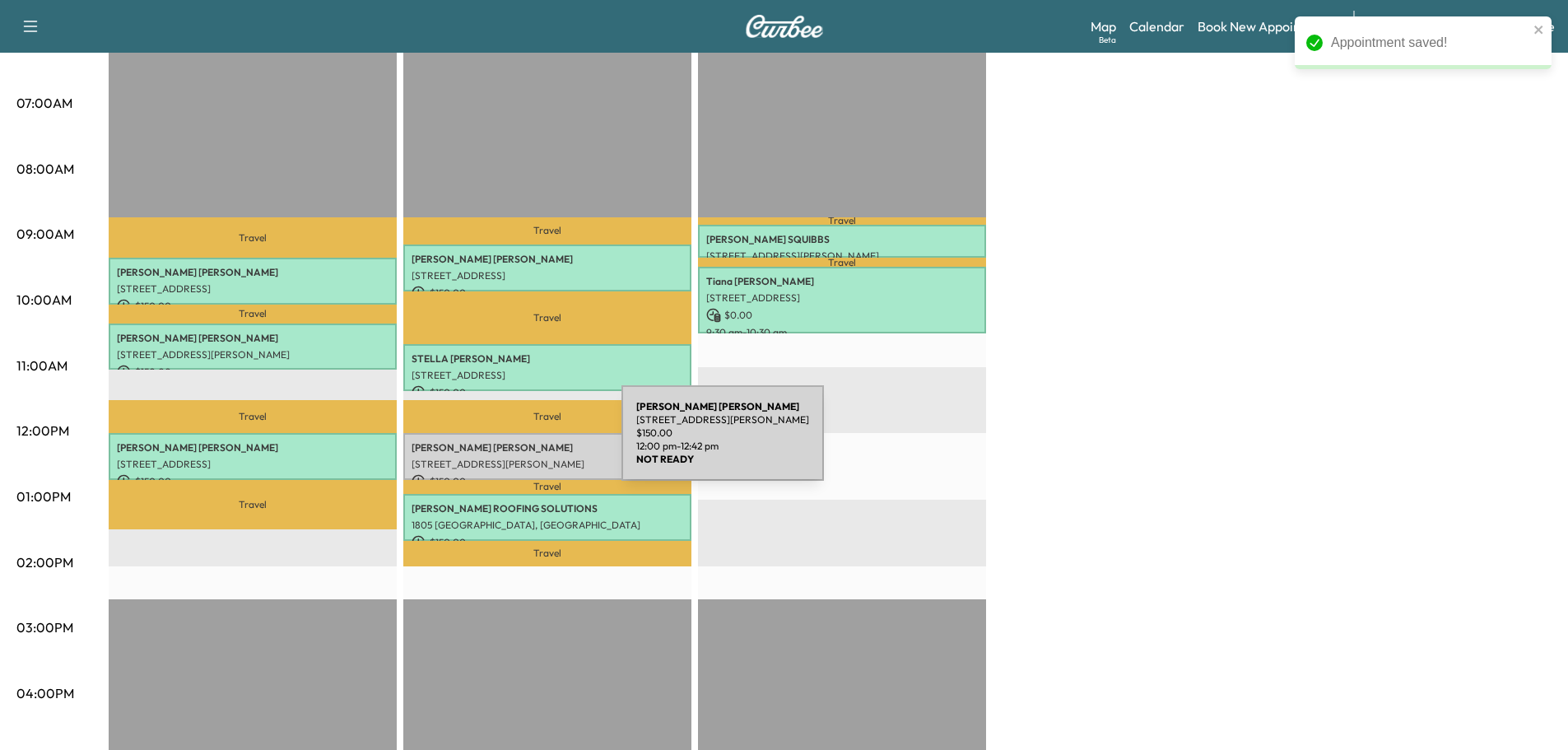
click at [498, 443] on p "[PERSON_NAME]" at bounding box center [547, 447] width 271 height 13
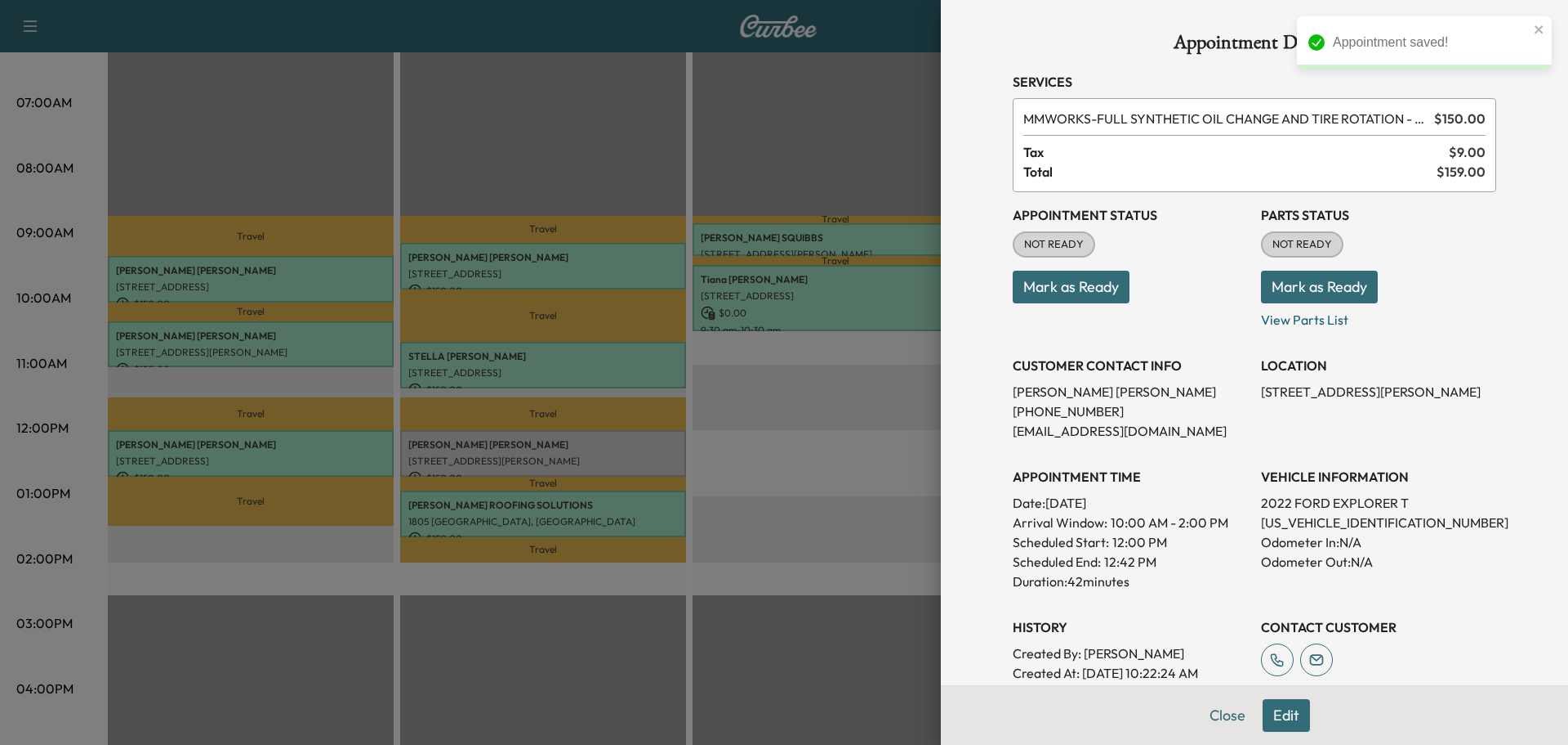
click at [1291, 292] on button "Mark as Ready" at bounding box center [1319, 286] width 117 height 32
click at [1070, 292] on button "Mark as Ready" at bounding box center [1071, 286] width 117 height 32
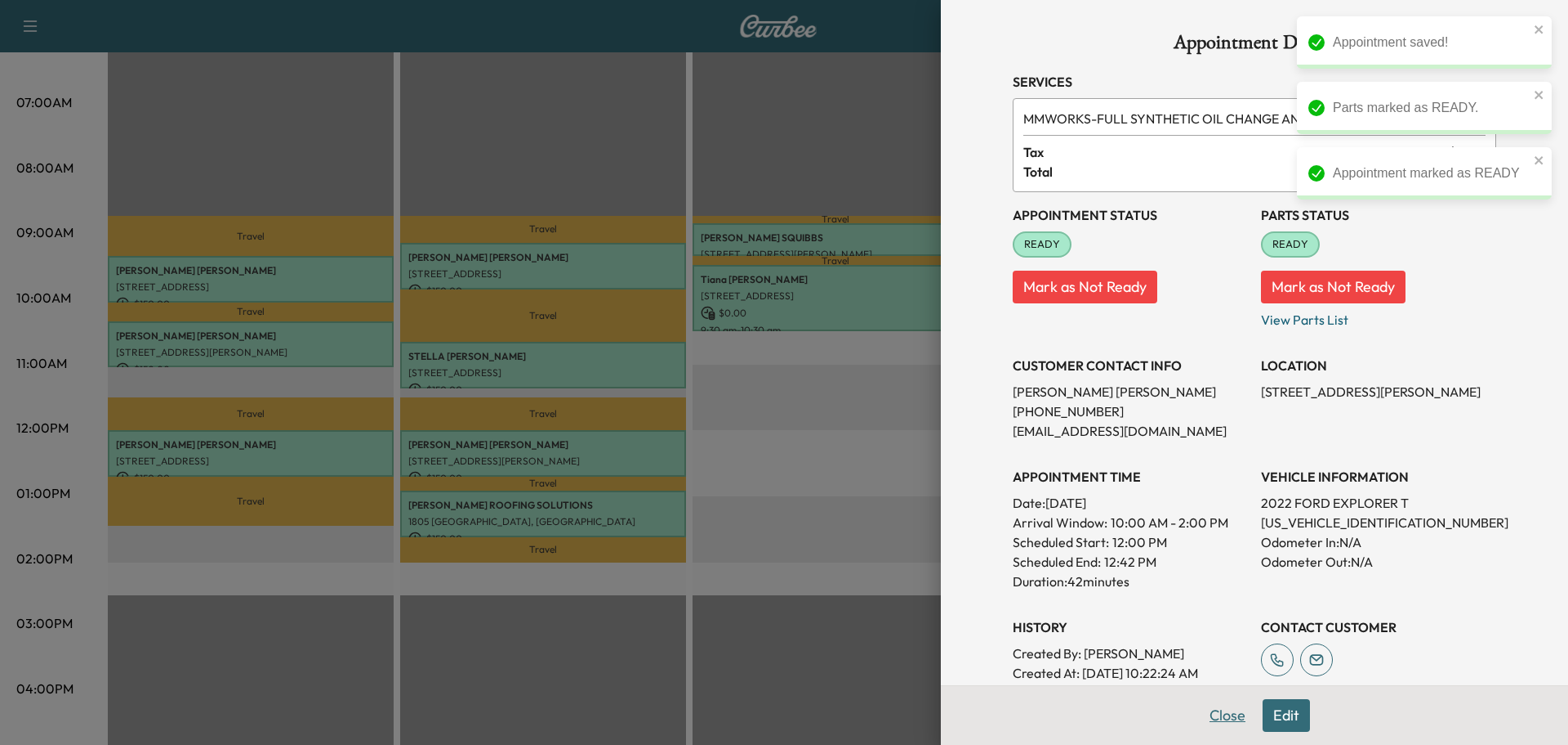
click at [1223, 720] on button "Close" at bounding box center [1228, 716] width 57 height 32
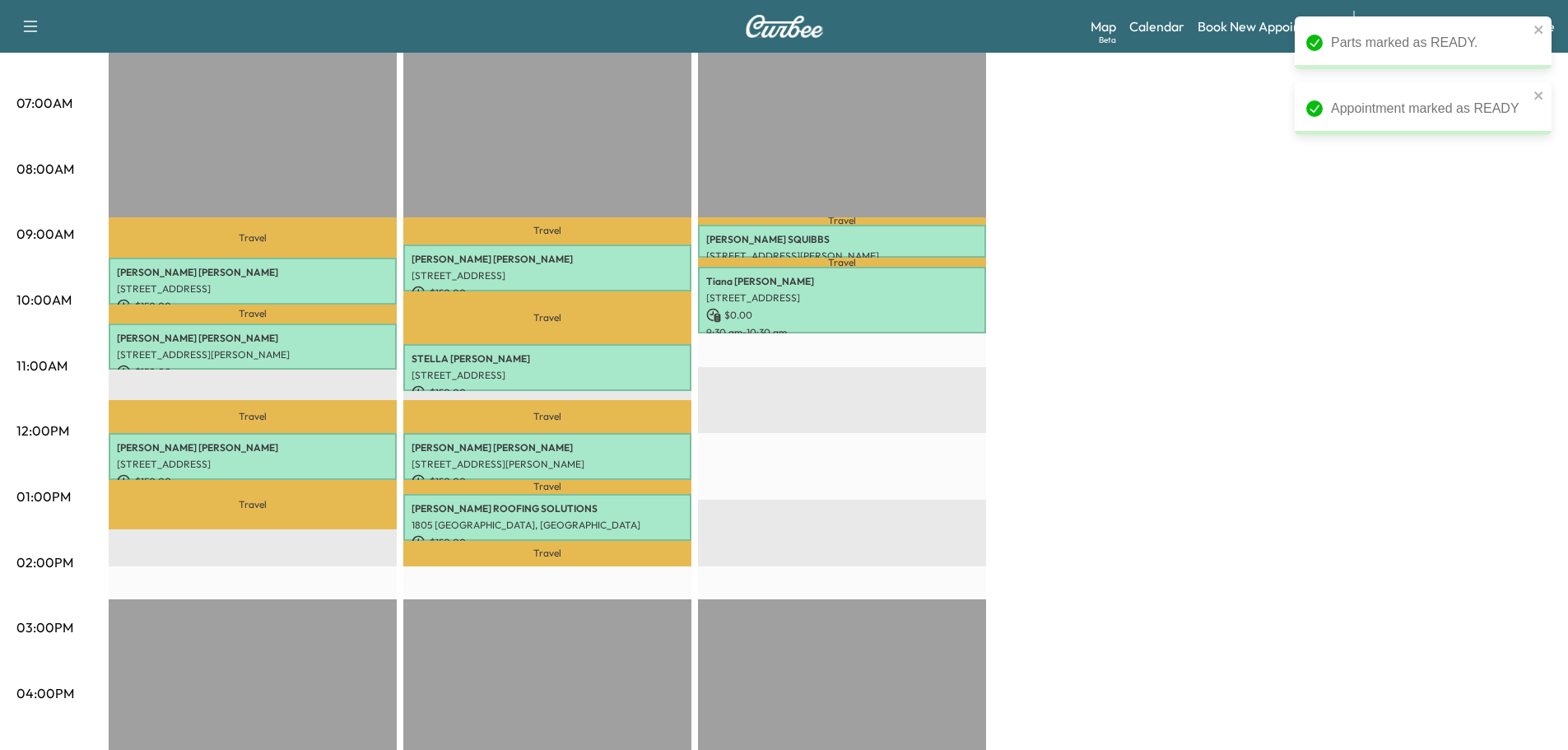
click at [1259, 503] on div "[PERSON_NAME] F Customer Revenue $ 450.00 Work Time 126 mins Transit Time 101 m…" at bounding box center [829, 480] width 1443 height 1235
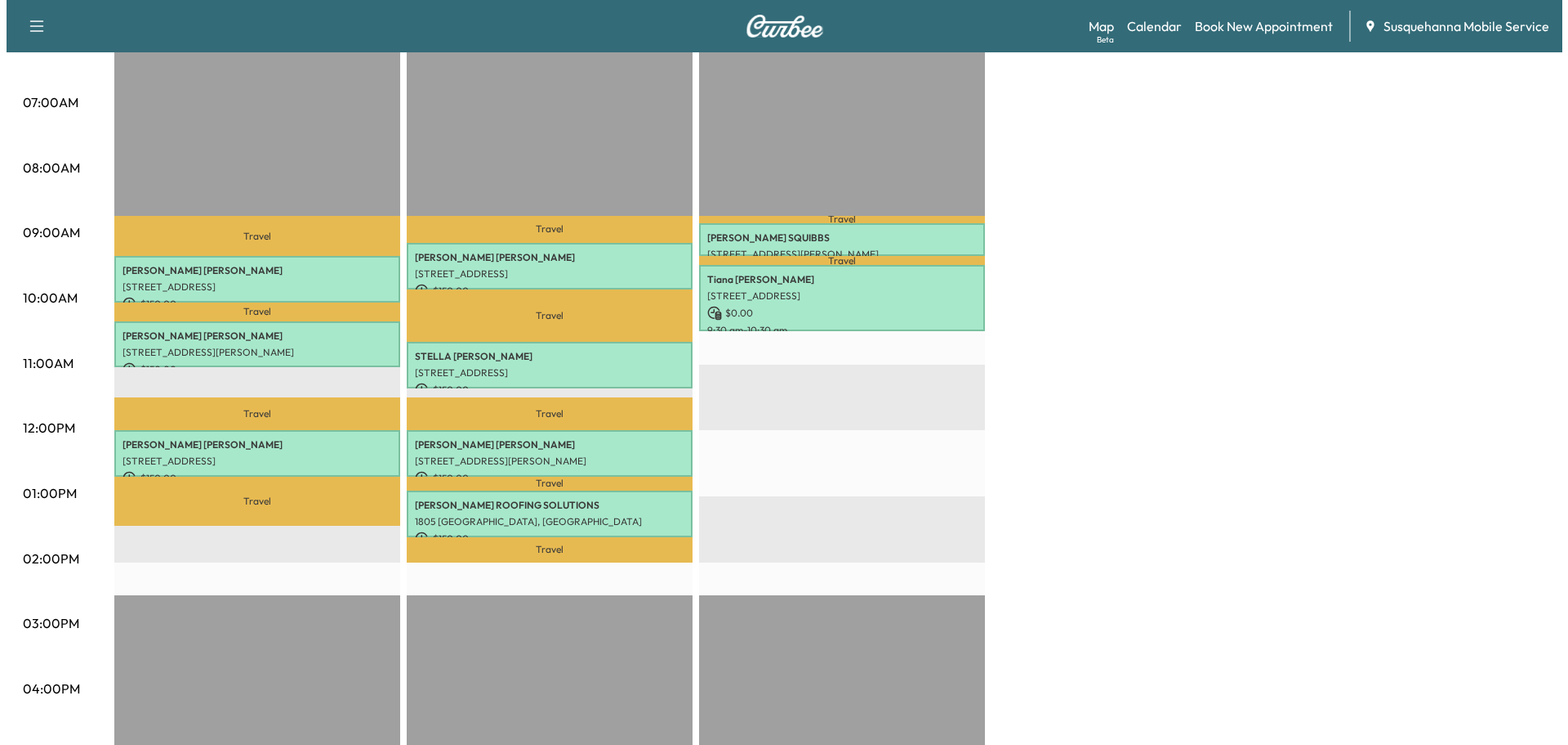
scroll to position [0, 0]
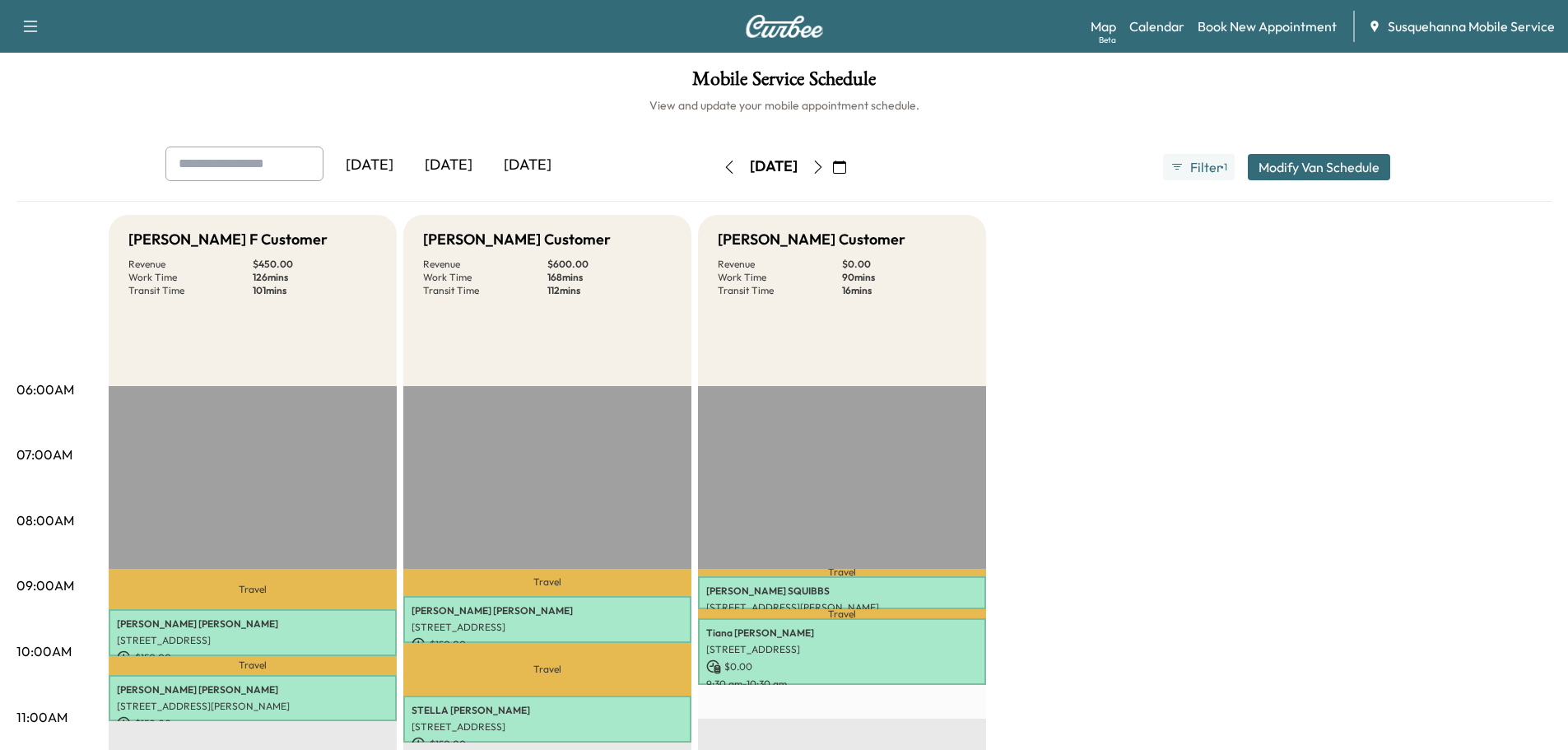
click at [722, 161] on icon "button" at bounding box center [729, 168] width 13 height 13
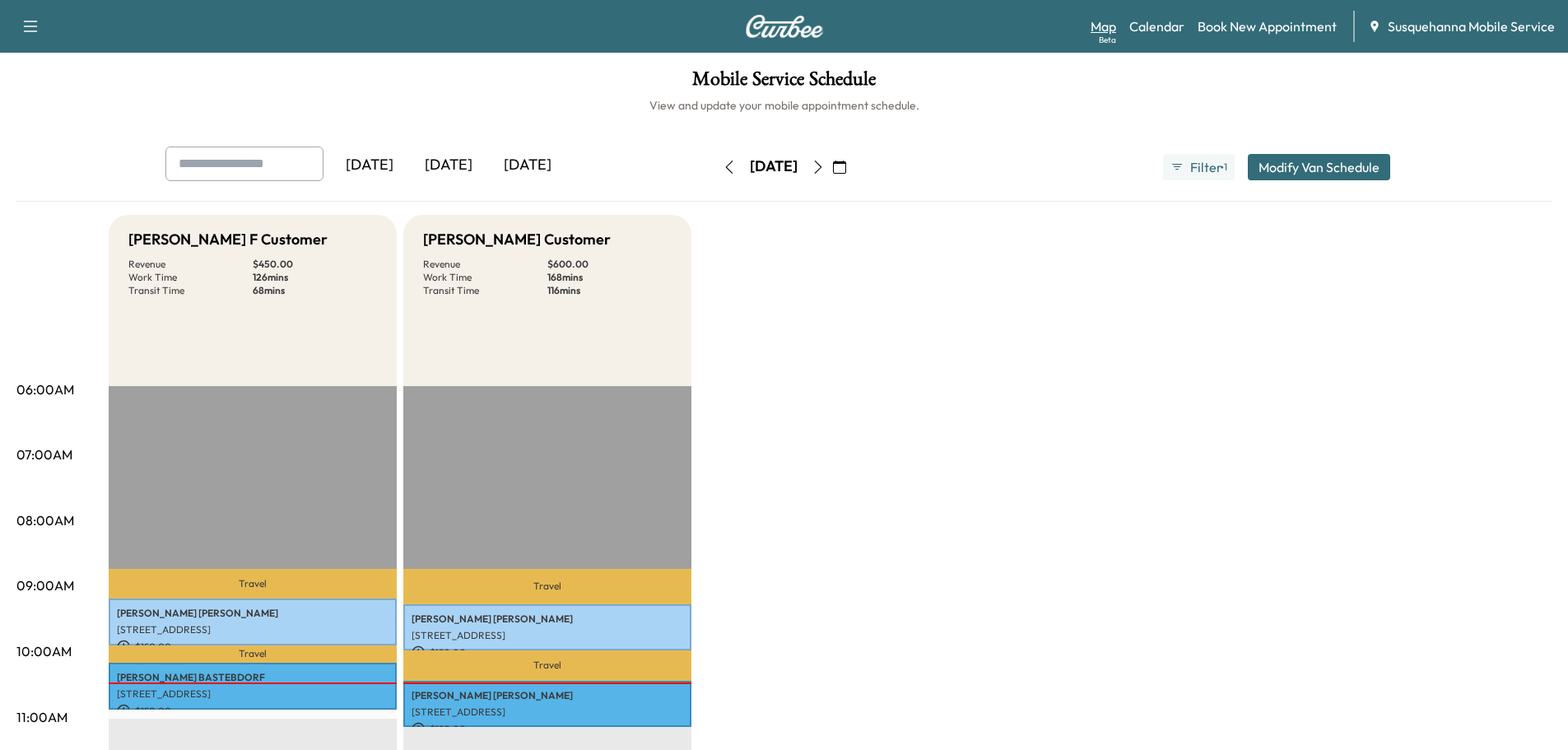
click at [1101, 26] on link "Map Beta" at bounding box center [1102, 26] width 26 height 20
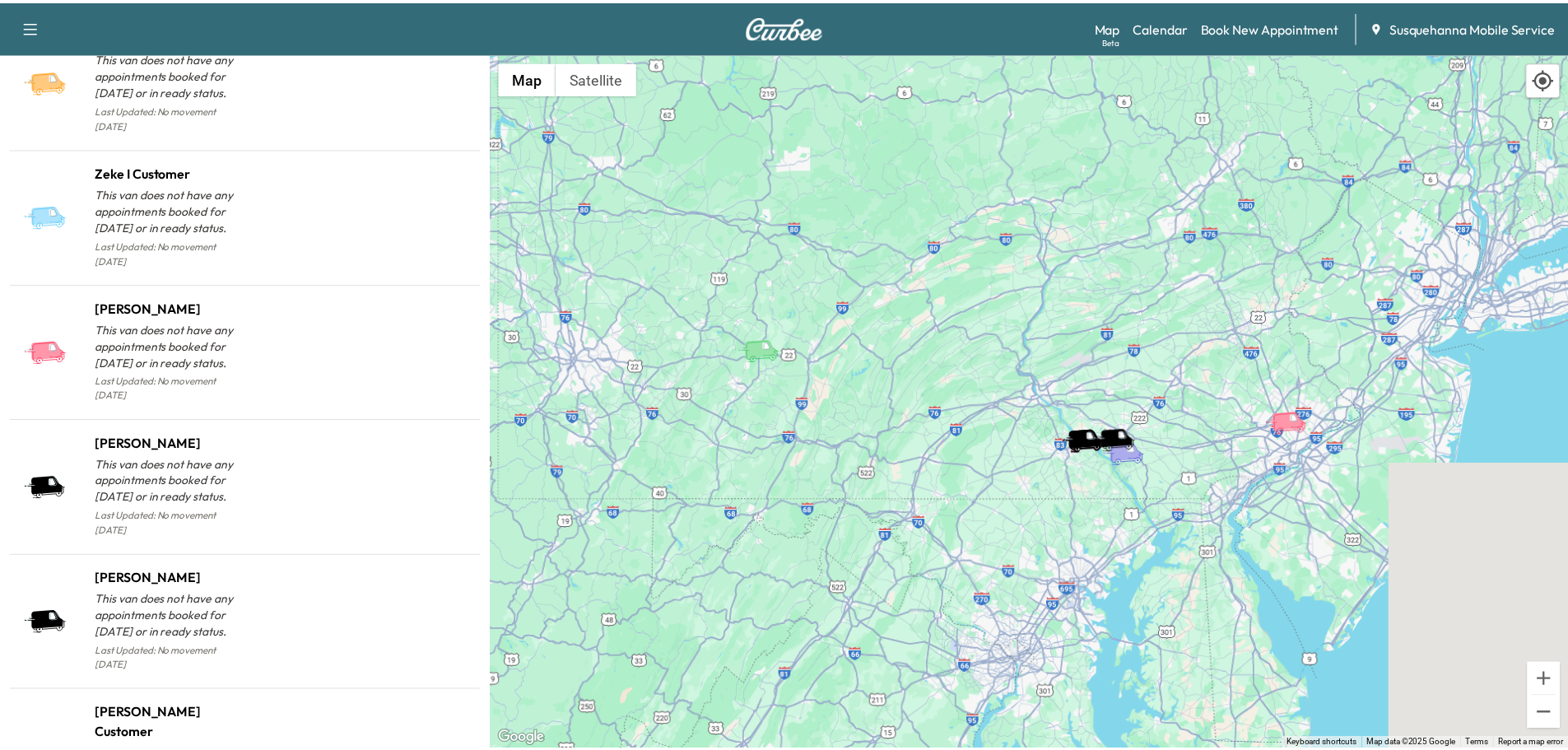
scroll to position [1620, 0]
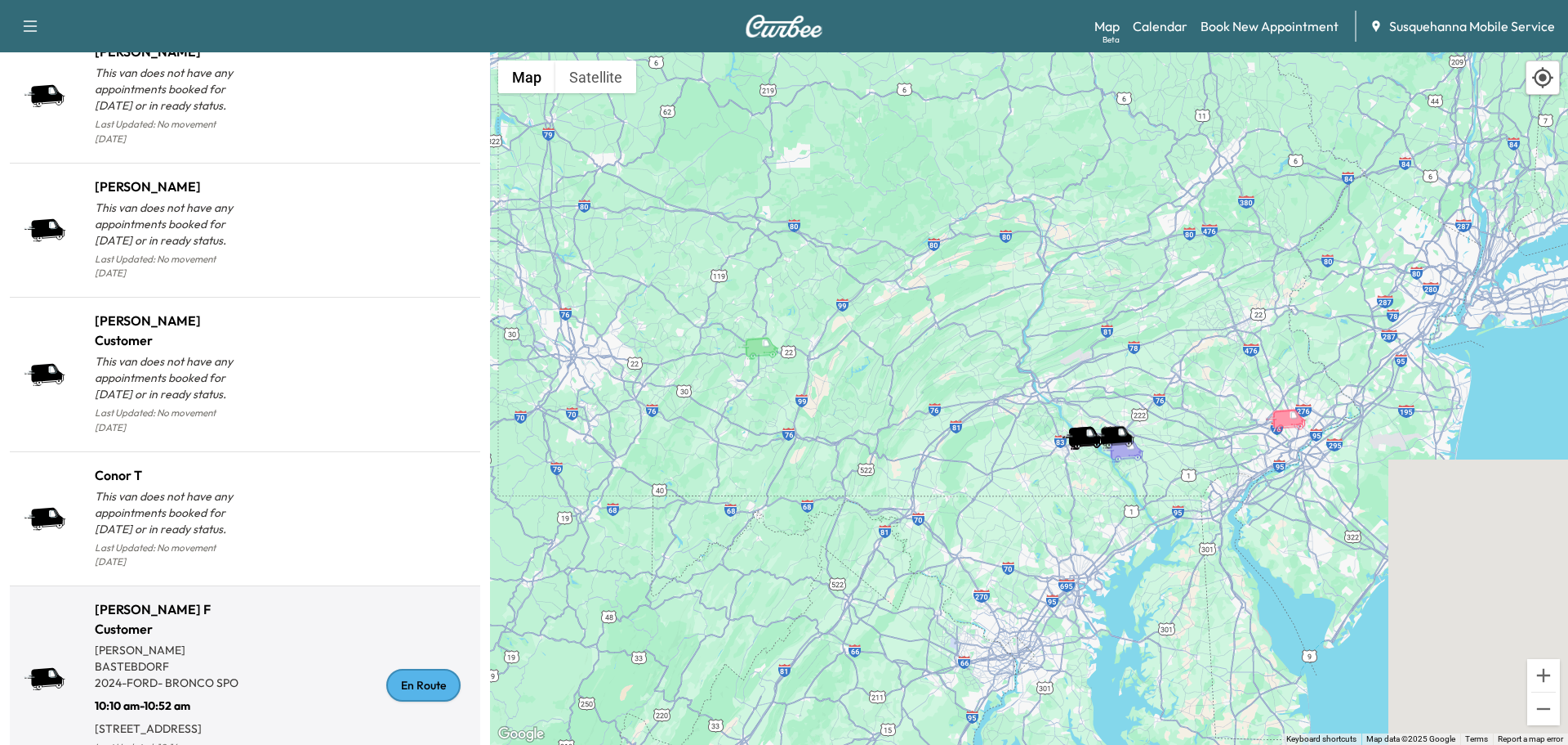
click at [399, 669] on div "En Route" at bounding box center [423, 685] width 74 height 32
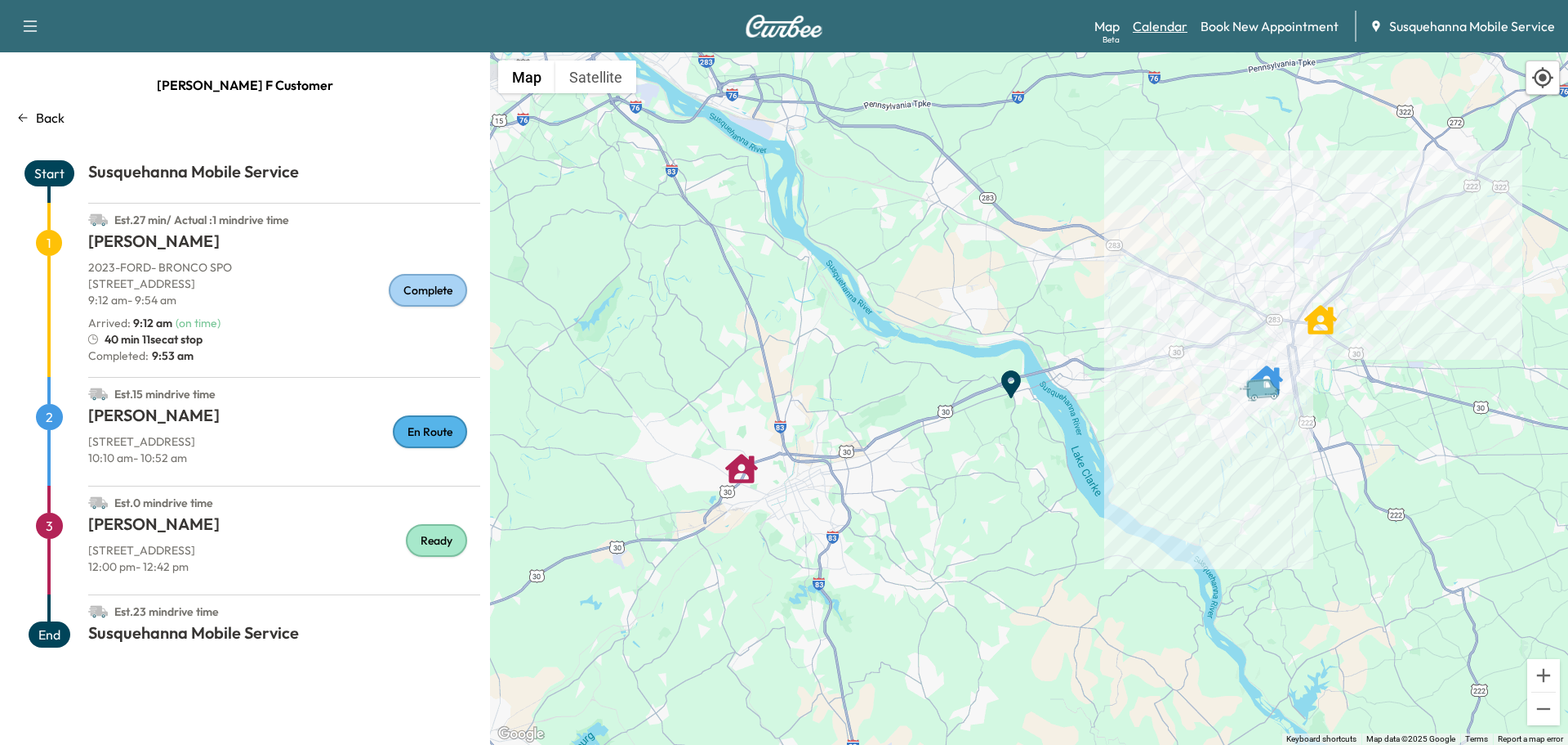
click at [1160, 20] on link "Calendar" at bounding box center [1161, 26] width 55 height 20
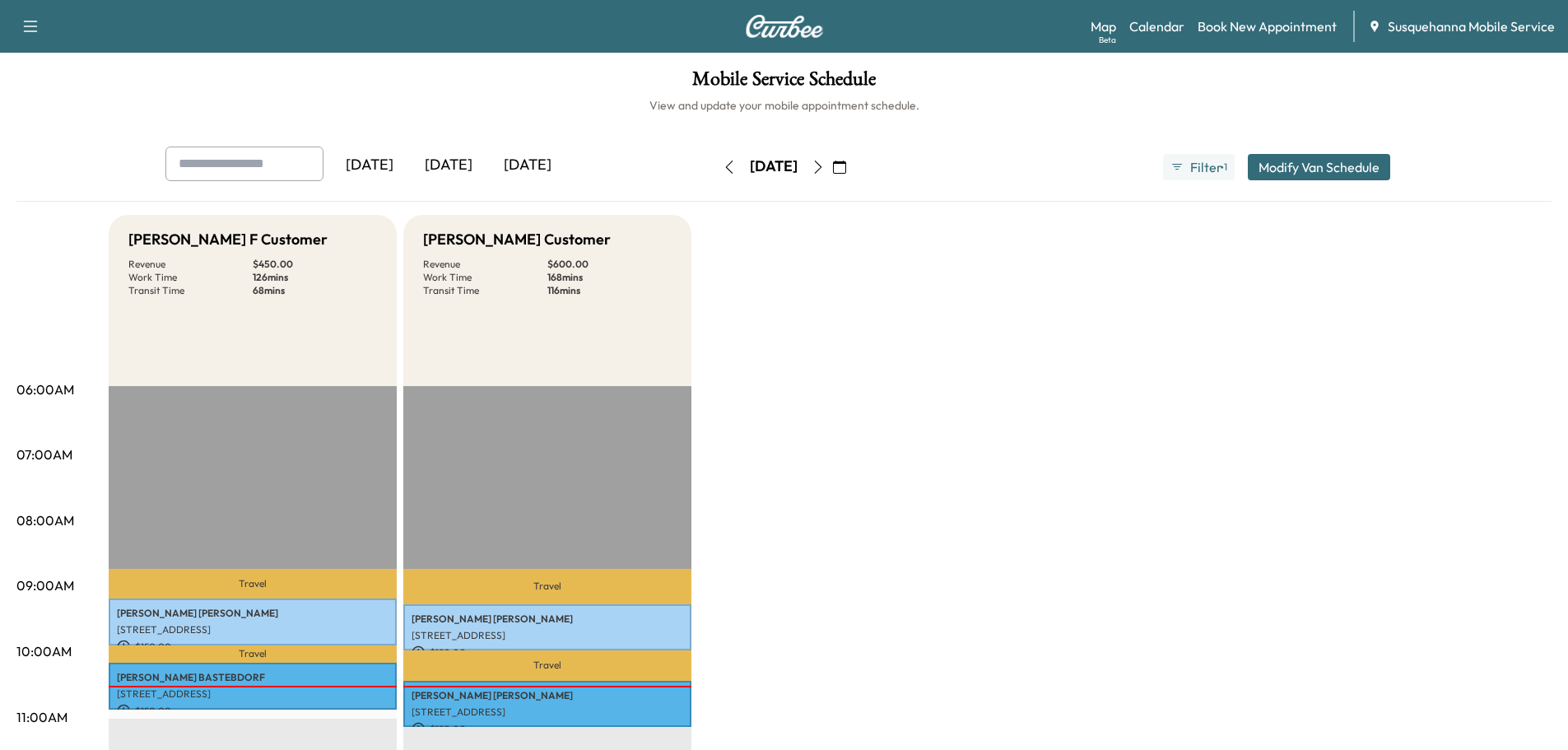
click at [825, 167] on icon "button" at bounding box center [818, 168] width 13 height 13
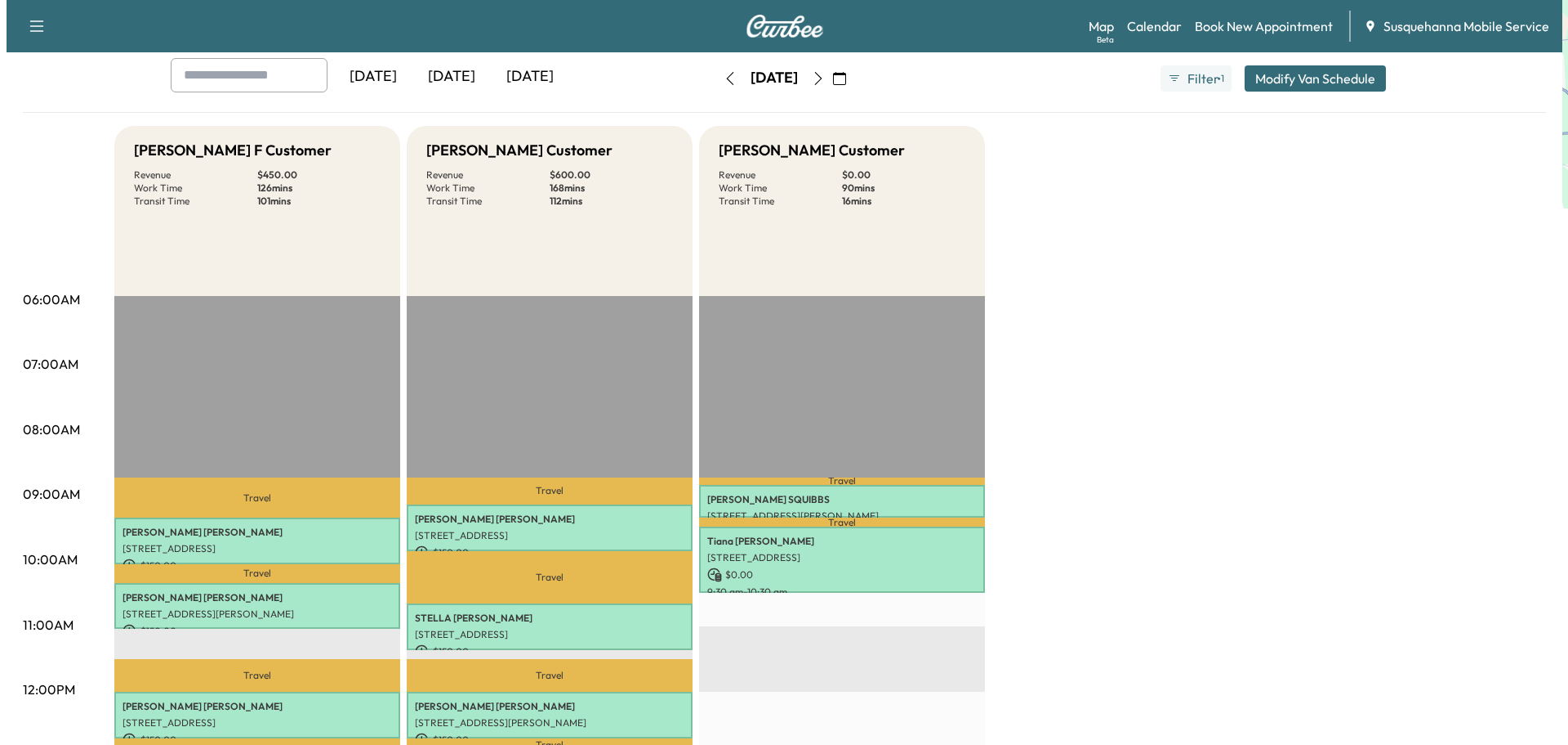
scroll to position [174, 0]
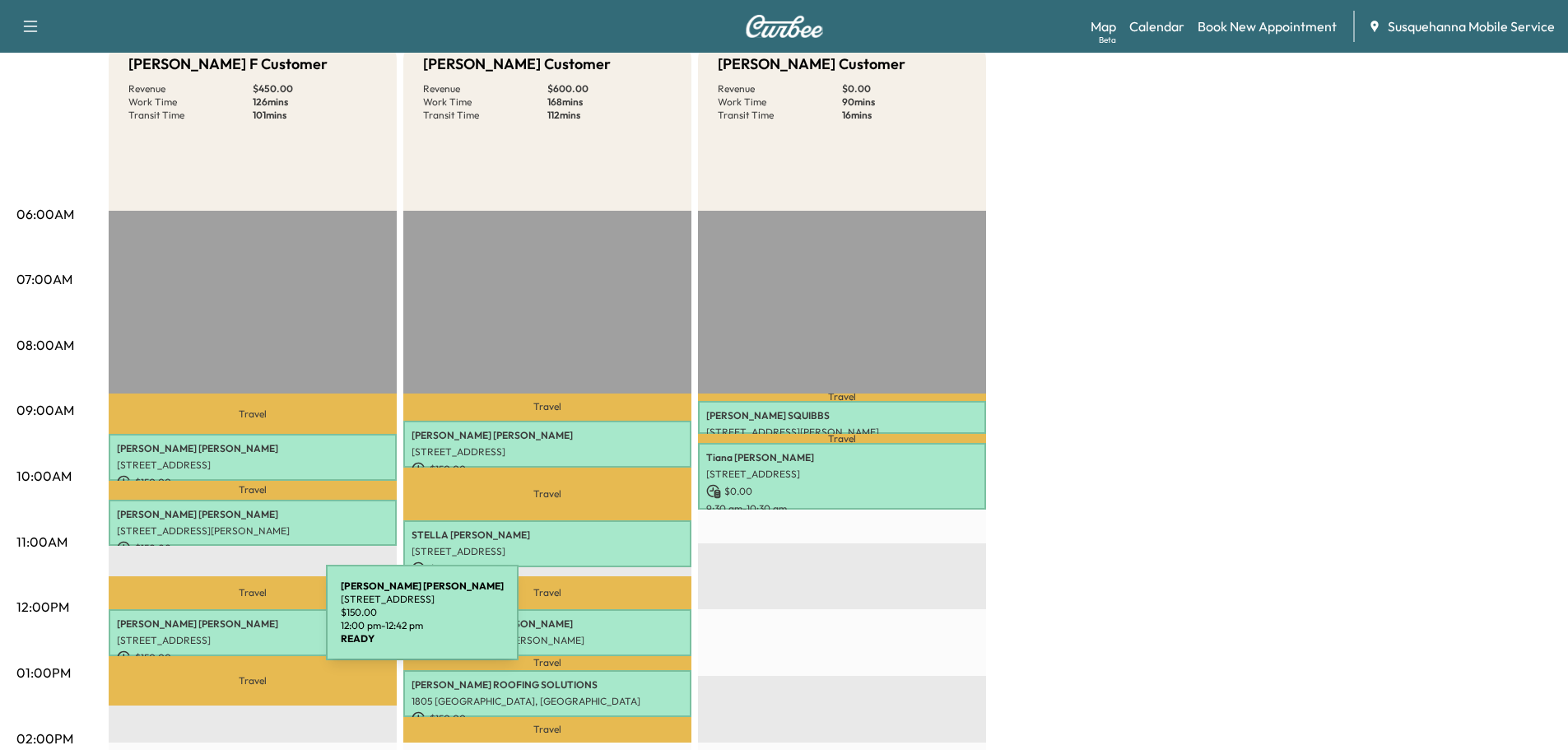
click at [202, 622] on p "[PERSON_NAME]" at bounding box center [252, 624] width 271 height 13
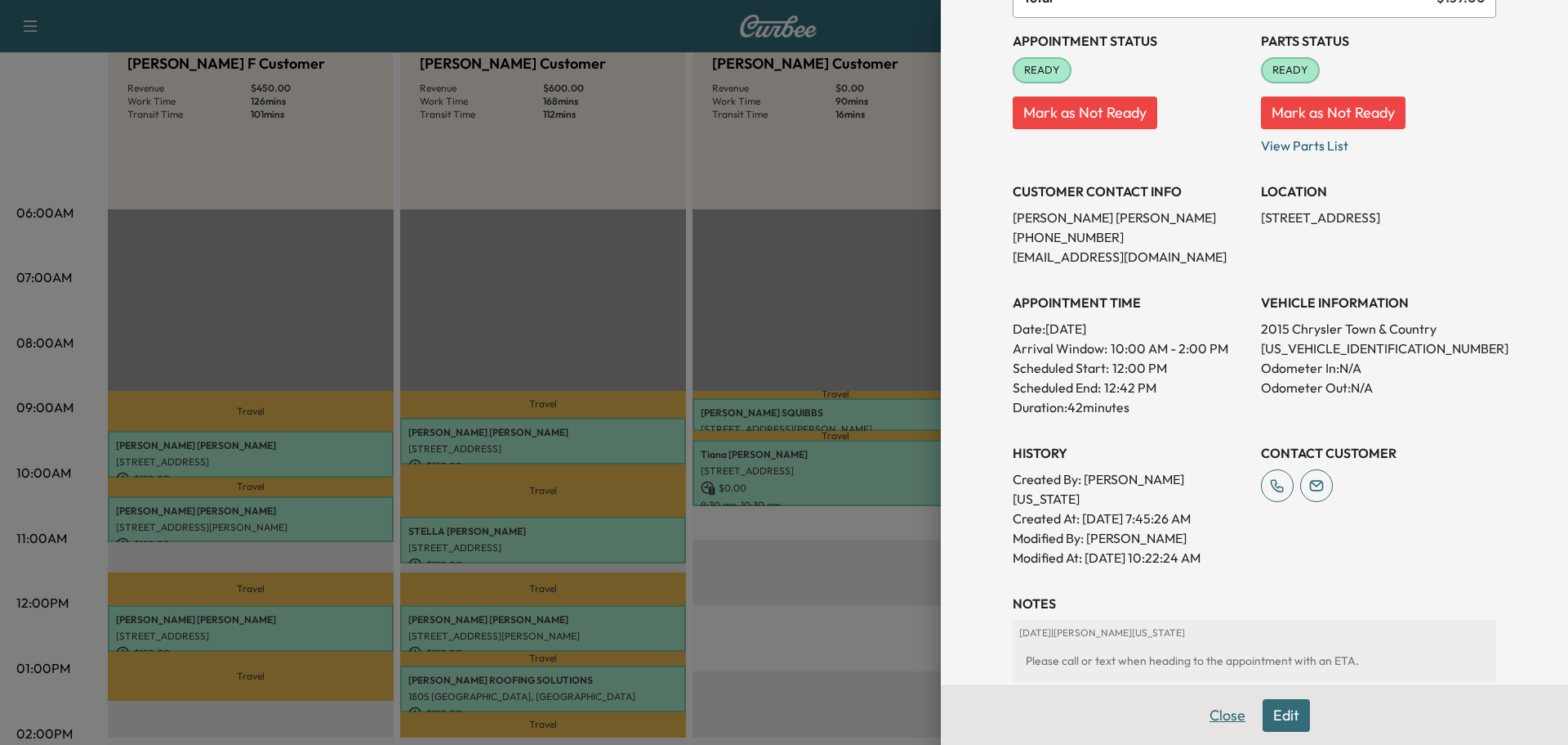
click at [1212, 711] on button "Close" at bounding box center [1228, 716] width 57 height 32
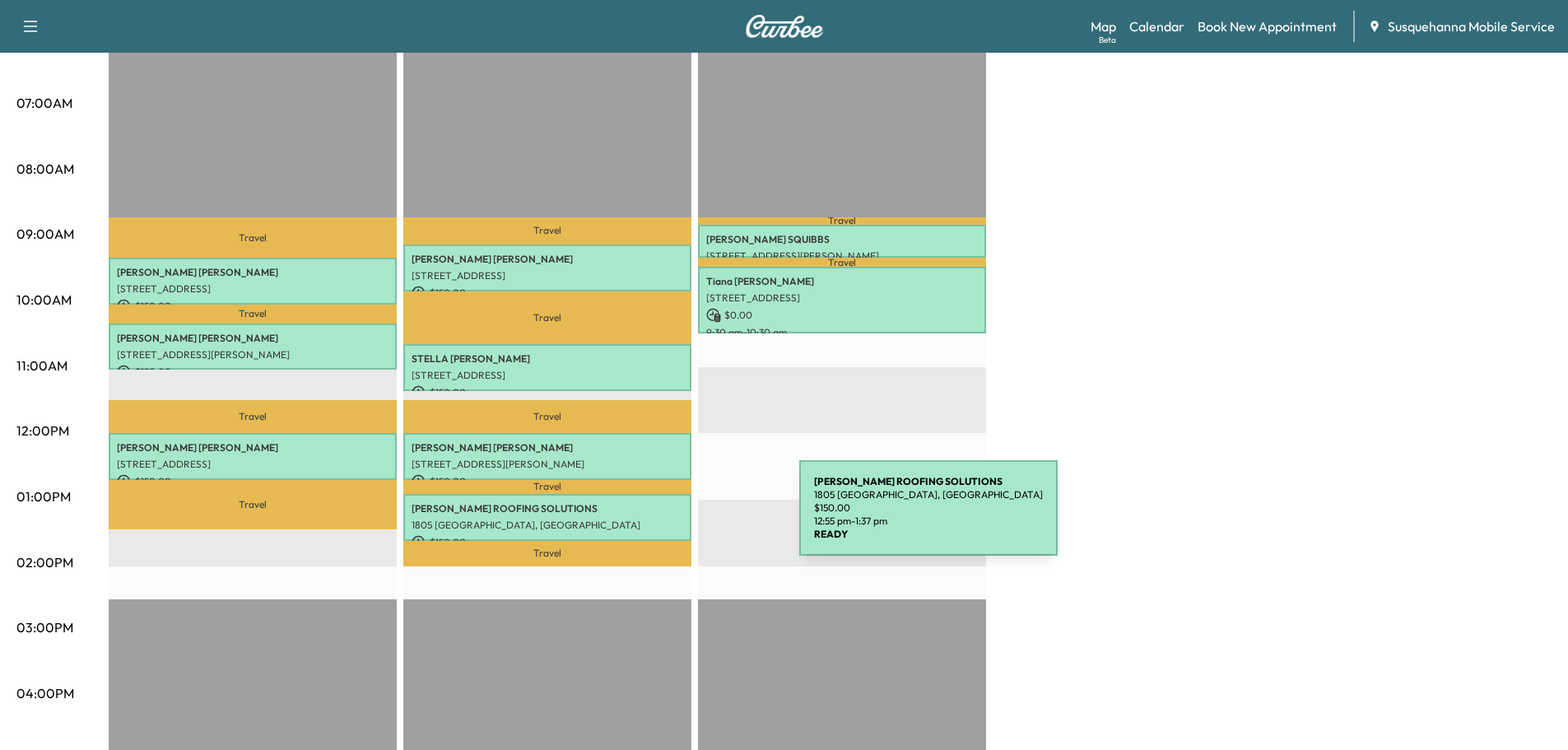
scroll to position [0, 0]
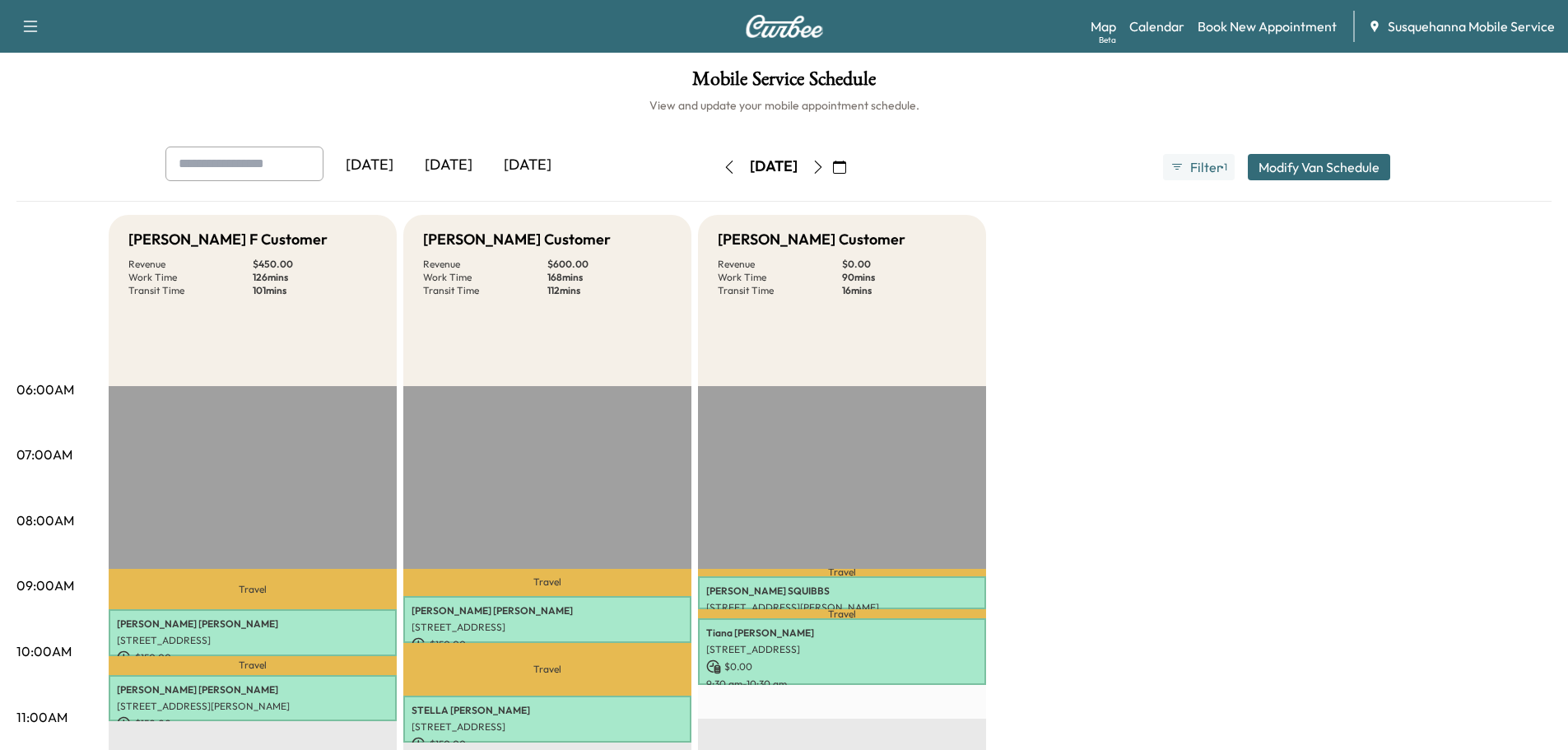
drag, startPoint x: 881, startPoint y: 173, endPoint x: 703, endPoint y: 307, distance: 222.8
click at [832, 173] on button "button" at bounding box center [817, 167] width 28 height 26
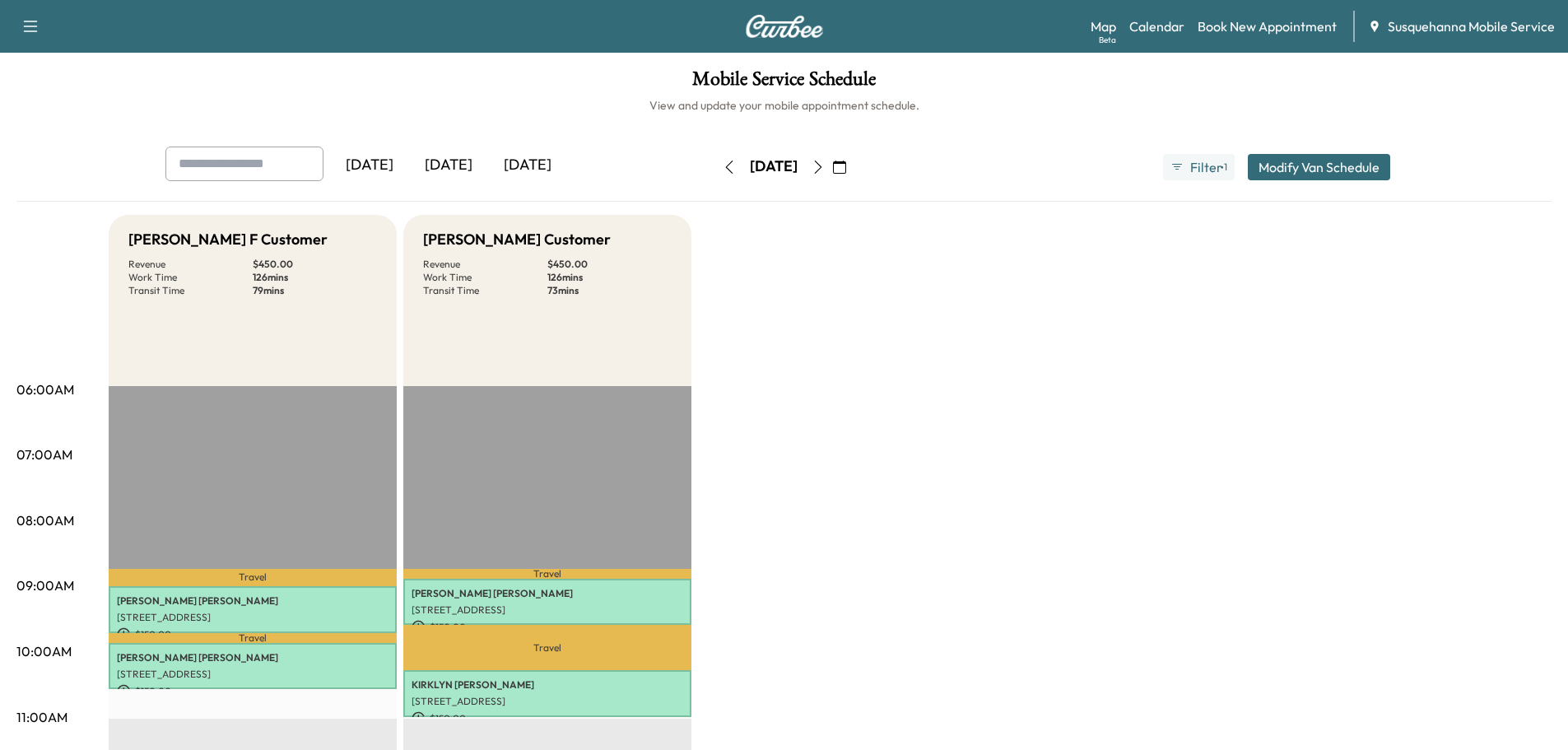
click at [825, 170] on icon "button" at bounding box center [818, 168] width 13 height 13
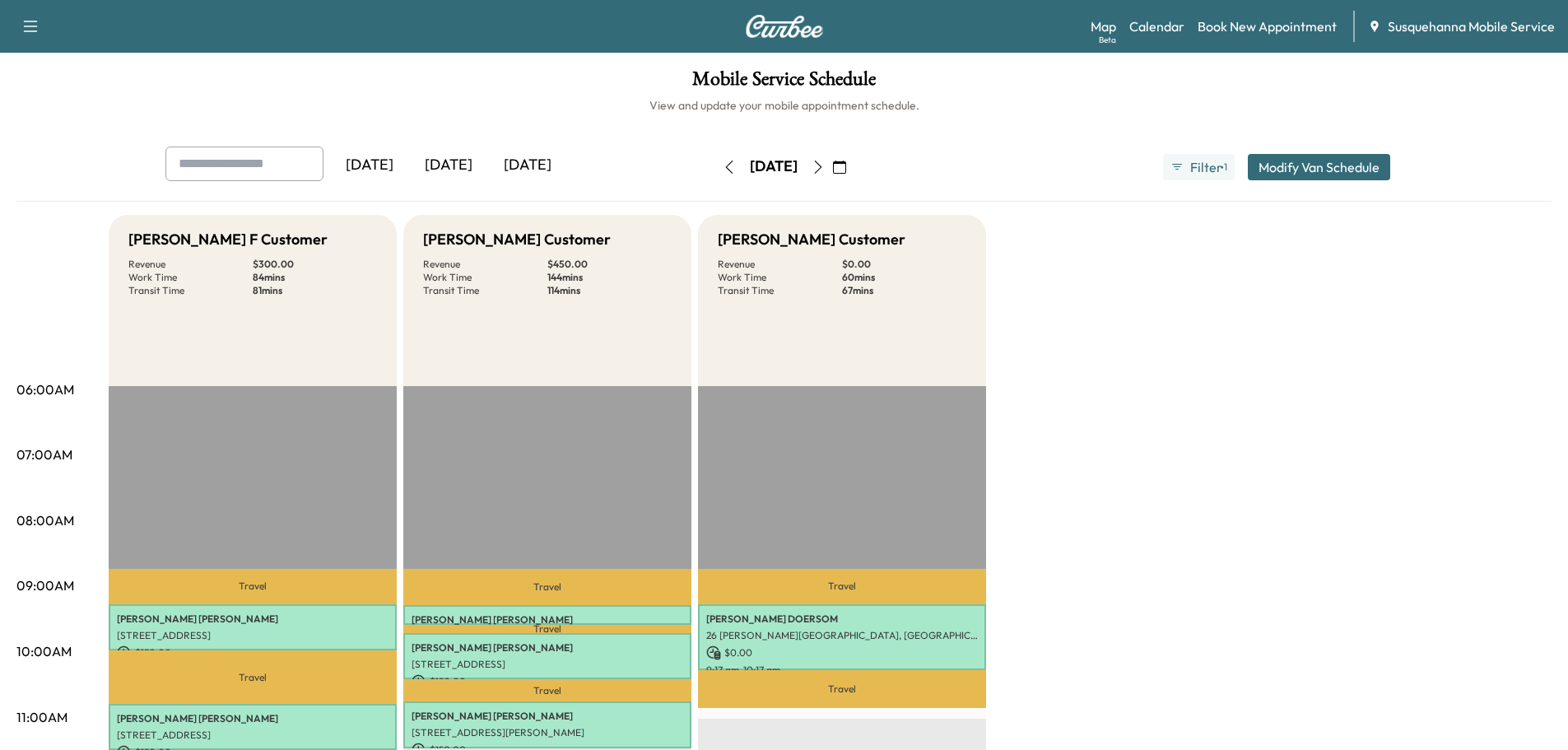
click at [716, 167] on button "button" at bounding box center [729, 167] width 28 height 26
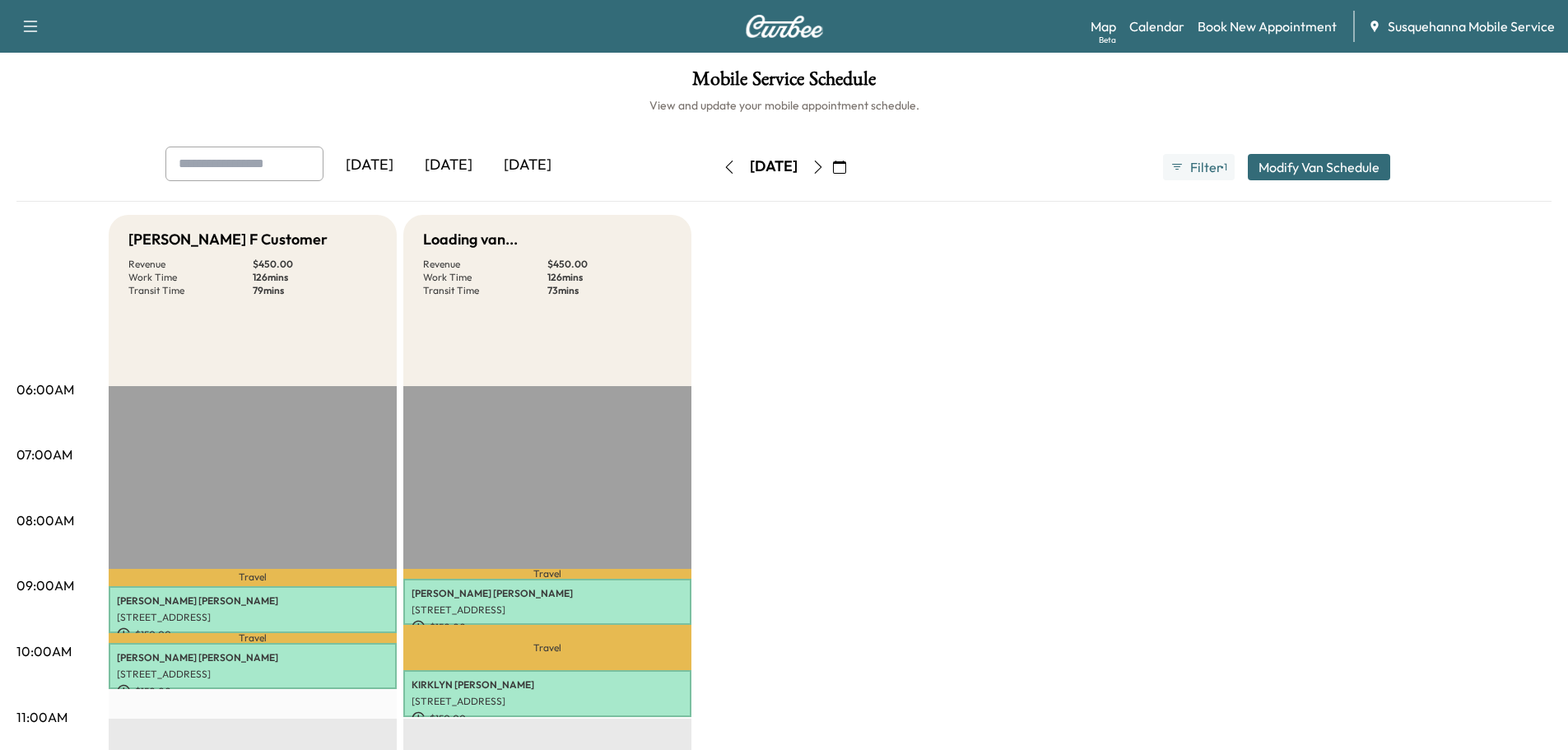
click at [716, 169] on button "button" at bounding box center [729, 167] width 28 height 26
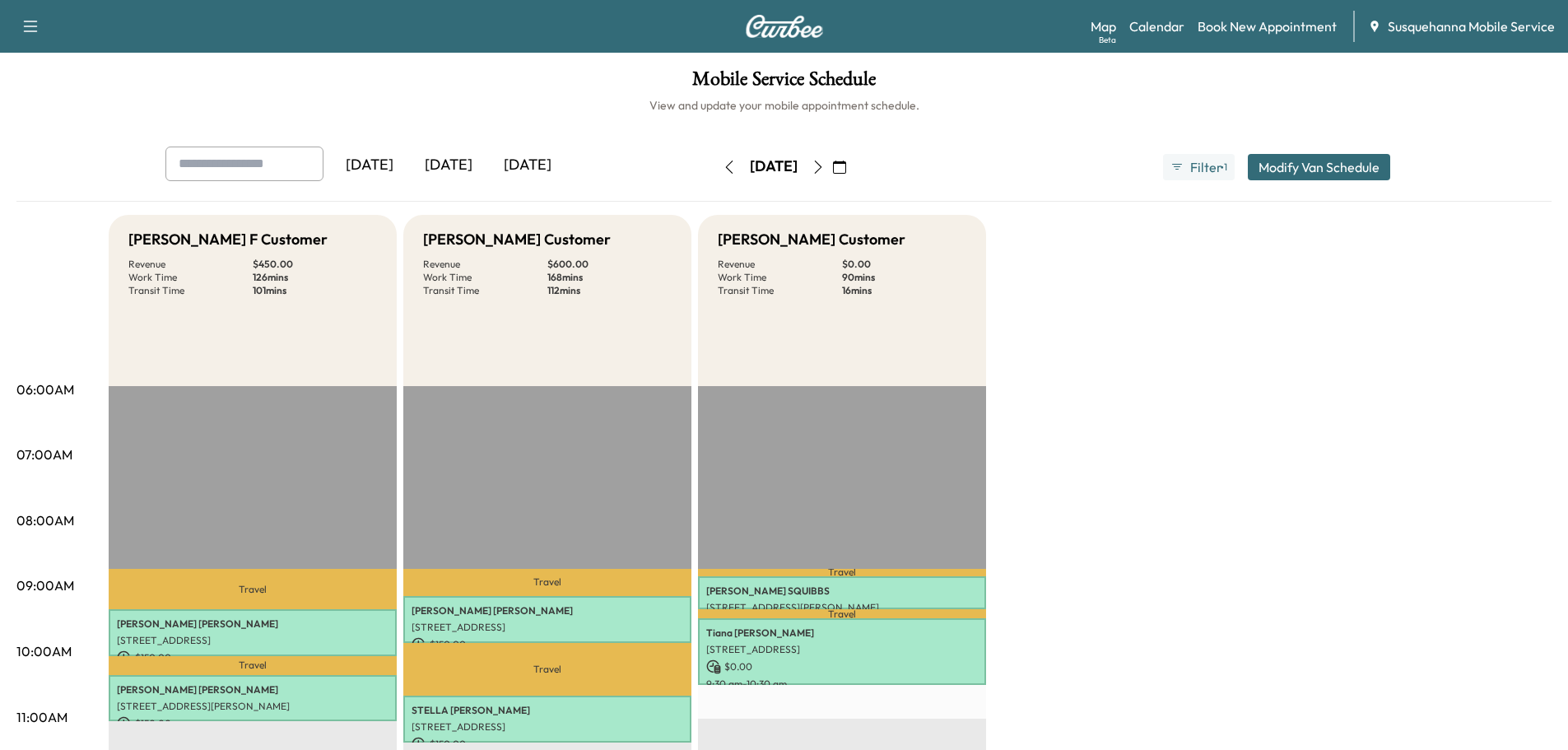
click at [716, 167] on button "button" at bounding box center [729, 167] width 28 height 26
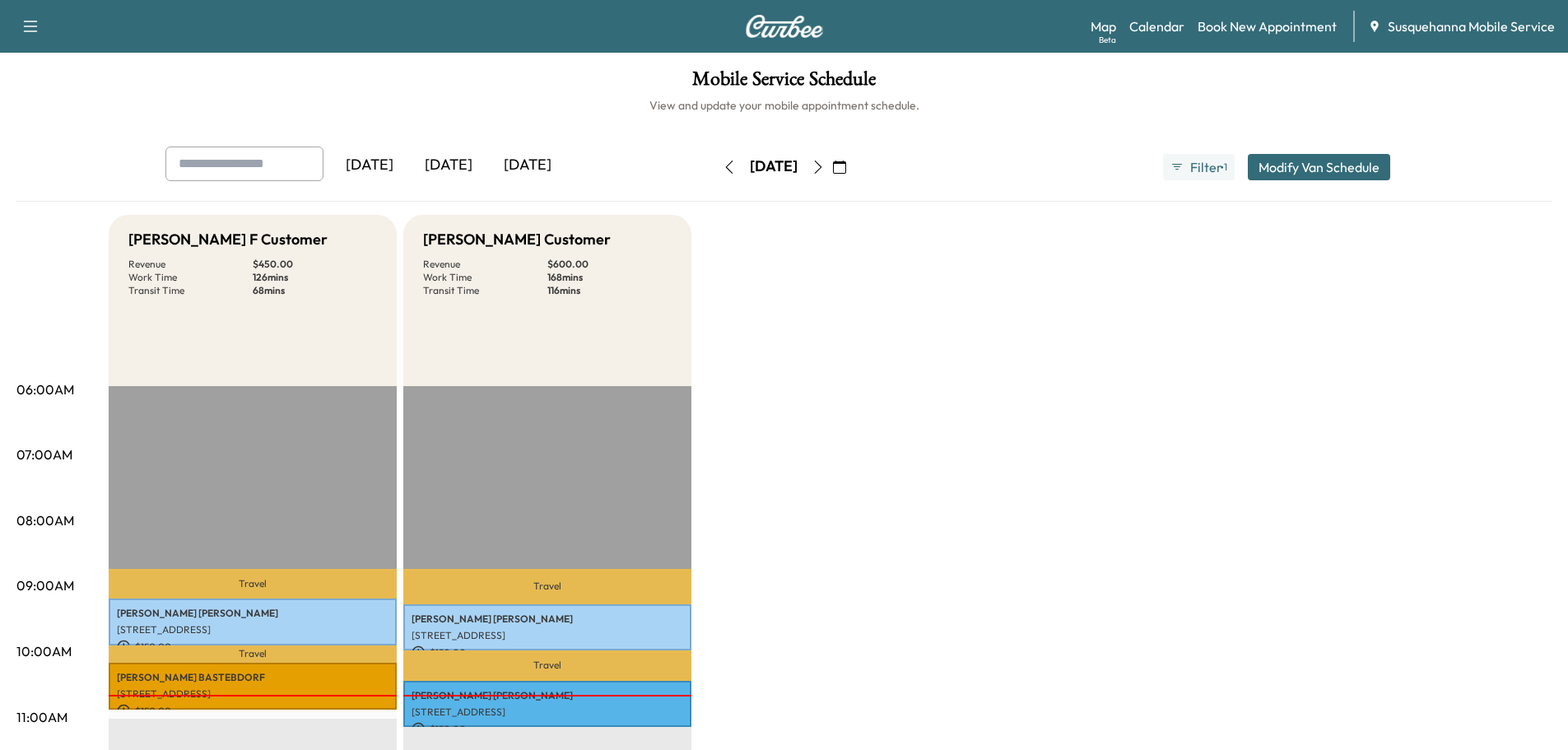
scroll to position [352, 0]
